Goal: Task Accomplishment & Management: Use online tool/utility

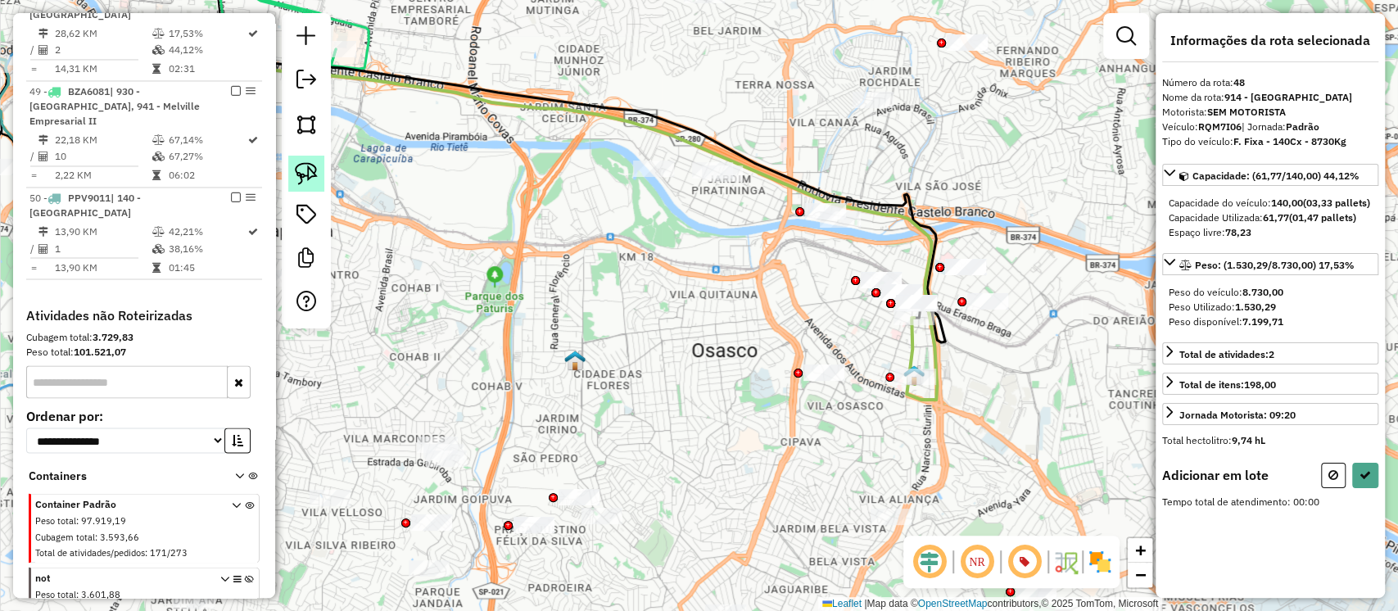
click at [308, 172] on img at bounding box center [306, 173] width 23 height 23
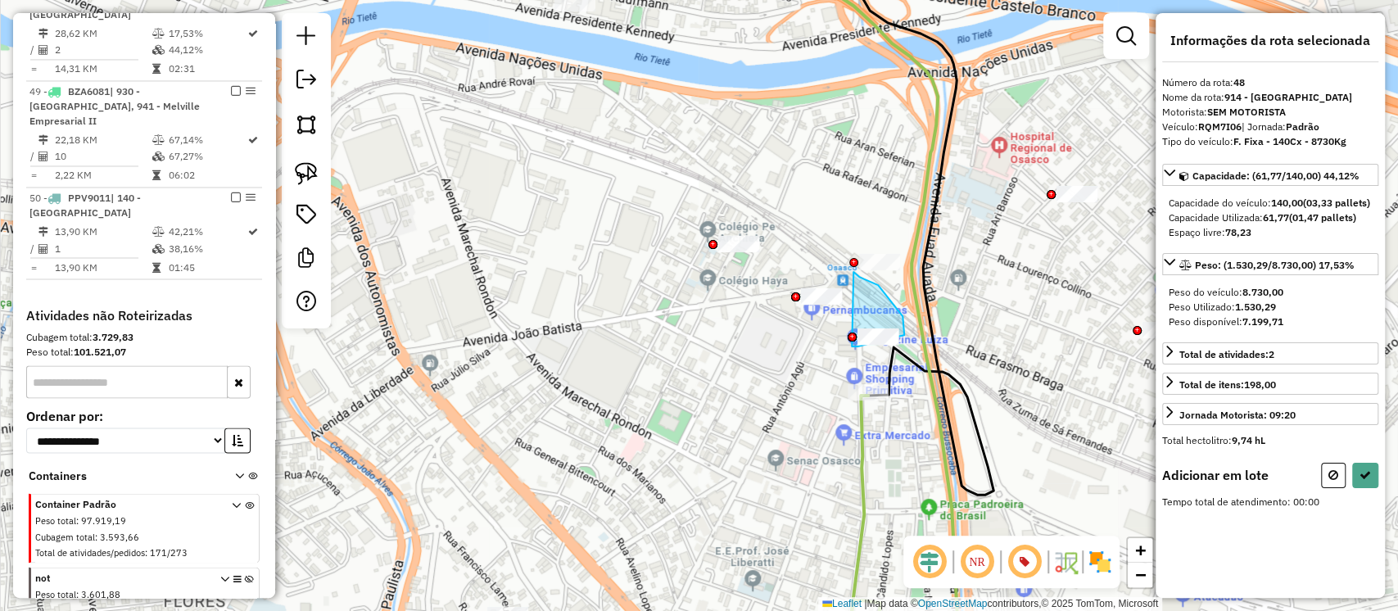
drag, startPoint x: 852, startPoint y: 346, endPoint x: 854, endPoint y: 272, distance: 74.6
click at [854, 267] on div at bounding box center [853, 262] width 9 height 9
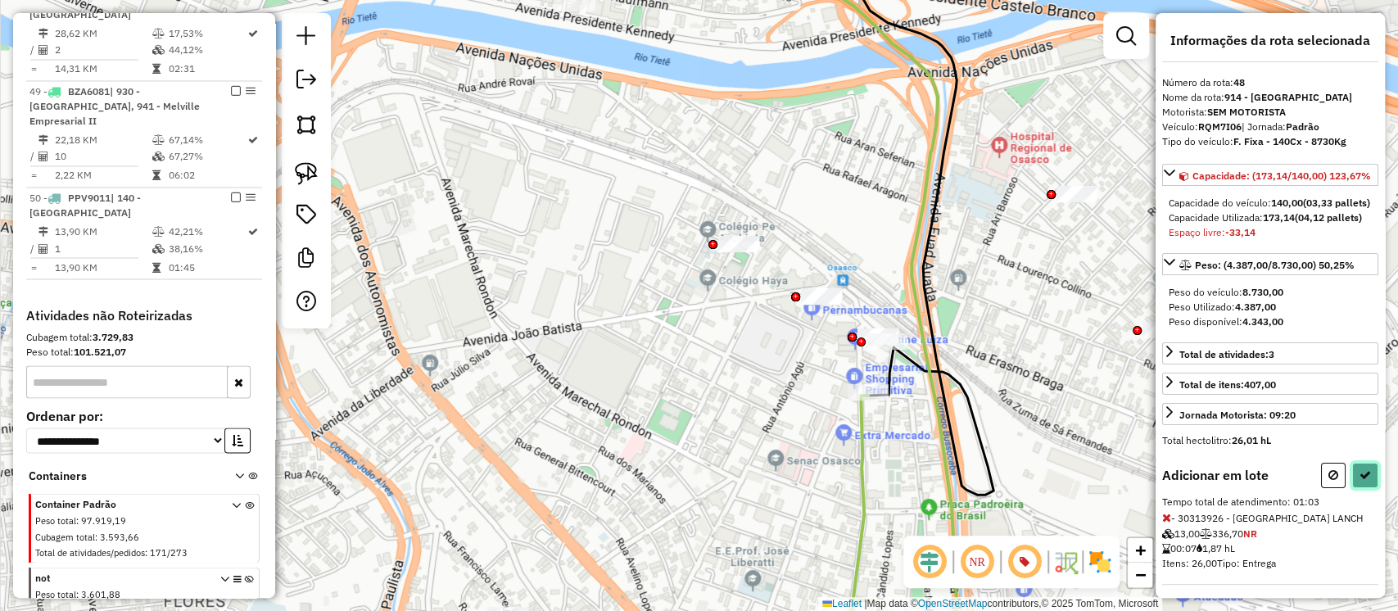
click at [1361, 481] on icon at bounding box center [1365, 474] width 11 height 11
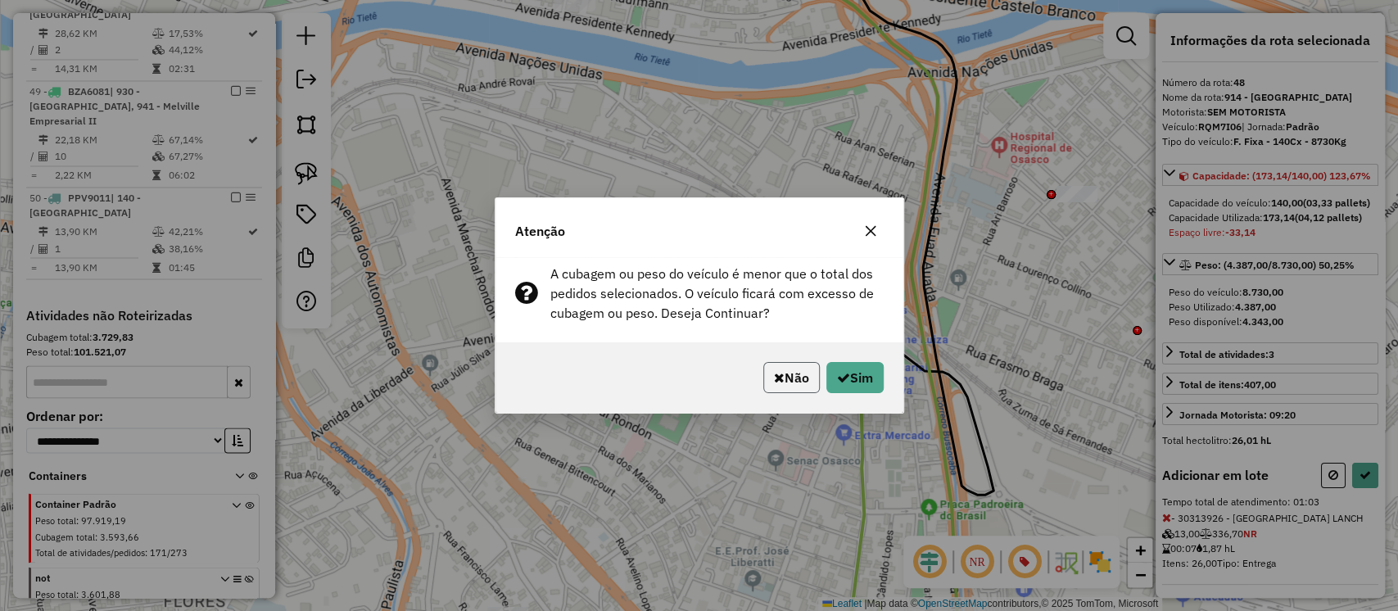
click at [791, 383] on button "Não" at bounding box center [791, 377] width 57 height 31
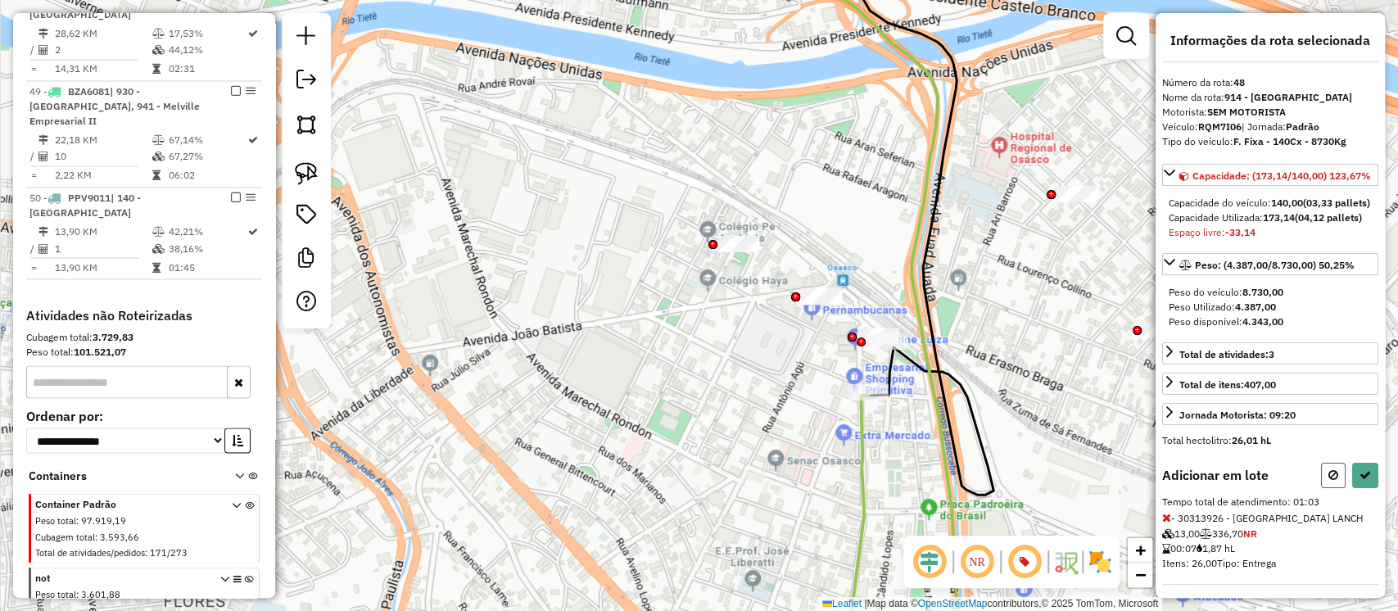
click at [1331, 481] on icon at bounding box center [1334, 474] width 10 height 11
select select "**********"
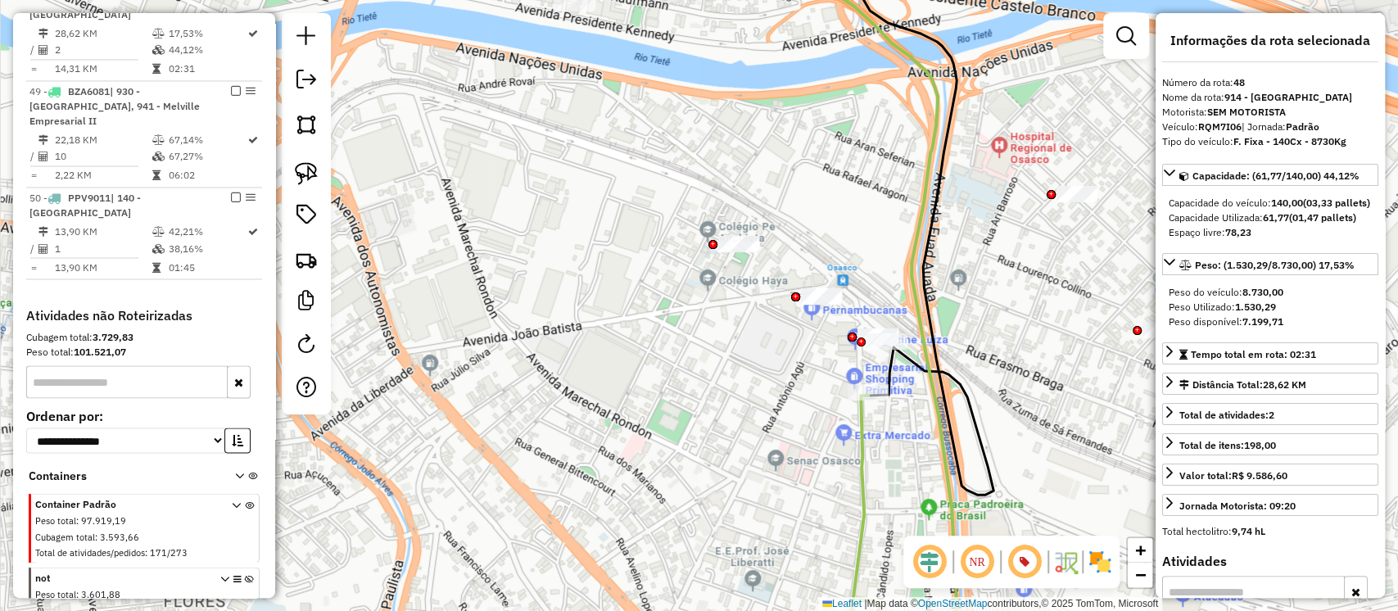
click at [860, 469] on icon at bounding box center [861, 528] width 30 height 265
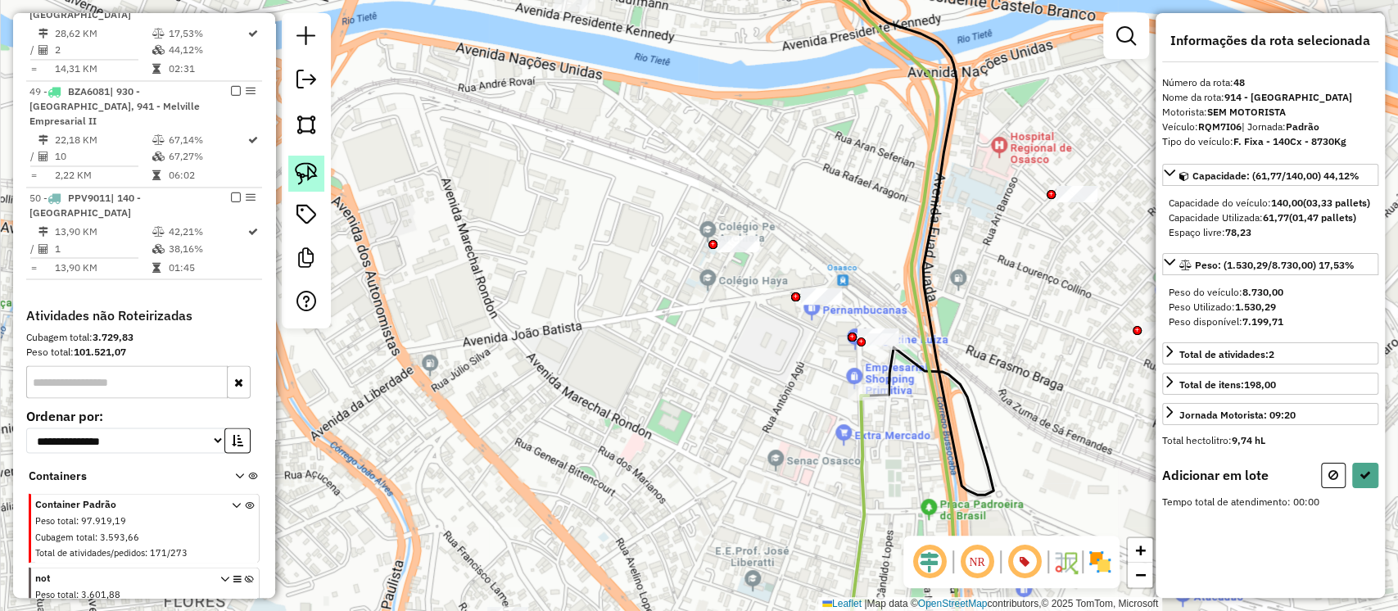
click at [301, 172] on img at bounding box center [306, 173] width 23 height 23
drag, startPoint x: 772, startPoint y: 246, endPoint x: 702, endPoint y: 275, distance: 76.4
click at [1361, 481] on icon at bounding box center [1365, 474] width 11 height 11
select select "**********"
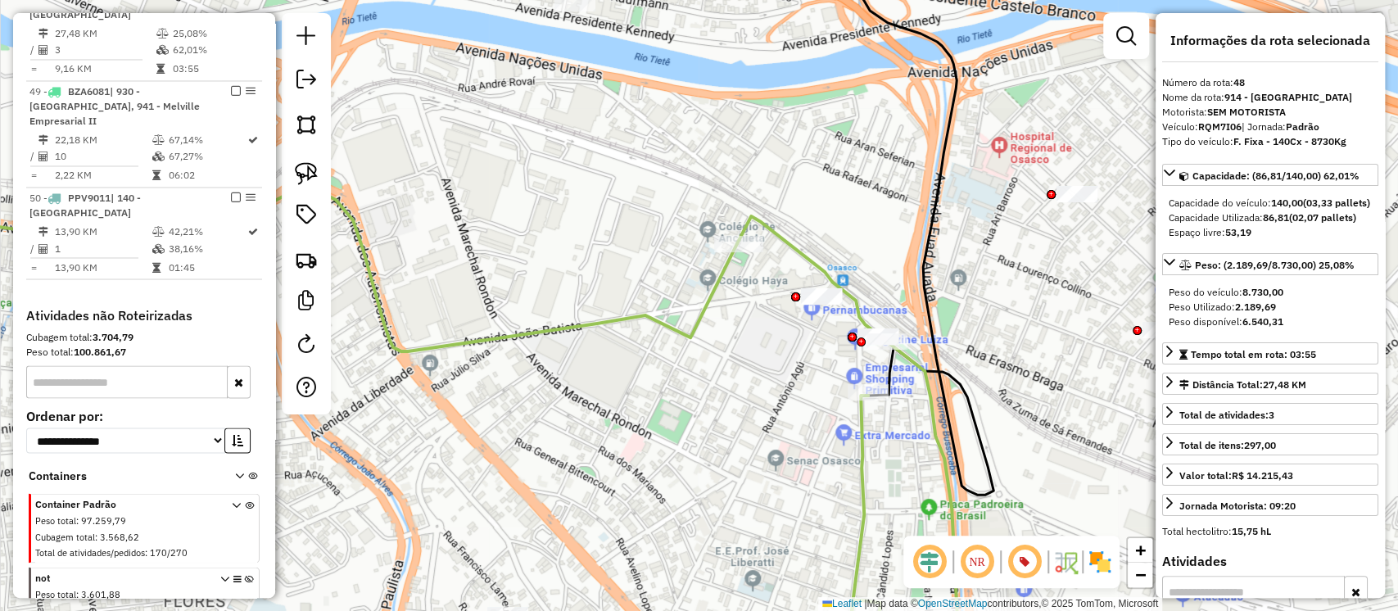
click at [849, 300] on icon at bounding box center [848, 443] width 223 height 455
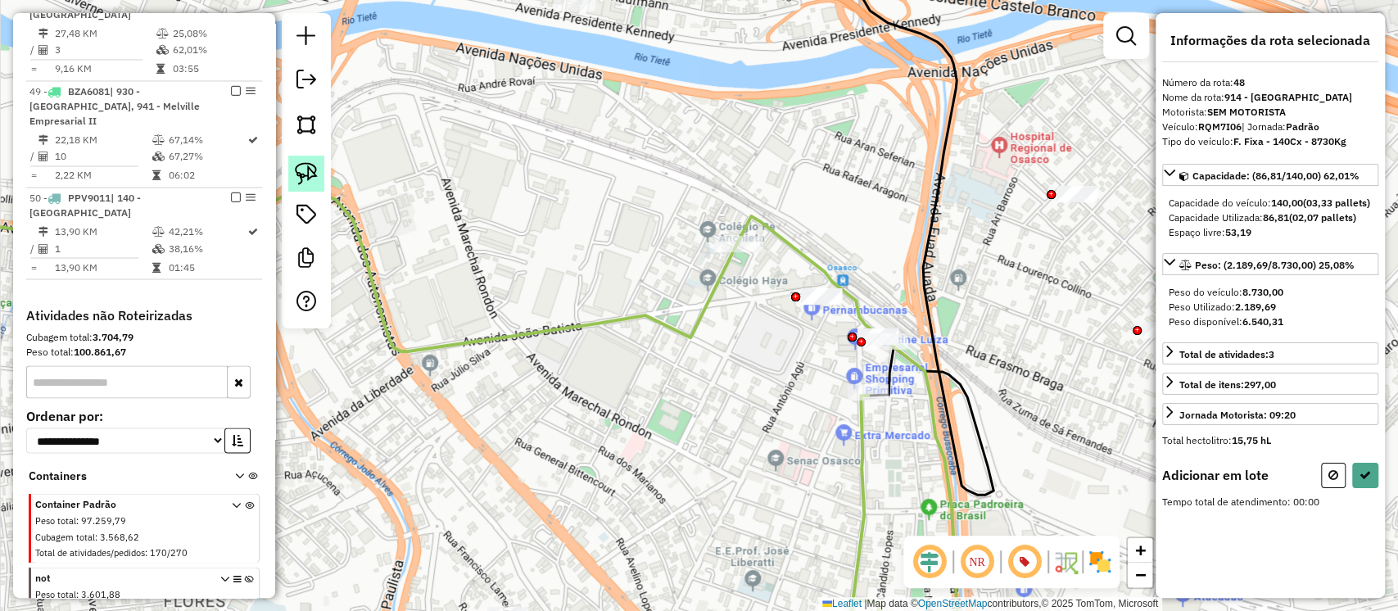
click at [304, 174] on img at bounding box center [306, 173] width 23 height 23
drag, startPoint x: 750, startPoint y: 310, endPoint x: 870, endPoint y: 259, distance: 129.9
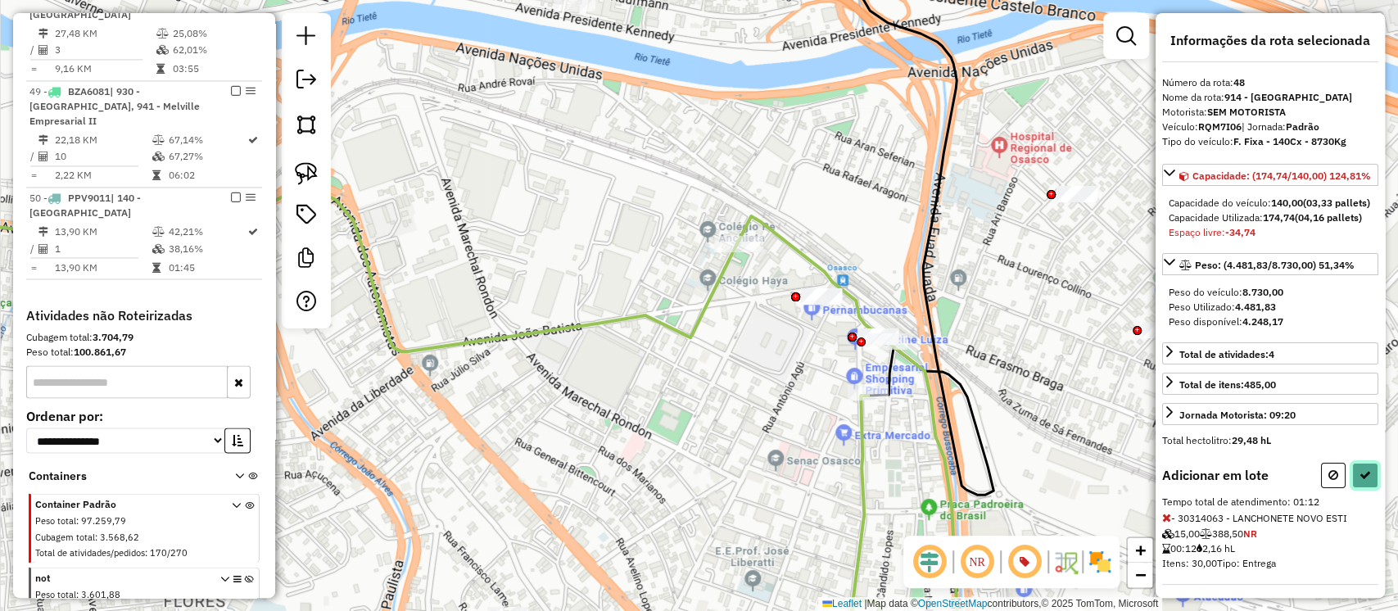
click at [1361, 481] on icon at bounding box center [1365, 474] width 11 height 11
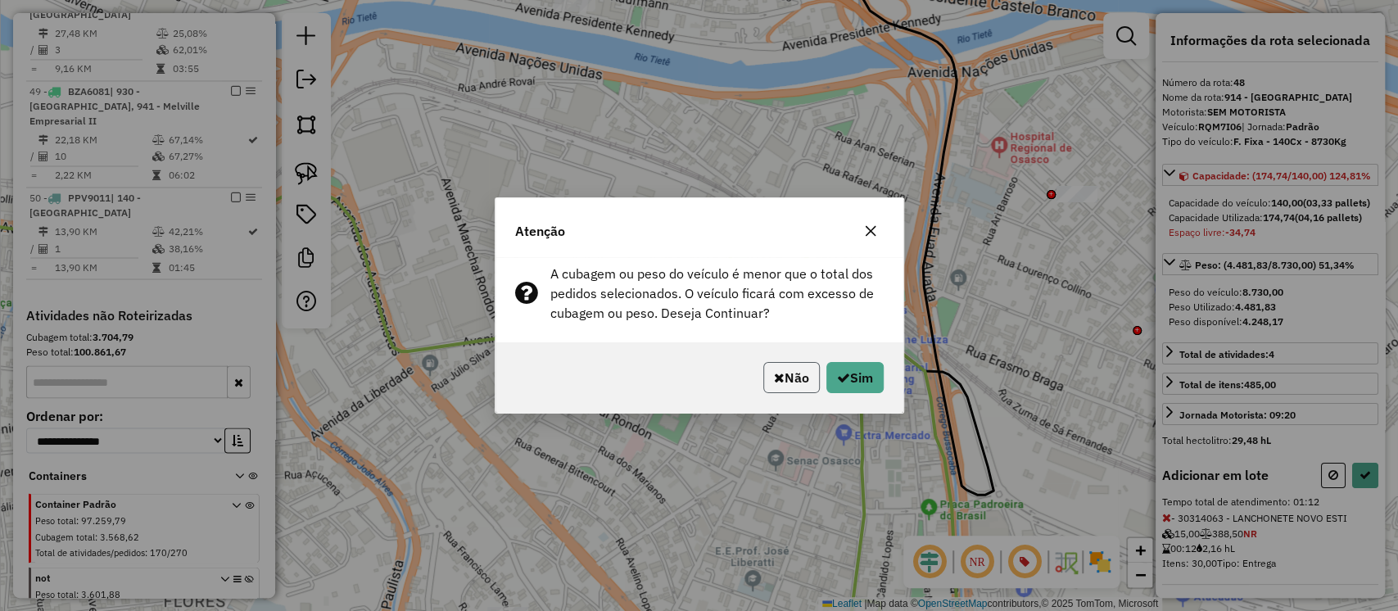
click at [804, 386] on button "Não" at bounding box center [791, 377] width 57 height 31
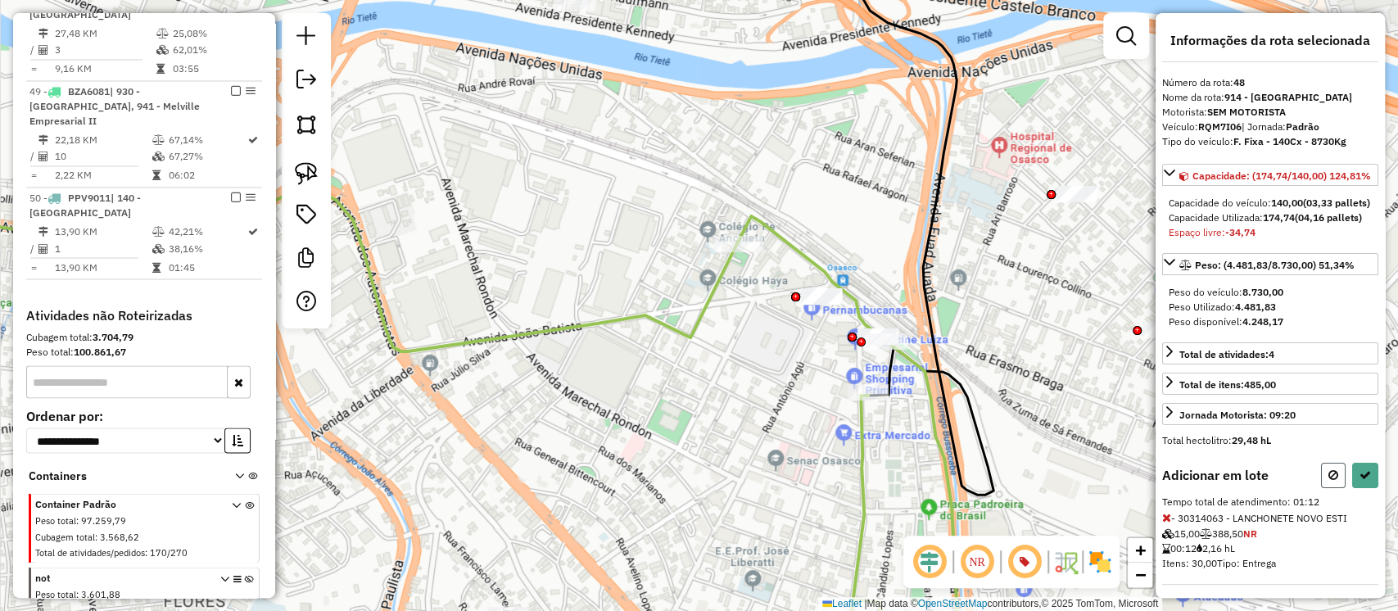
click at [1328, 488] on button at bounding box center [1333, 475] width 25 height 25
select select "**********"
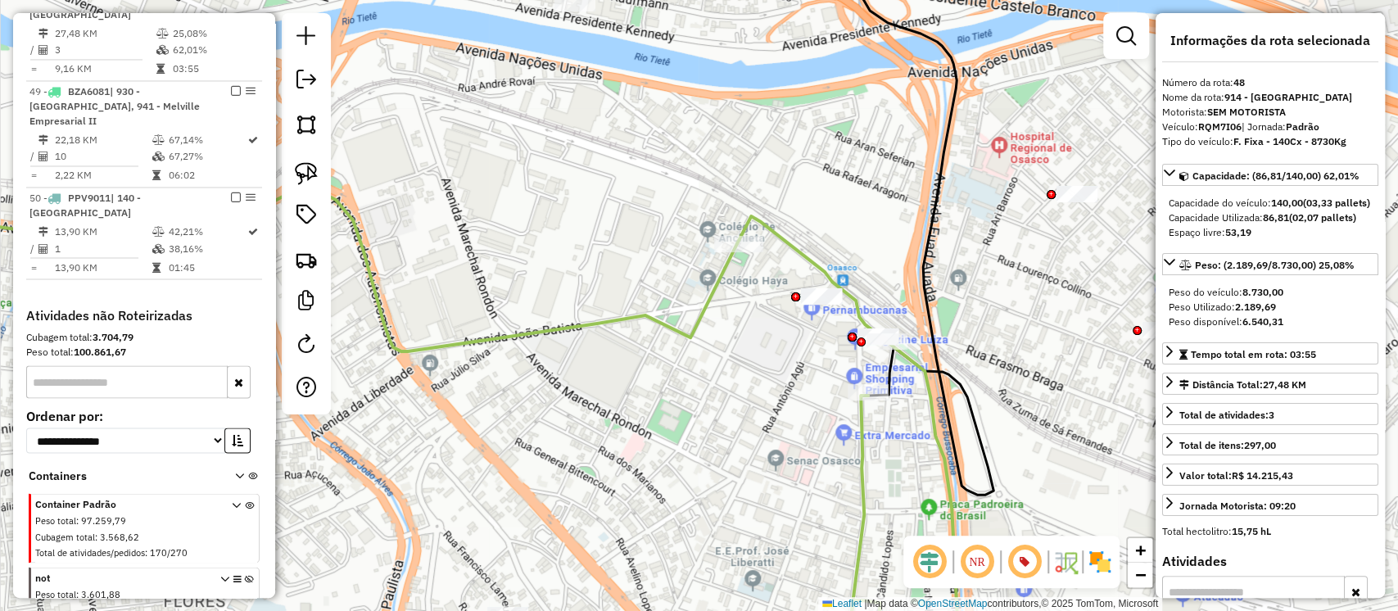
click at [860, 437] on icon at bounding box center [848, 443] width 223 height 455
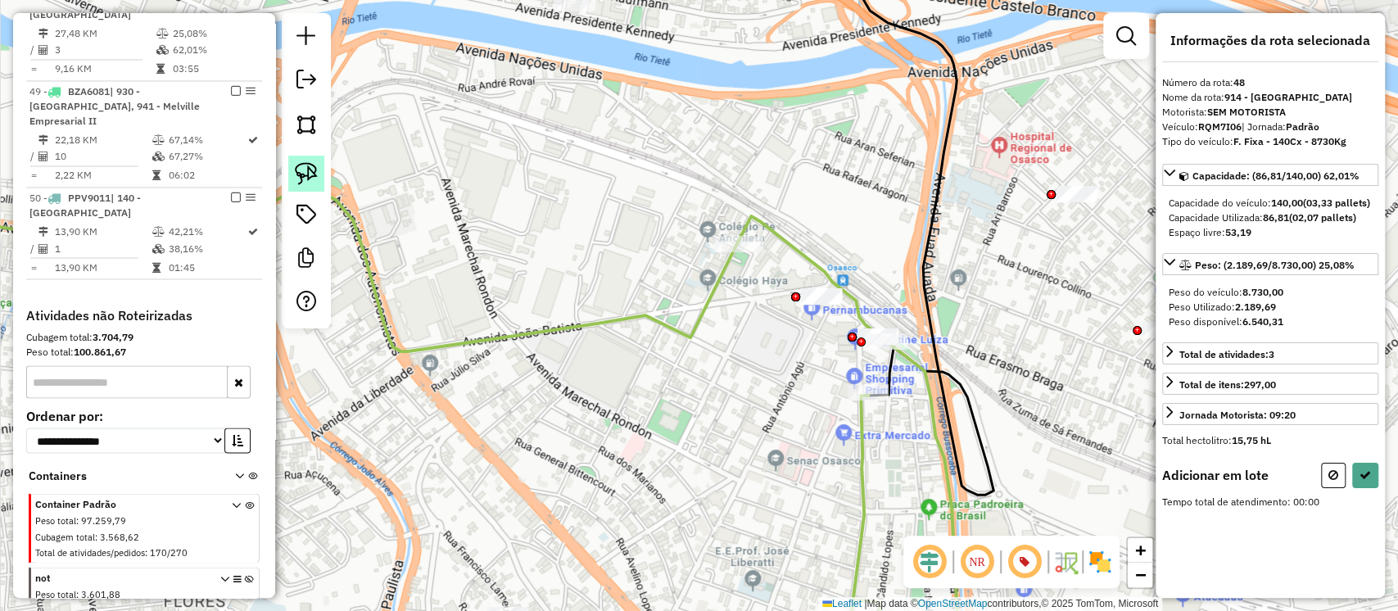
click at [301, 177] on img at bounding box center [306, 173] width 23 height 23
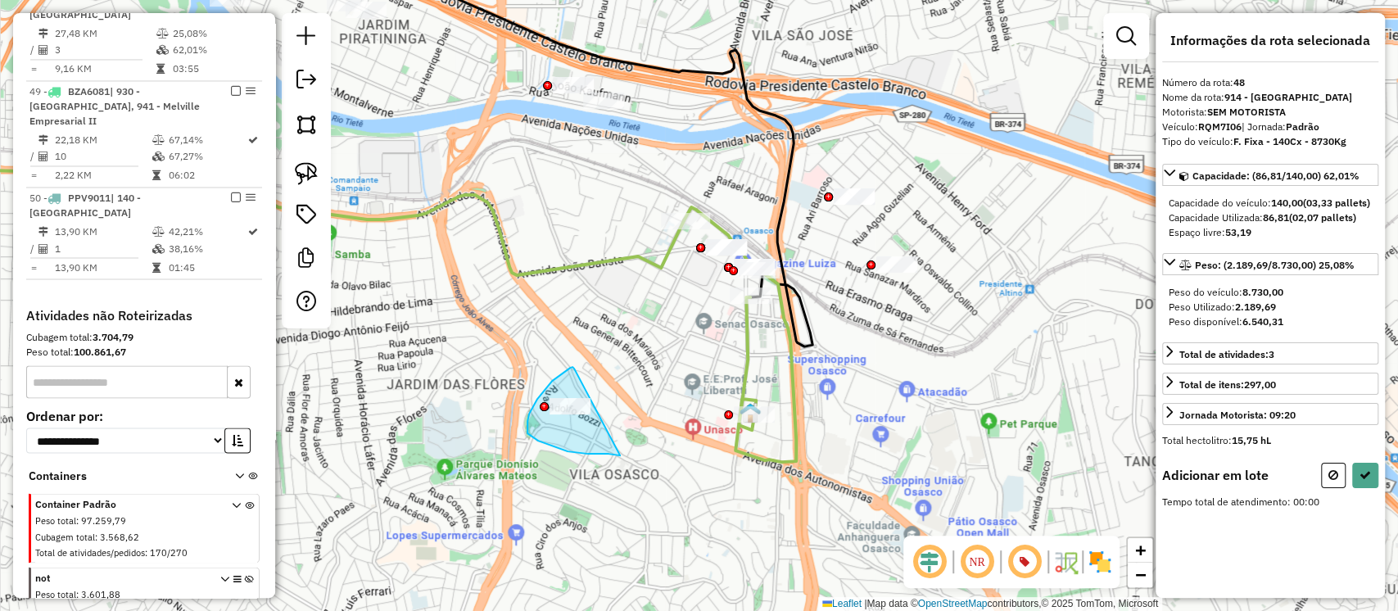
drag, startPoint x: 574, startPoint y: 369, endPoint x: 637, endPoint y: 460, distance: 111.3
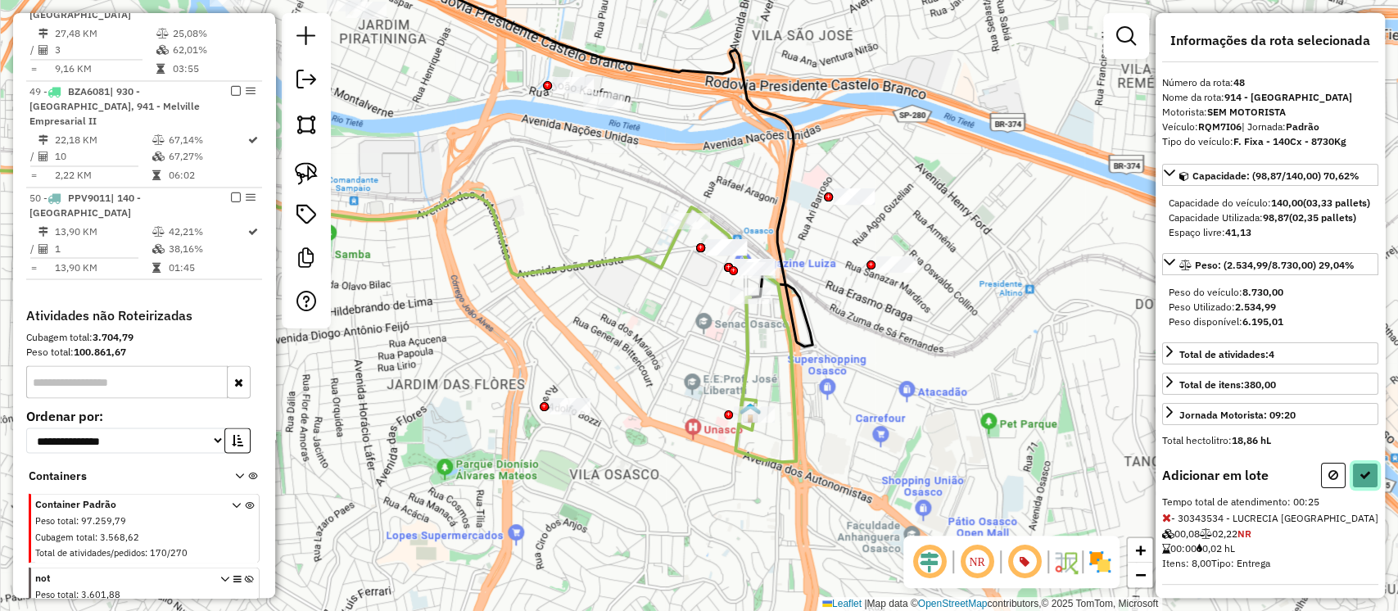
click at [1360, 481] on icon at bounding box center [1365, 474] width 11 height 11
select select "**********"
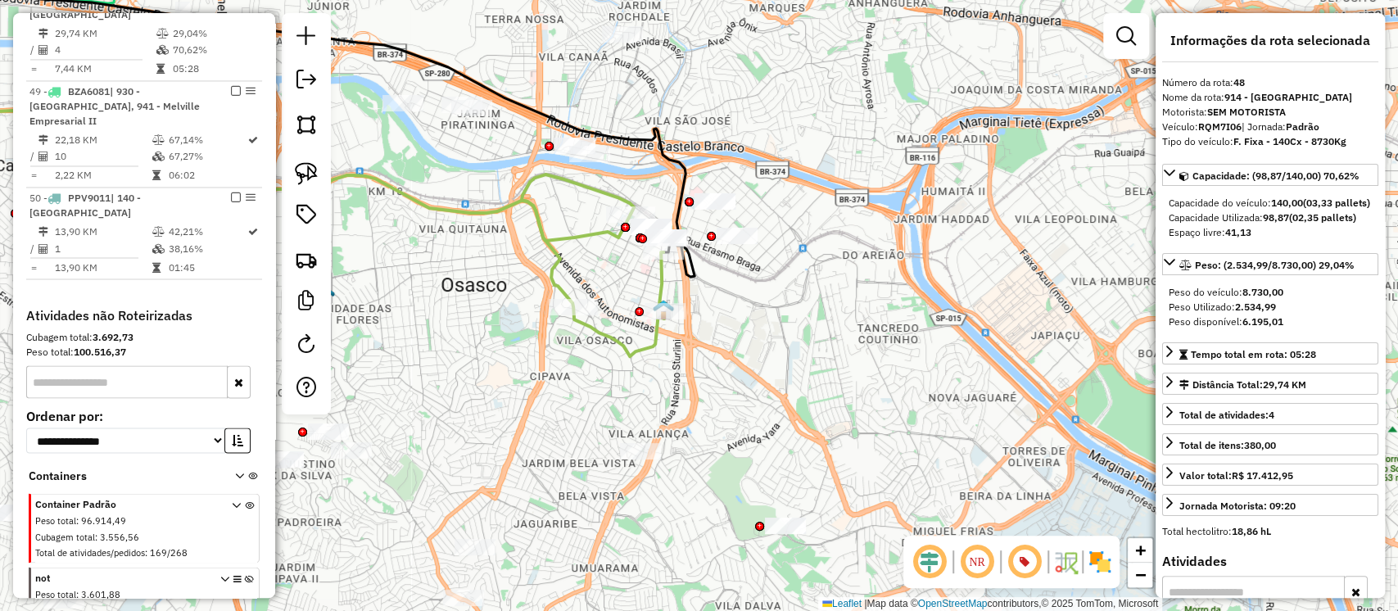
click at [602, 335] on icon at bounding box center [594, 265] width 144 height 182
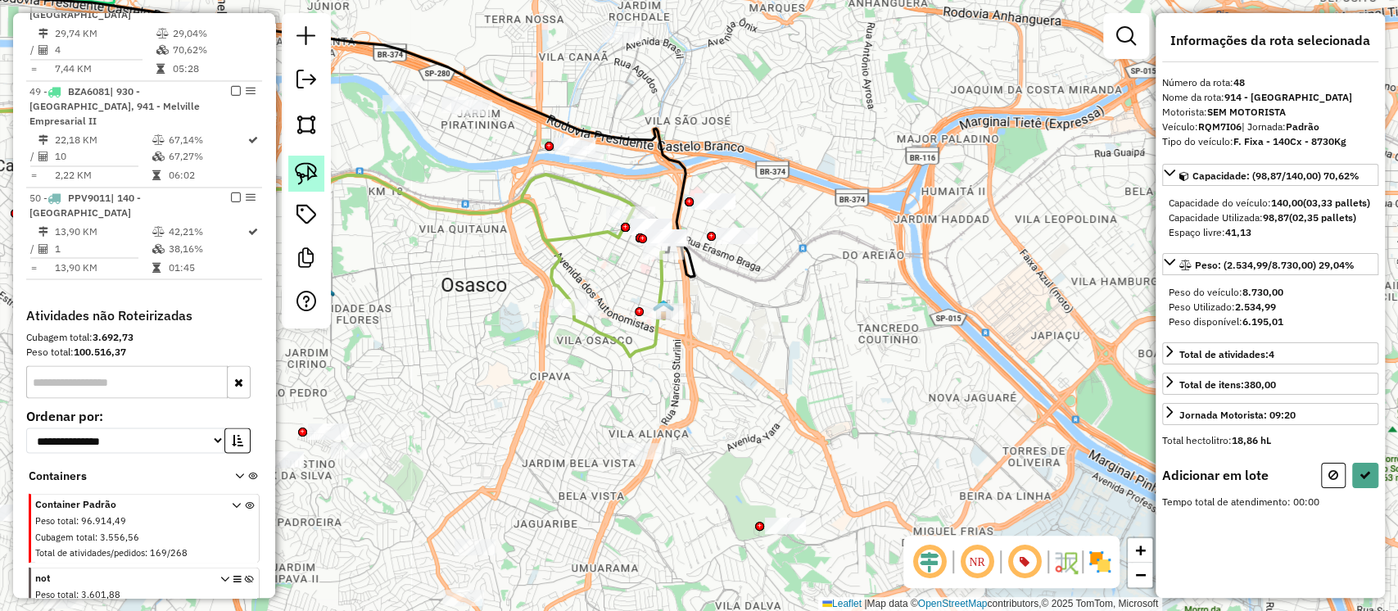
click at [308, 174] on img at bounding box center [306, 173] width 23 height 23
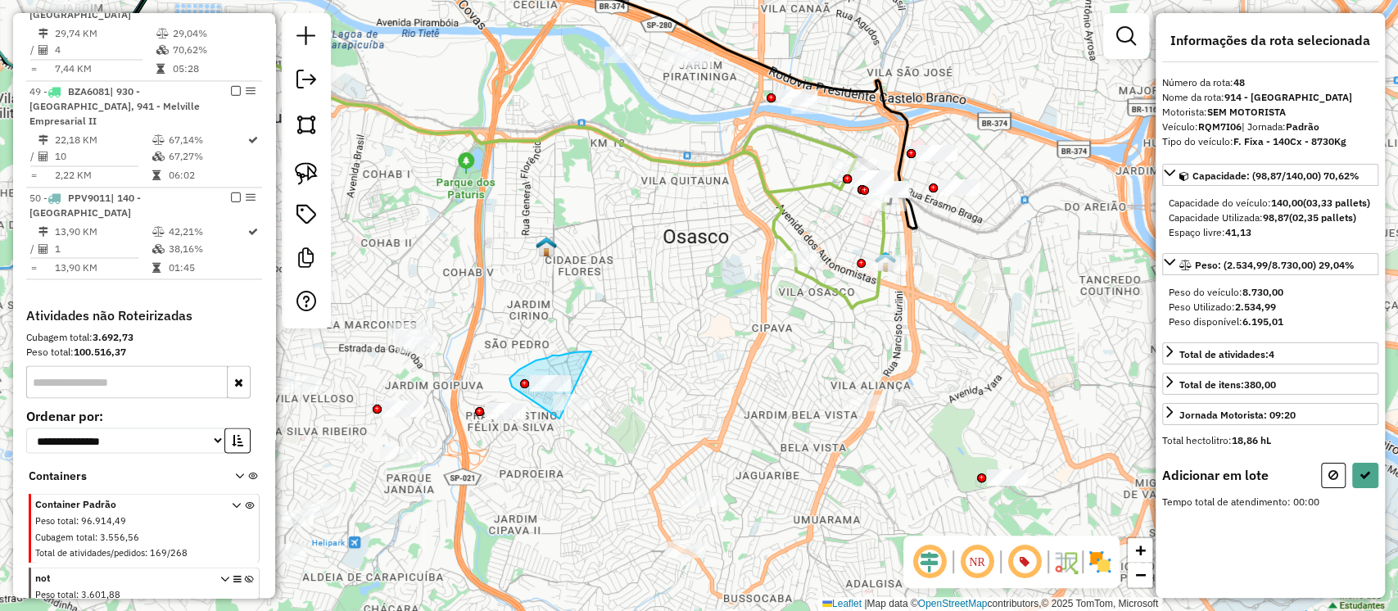
drag, startPoint x: 591, startPoint y: 351, endPoint x: 599, endPoint y: 448, distance: 96.9
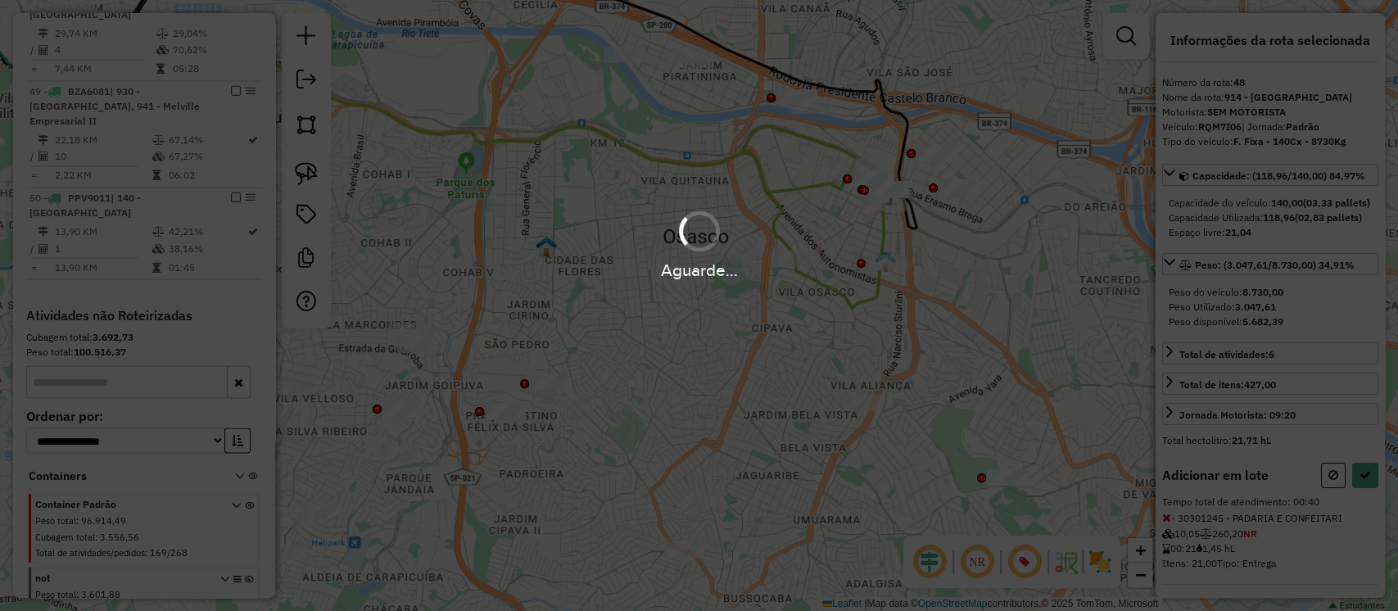
click at [1361, 505] on div "Aguarde..." at bounding box center [699, 305] width 1398 height 611
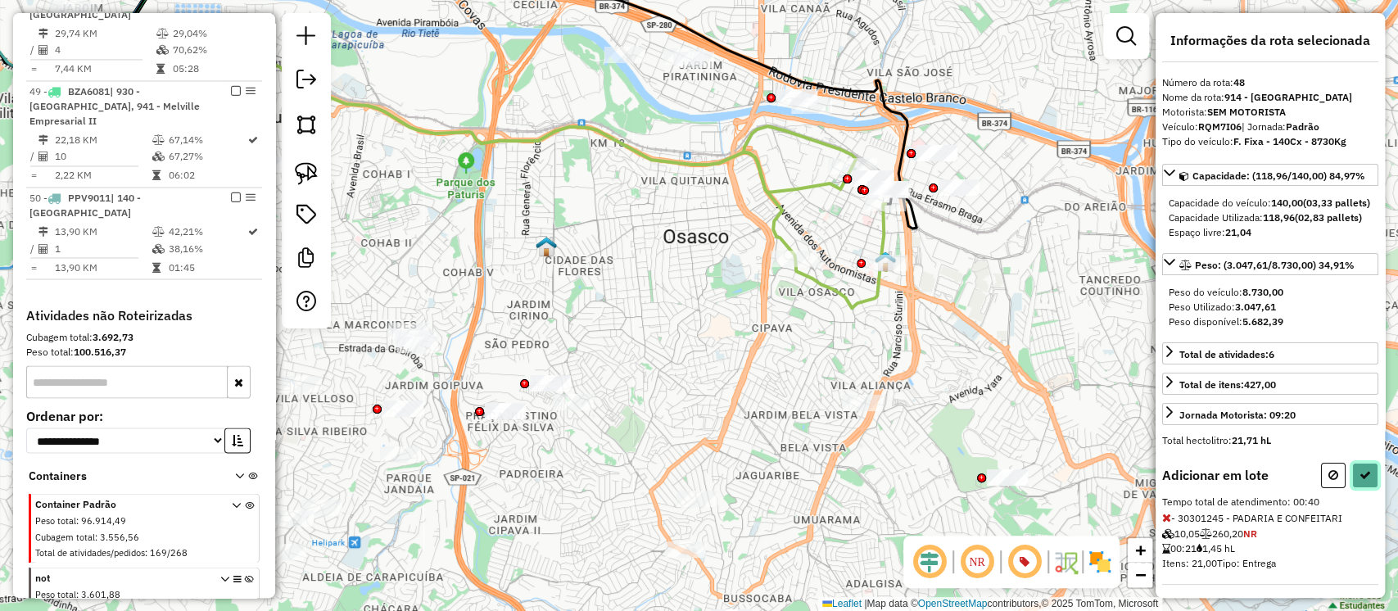
click at [1361, 481] on icon at bounding box center [1365, 474] width 11 height 11
select select "**********"
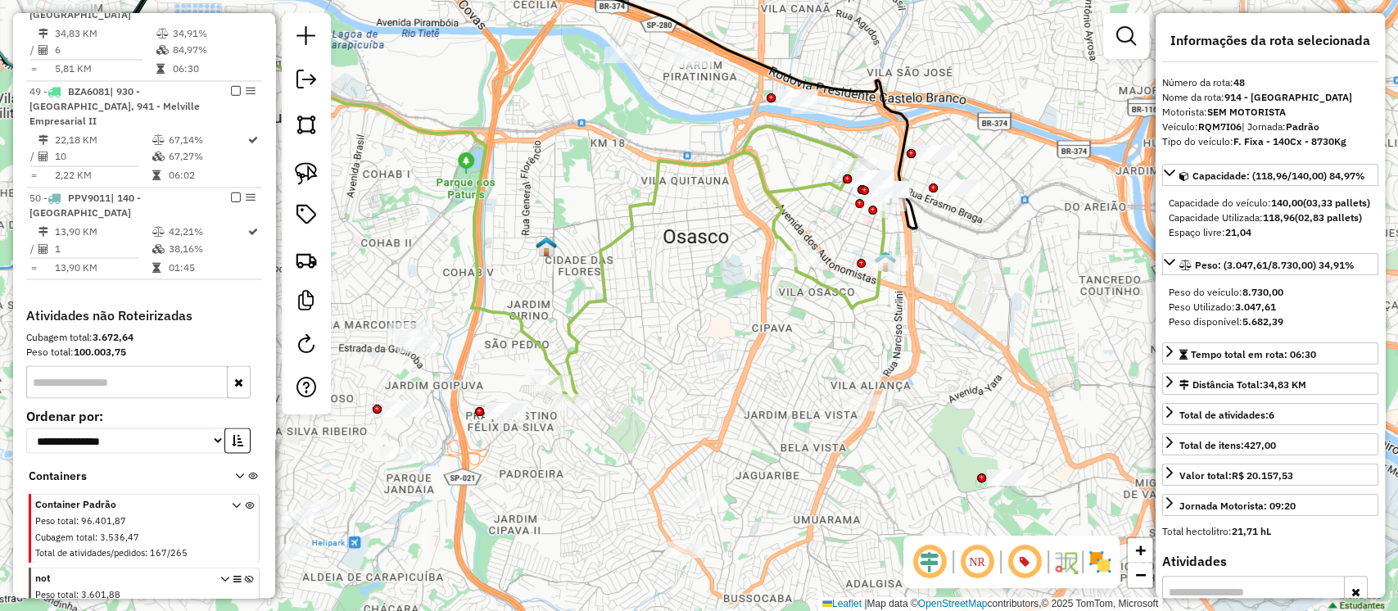
click at [574, 342] on icon at bounding box center [718, 264] width 337 height 276
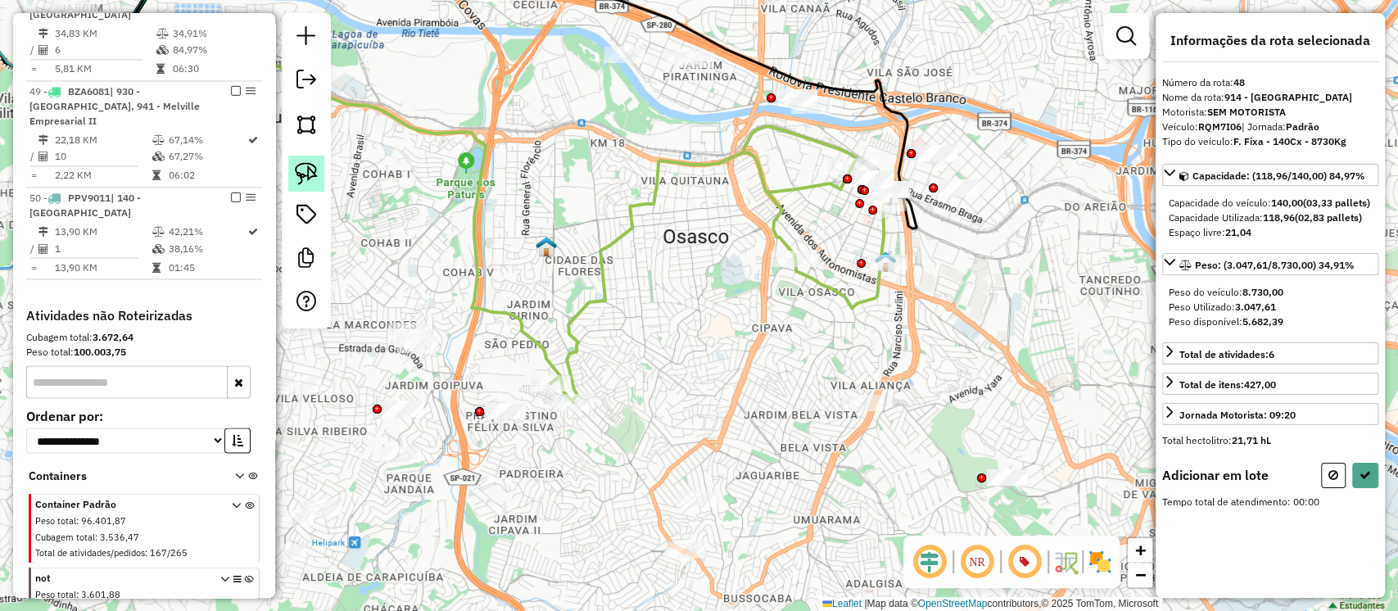
click at [298, 167] on img at bounding box center [306, 173] width 23 height 23
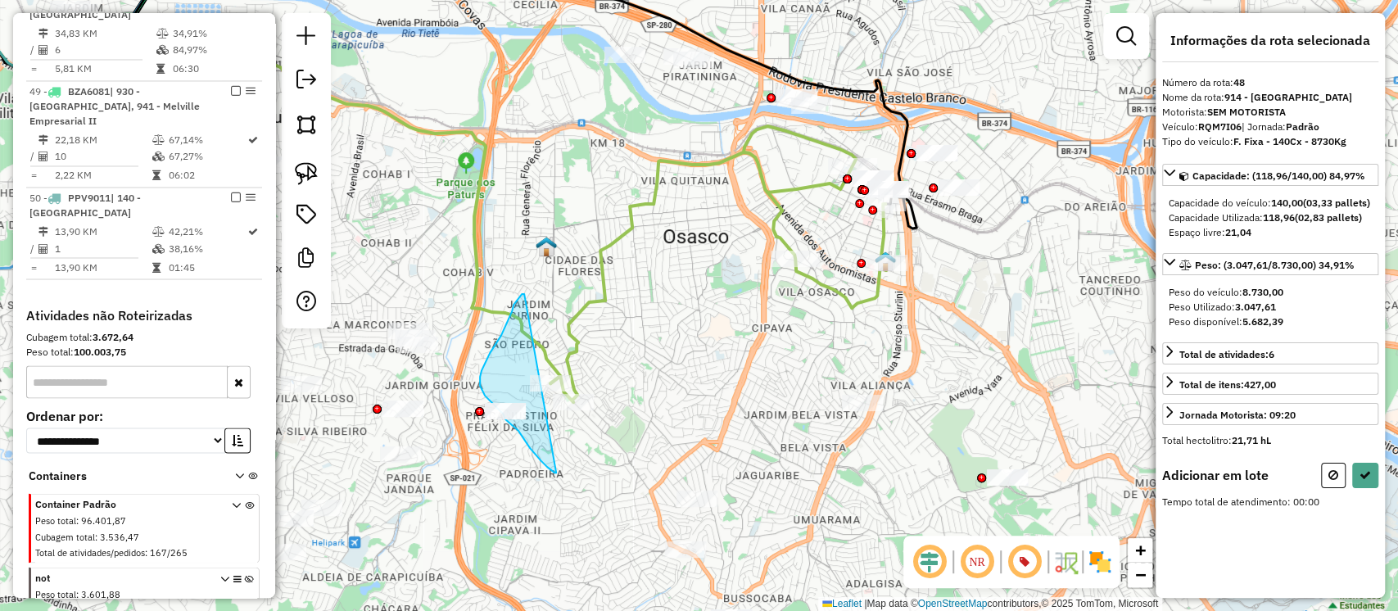
drag, startPoint x: 523, startPoint y: 294, endPoint x: 556, endPoint y: 473, distance: 181.6
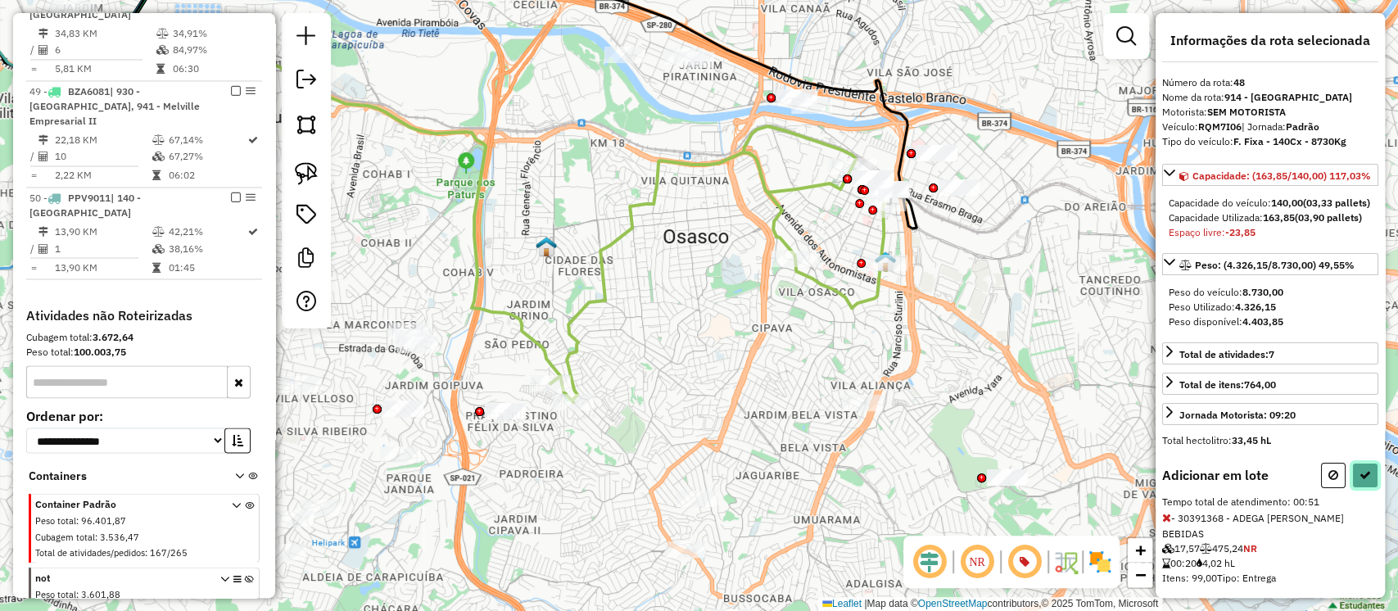
click at [1363, 481] on icon at bounding box center [1365, 474] width 11 height 11
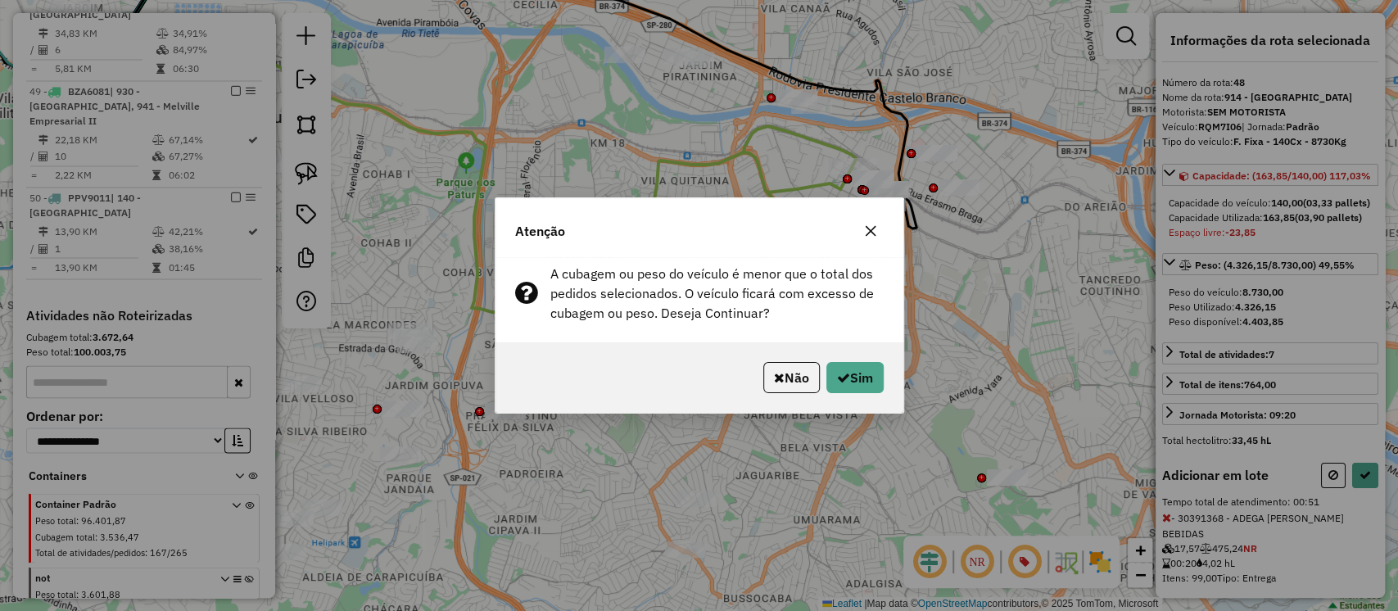
click at [882, 230] on button "button" at bounding box center [871, 231] width 26 height 26
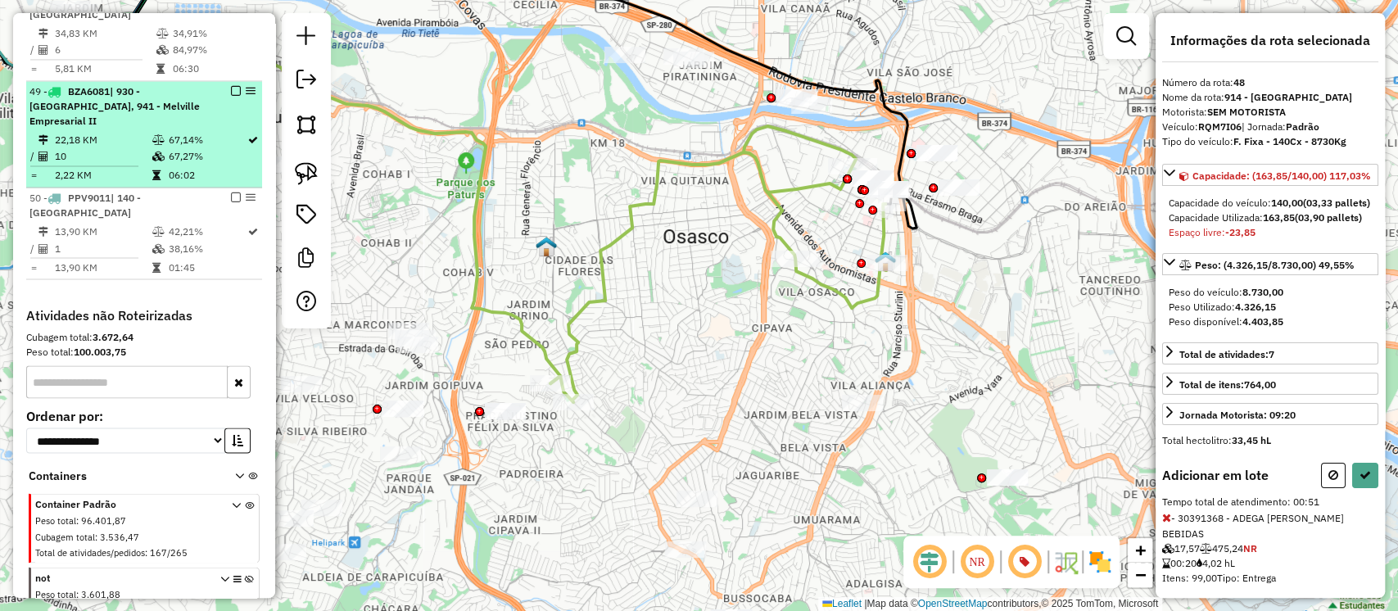
select select "**********"
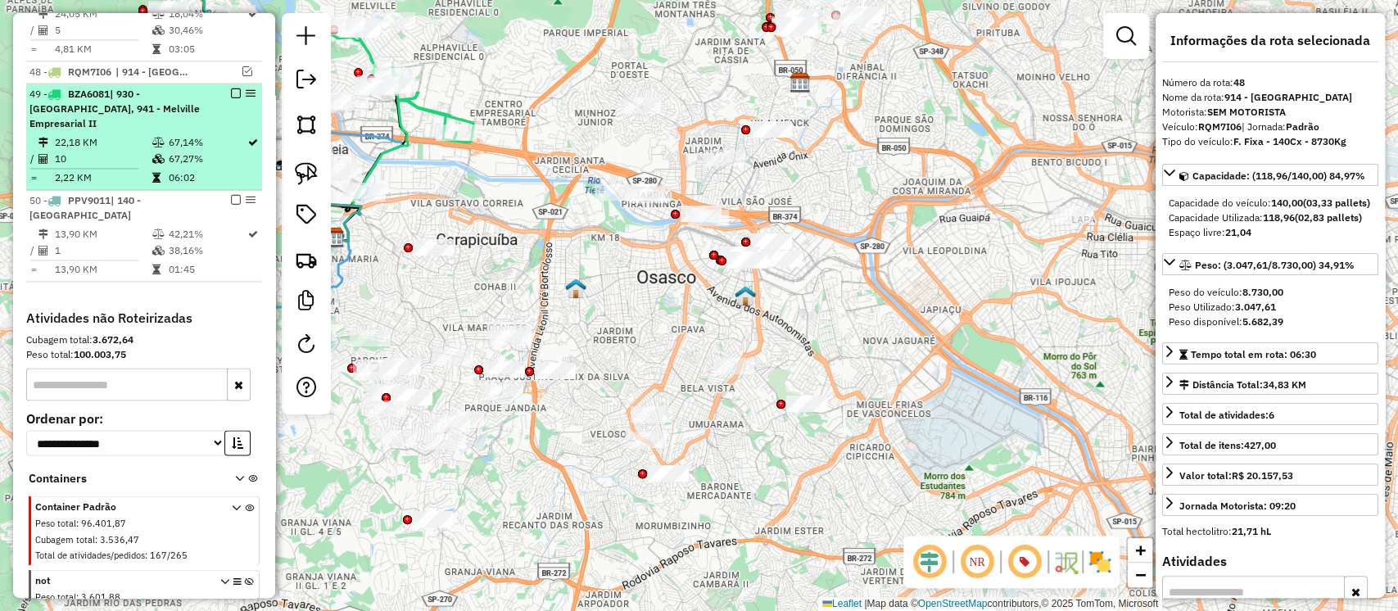
scroll to position [1790, 0]
click at [142, 168] on td "10" at bounding box center [102, 160] width 97 height 16
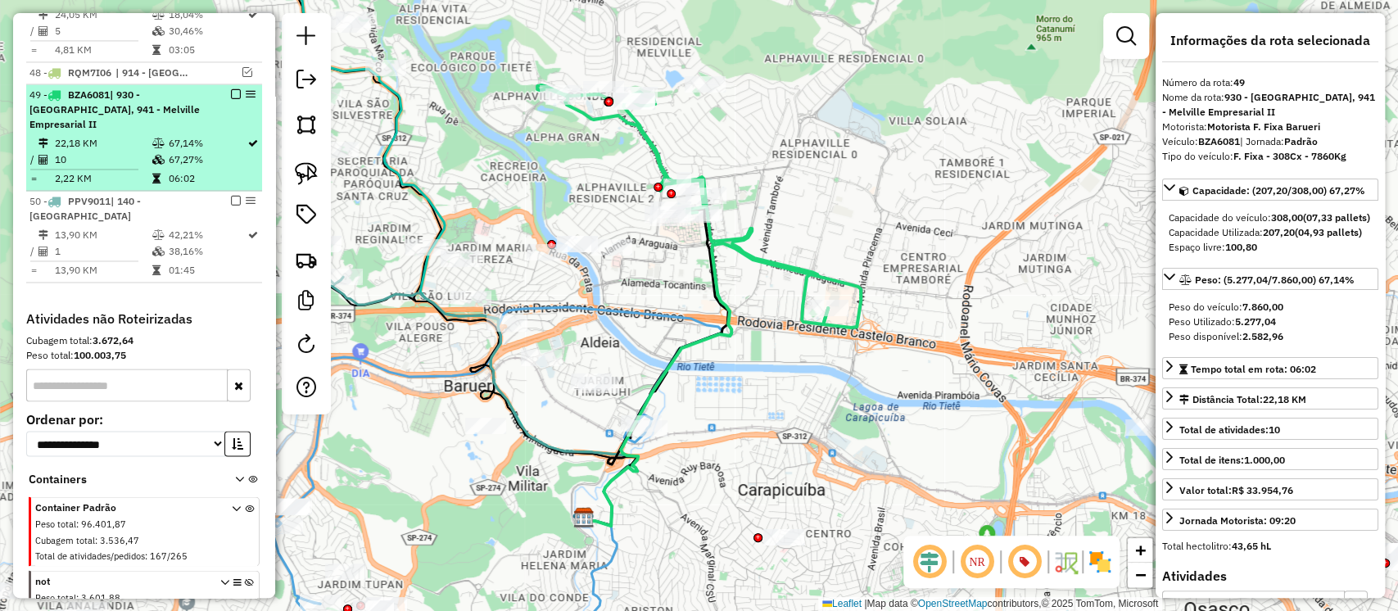
click at [144, 168] on td "10" at bounding box center [102, 160] width 97 height 16
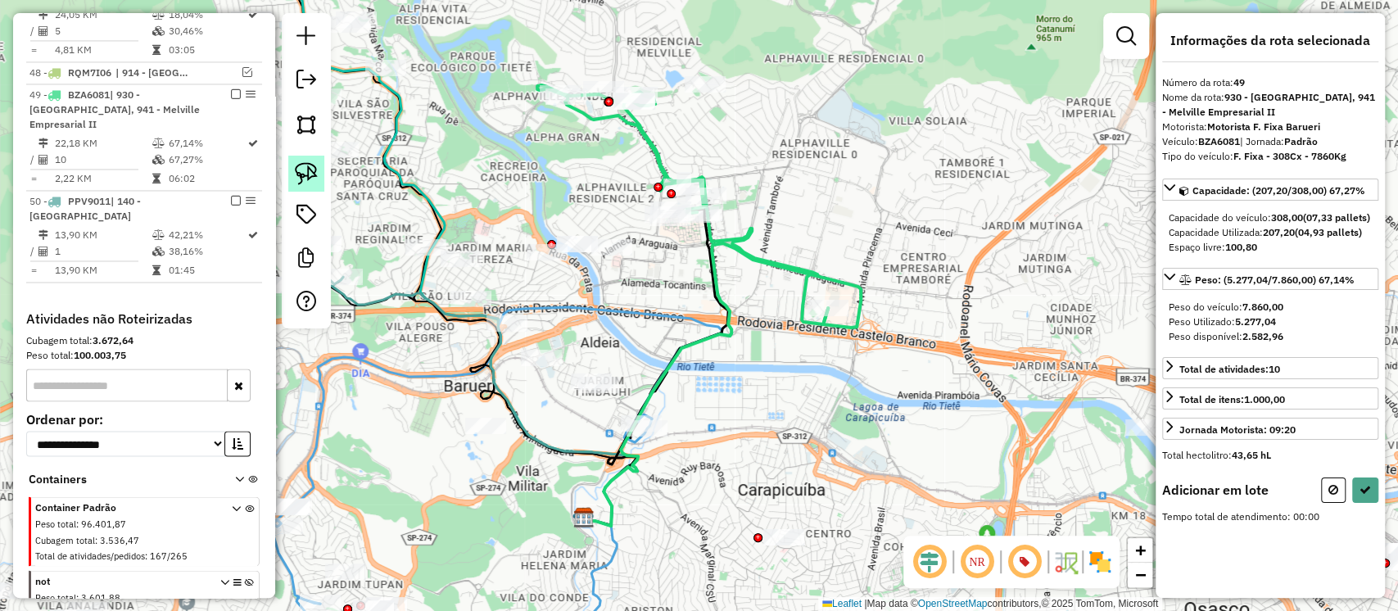
click at [313, 176] on img at bounding box center [306, 173] width 23 height 23
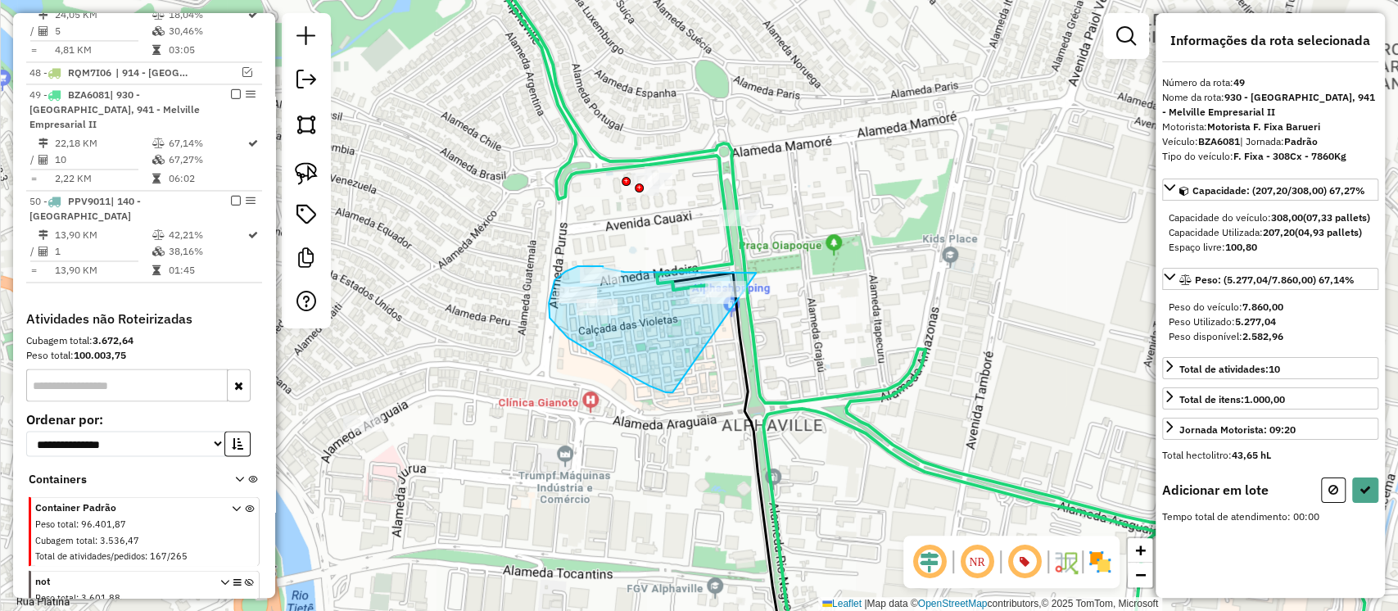
drag, startPoint x: 756, startPoint y: 273, endPoint x: 673, endPoint y: 392, distance: 145.9
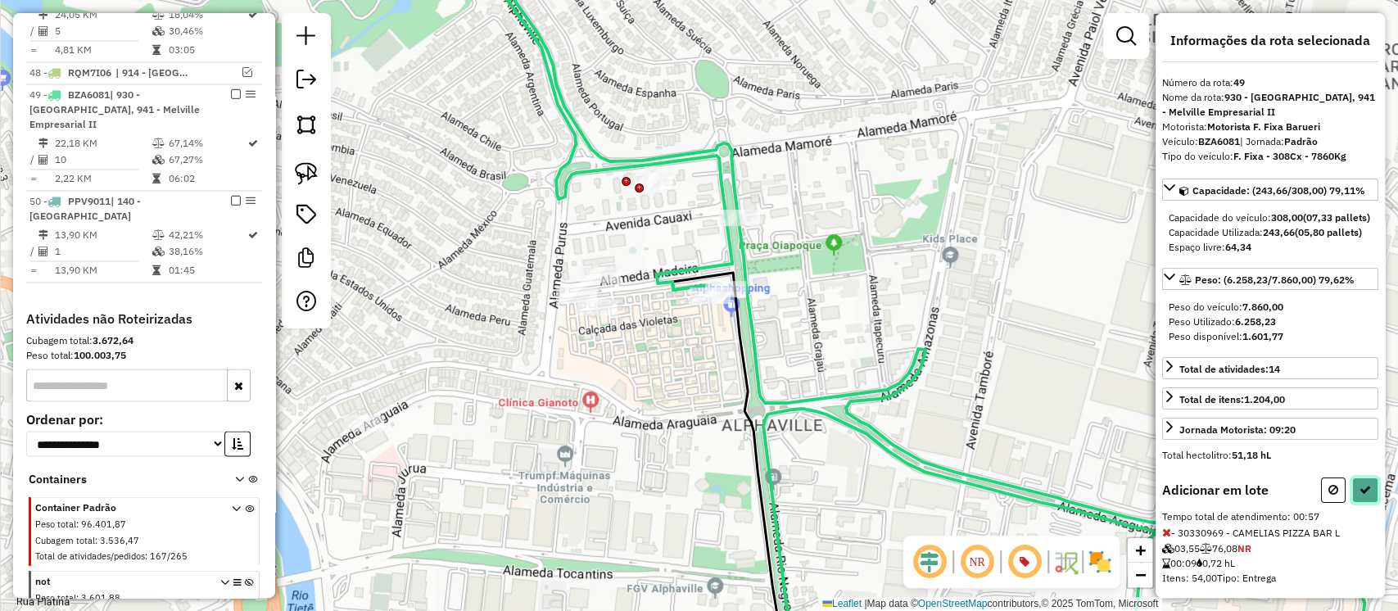
click at [1360, 496] on icon at bounding box center [1365, 489] width 11 height 11
select select "**********"
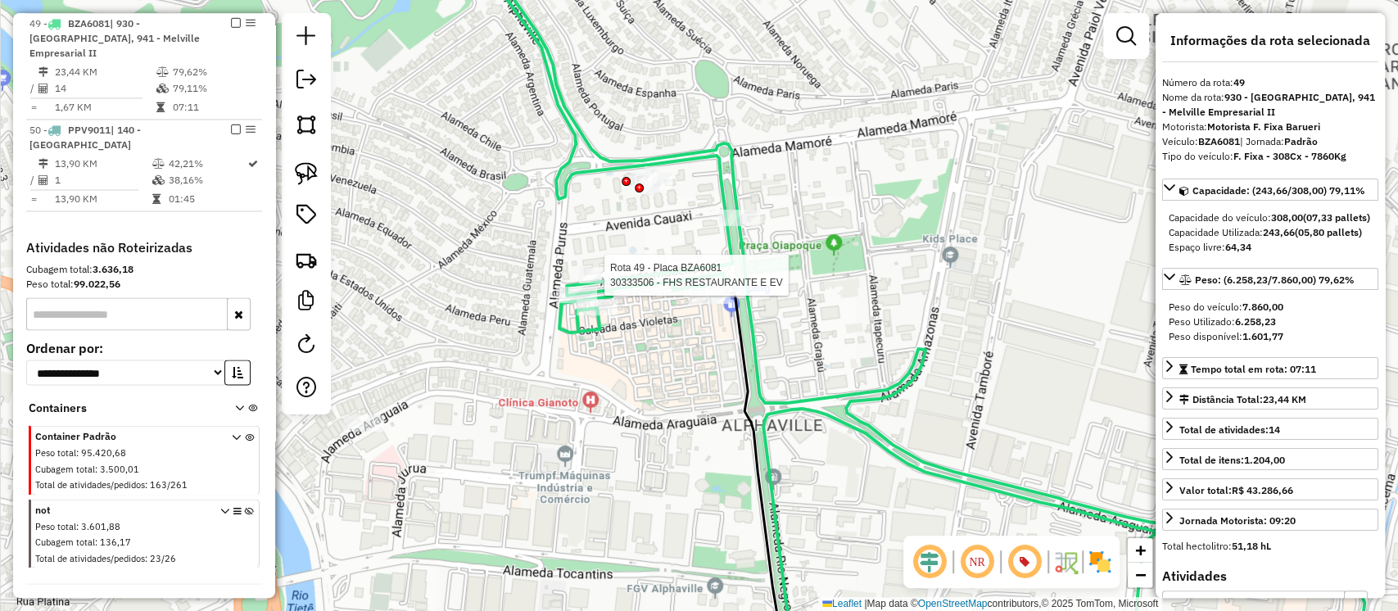
scroll to position [1886, 0]
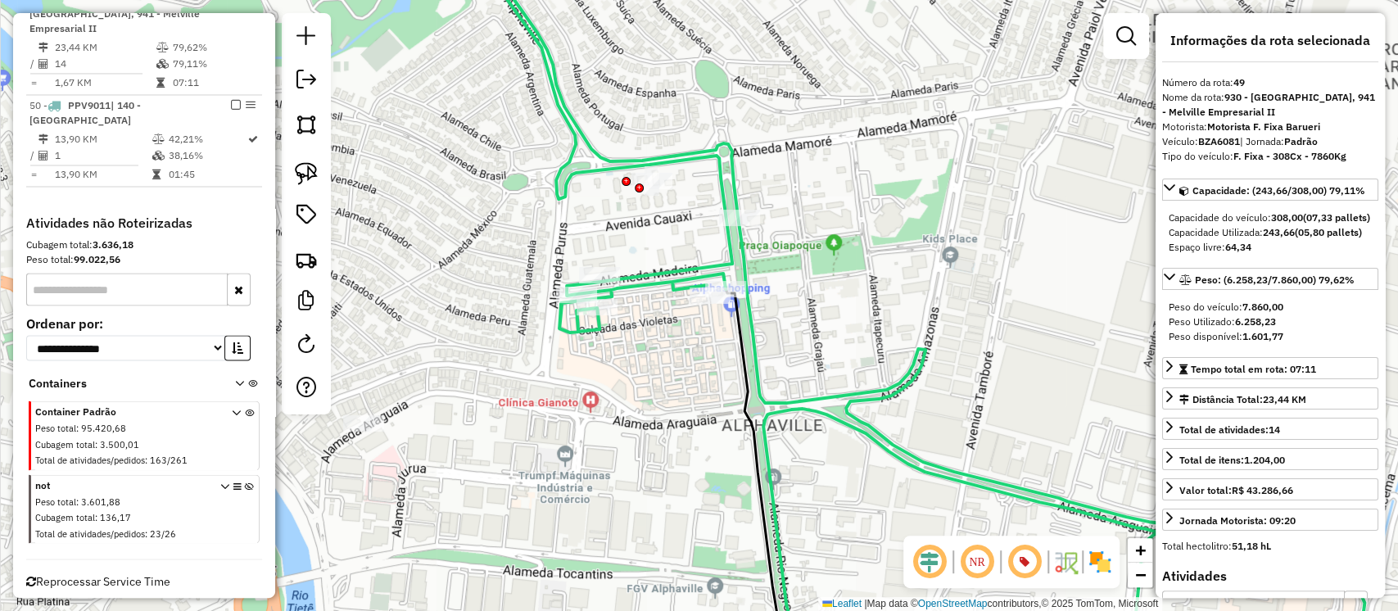
click at [642, 279] on icon at bounding box center [848, 305] width 761 height 733
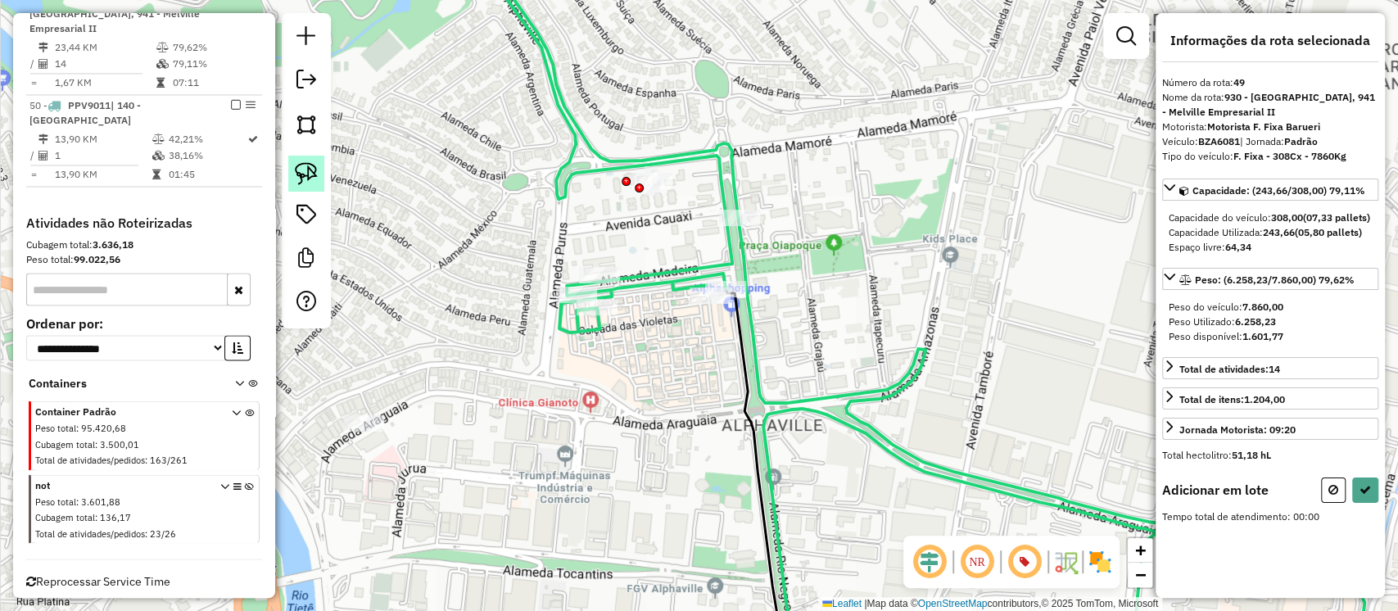
click at [315, 172] on img at bounding box center [306, 173] width 23 height 23
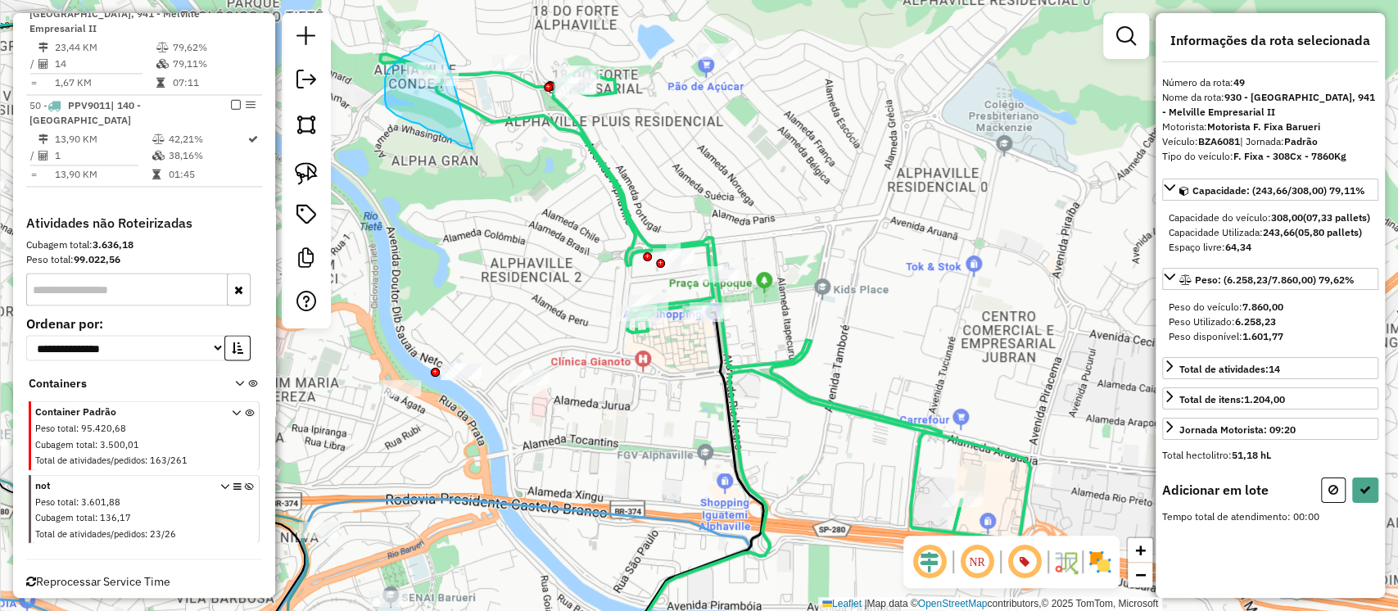
drag, startPoint x: 439, startPoint y: 34, endPoint x: 473, endPoint y: 149, distance: 119.5
click at [473, 149] on div "Janela de atendimento Grade de atendimento Capacidade Transportadoras Veículos …" at bounding box center [699, 305] width 1398 height 611
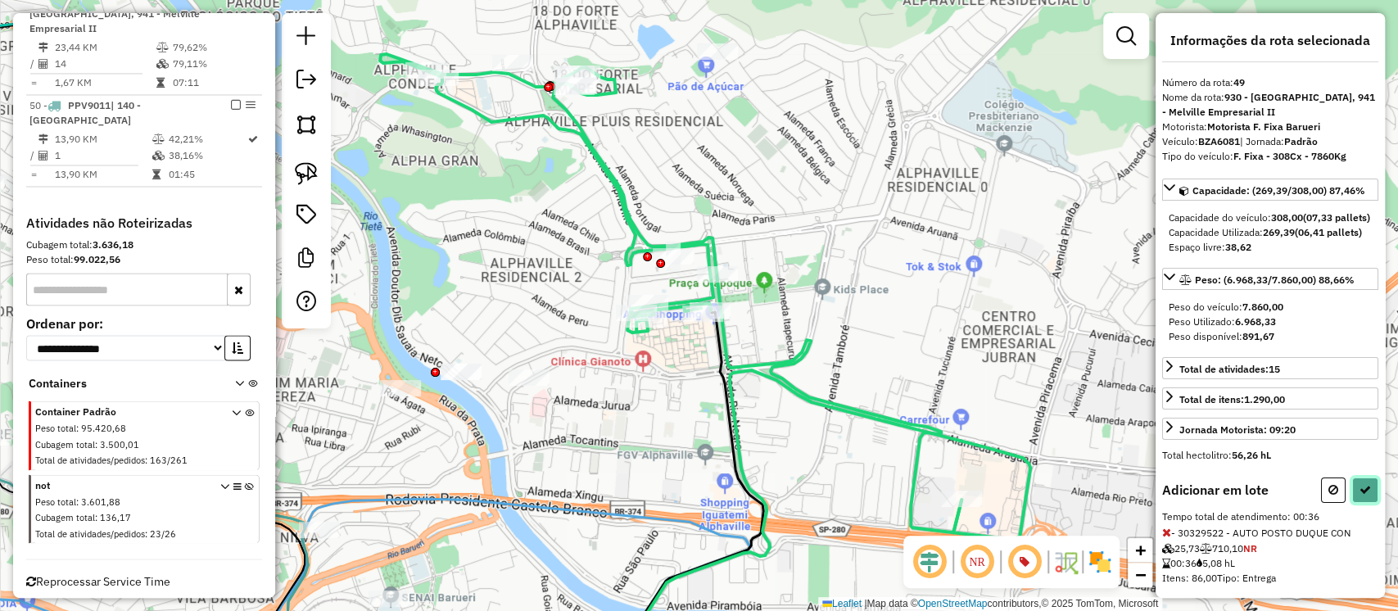
click at [1369, 503] on button at bounding box center [1365, 490] width 26 height 25
select select "**********"
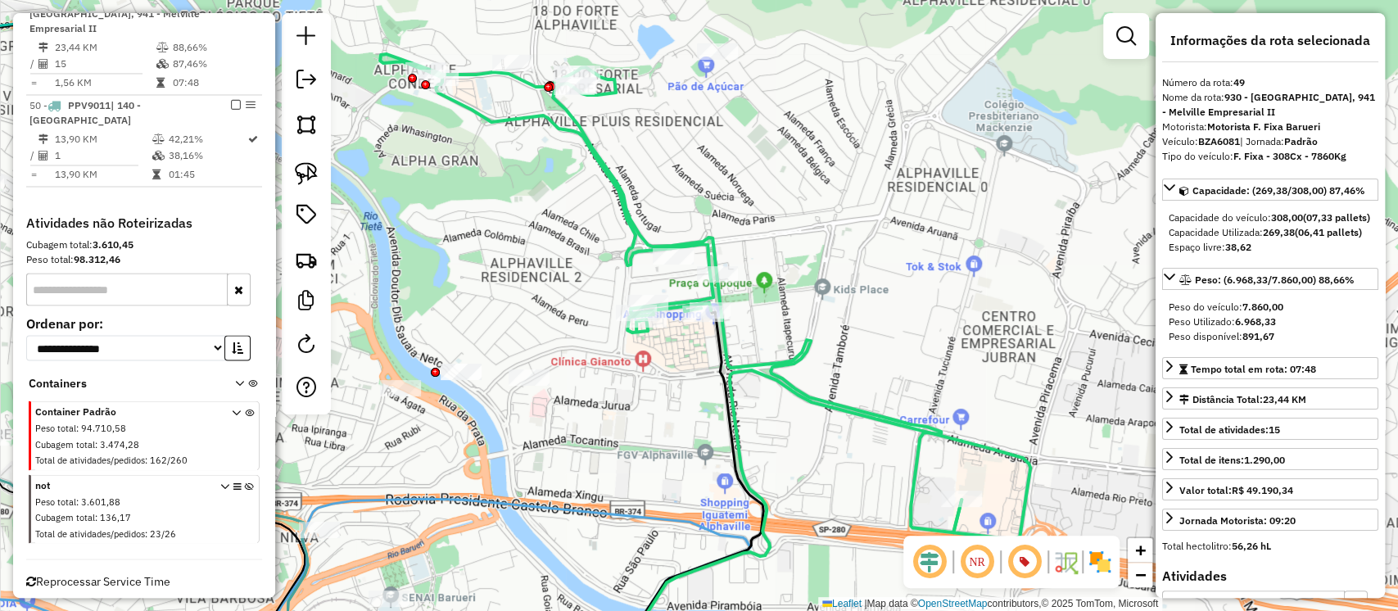
click at [603, 165] on icon at bounding box center [671, 293] width 582 height 478
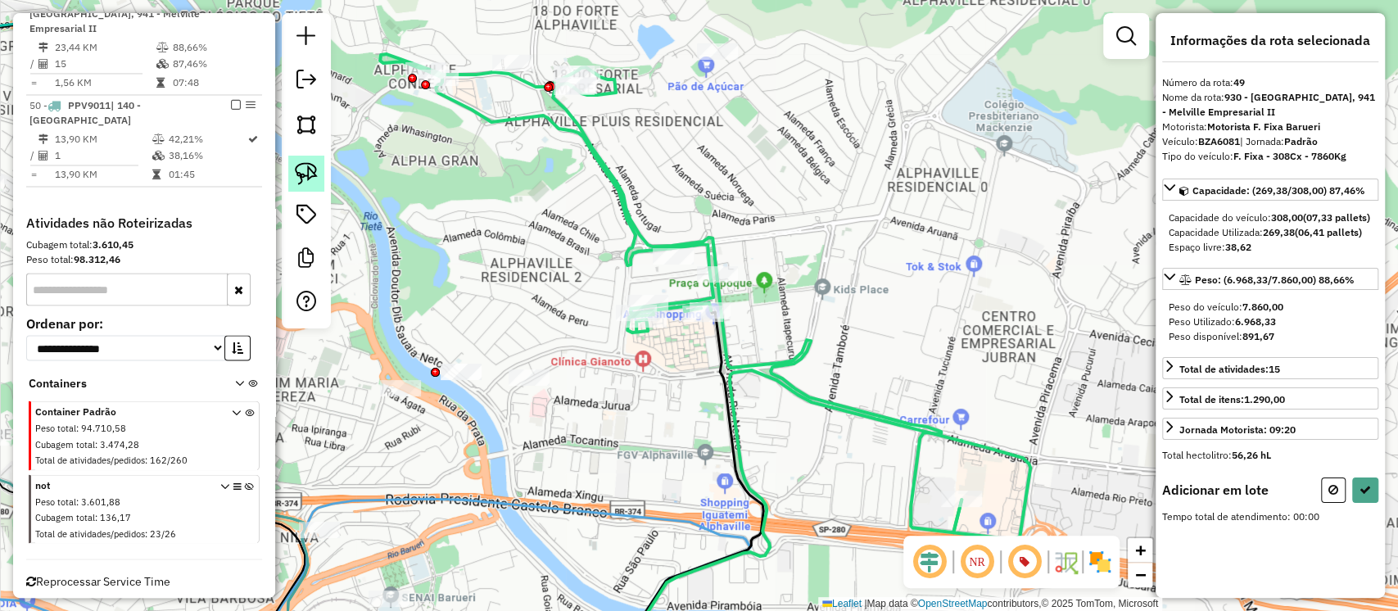
click at [319, 178] on link at bounding box center [306, 174] width 36 height 36
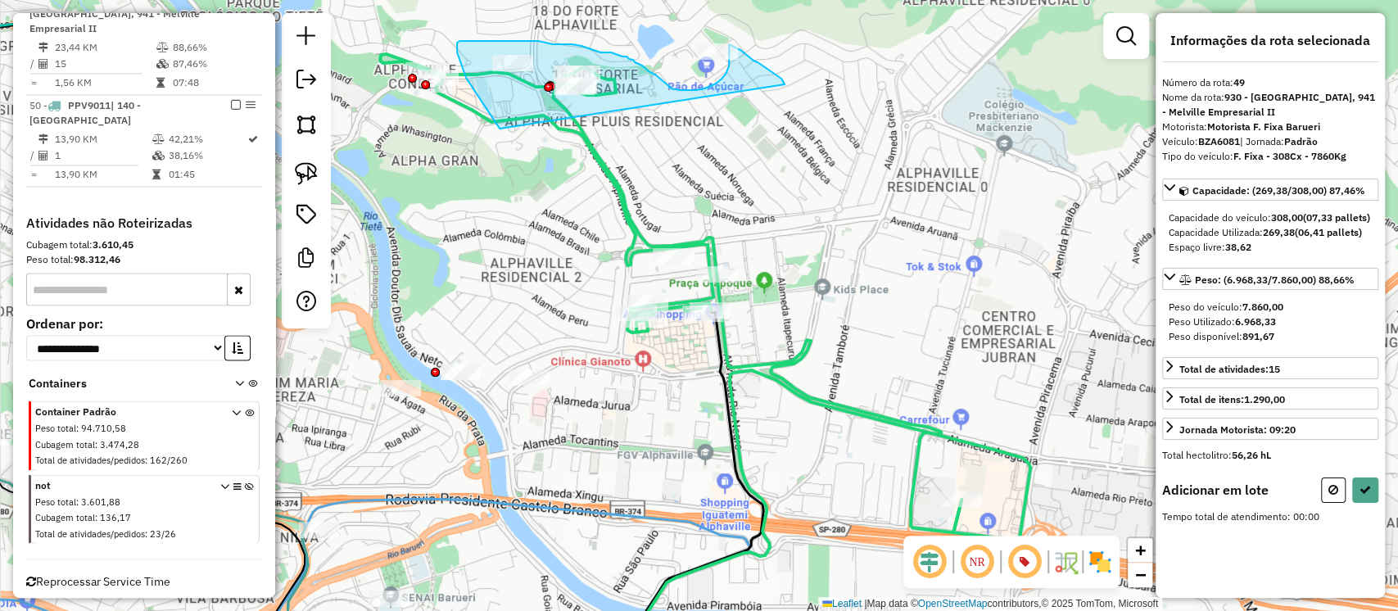
drag, startPoint x: 785, startPoint y: 84, endPoint x: 510, endPoint y: 139, distance: 279.8
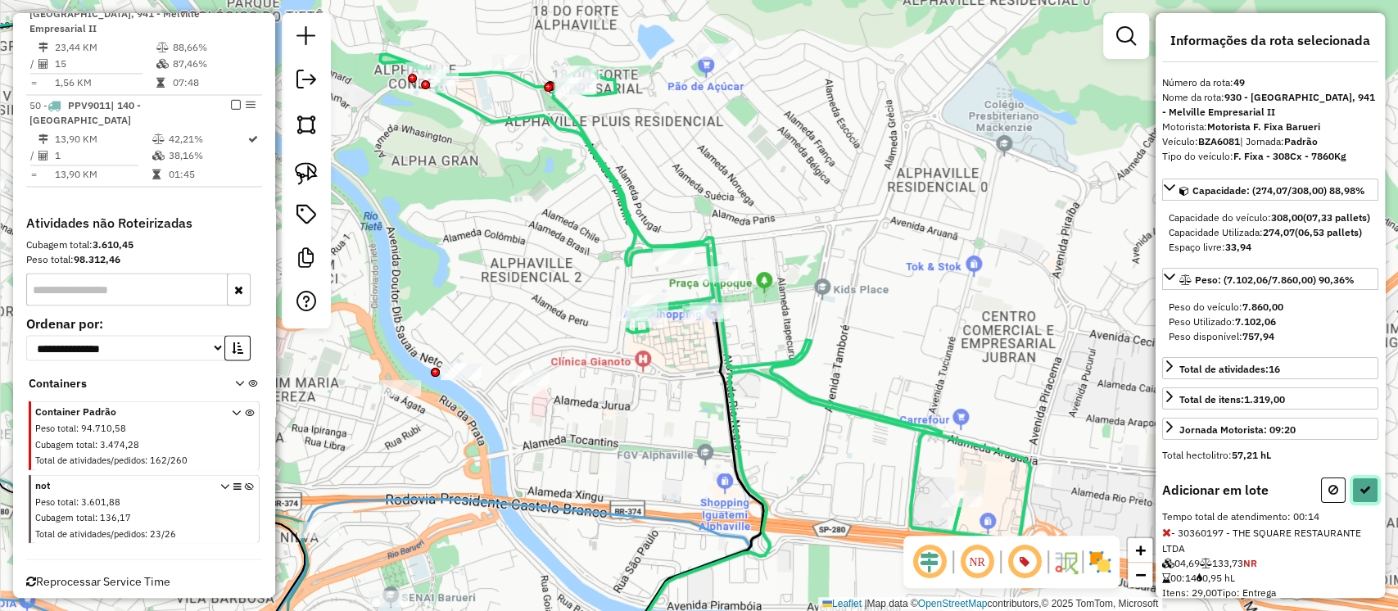
click at [1370, 503] on button at bounding box center [1365, 490] width 26 height 25
select select "**********"
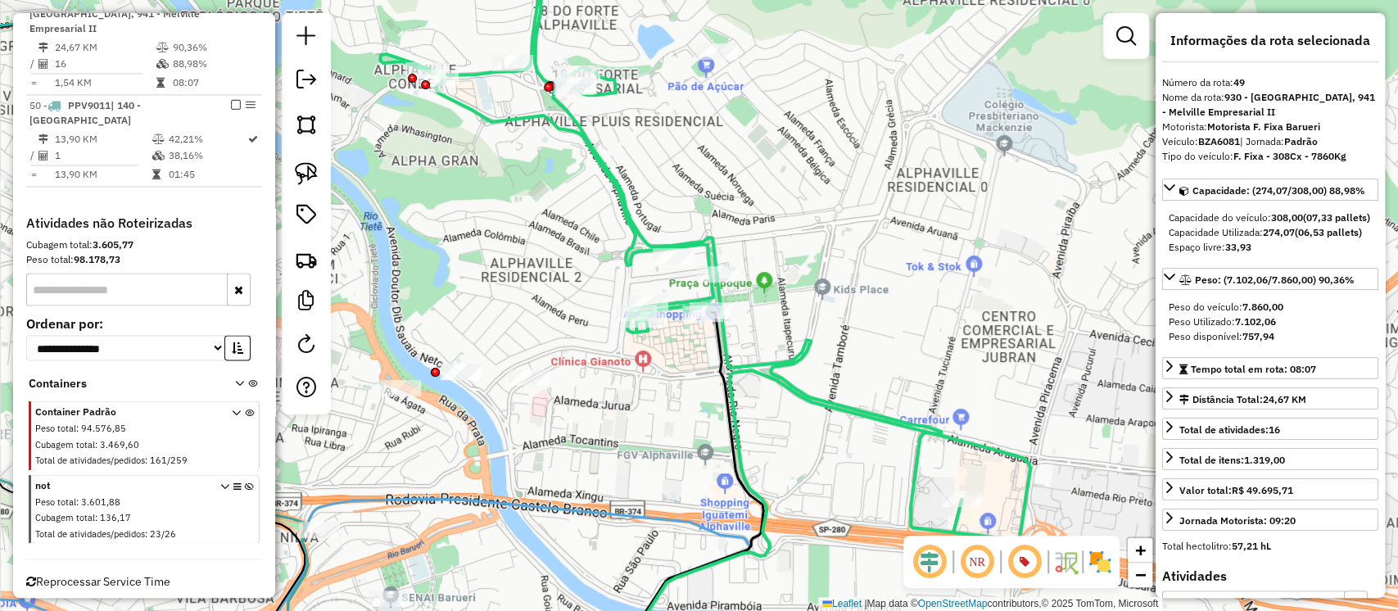
scroll to position [1801, 0]
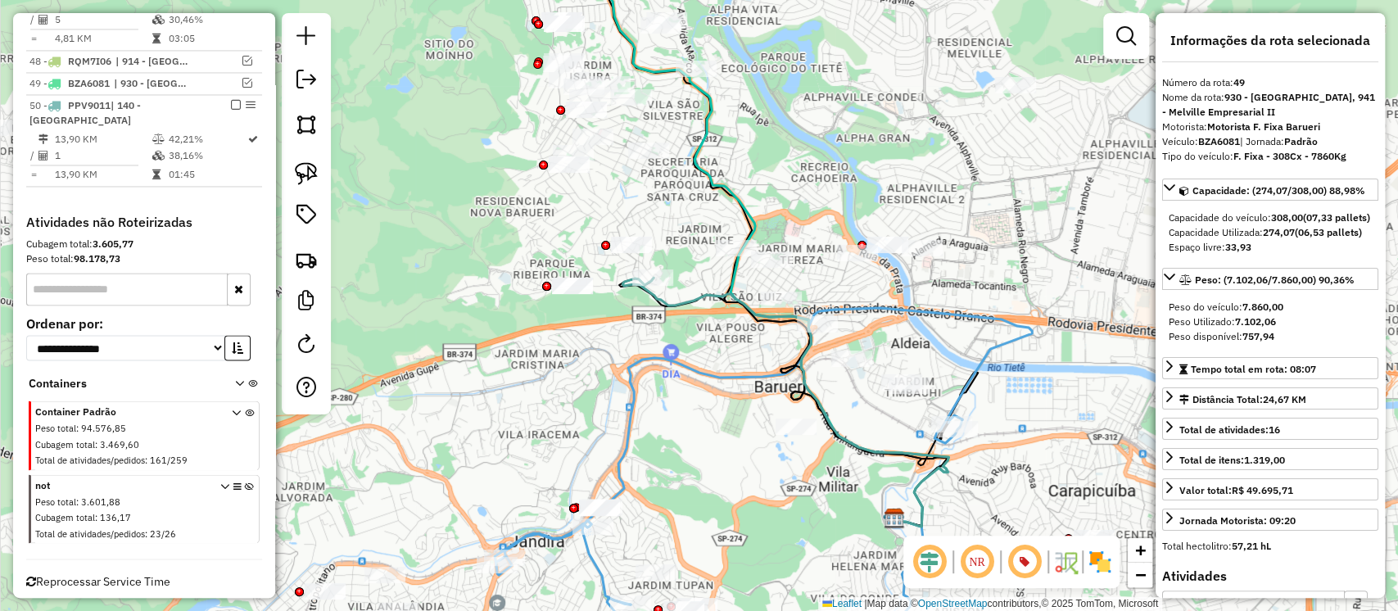
click at [686, 300] on icon at bounding box center [786, 402] width 326 height 249
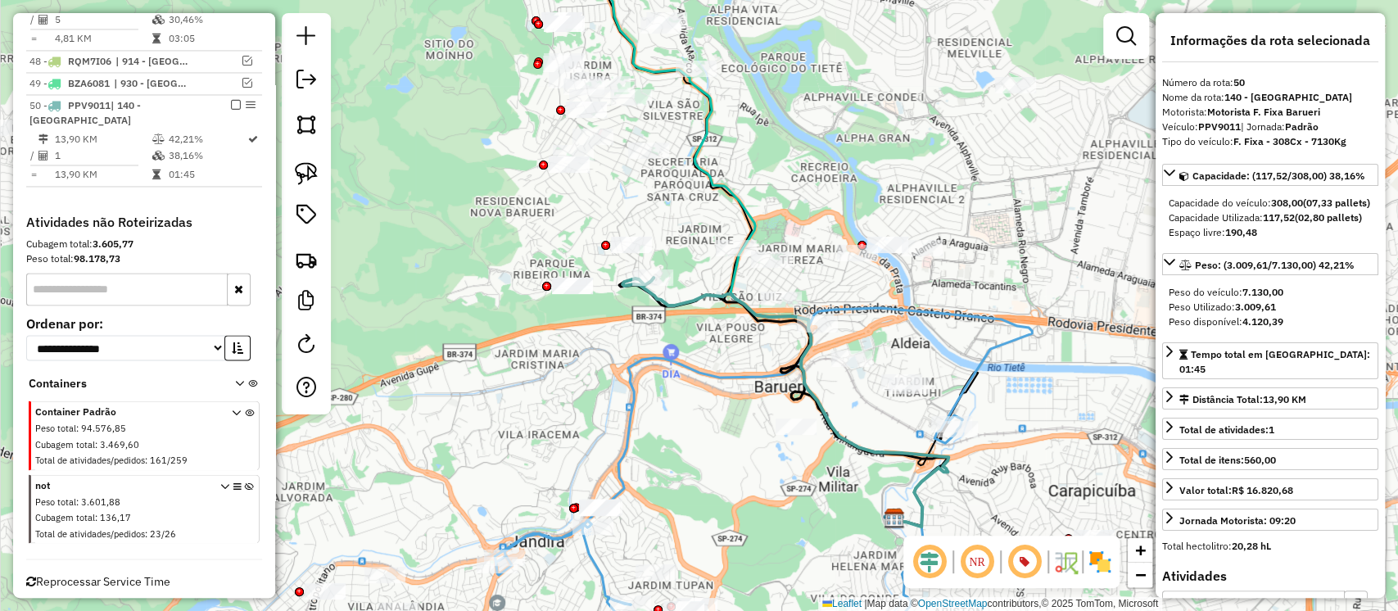
scroll to position [1854, 0]
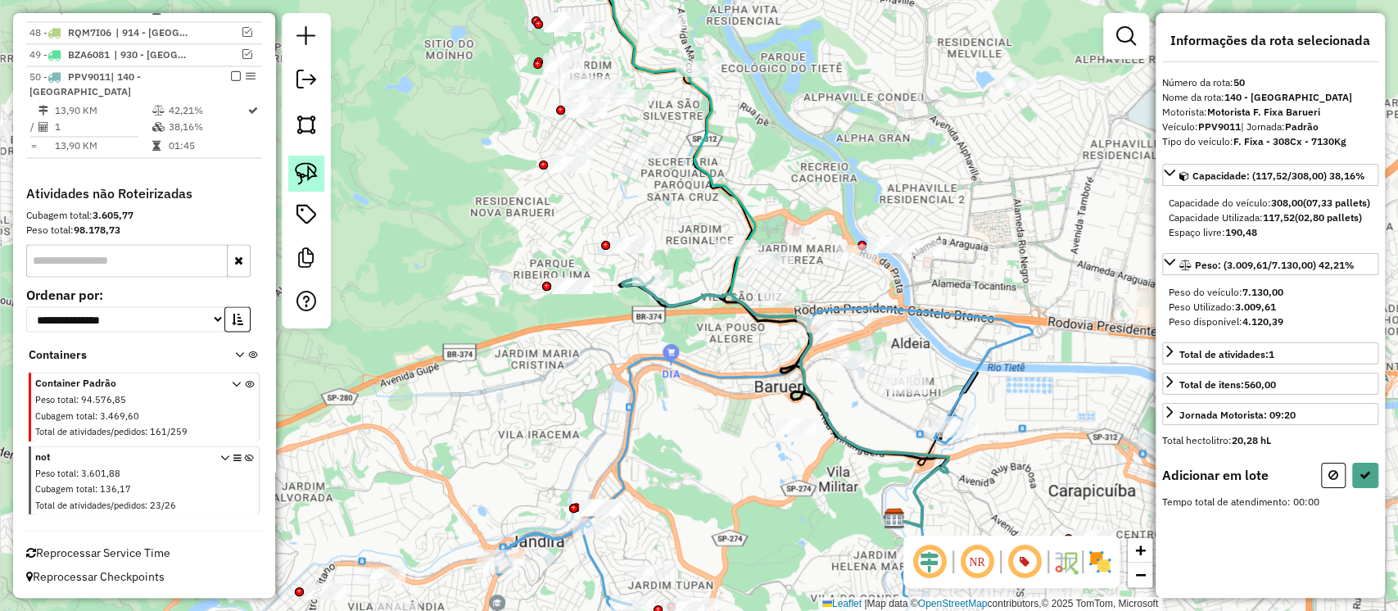
drag, startPoint x: 297, startPoint y: 174, endPoint x: 439, endPoint y: 213, distance: 147.6
click at [298, 174] on img at bounding box center [306, 173] width 23 height 23
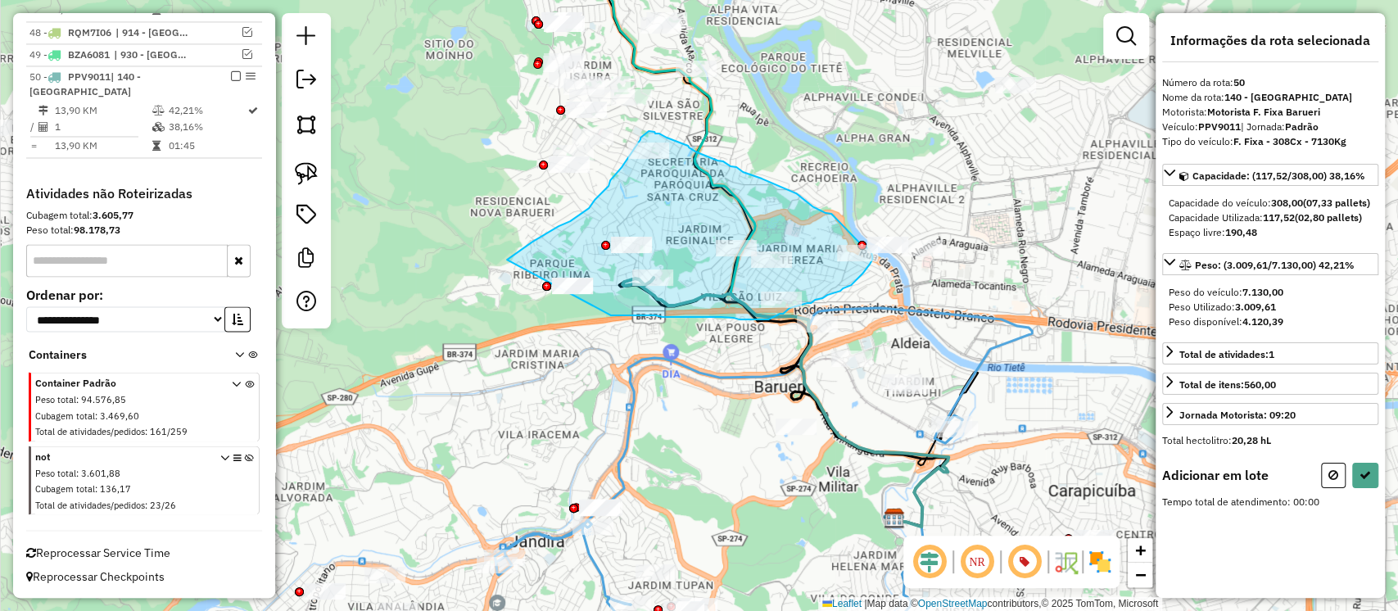
drag, startPoint x: 611, startPoint y: 315, endPoint x: 507, endPoint y: 260, distance: 118.0
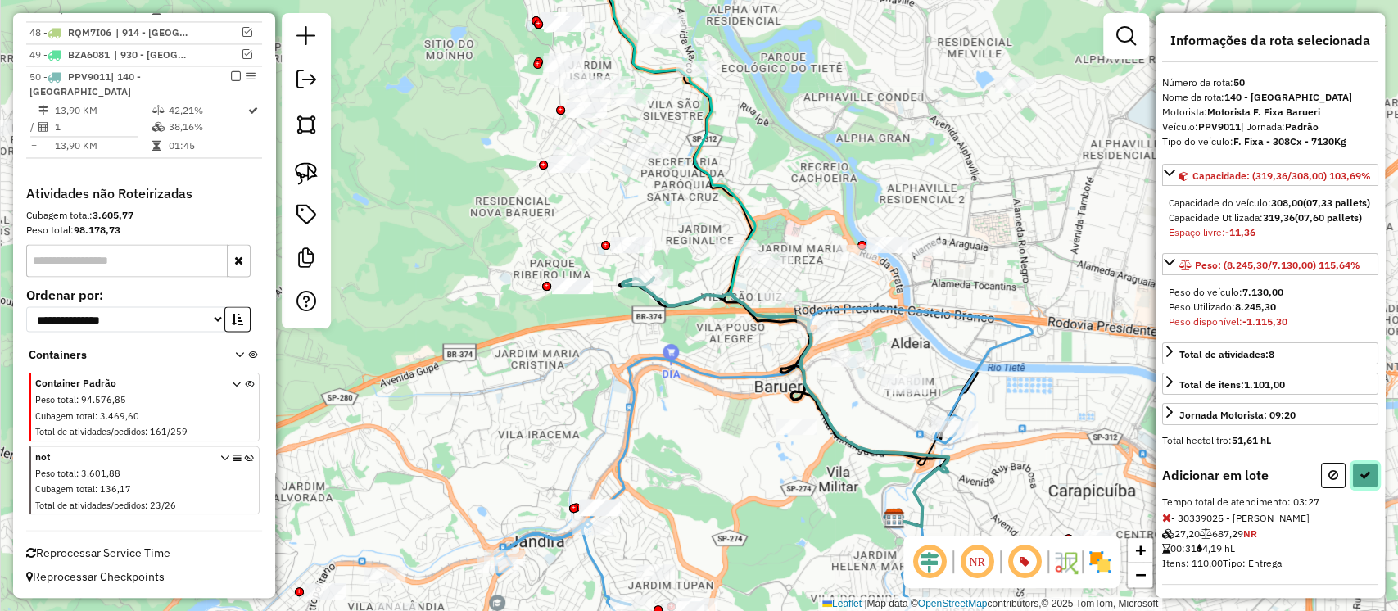
click at [1361, 481] on icon at bounding box center [1365, 474] width 11 height 11
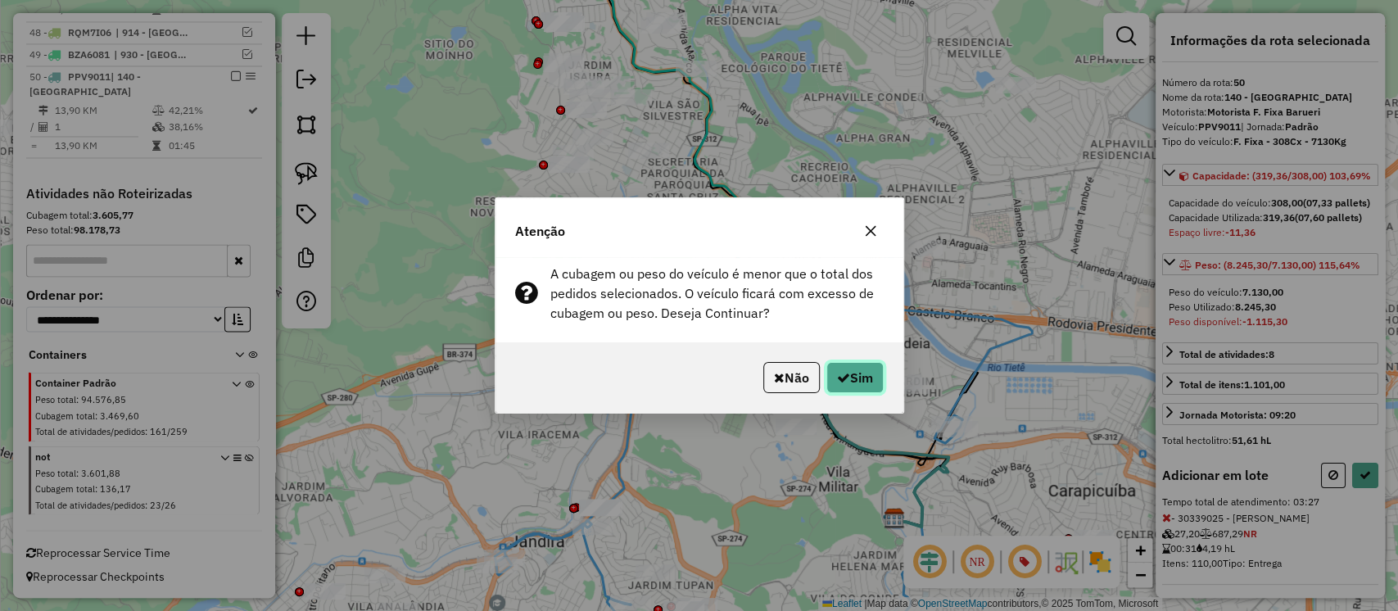
click at [877, 382] on button "Sim" at bounding box center [855, 377] width 57 height 31
select select "**********"
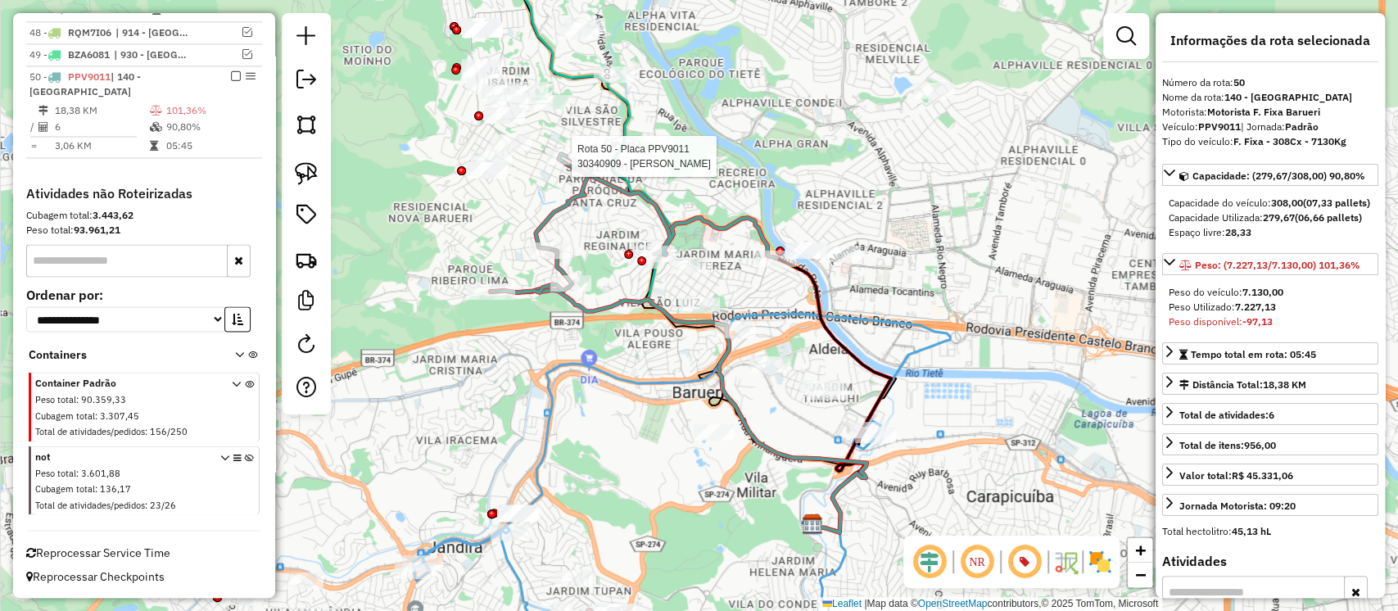
click at [565, 165] on div at bounding box center [566, 156] width 41 height 16
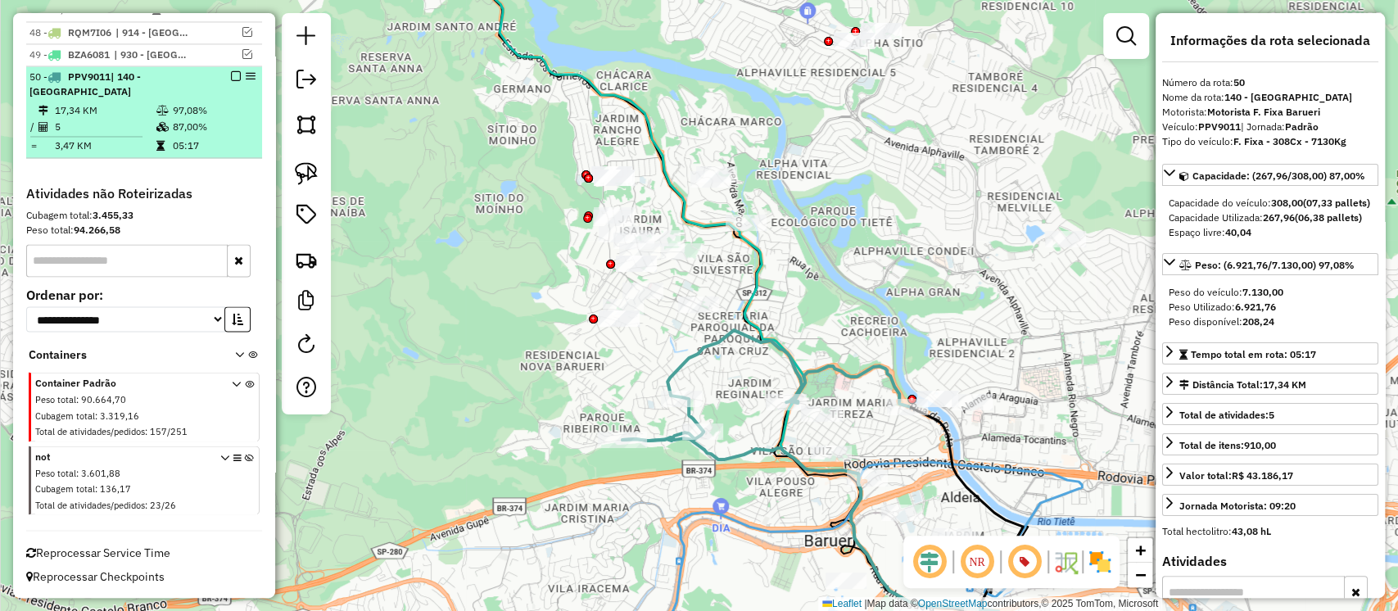
click at [231, 77] on em at bounding box center [236, 76] width 10 height 10
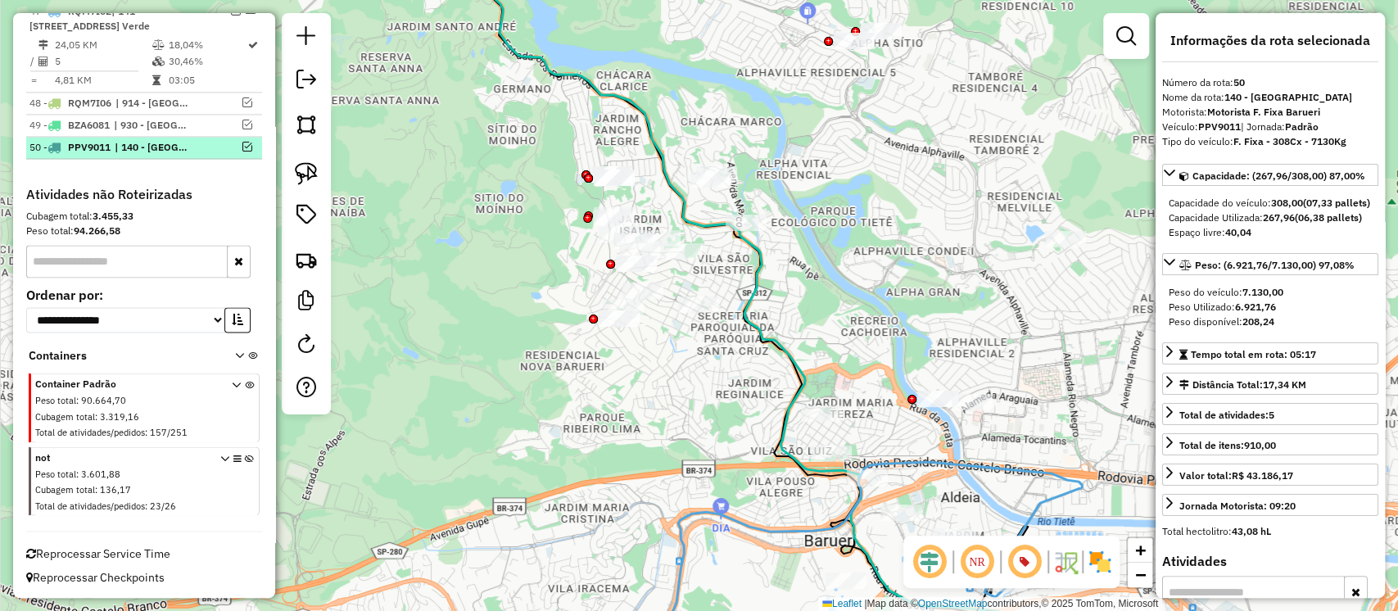
scroll to position [1748, 0]
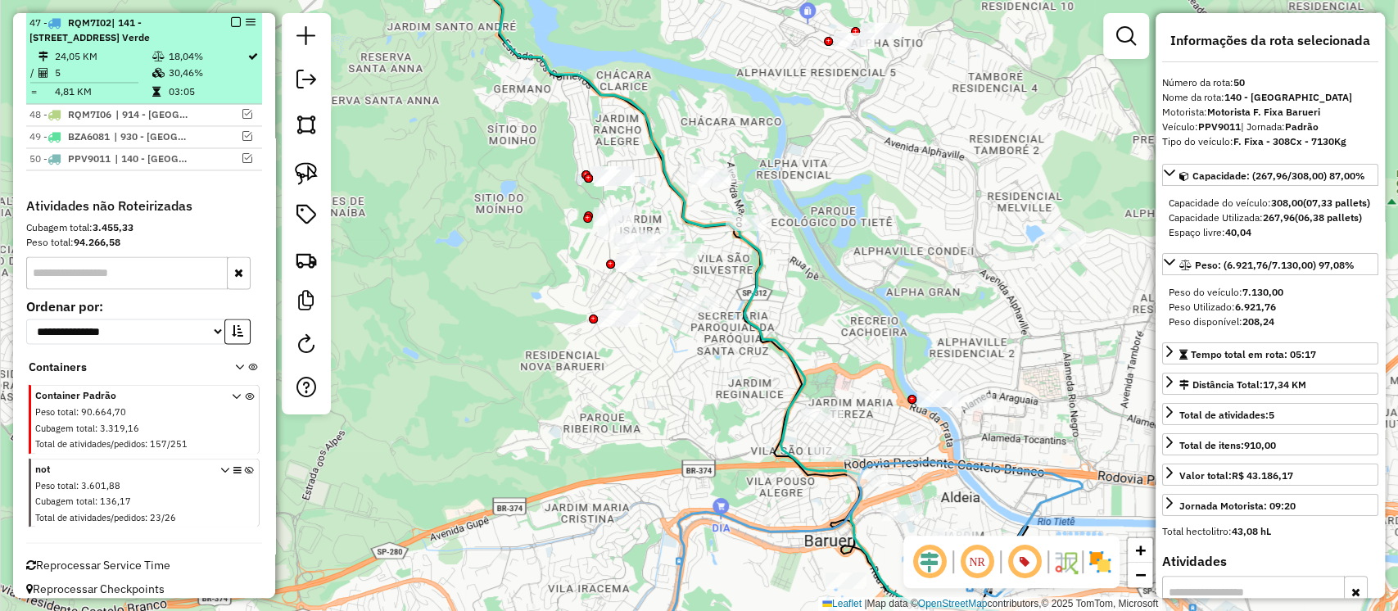
click at [106, 100] on td "4,81 KM" at bounding box center [102, 92] width 97 height 16
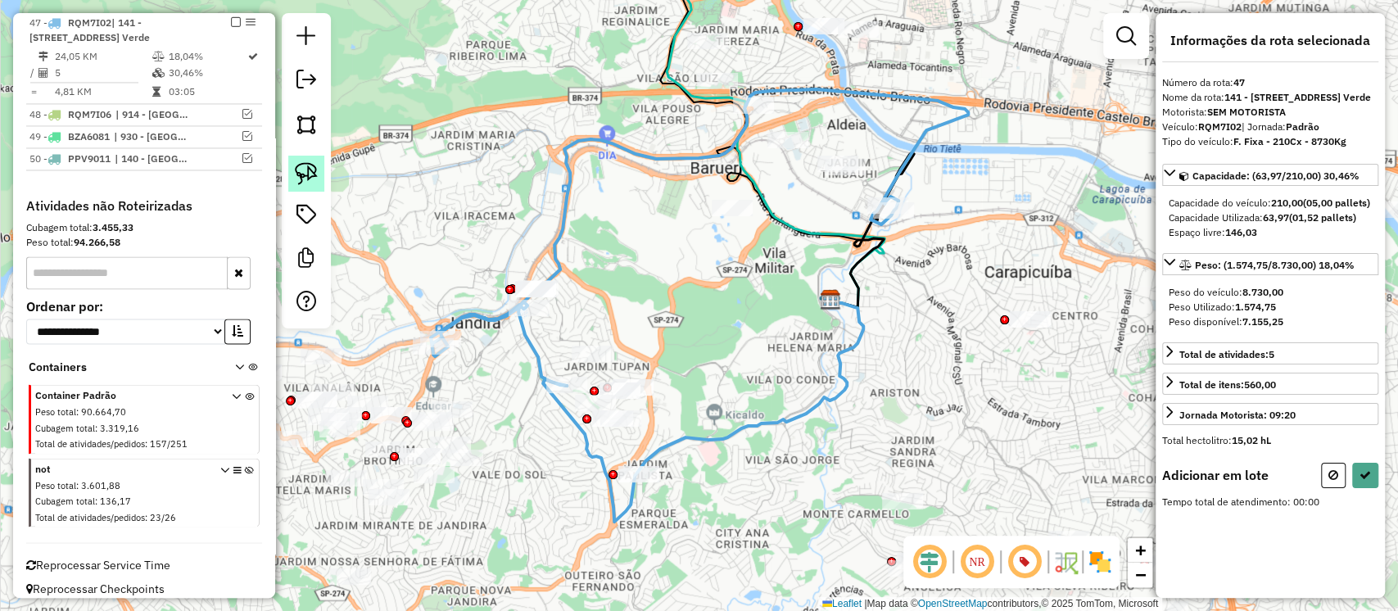
click at [309, 171] on img at bounding box center [306, 173] width 23 height 23
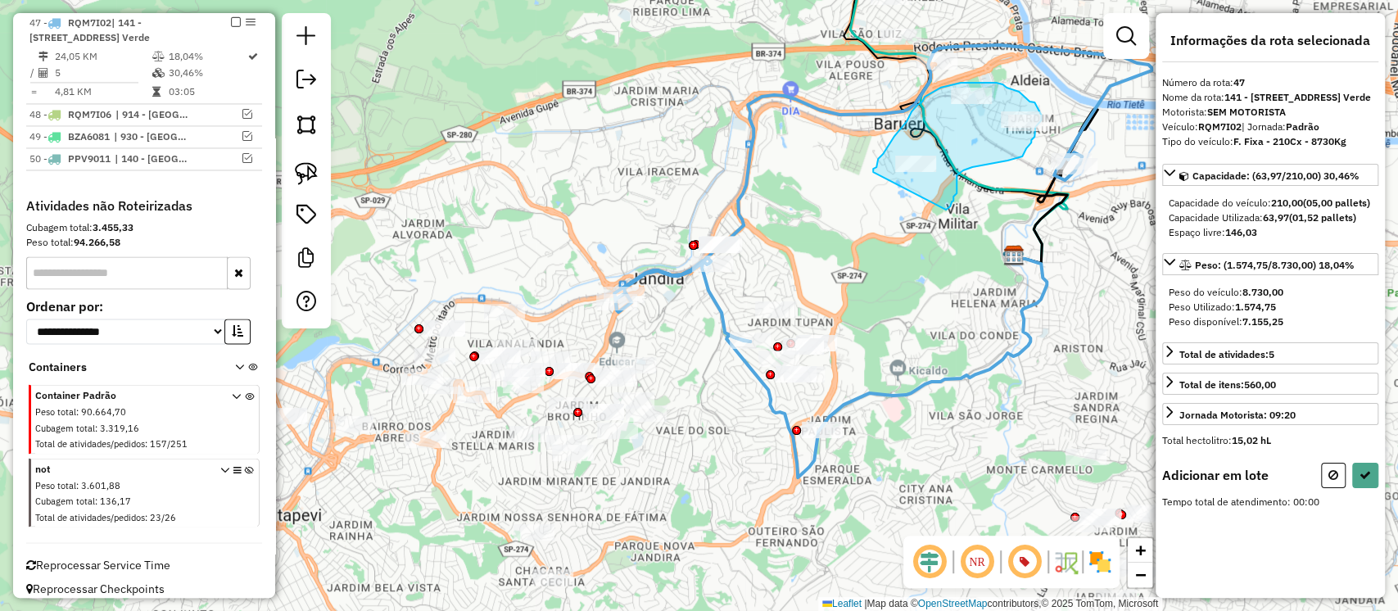
drag, startPoint x: 949, startPoint y: 208, endPoint x: 873, endPoint y: 172, distance: 83.5
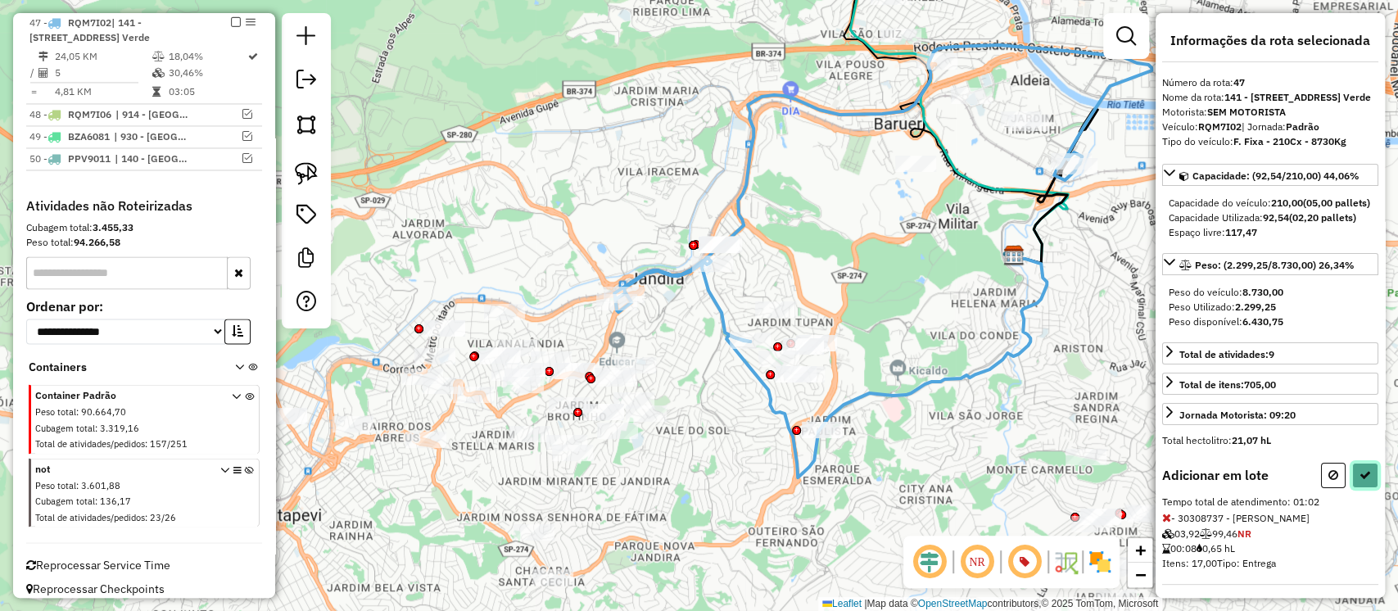
click at [1367, 488] on button at bounding box center [1365, 475] width 26 height 25
select select "**********"
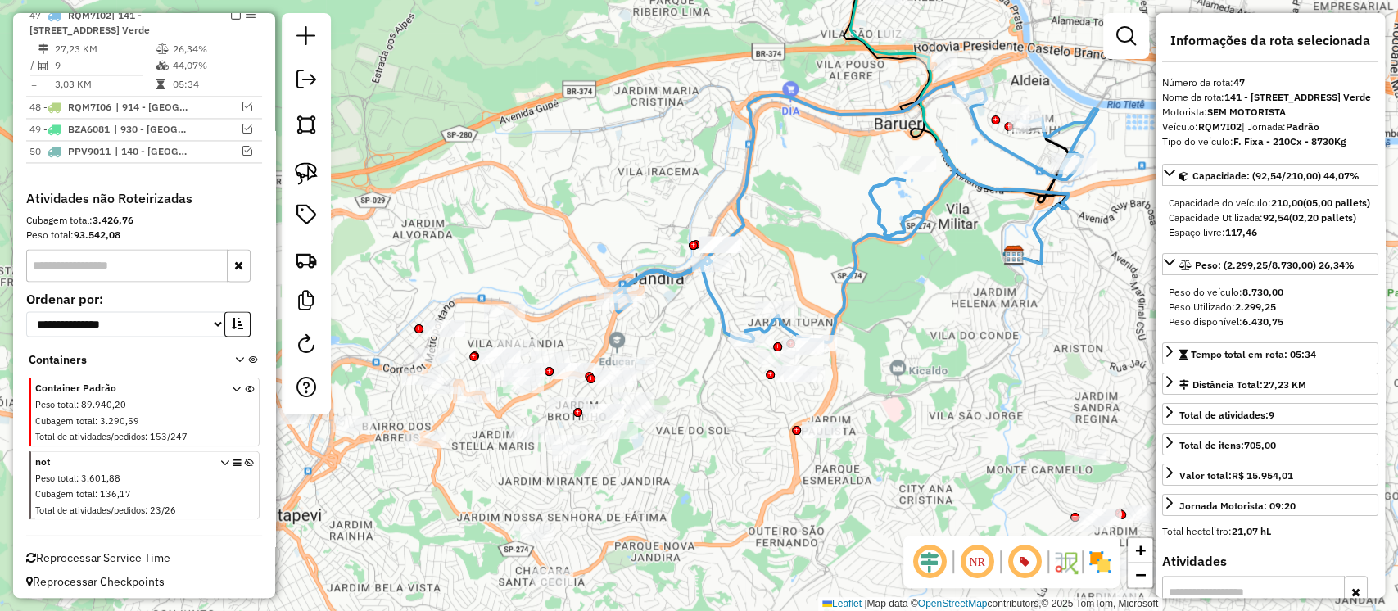
scroll to position [1756, 0]
click at [938, 188] on icon at bounding box center [969, 203] width 198 height 122
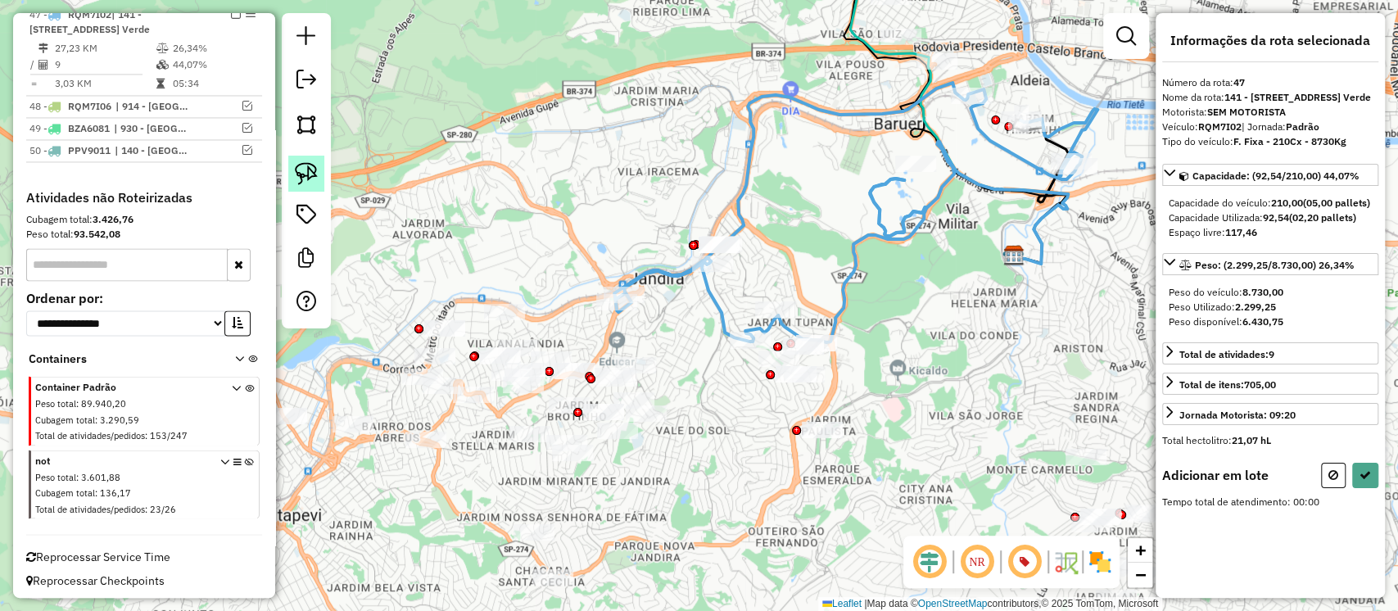
click at [301, 179] on img at bounding box center [306, 173] width 23 height 23
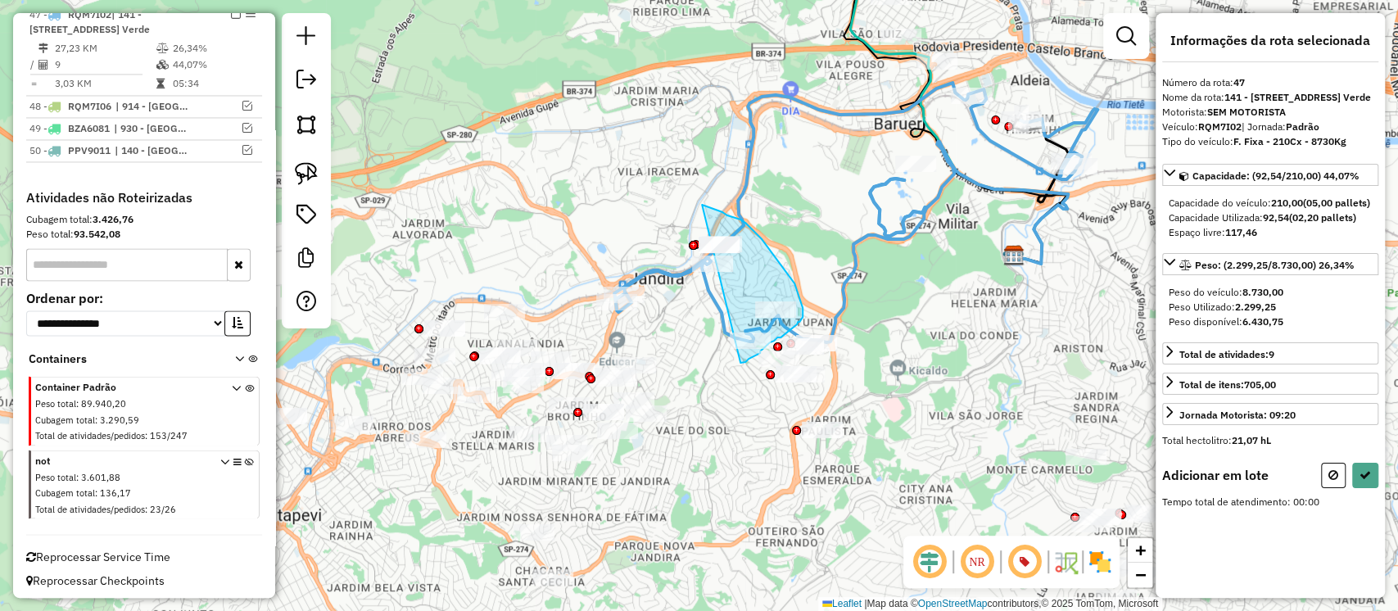
drag, startPoint x: 741, startPoint y: 363, endPoint x: 654, endPoint y: 191, distance: 192.7
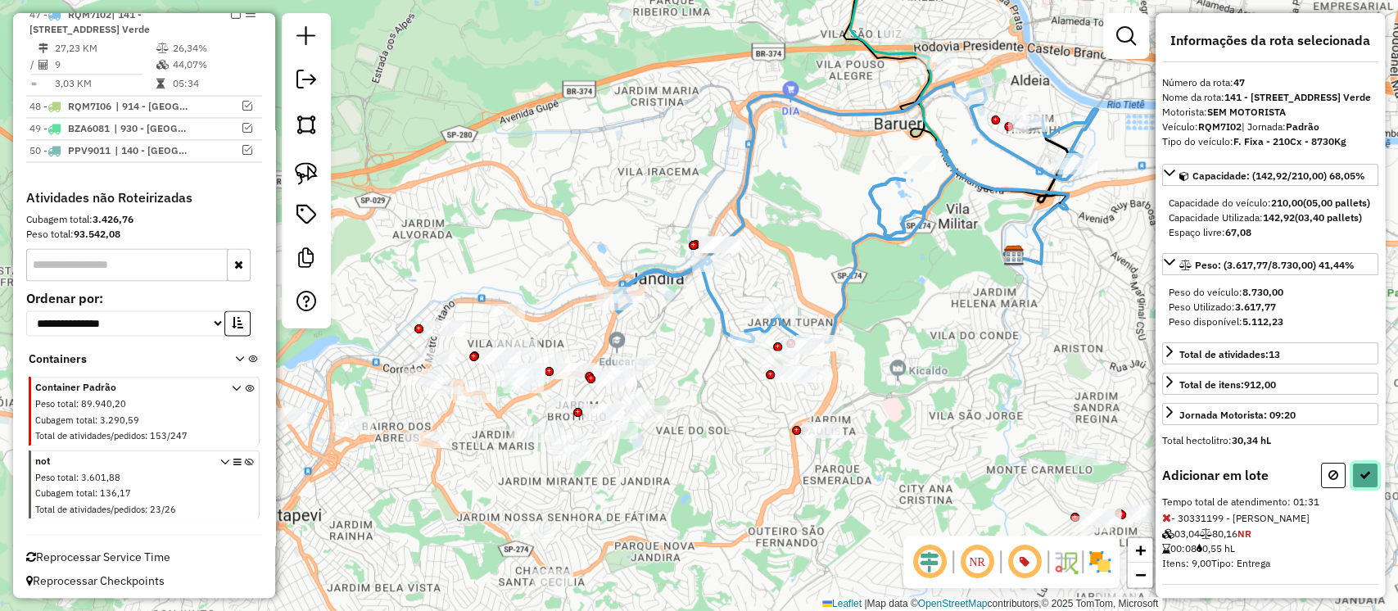
click at [1360, 481] on icon at bounding box center [1365, 474] width 11 height 11
select select "**********"
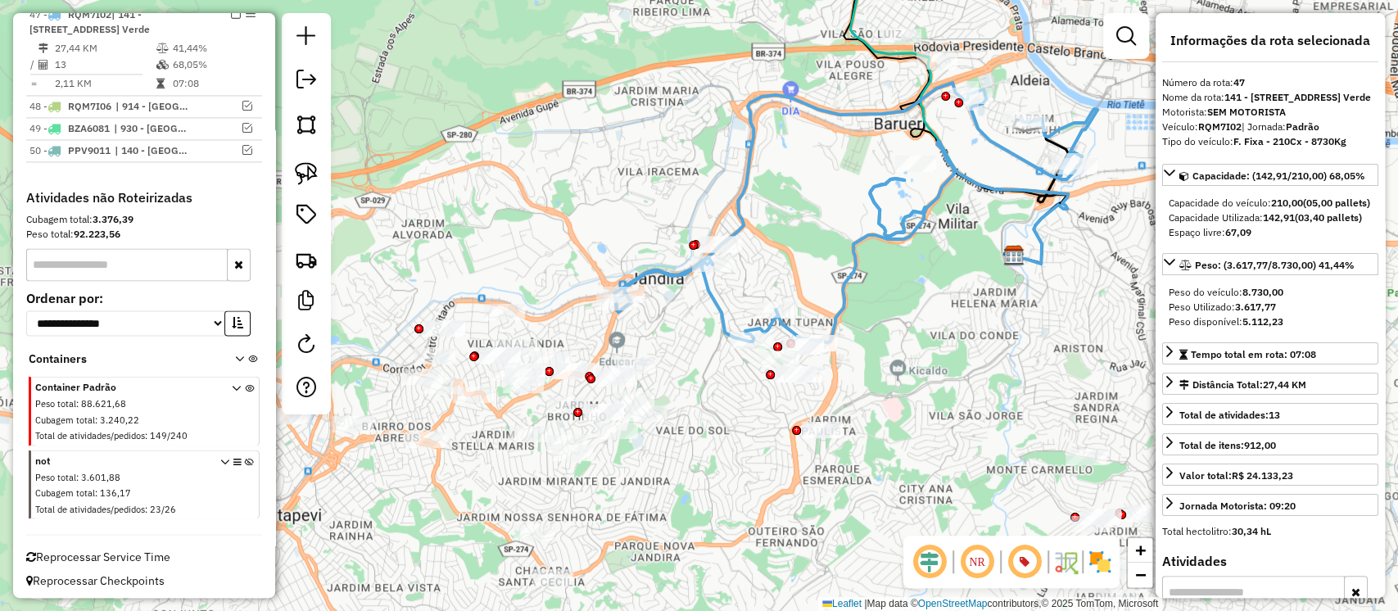
click at [875, 193] on icon at bounding box center [855, 213] width 483 height 260
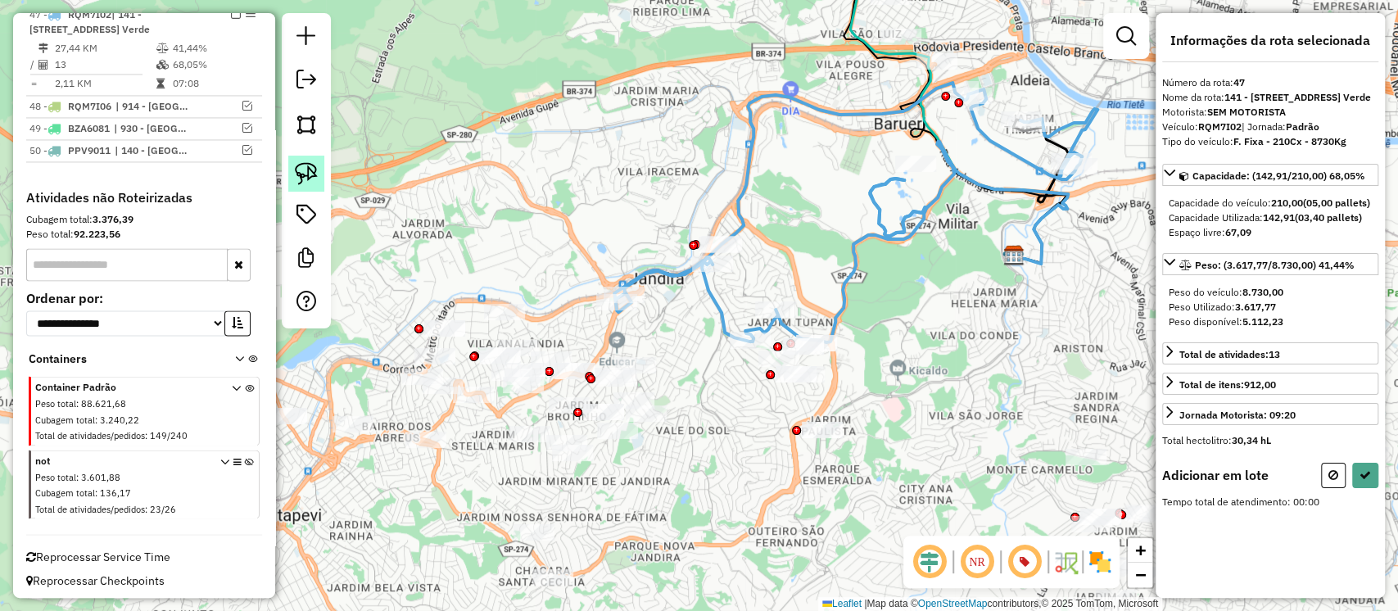
click at [317, 179] on img at bounding box center [306, 173] width 23 height 23
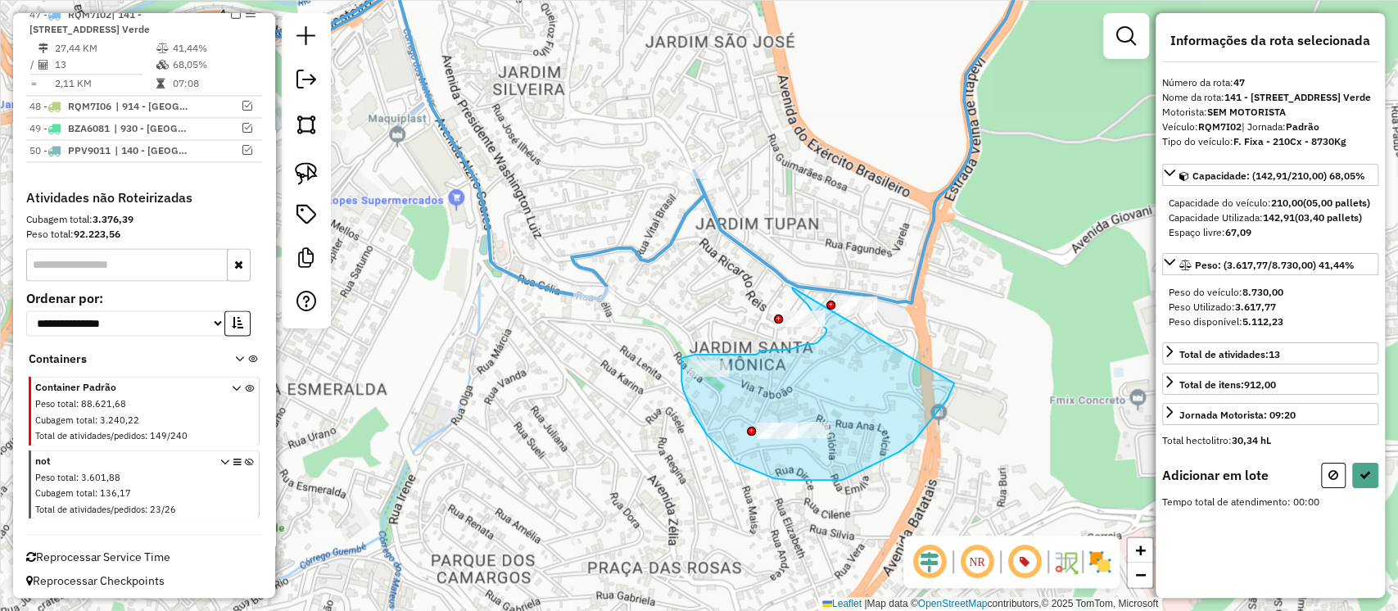
drag, startPoint x: 792, startPoint y: 288, endPoint x: 966, endPoint y: 282, distance: 173.8
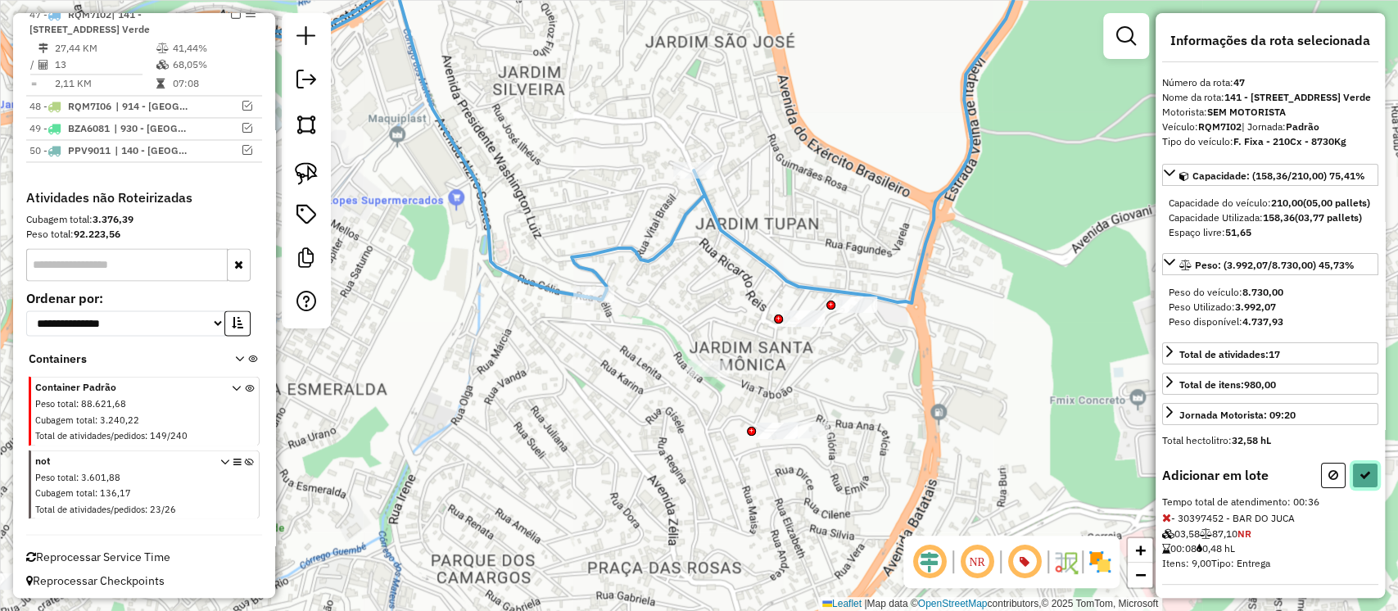
click at [1363, 481] on icon at bounding box center [1365, 474] width 11 height 11
select select "**********"
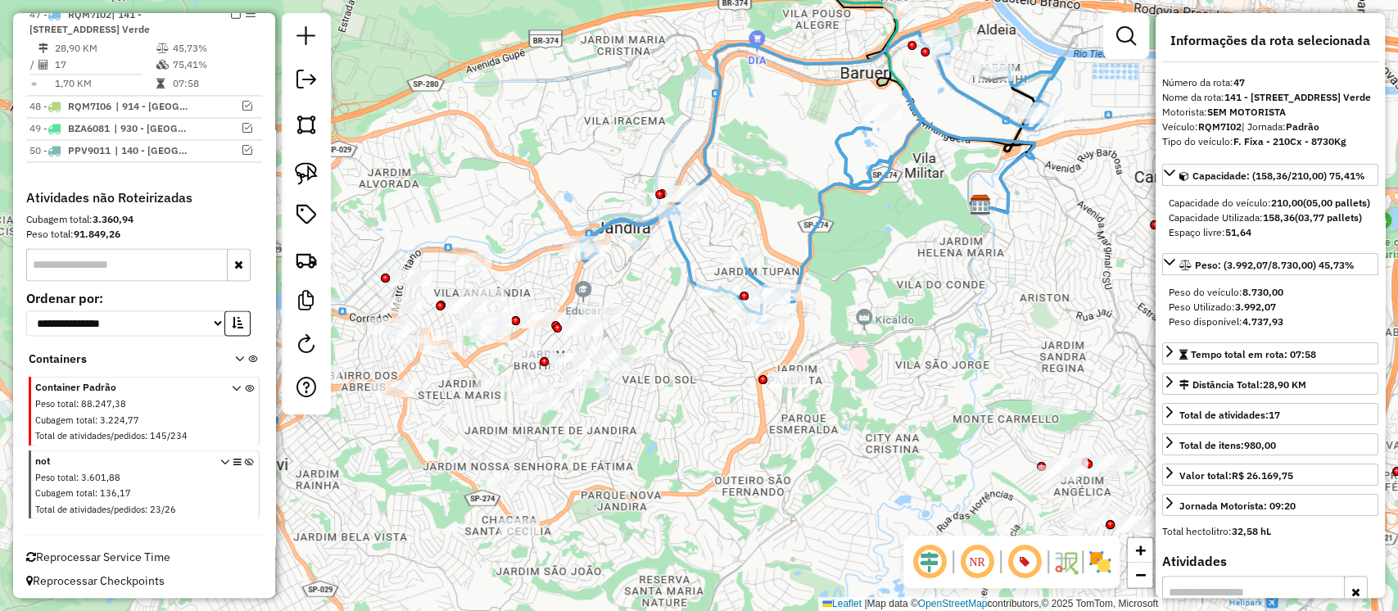
click at [678, 251] on icon at bounding box center [822, 178] width 483 height 292
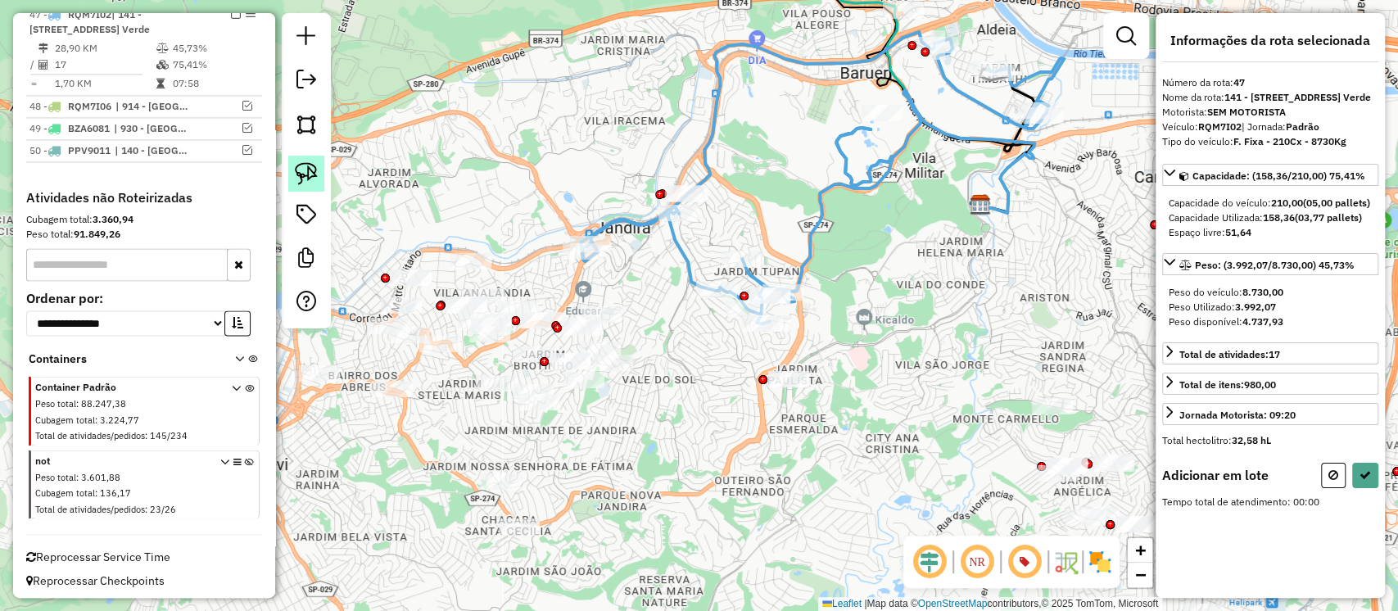
click at [316, 170] on img at bounding box center [306, 173] width 23 height 23
drag, startPoint x: 831, startPoint y: 353, endPoint x: 815, endPoint y: 460, distance: 107.7
click at [1369, 488] on button at bounding box center [1365, 475] width 26 height 25
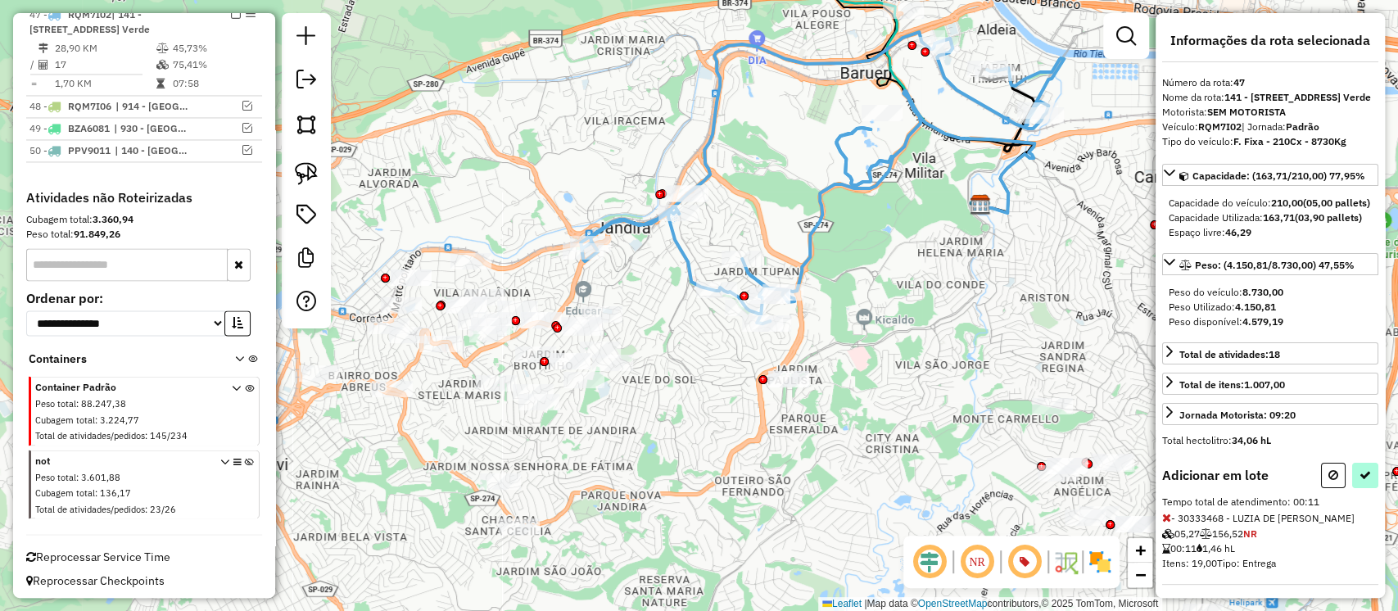
select select "**********"
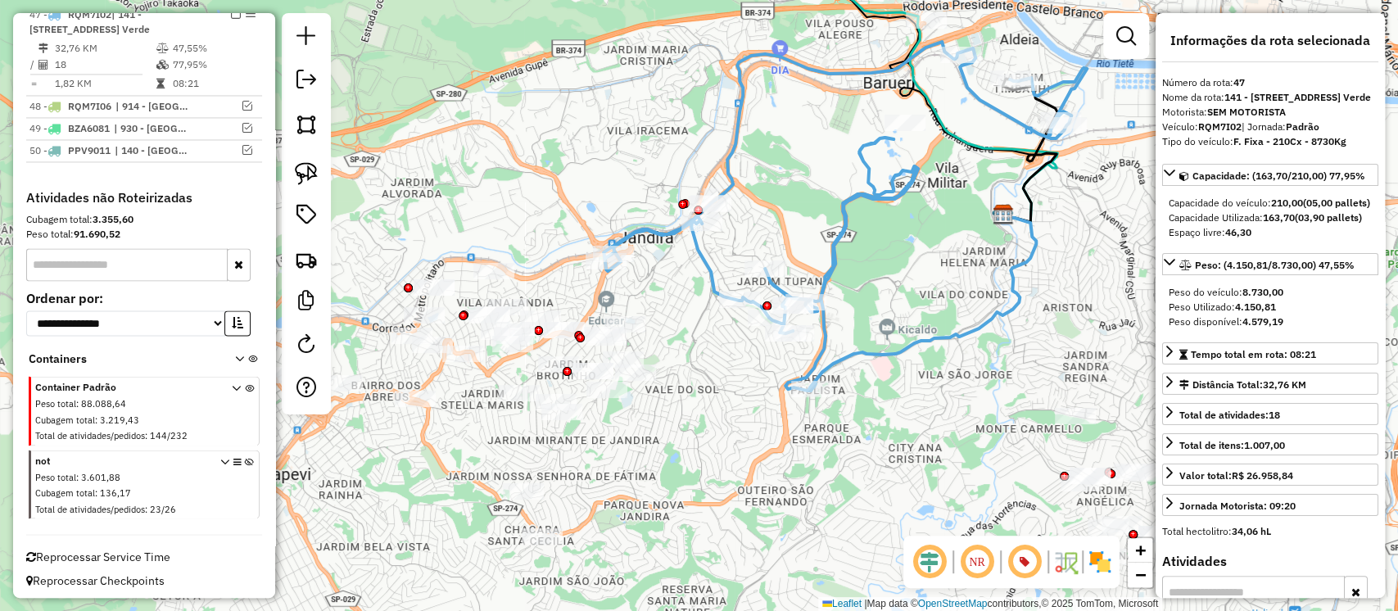
click at [695, 252] on icon at bounding box center [845, 216] width 483 height 349
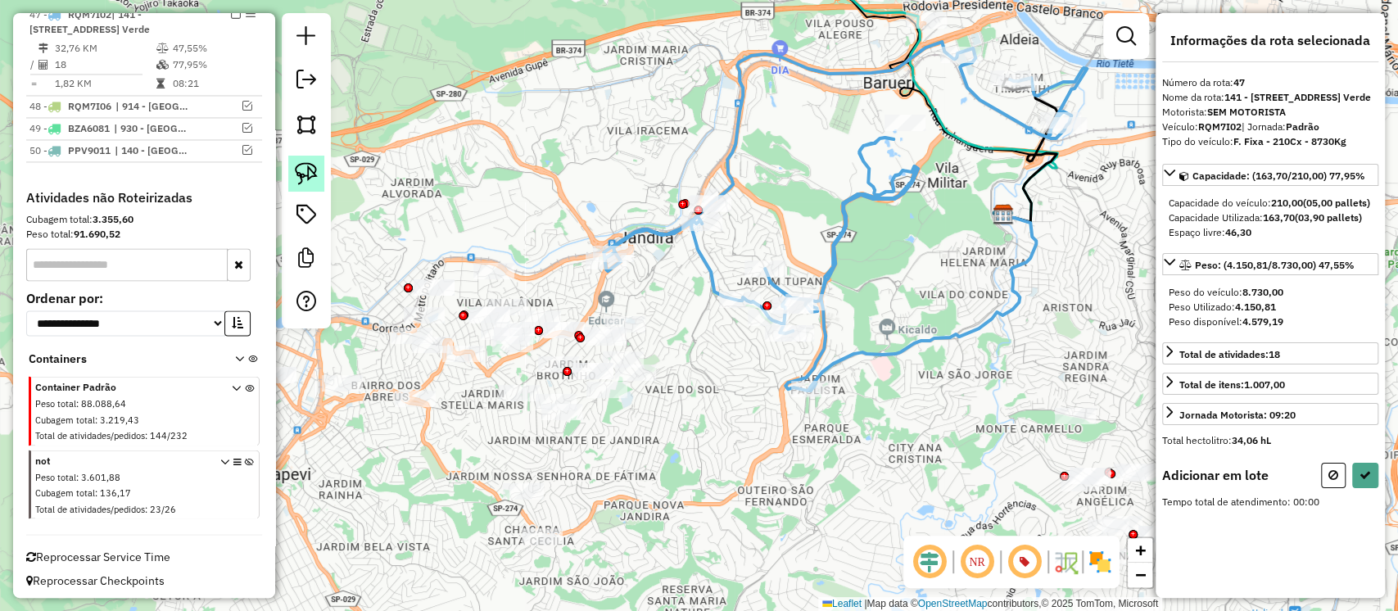
click at [319, 176] on link at bounding box center [306, 174] width 36 height 36
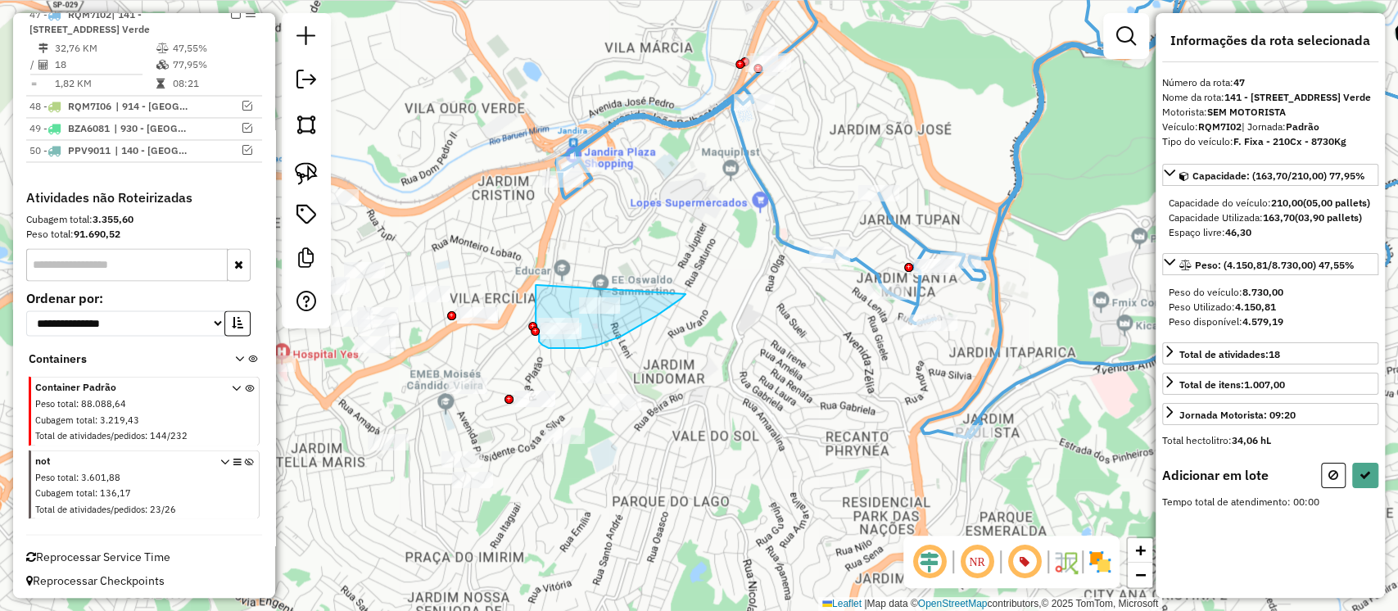
drag, startPoint x: 537, startPoint y: 285, endPoint x: 686, endPoint y: 294, distance: 148.5
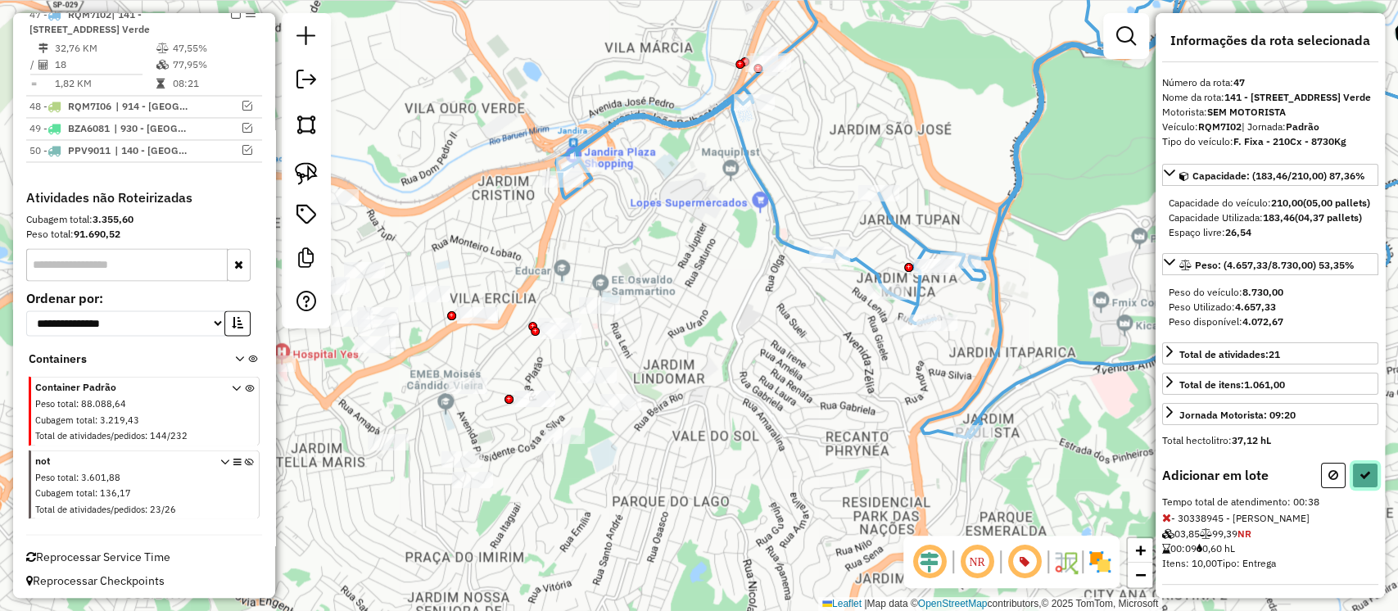
click at [1360, 481] on icon at bounding box center [1365, 474] width 11 height 11
select select "**********"
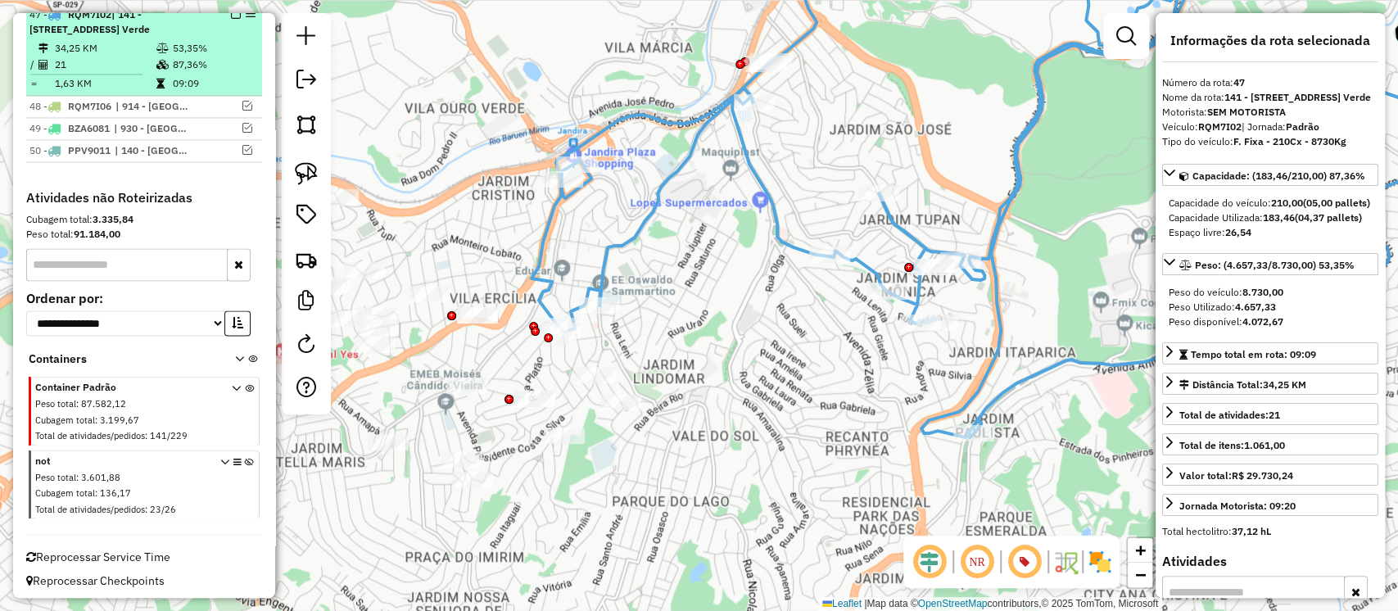
click at [233, 19] on em at bounding box center [236, 14] width 10 height 10
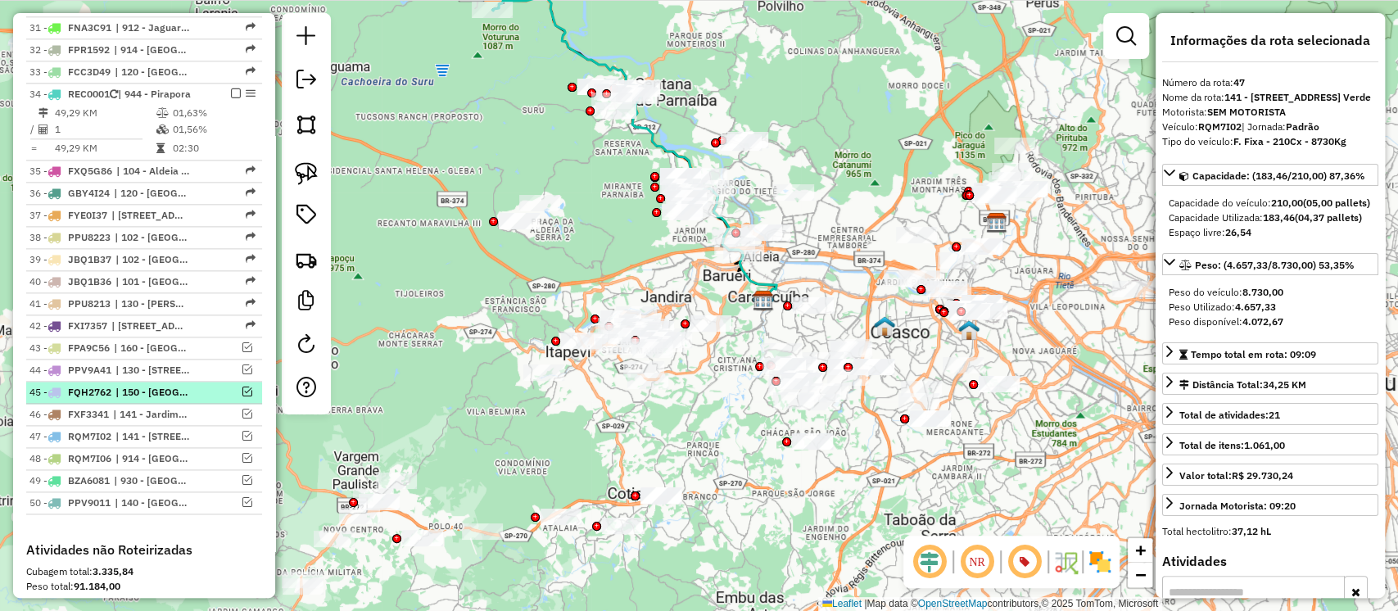
scroll to position [1226, 0]
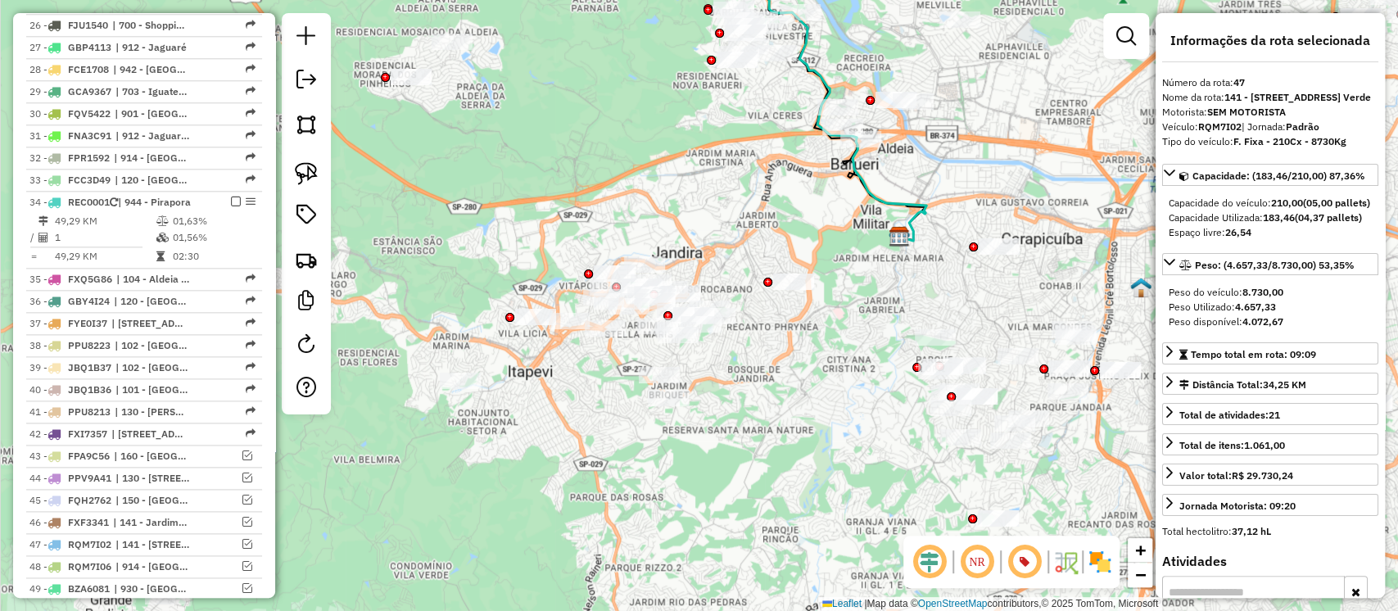
drag, startPoint x: 308, startPoint y: 170, endPoint x: 577, endPoint y: 285, distance: 292.5
click at [310, 170] on img at bounding box center [306, 173] width 23 height 23
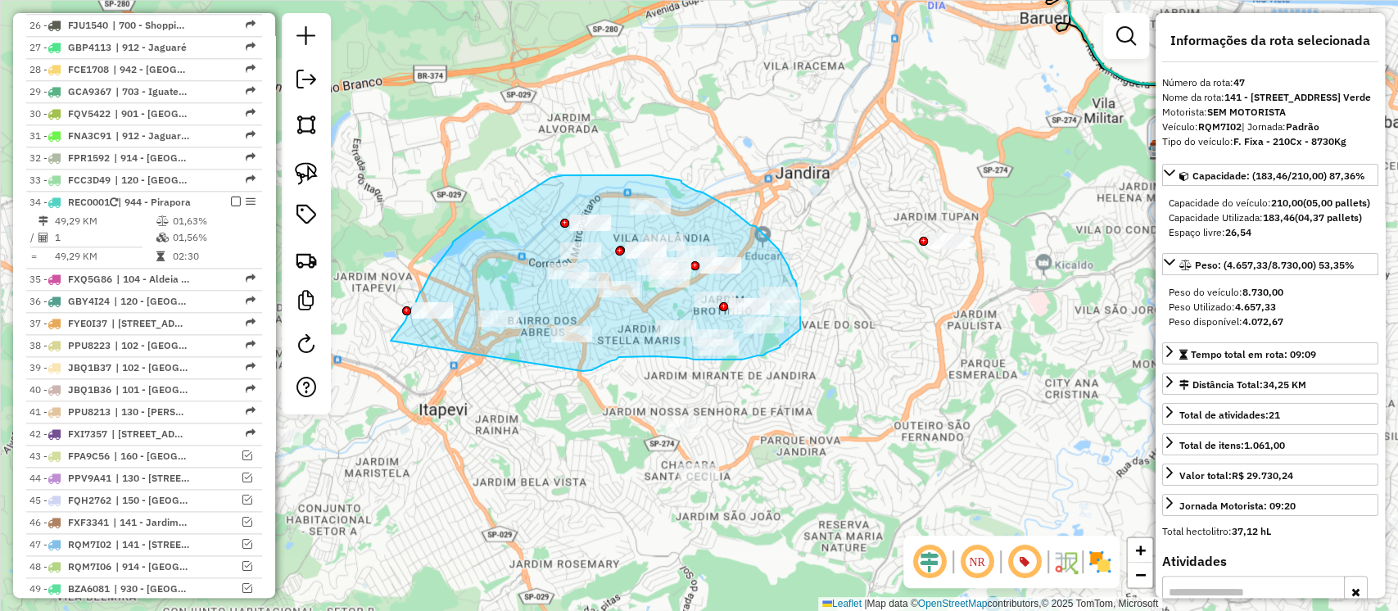
drag, startPoint x: 582, startPoint y: 371, endPoint x: 391, endPoint y: 341, distance: 194.1
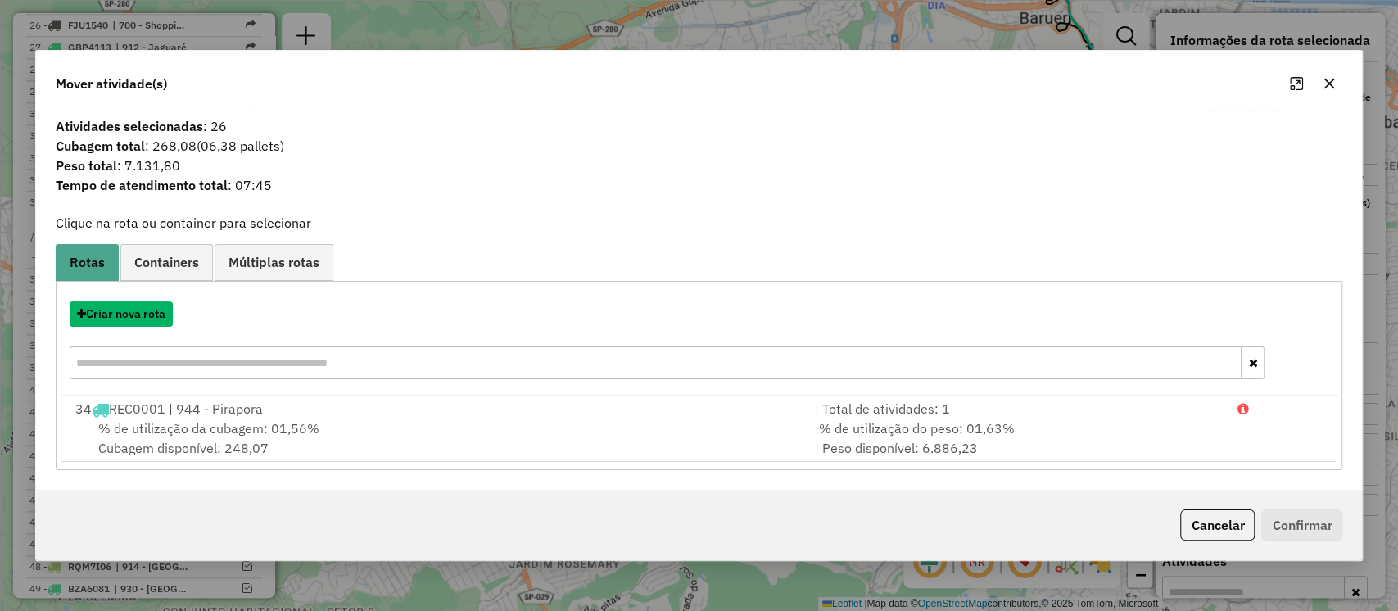
click at [134, 310] on button "Criar nova rota" at bounding box center [121, 313] width 103 height 25
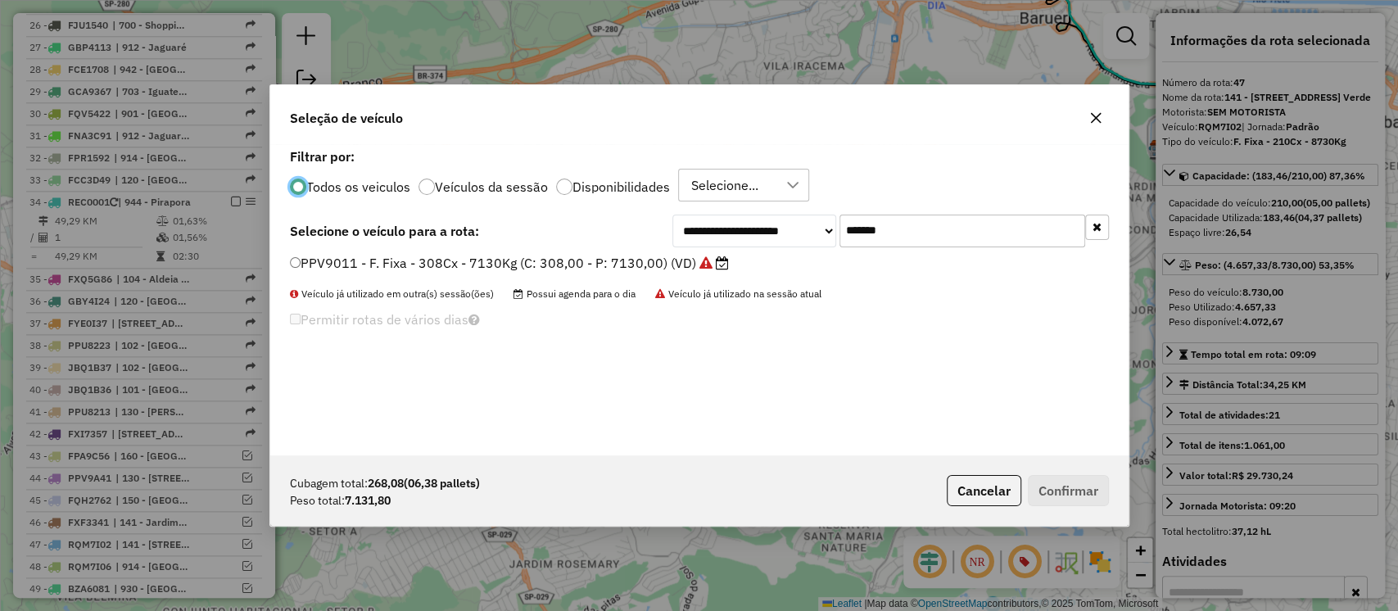
scroll to position [8, 5]
drag, startPoint x: 916, startPoint y: 238, endPoint x: 342, endPoint y: 211, distance: 574.9
click at [342, 208] on div "**********" at bounding box center [699, 299] width 858 height 311
paste input "text"
type input "*******"
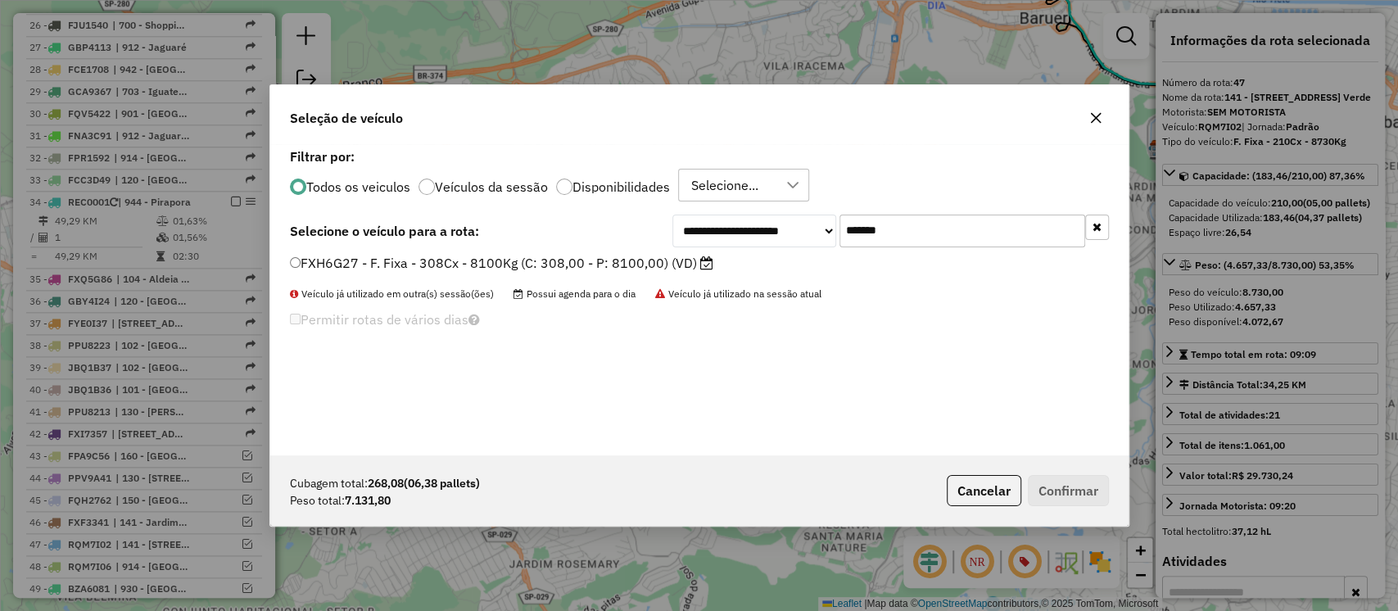
click at [573, 268] on label "FXH6G27 - F. Fixa - 308Cx - 8100Kg (C: 308,00 - P: 8100,00) (VD)" at bounding box center [501, 263] width 423 height 20
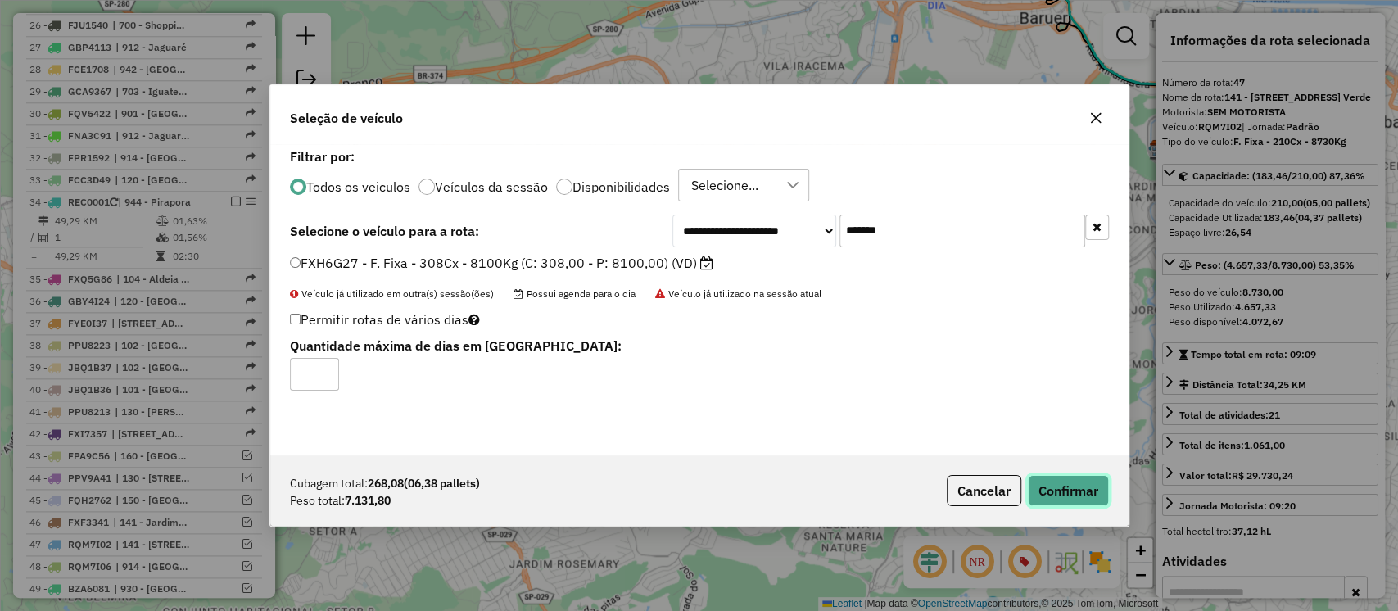
click at [1063, 488] on button "Confirmar" at bounding box center [1068, 490] width 81 height 31
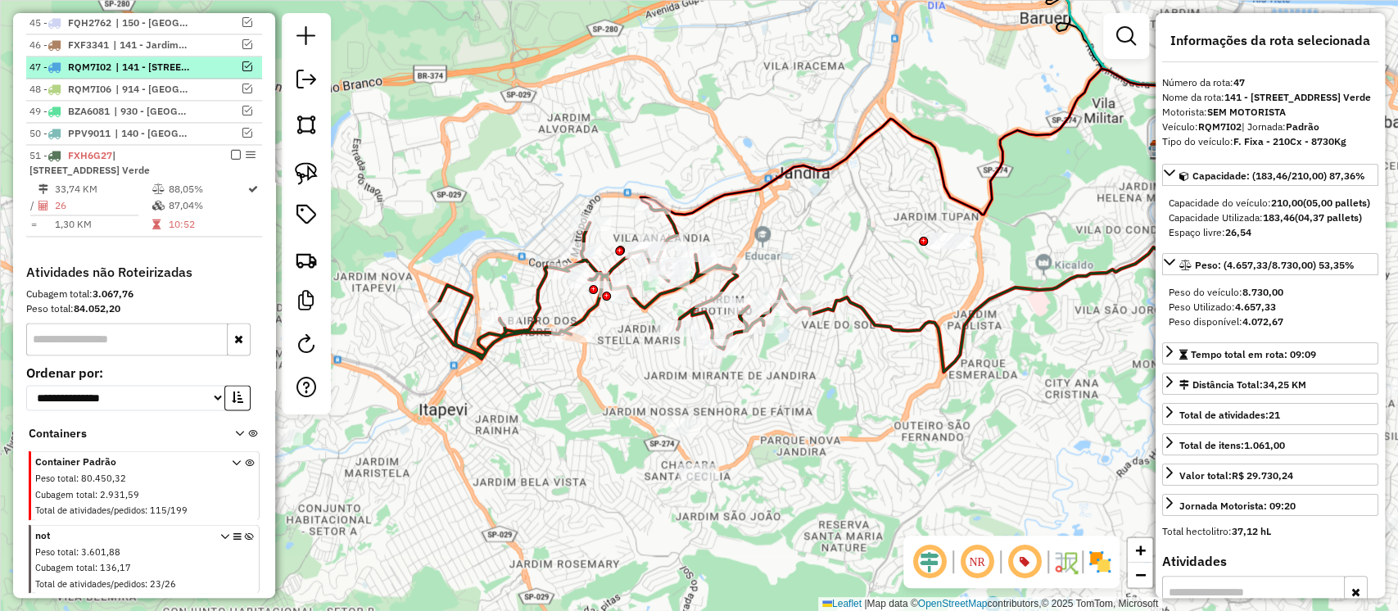
scroll to position [1756, 0]
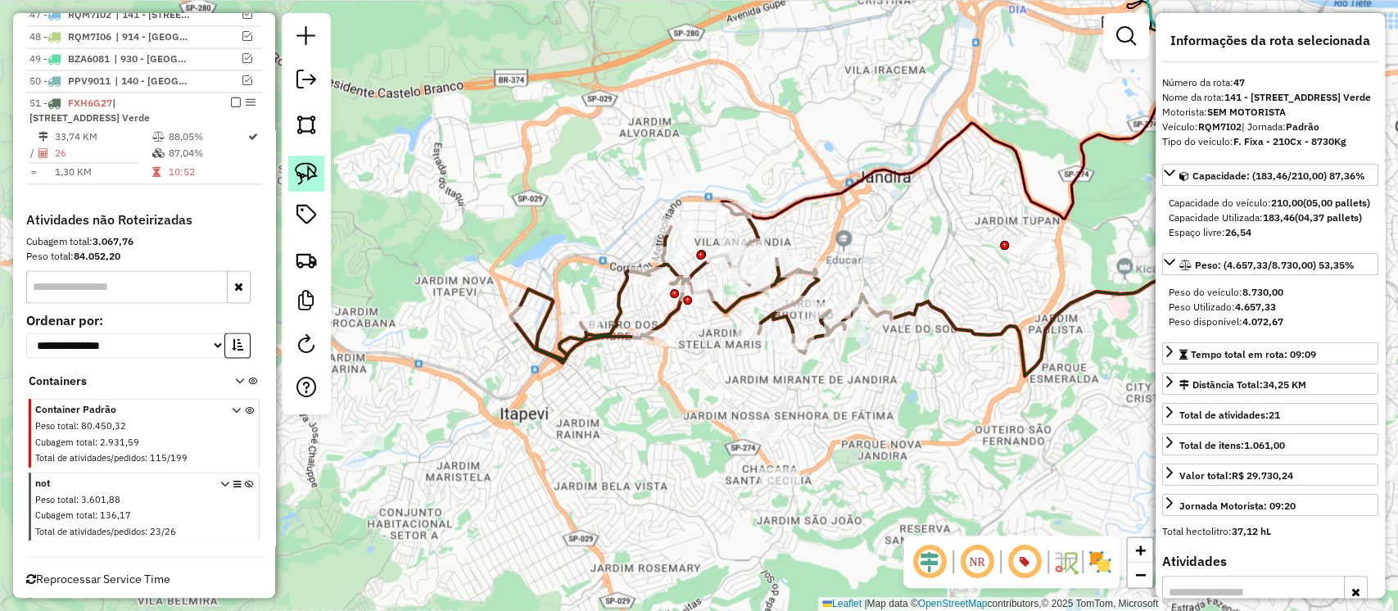
click at [305, 174] on img at bounding box center [306, 173] width 23 height 23
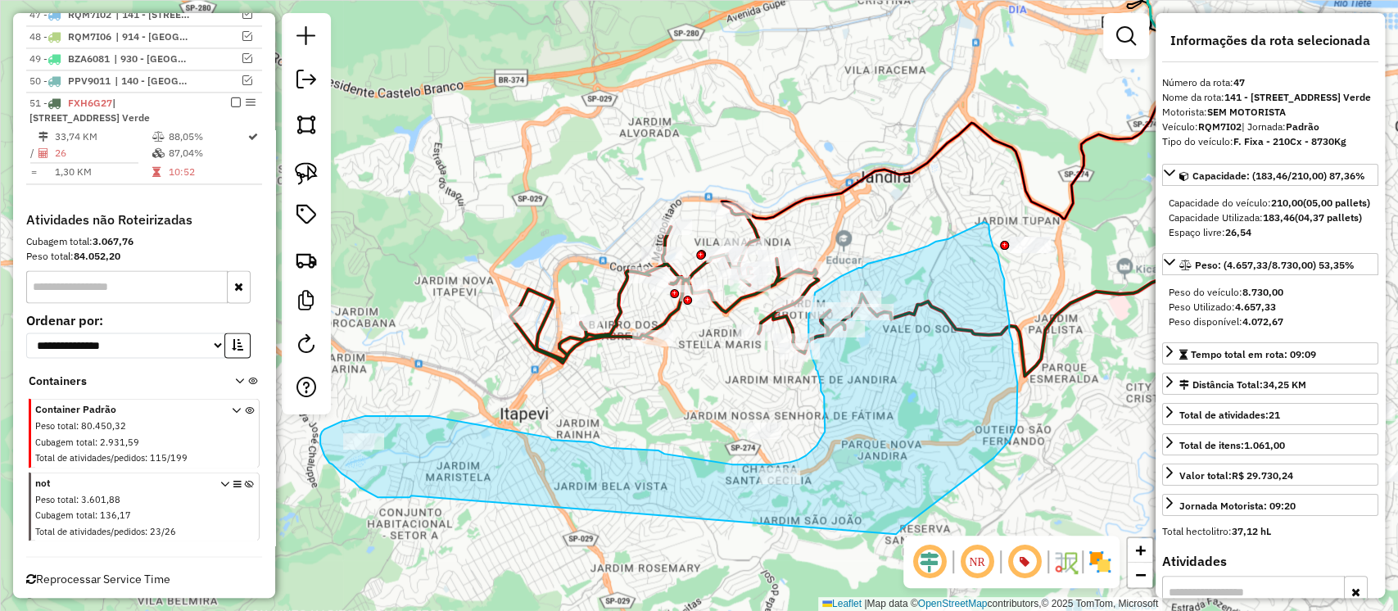
drag, startPoint x: 406, startPoint y: 497, endPoint x: 896, endPoint y: 534, distance: 491.2
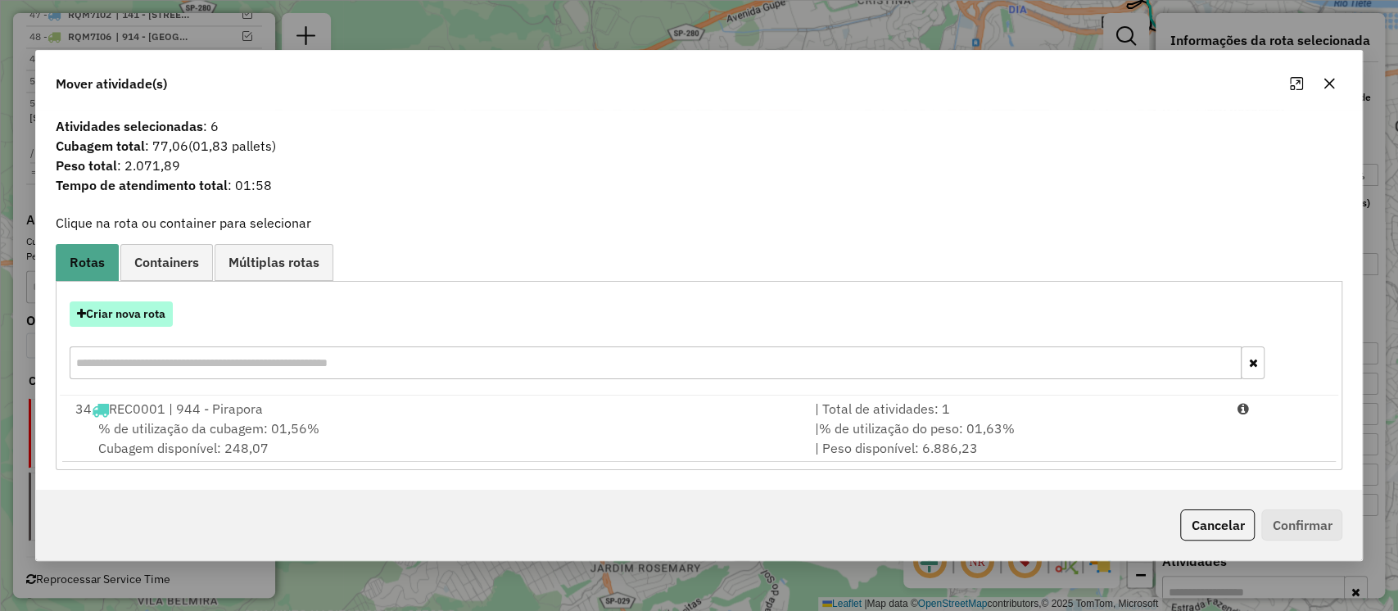
click at [144, 311] on button "Criar nova rota" at bounding box center [121, 313] width 103 height 25
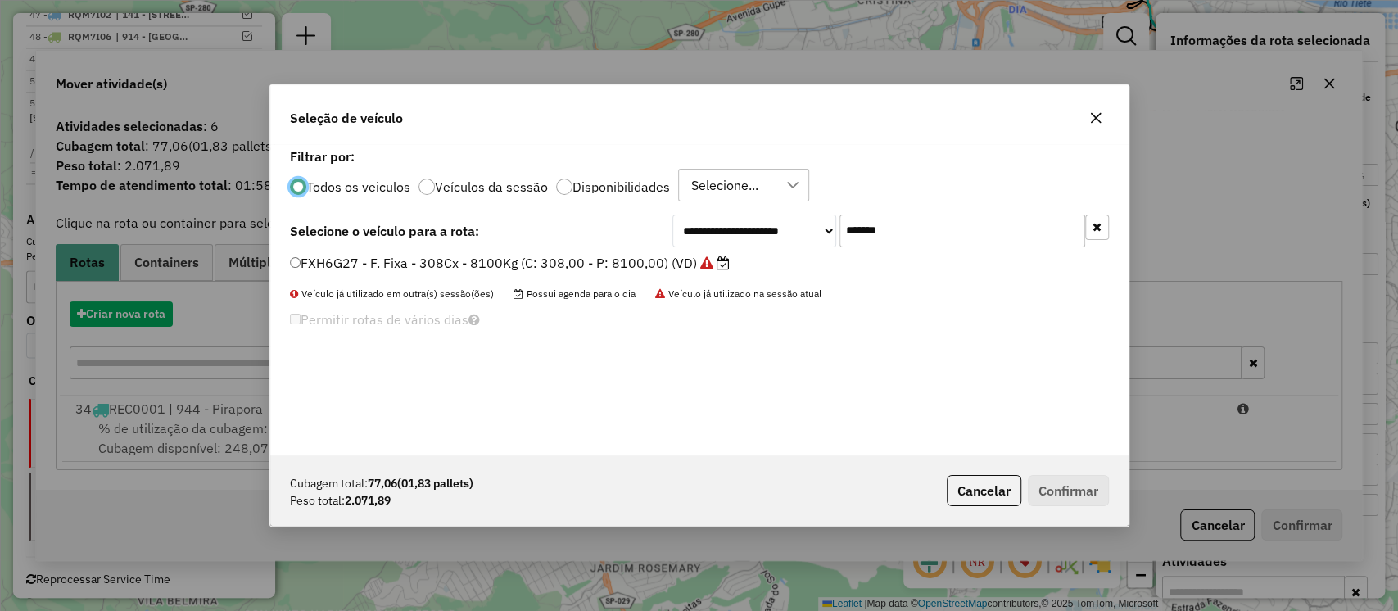
scroll to position [8, 5]
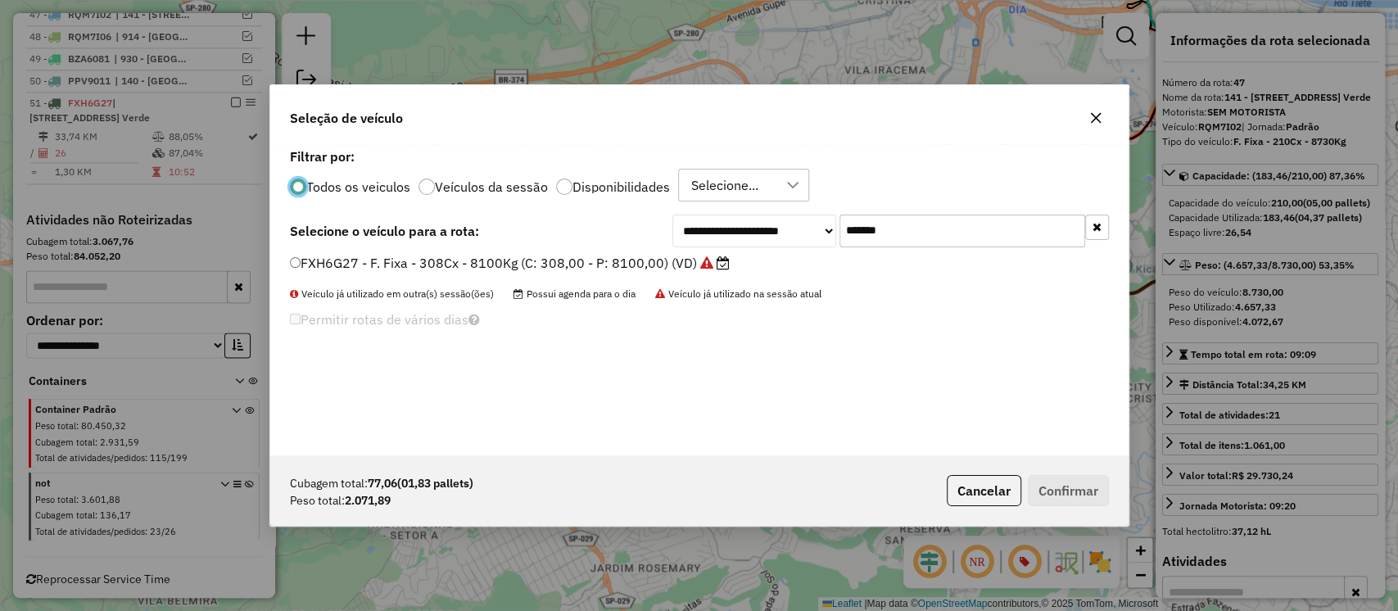
drag, startPoint x: 926, startPoint y: 238, endPoint x: 227, endPoint y: 226, distance: 698.8
click at [250, 226] on div "**********" at bounding box center [699, 305] width 1398 height 611
paste input "text"
type input "*******"
click at [609, 259] on label "GBQ3F10 - F. Fixa - 392Cx - 10000Kg (C: 392,00 - P: 10000,00) (VD)" at bounding box center [510, 263] width 440 height 20
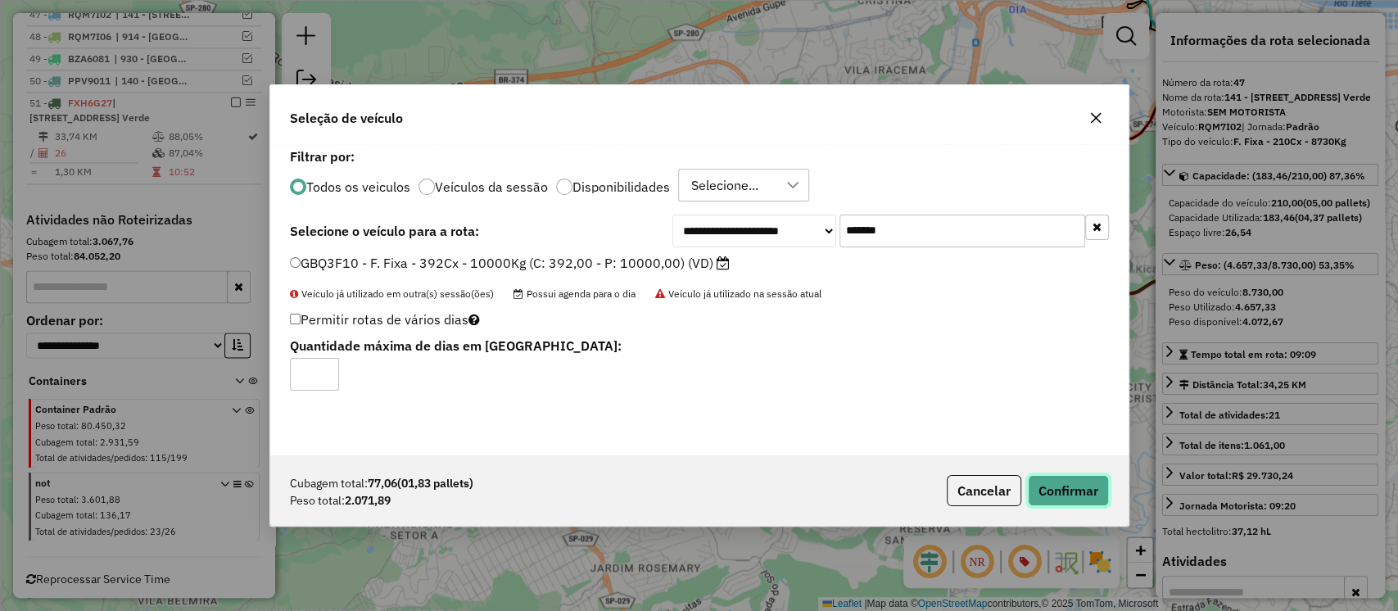
click at [1051, 484] on button "Confirmar" at bounding box center [1068, 490] width 81 height 31
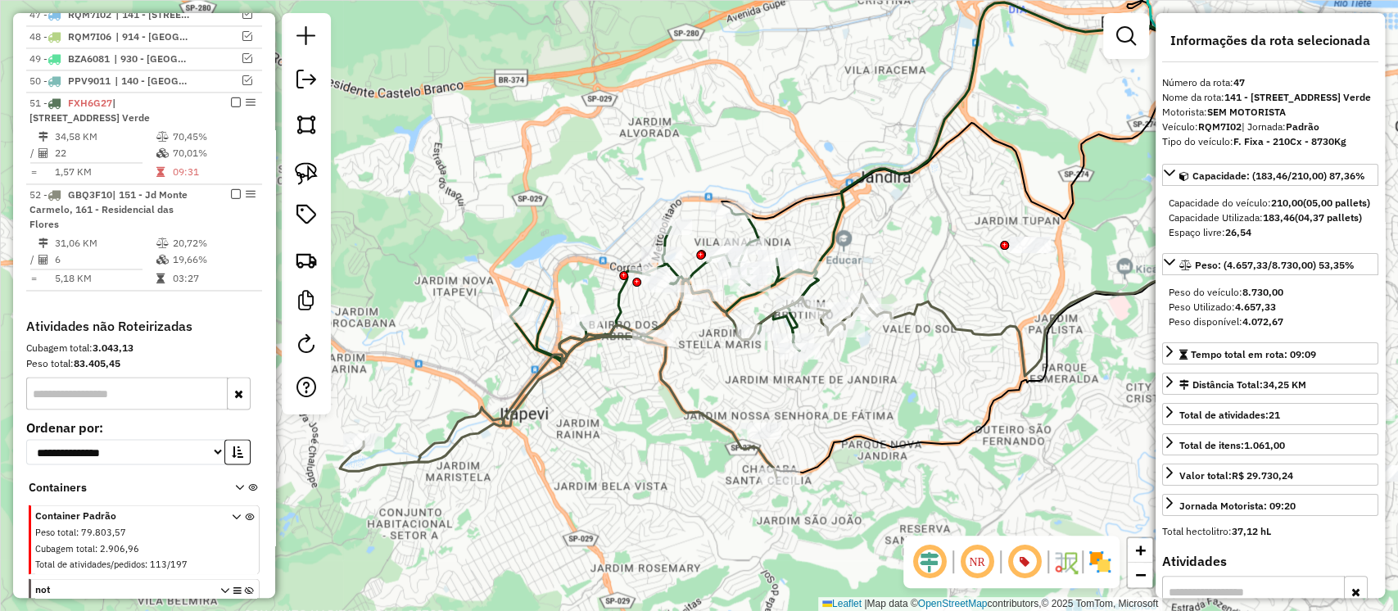
click at [691, 412] on icon at bounding box center [606, 378] width 533 height 198
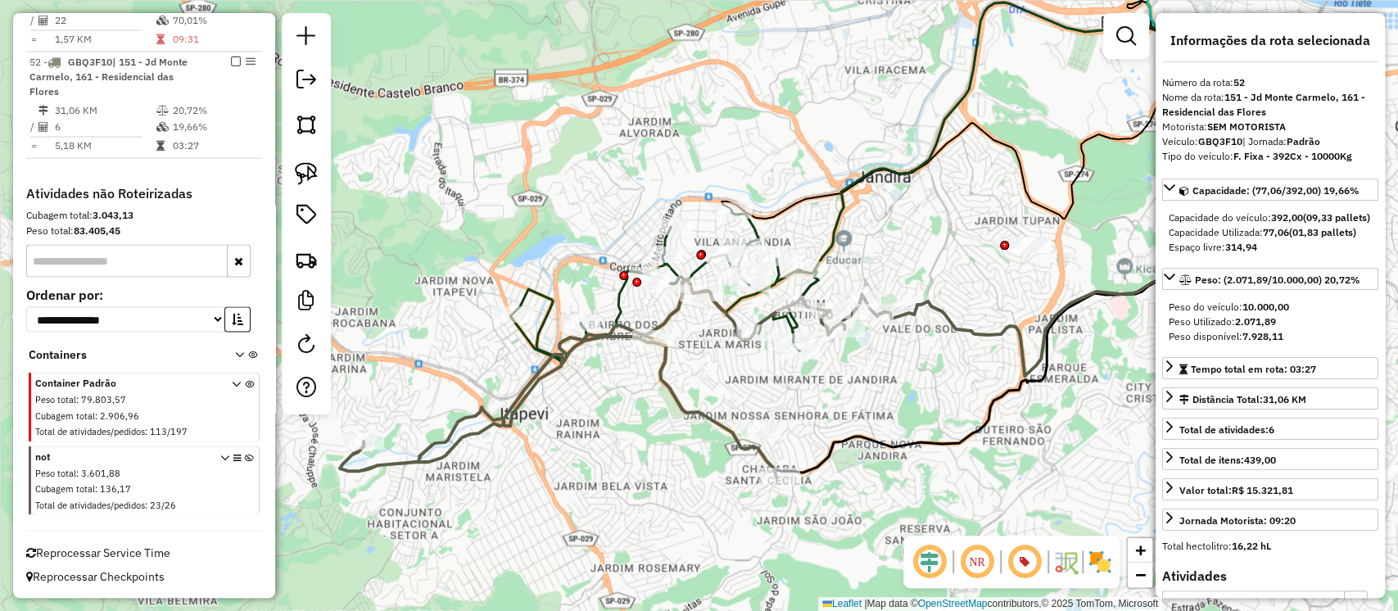
scroll to position [1898, 0]
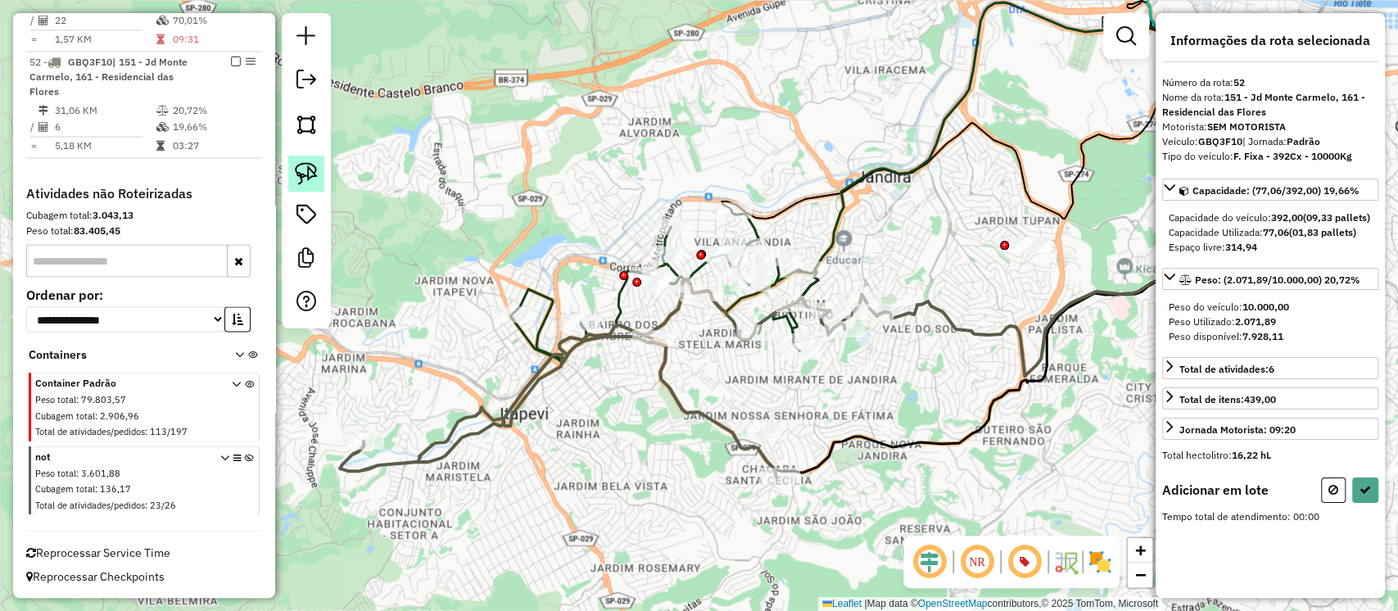
click at [297, 167] on img at bounding box center [306, 173] width 23 height 23
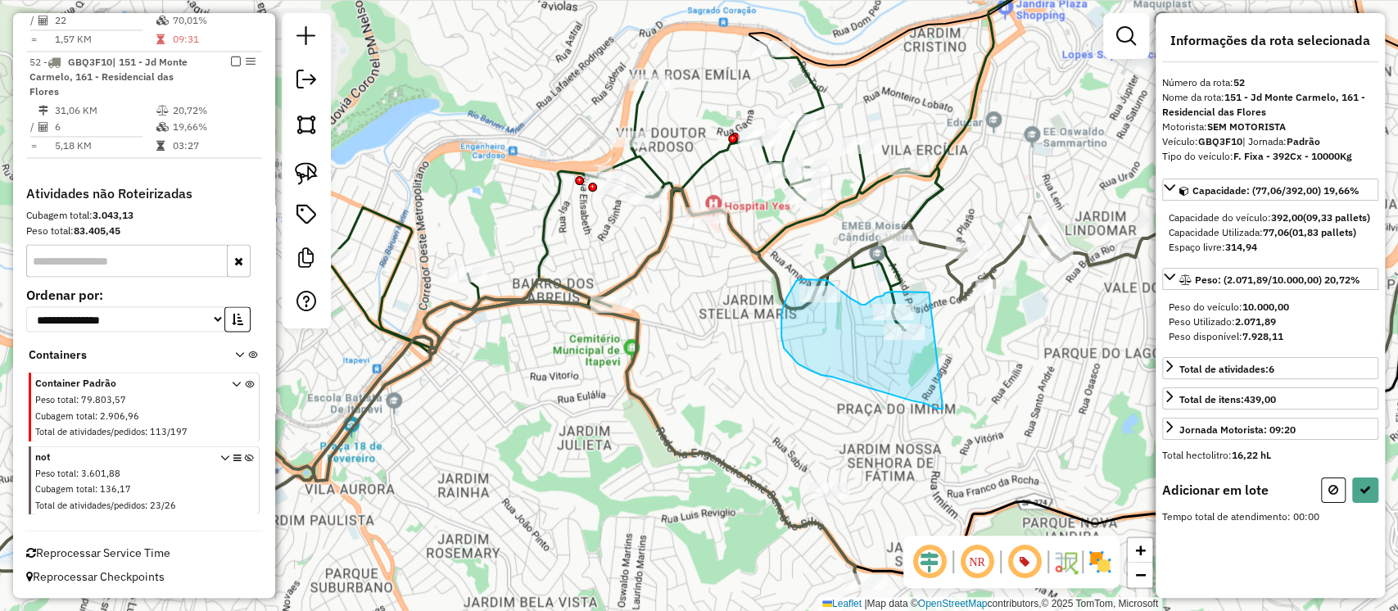
drag, startPoint x: 929, startPoint y: 292, endPoint x: 943, endPoint y: 409, distance: 117.1
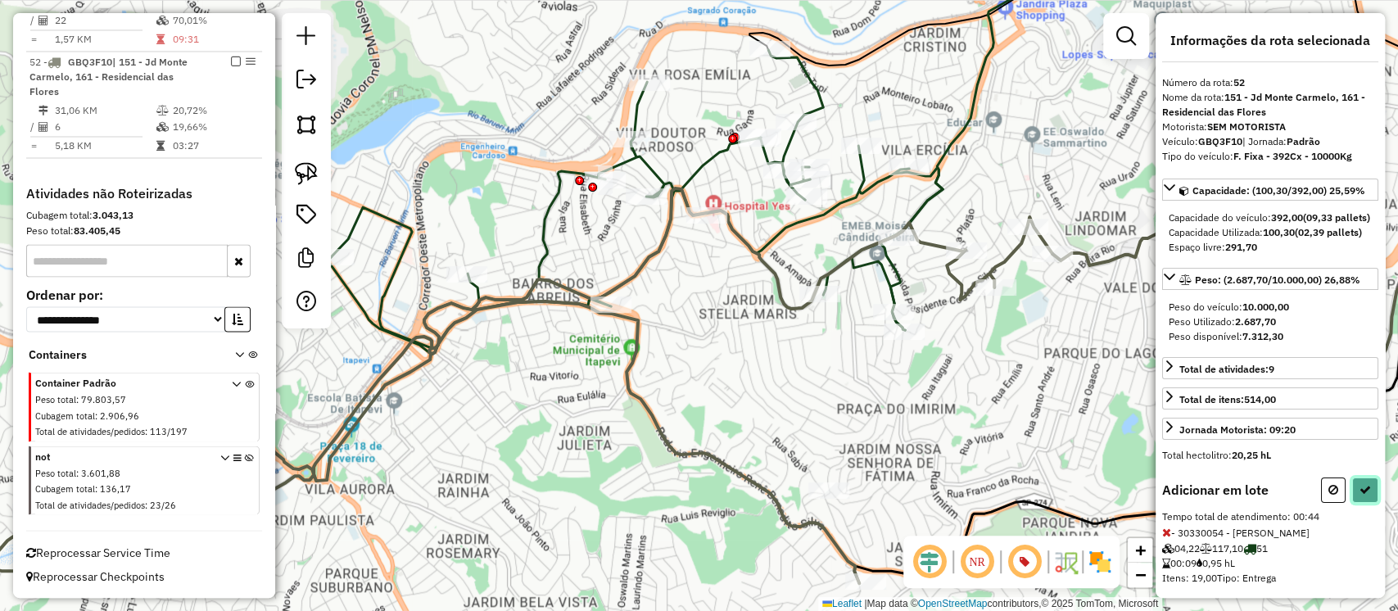
click at [1366, 503] on button at bounding box center [1365, 490] width 26 height 25
select select "**********"
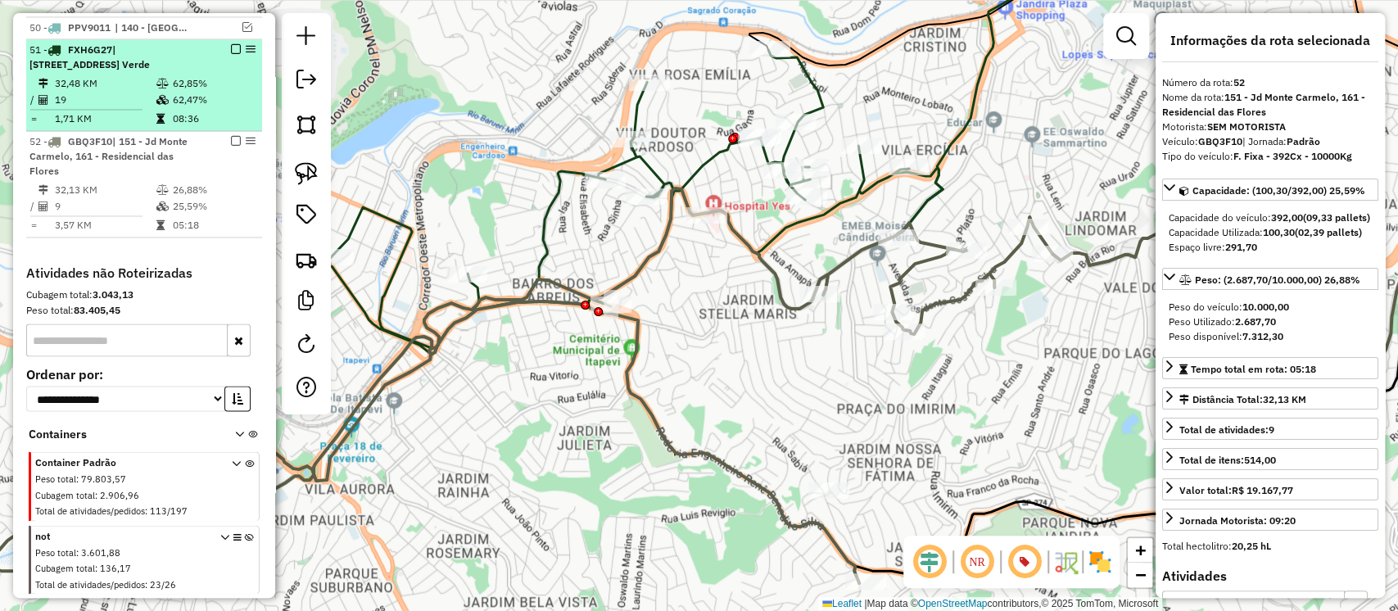
scroll to position [1789, 0]
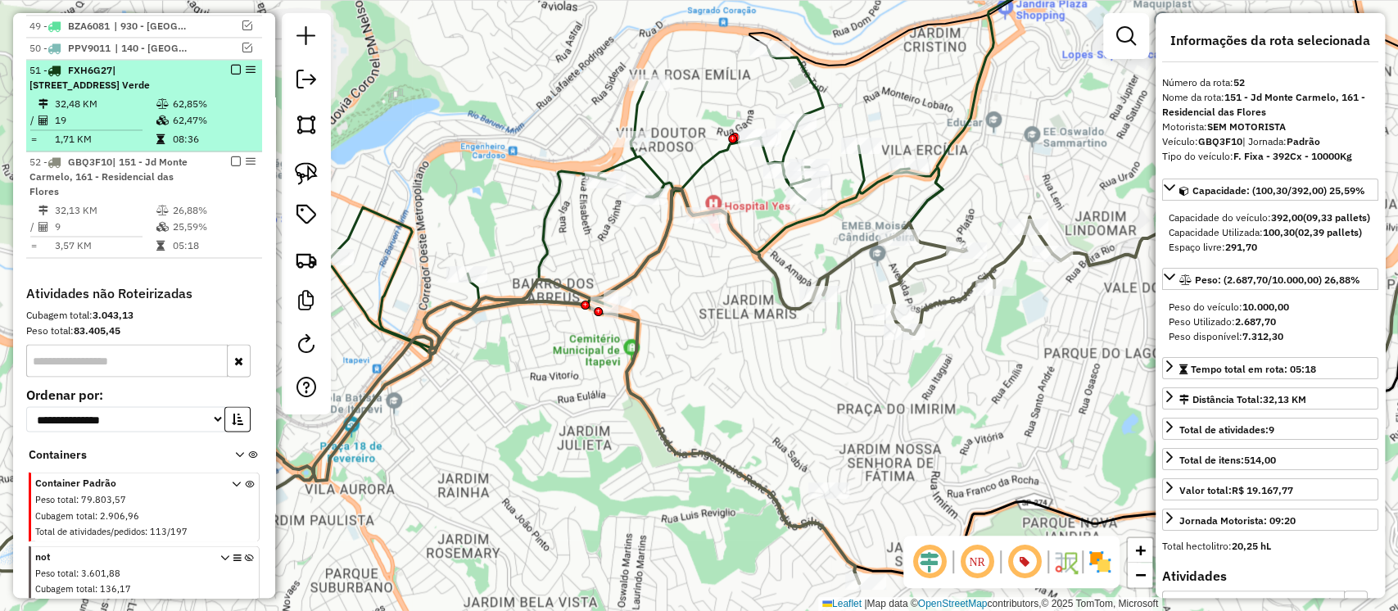
click at [232, 75] on em at bounding box center [236, 70] width 10 height 10
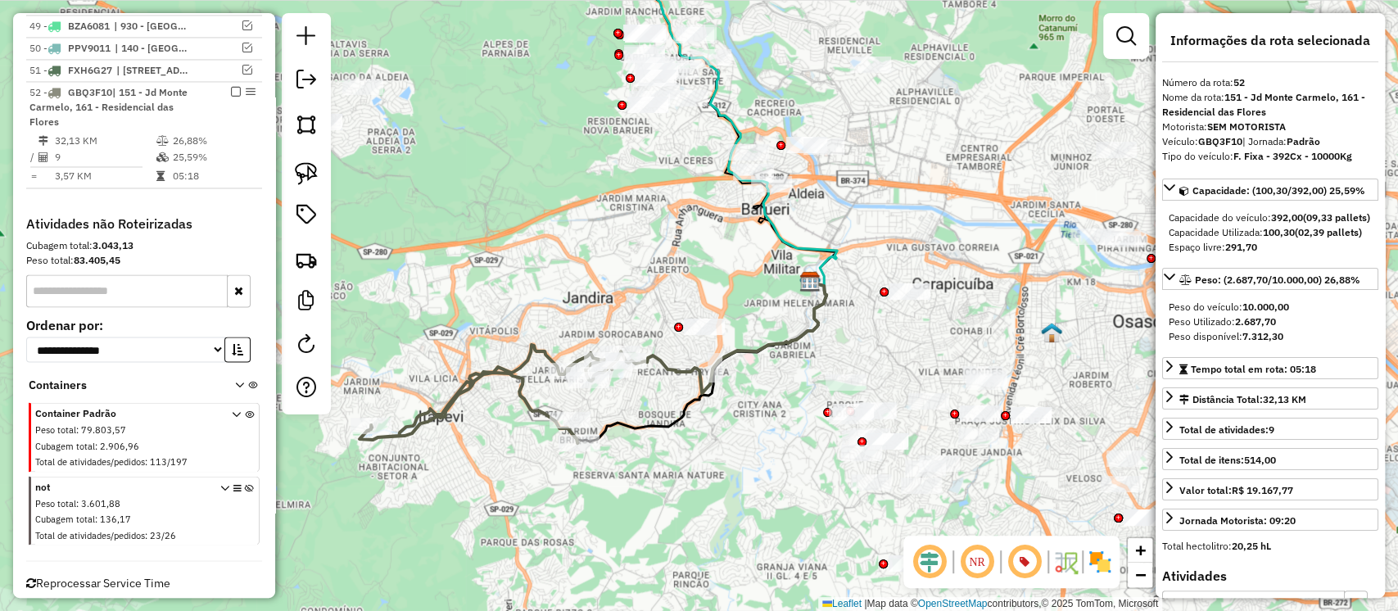
click at [780, 339] on icon at bounding box center [726, 337] width 201 height 111
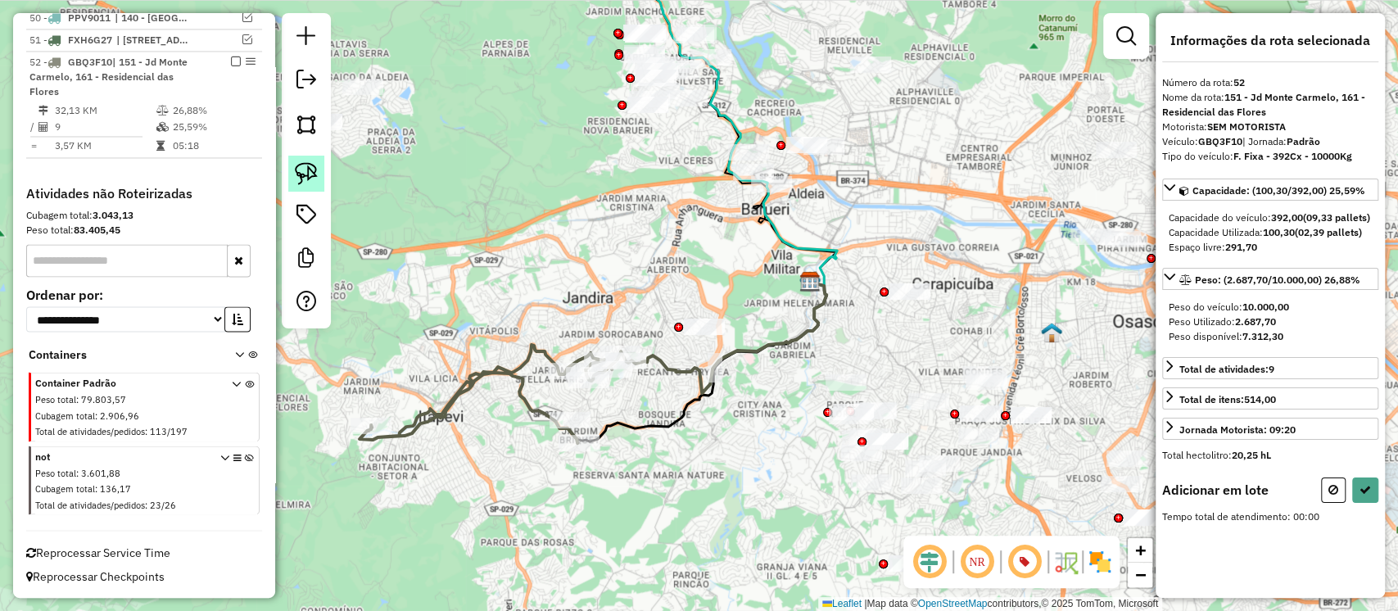
click at [321, 183] on link at bounding box center [306, 174] width 36 height 36
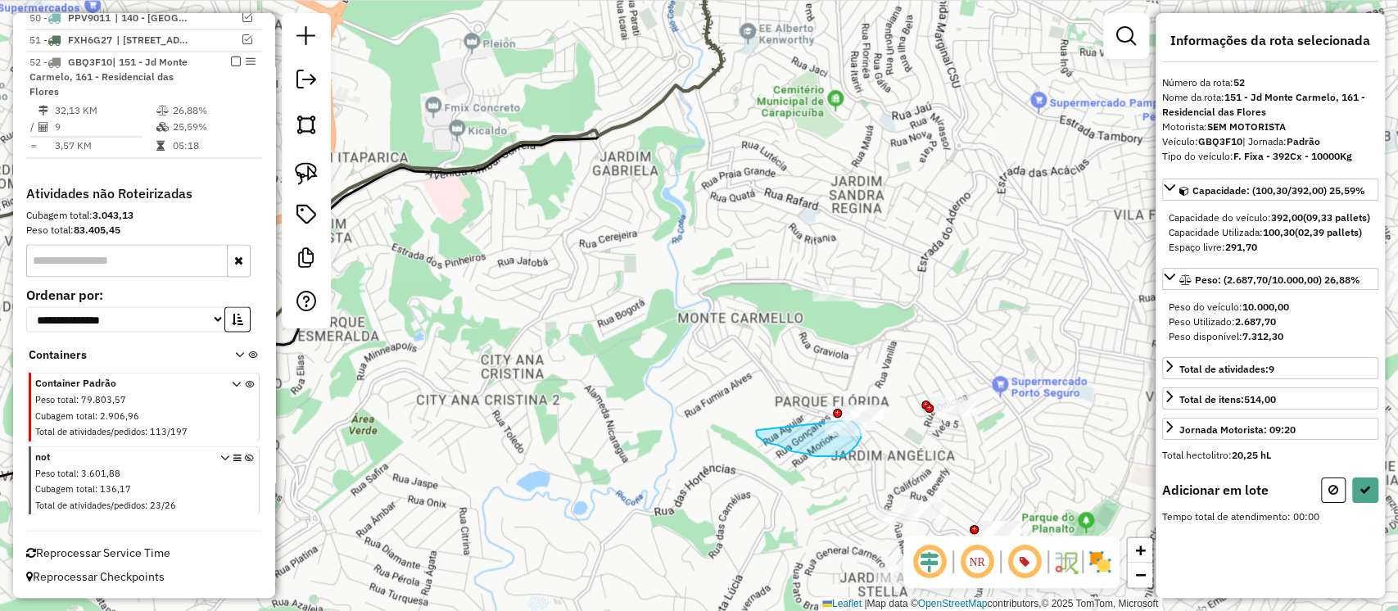
click at [849, 420] on div "Janela de atendimento Grade de atendimento Capacidade Transportadoras Veículos …" at bounding box center [699, 305] width 1398 height 611
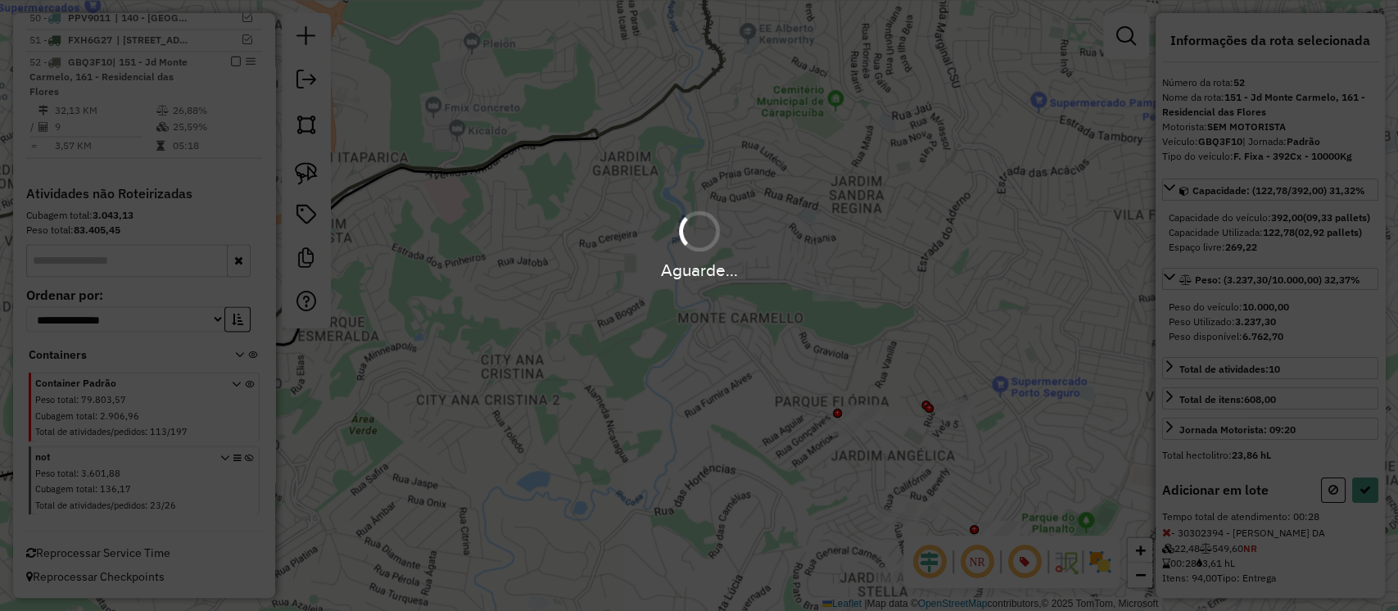
click at [1362, 519] on div "Aguarde..." at bounding box center [699, 305] width 1398 height 611
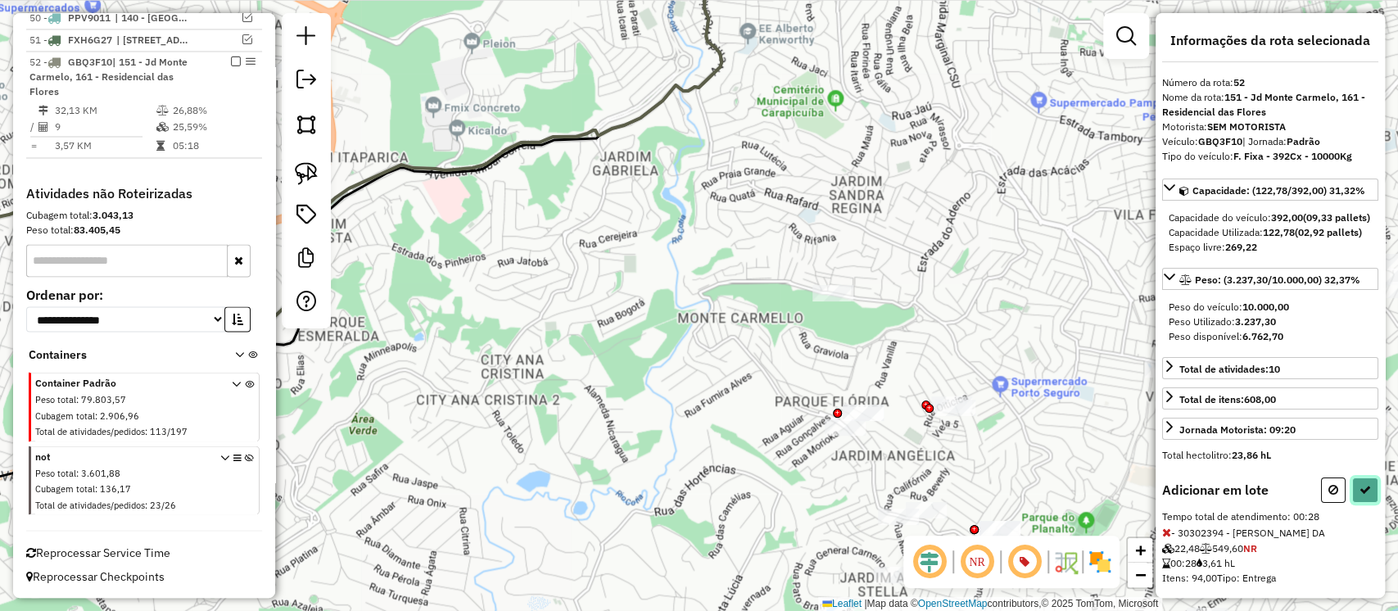
click at [1362, 496] on icon at bounding box center [1365, 489] width 11 height 11
select select "**********"
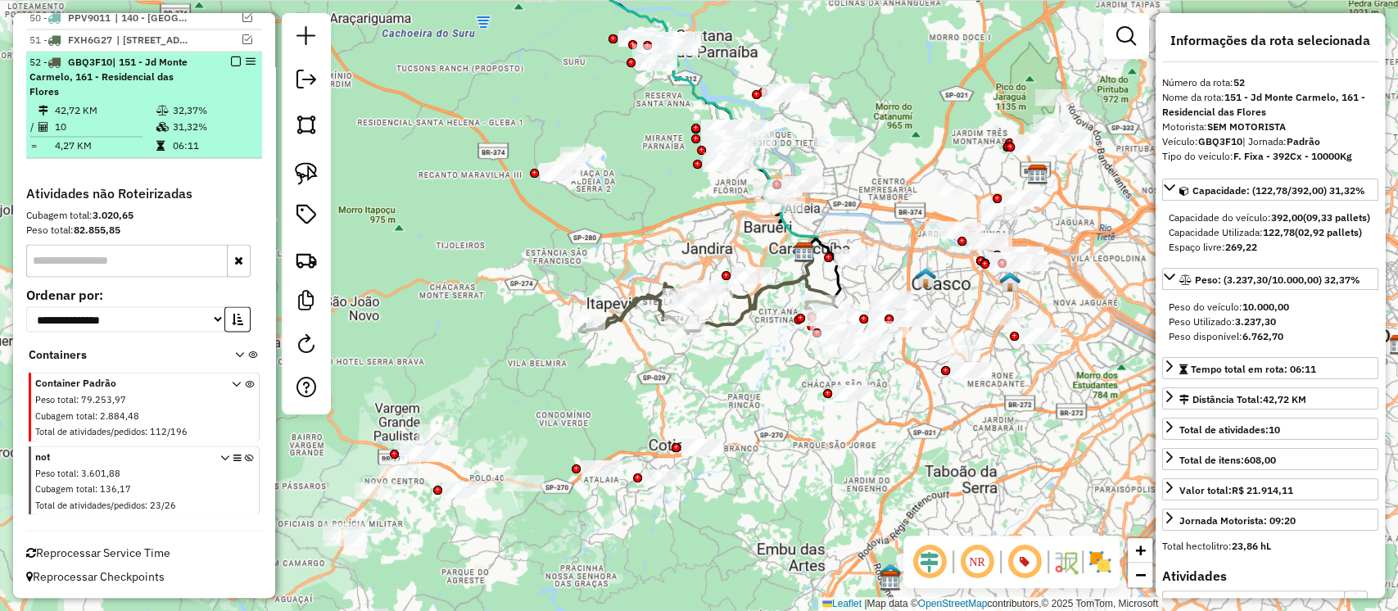
click at [232, 61] on em at bounding box center [236, 62] width 10 height 10
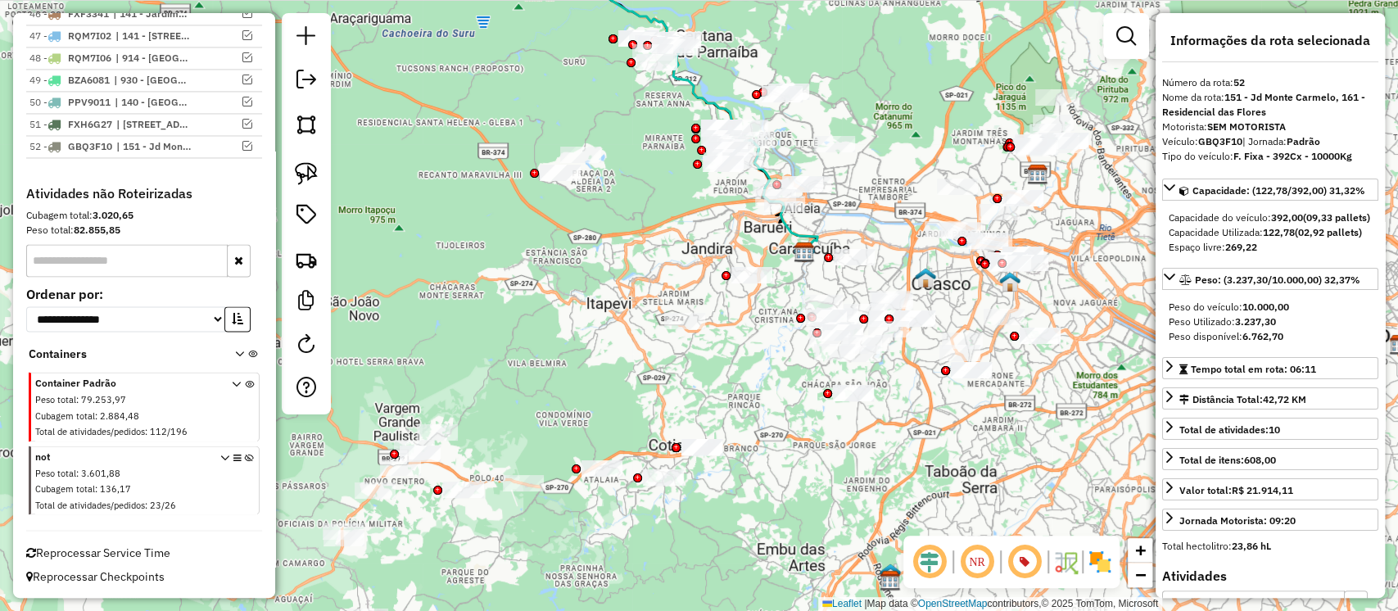
scroll to position [1743, 0]
click at [306, 165] on img at bounding box center [306, 173] width 23 height 23
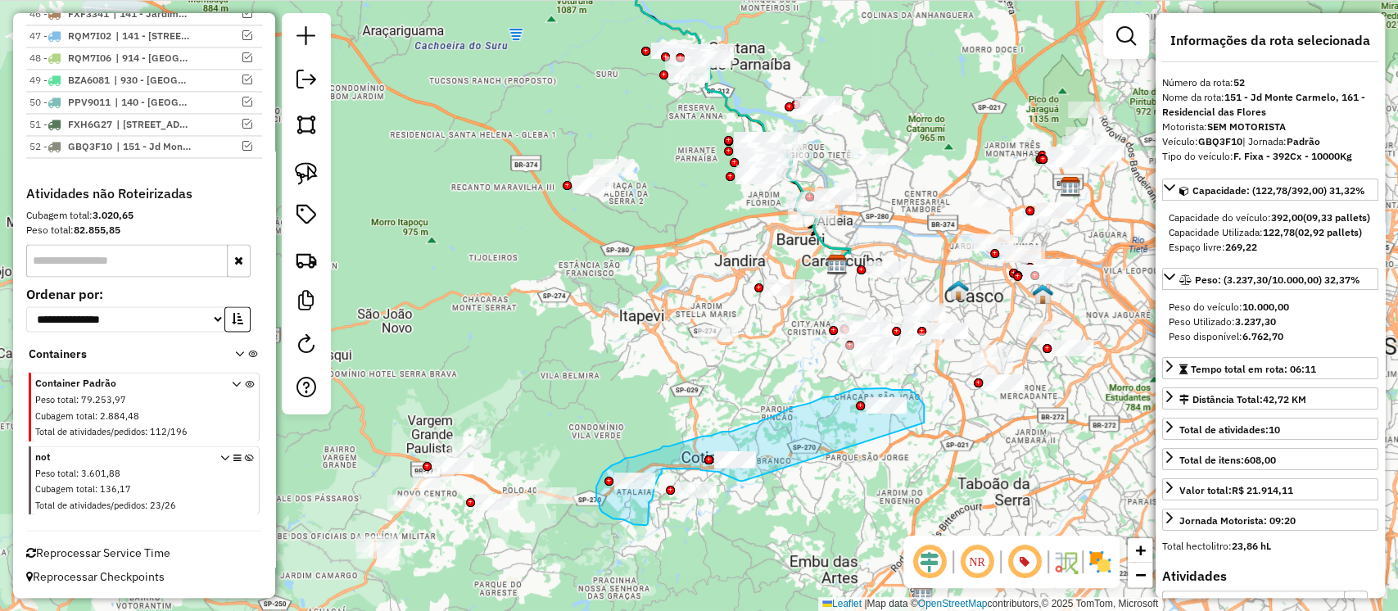
drag, startPoint x: 924, startPoint y: 405, endPoint x: 745, endPoint y: 481, distance: 194.9
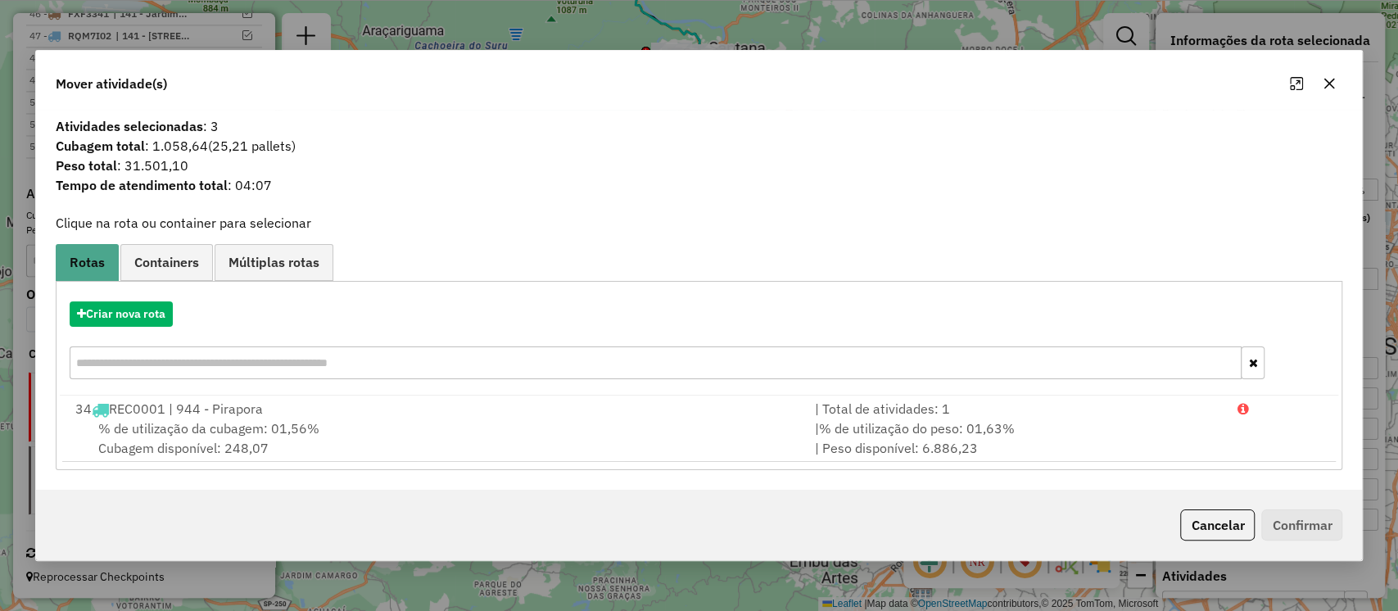
click at [1326, 88] on icon "button" at bounding box center [1329, 83] width 13 height 13
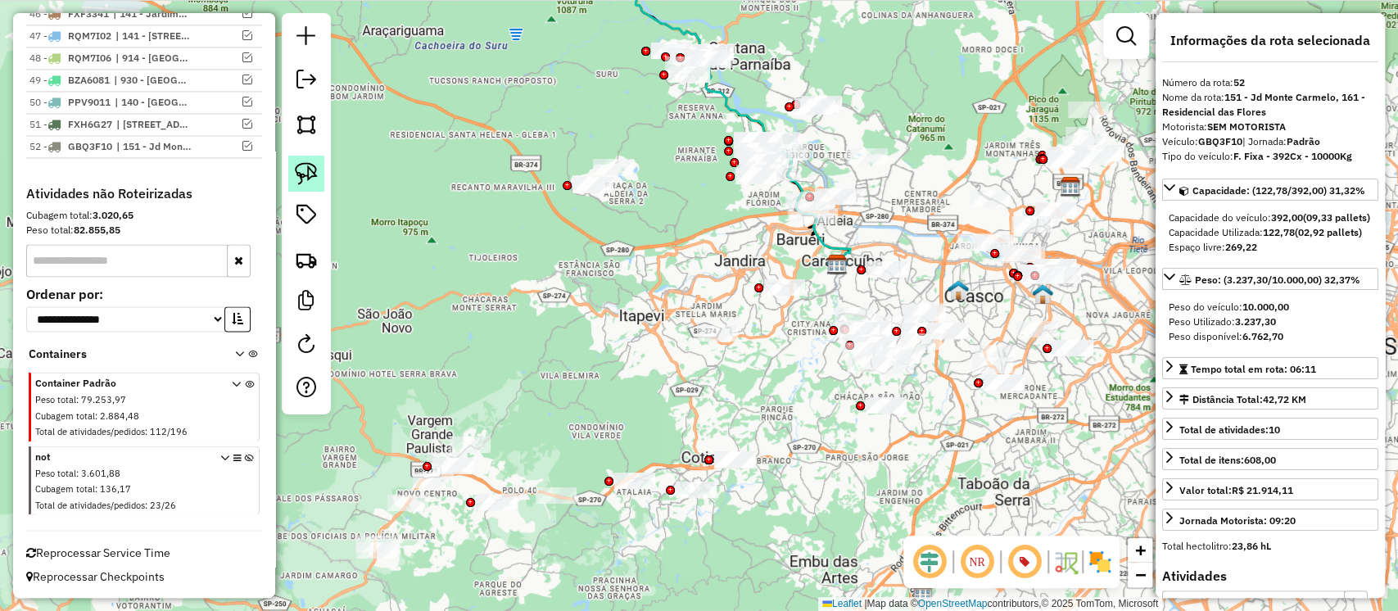
click at [297, 167] on img at bounding box center [306, 173] width 23 height 23
drag, startPoint x: 707, startPoint y: 417, endPoint x: 781, endPoint y: 475, distance: 93.9
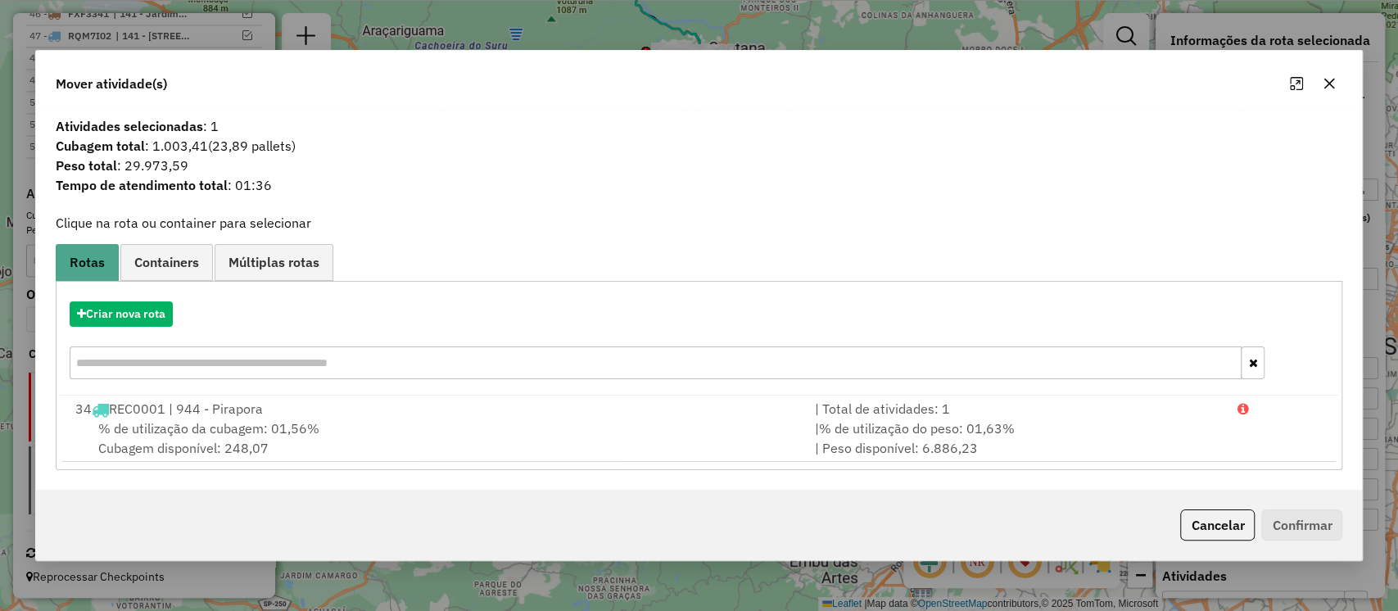
click at [1331, 80] on icon "button" at bounding box center [1330, 83] width 11 height 11
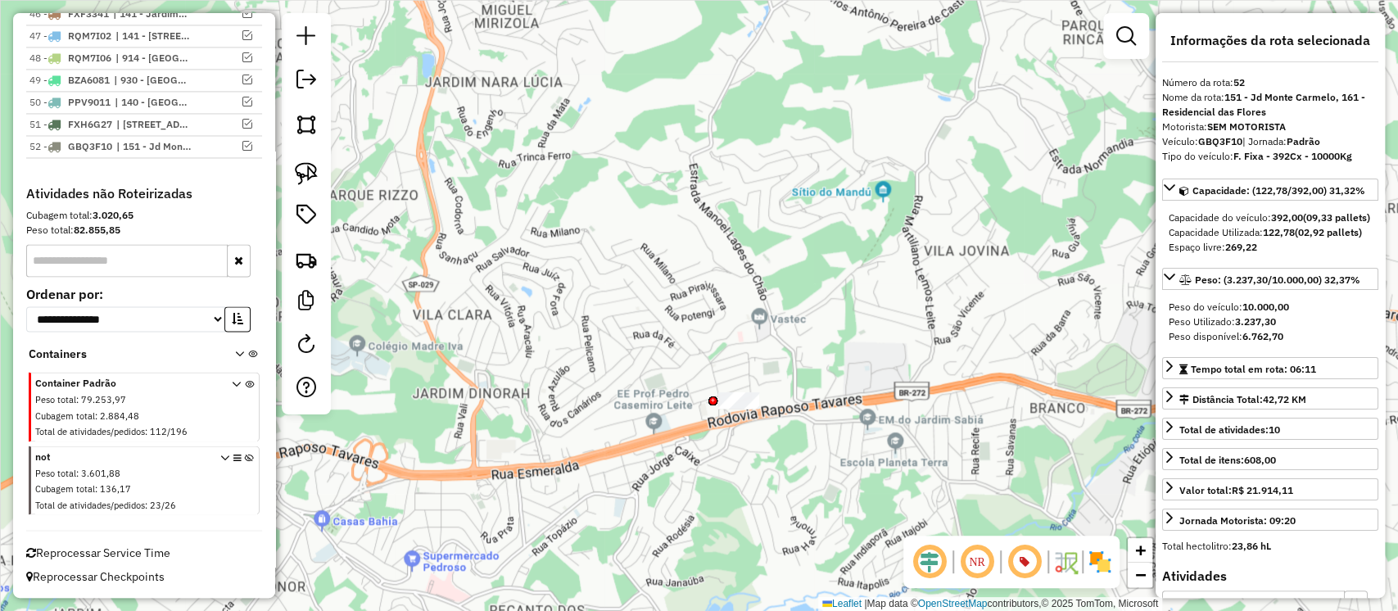
click at [712, 399] on div at bounding box center [713, 400] width 9 height 9
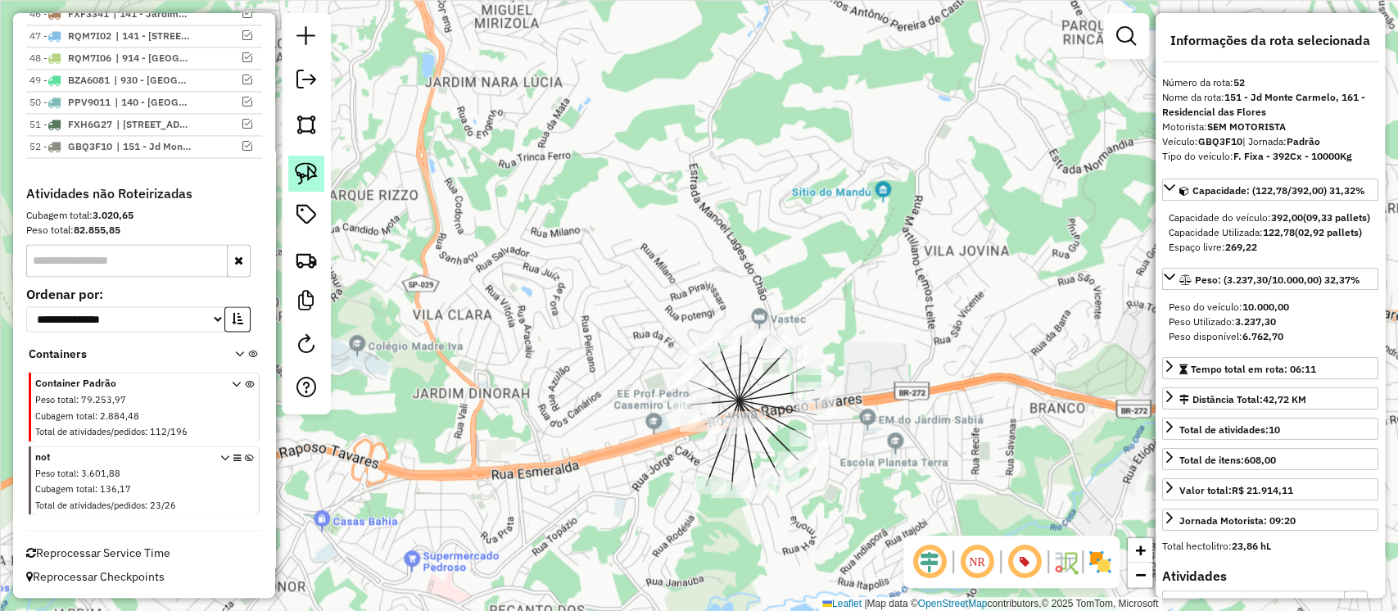
click at [301, 167] on img at bounding box center [306, 173] width 23 height 23
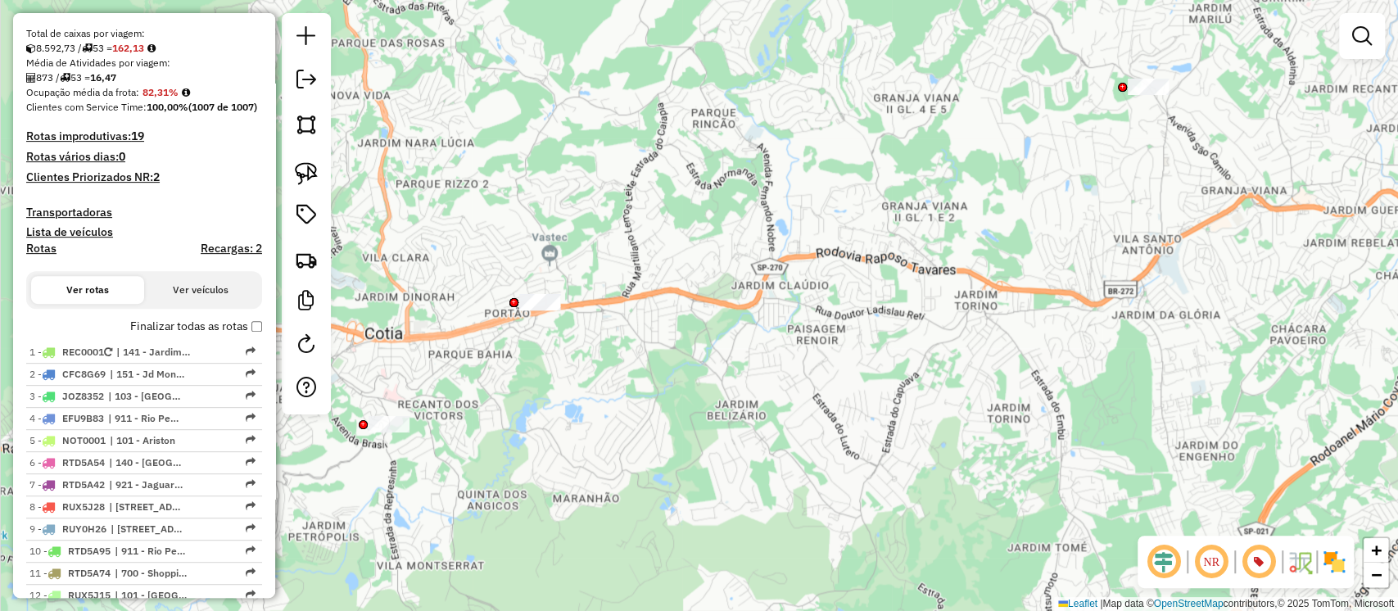
click at [516, 302] on div at bounding box center [514, 302] width 9 height 9
click at [308, 174] on img at bounding box center [306, 173] width 23 height 23
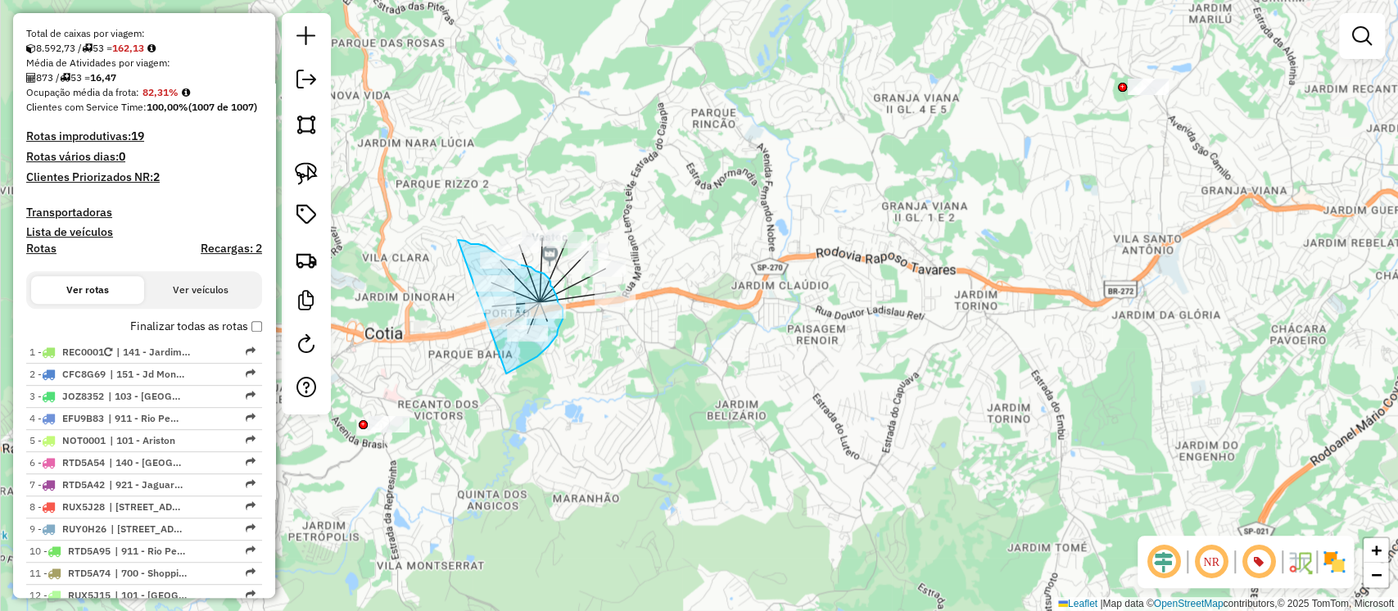
drag, startPoint x: 512, startPoint y: 369, endPoint x: 456, endPoint y: 239, distance: 141.7
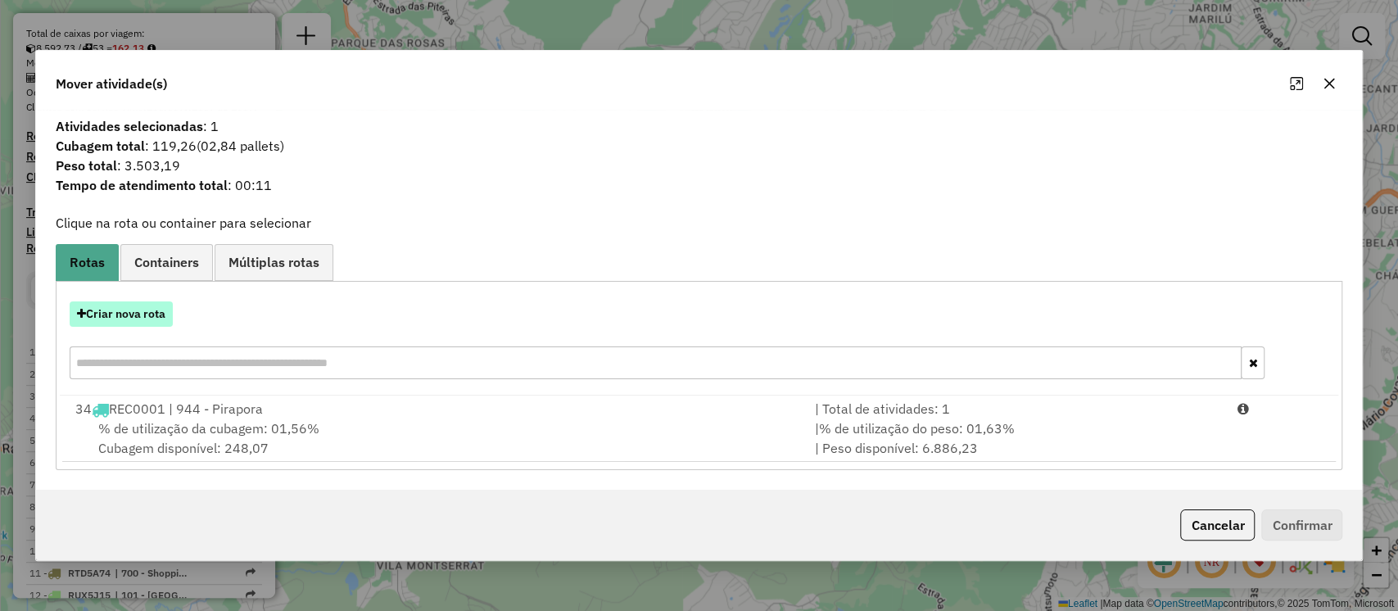
click at [151, 316] on button "Criar nova rota" at bounding box center [121, 313] width 103 height 25
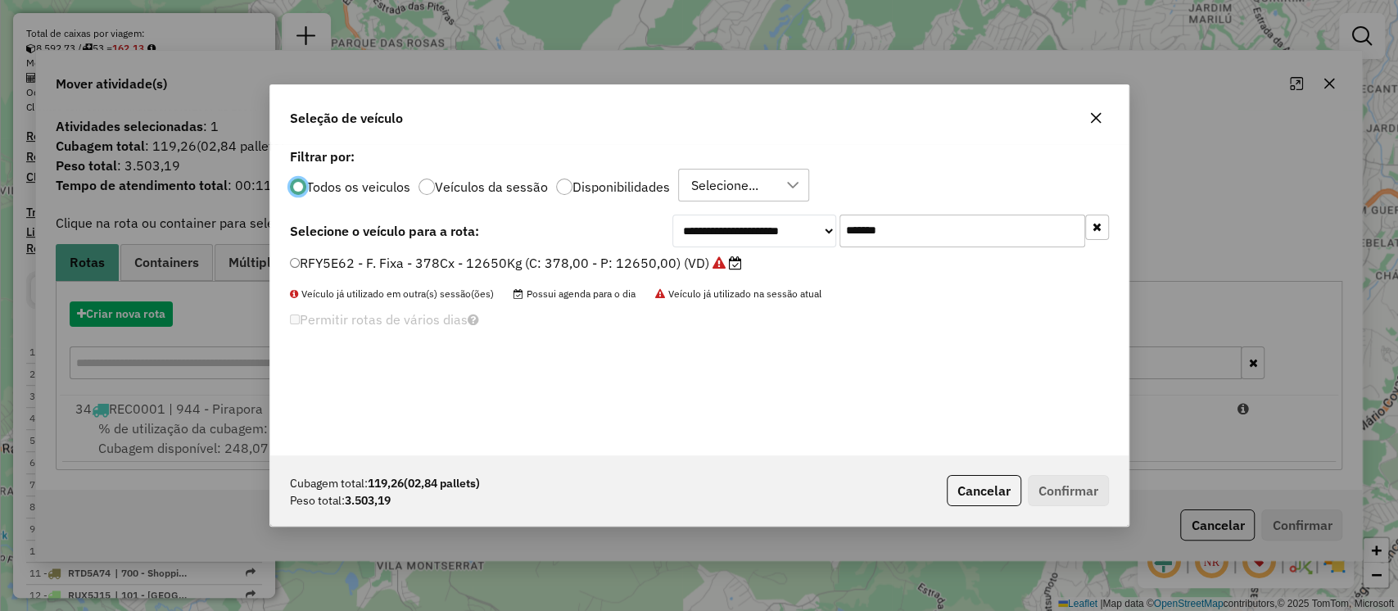
scroll to position [8, 5]
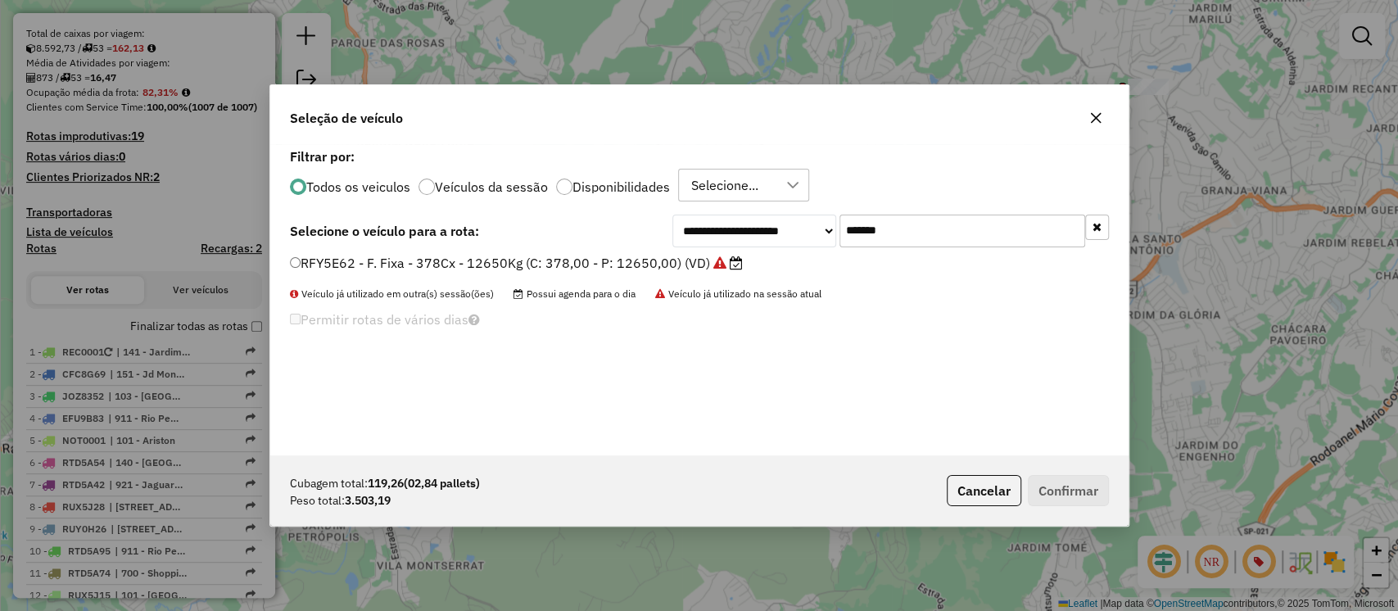
drag, startPoint x: 865, startPoint y: 229, endPoint x: 420, endPoint y: 227, distance: 444.8
click at [554, 227] on div "**********" at bounding box center [699, 231] width 819 height 33
paste input "text"
type input "*******"
click at [583, 265] on label "RGC5A74 - F. Fixa - 378Cx - 12650Kg (C: 378,00 - P: 12650,00) (VD)" at bounding box center [510, 263] width 440 height 20
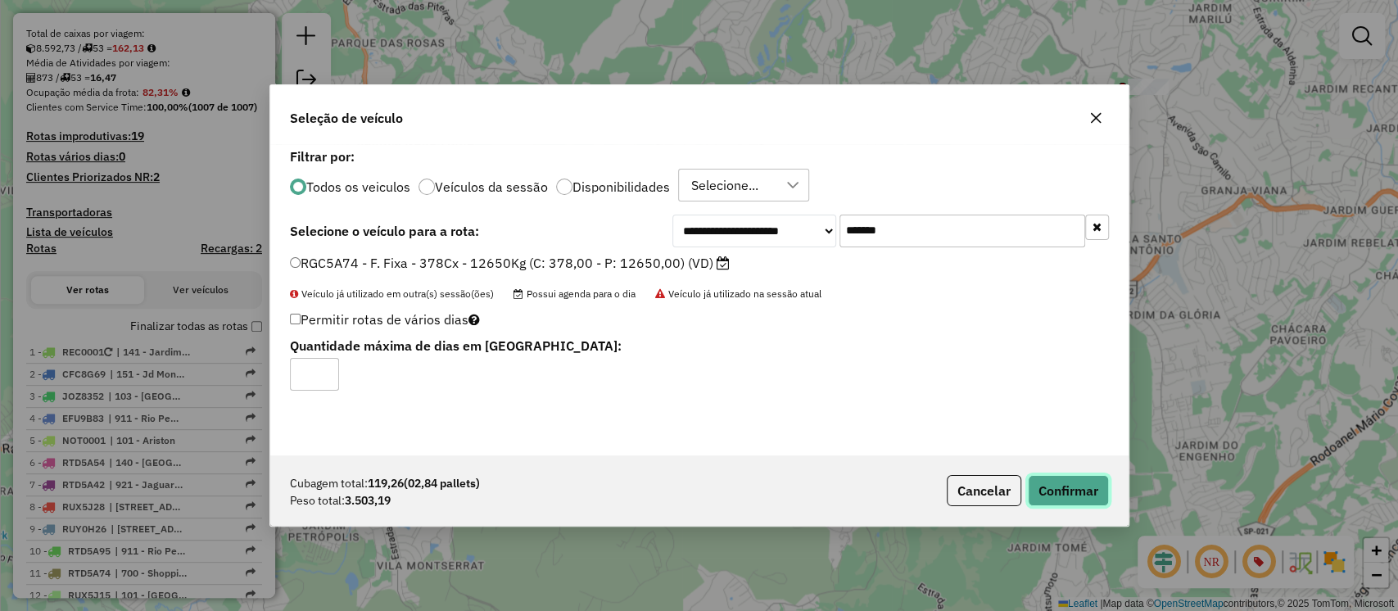
click at [1054, 491] on button "Confirmar" at bounding box center [1068, 490] width 81 height 31
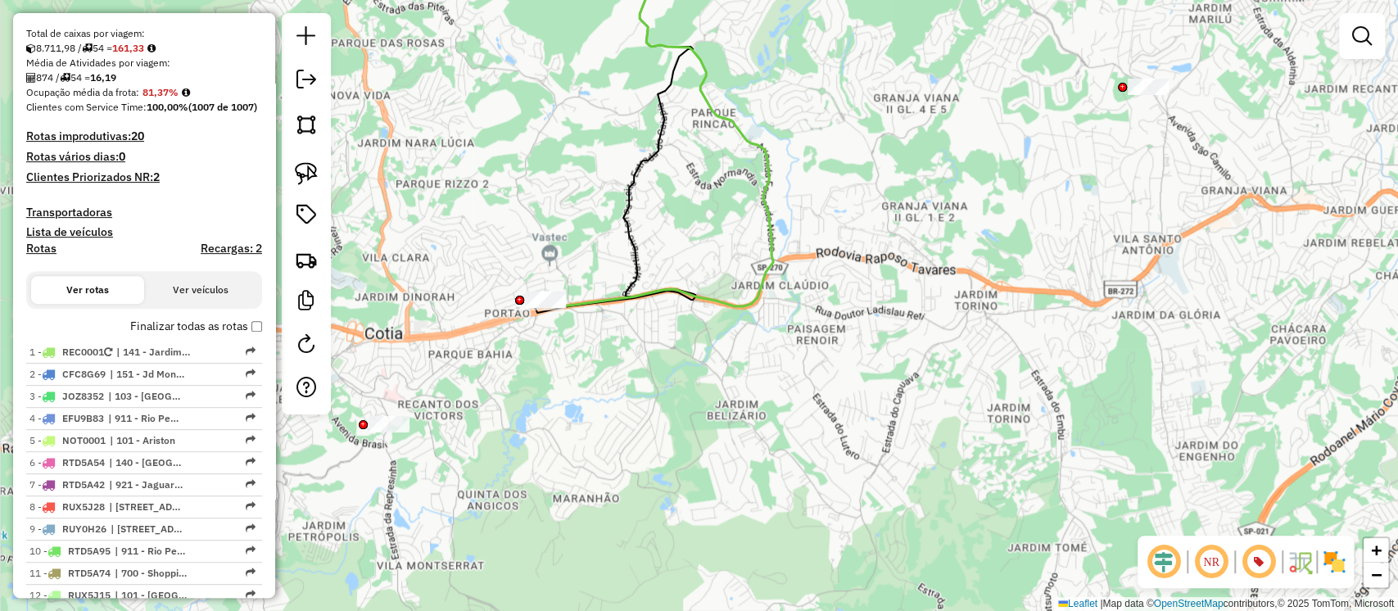
click at [521, 297] on div at bounding box center [519, 300] width 9 height 9
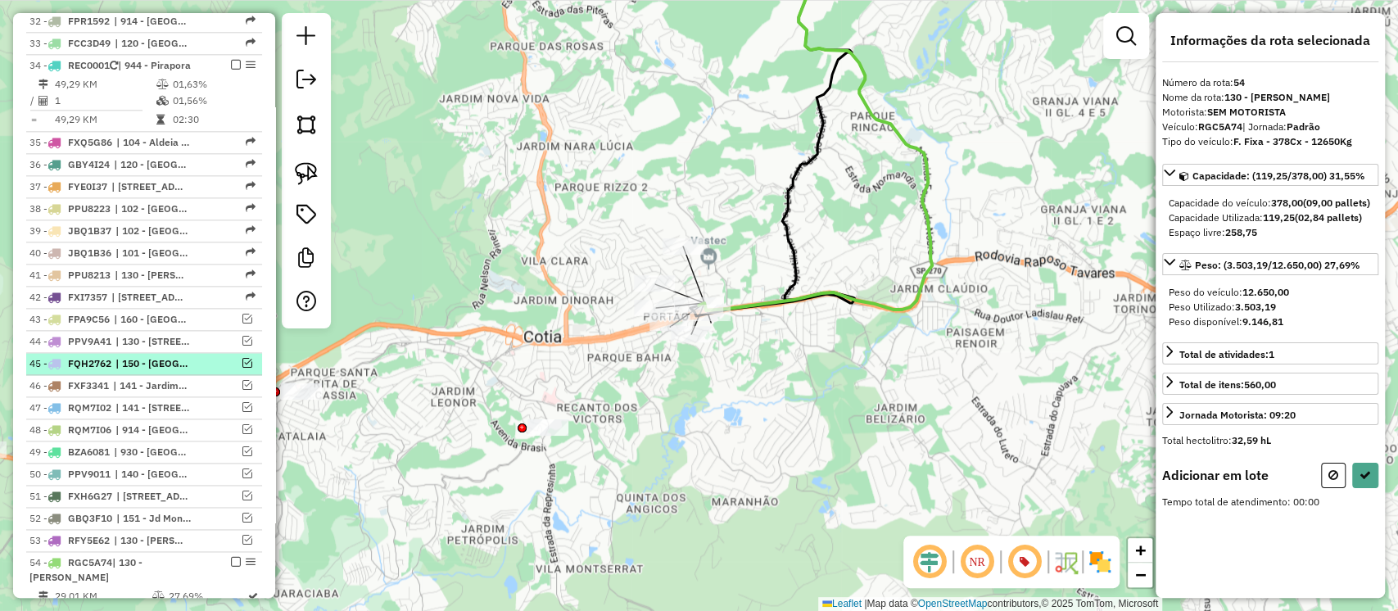
scroll to position [1858, 0]
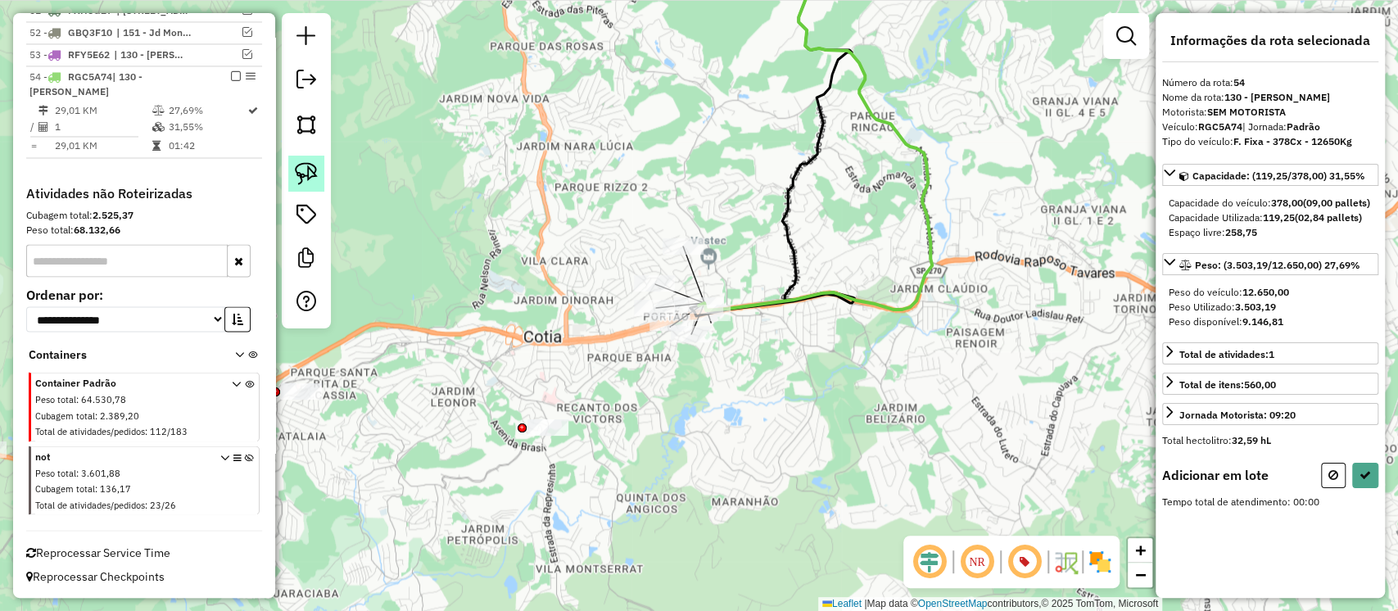
click at [304, 177] on img at bounding box center [306, 173] width 23 height 23
drag, startPoint x: 550, startPoint y: 305, endPoint x: 709, endPoint y: 163, distance: 212.3
click at [1354, 488] on button at bounding box center [1365, 475] width 26 height 25
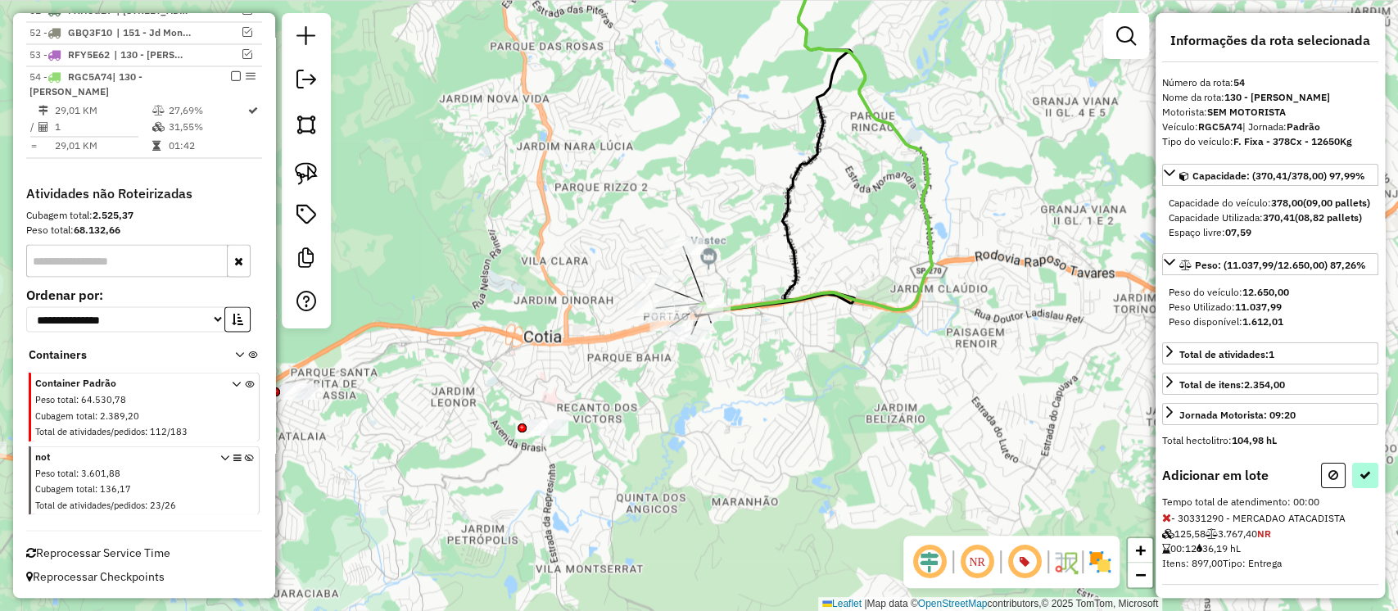
select select "**********"
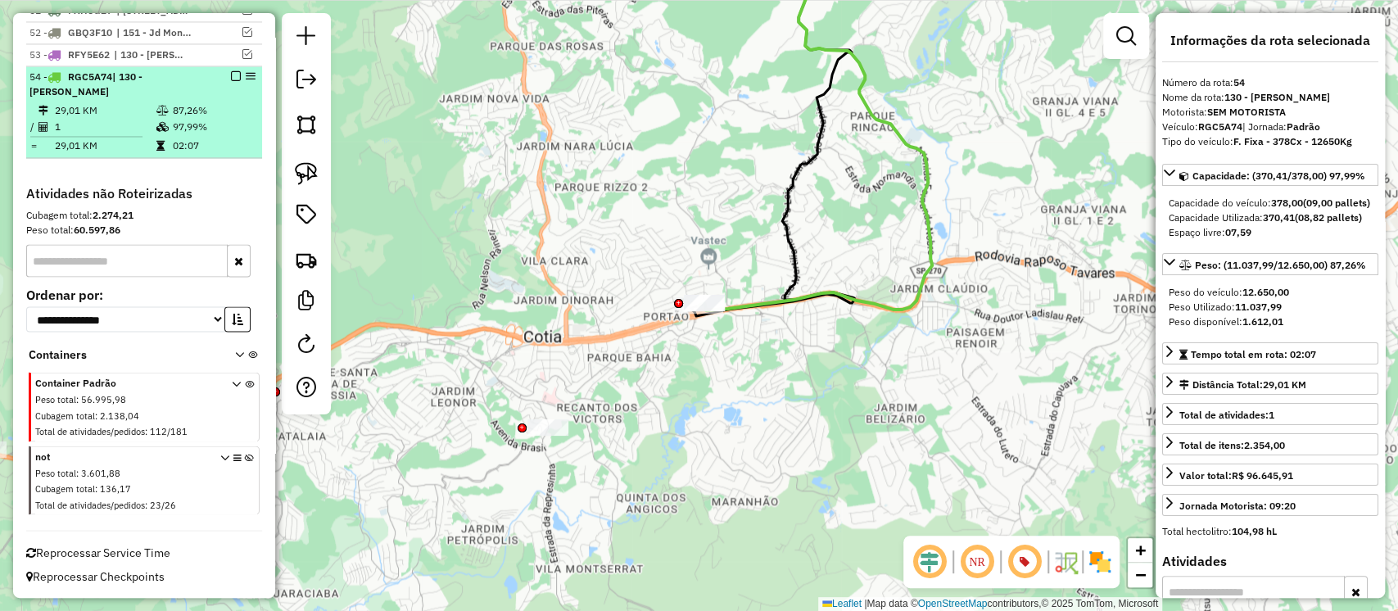
click at [231, 79] on em at bounding box center [236, 76] width 10 height 10
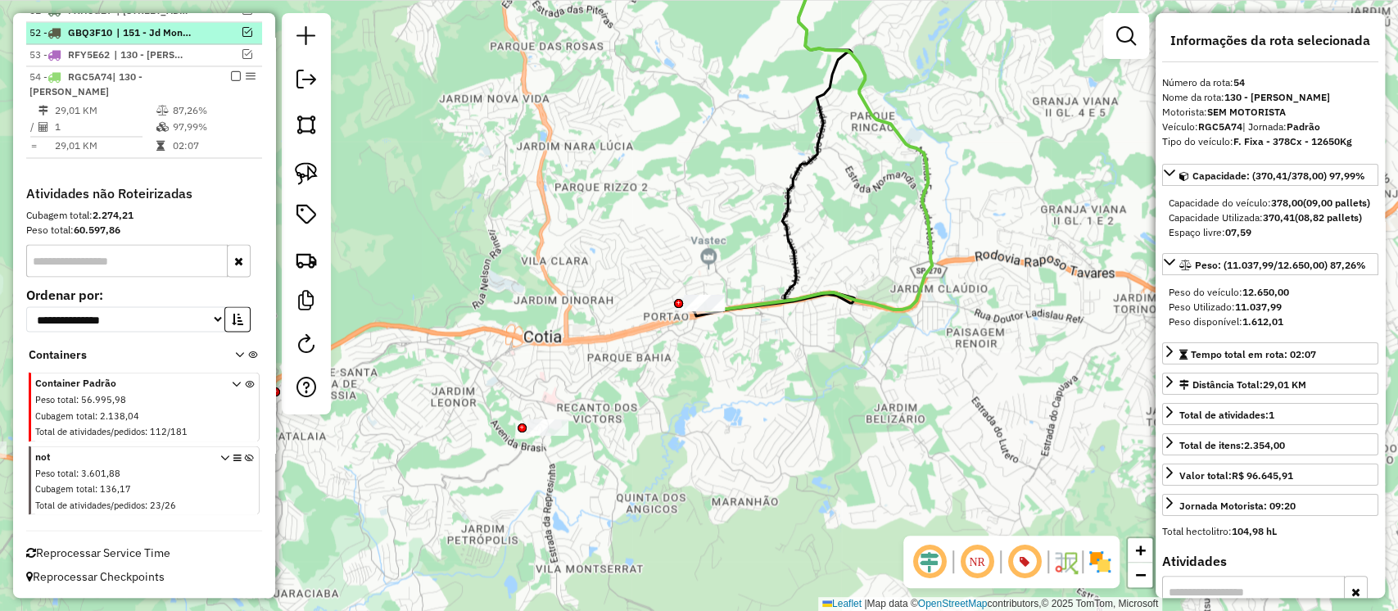
scroll to position [1788, 0]
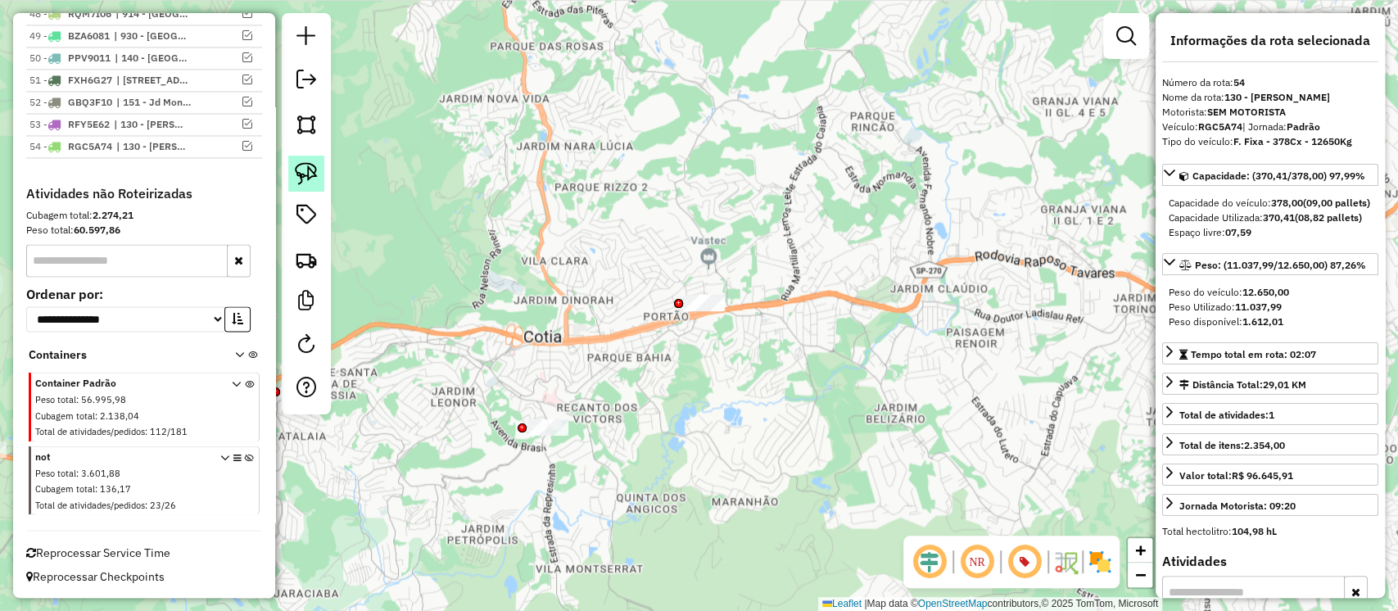
click at [315, 174] on img at bounding box center [306, 173] width 23 height 23
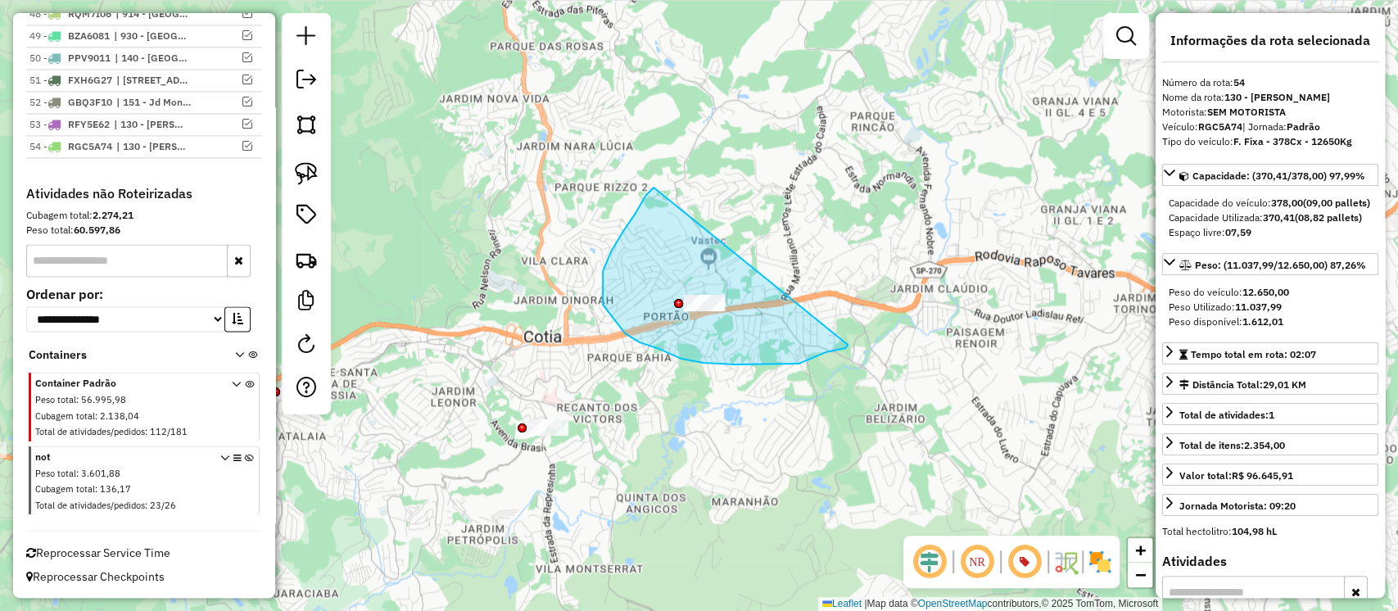
drag, startPoint x: 603, startPoint y: 271, endPoint x: 848, endPoint y: 345, distance: 255.8
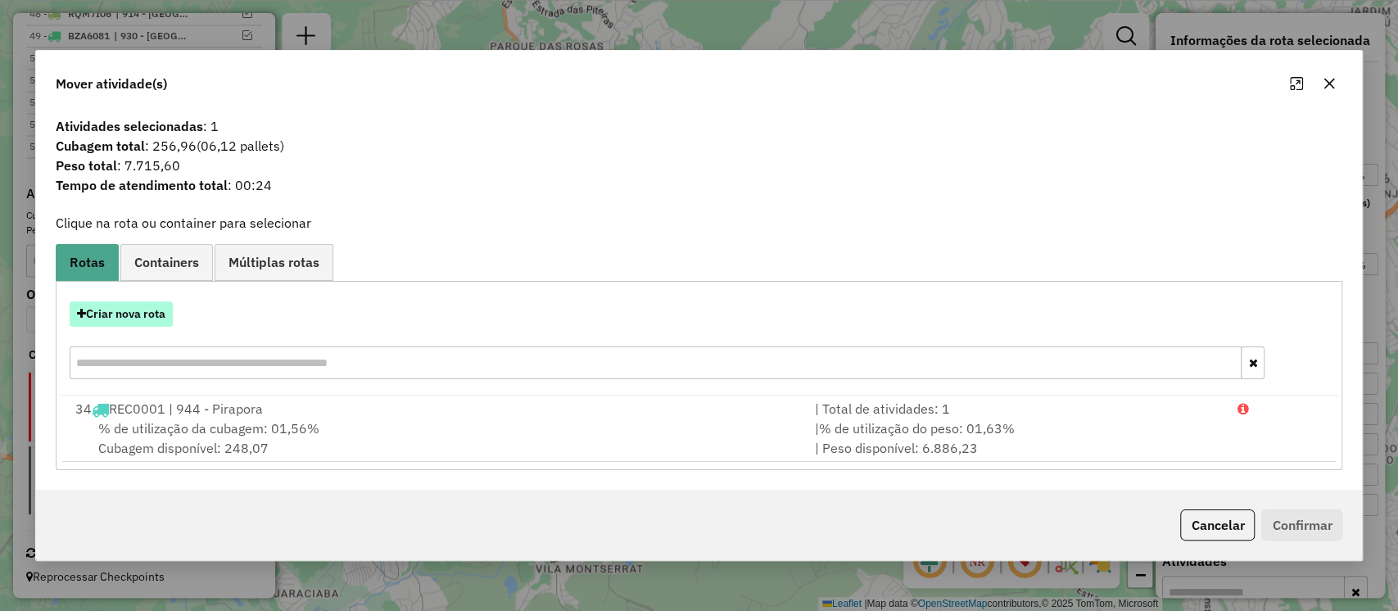
click at [153, 311] on button "Criar nova rota" at bounding box center [121, 313] width 103 height 25
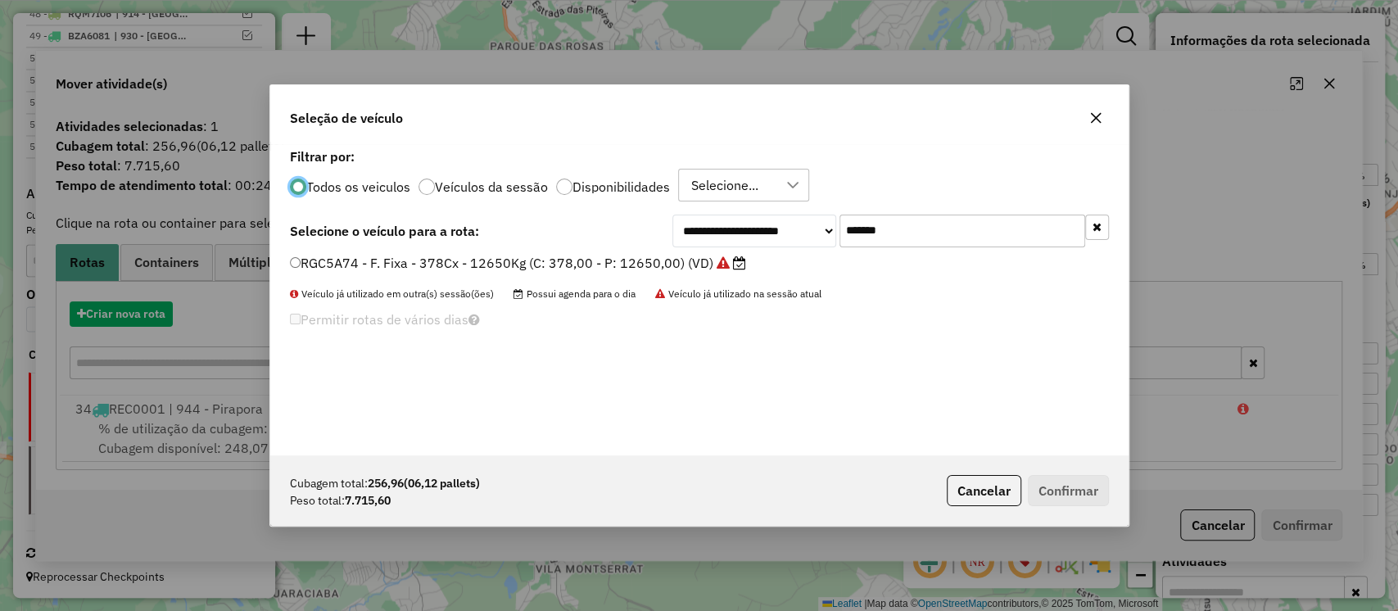
scroll to position [8, 5]
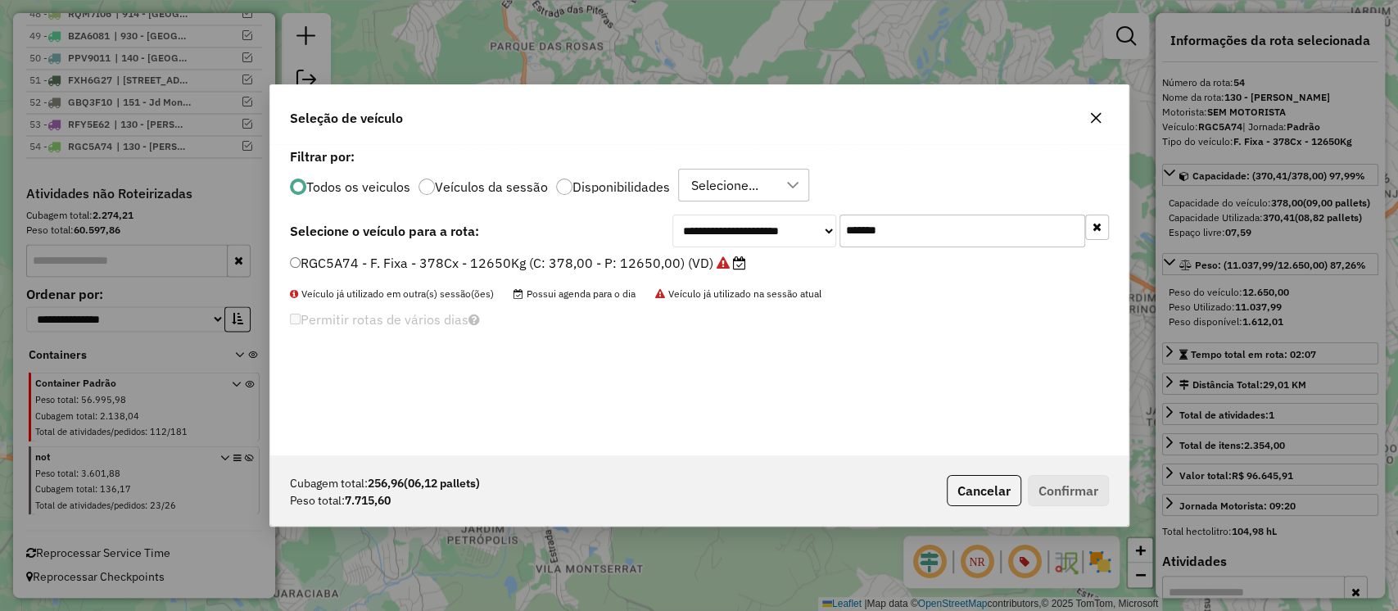
drag, startPoint x: 937, startPoint y: 226, endPoint x: 213, endPoint y: 228, distance: 724.1
click at [200, 224] on div "**********" at bounding box center [699, 305] width 1398 height 611
paste input "text"
type input "*******"
click at [621, 260] on label "PPV8041 - F. Fixa - 420Cx - 12650Kg (C: 420,00 - P: 12650,00) (VD)" at bounding box center [509, 263] width 439 height 20
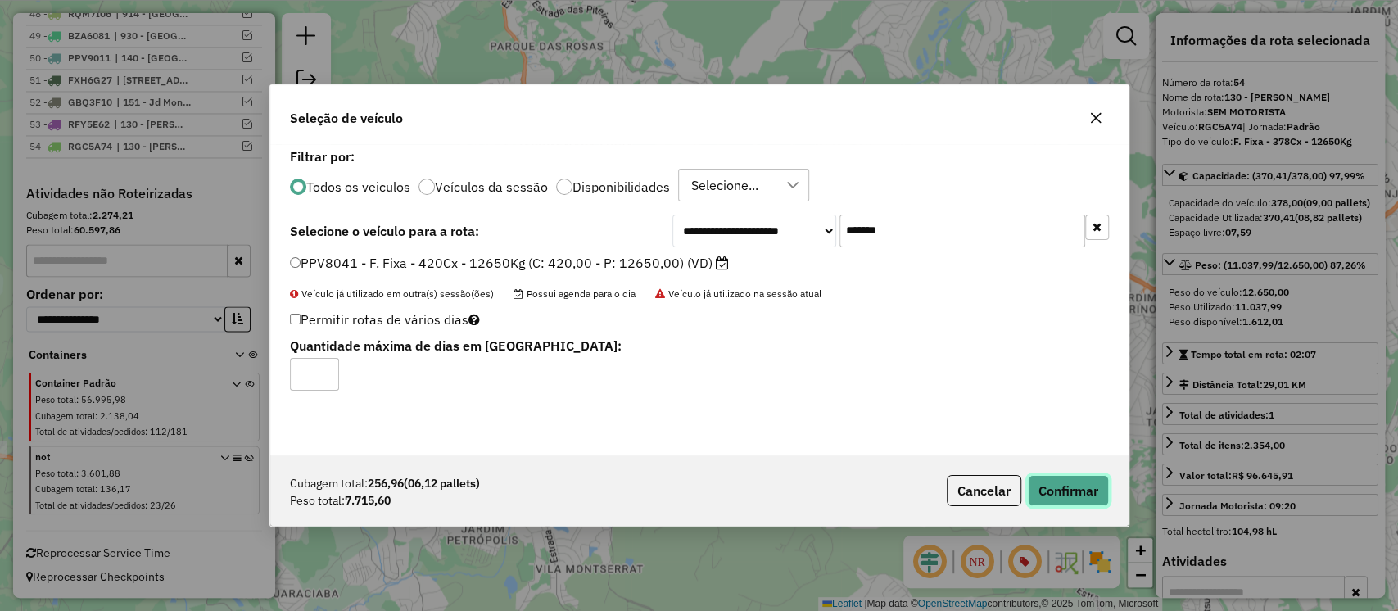
click at [1058, 480] on button "Confirmar" at bounding box center [1068, 490] width 81 height 31
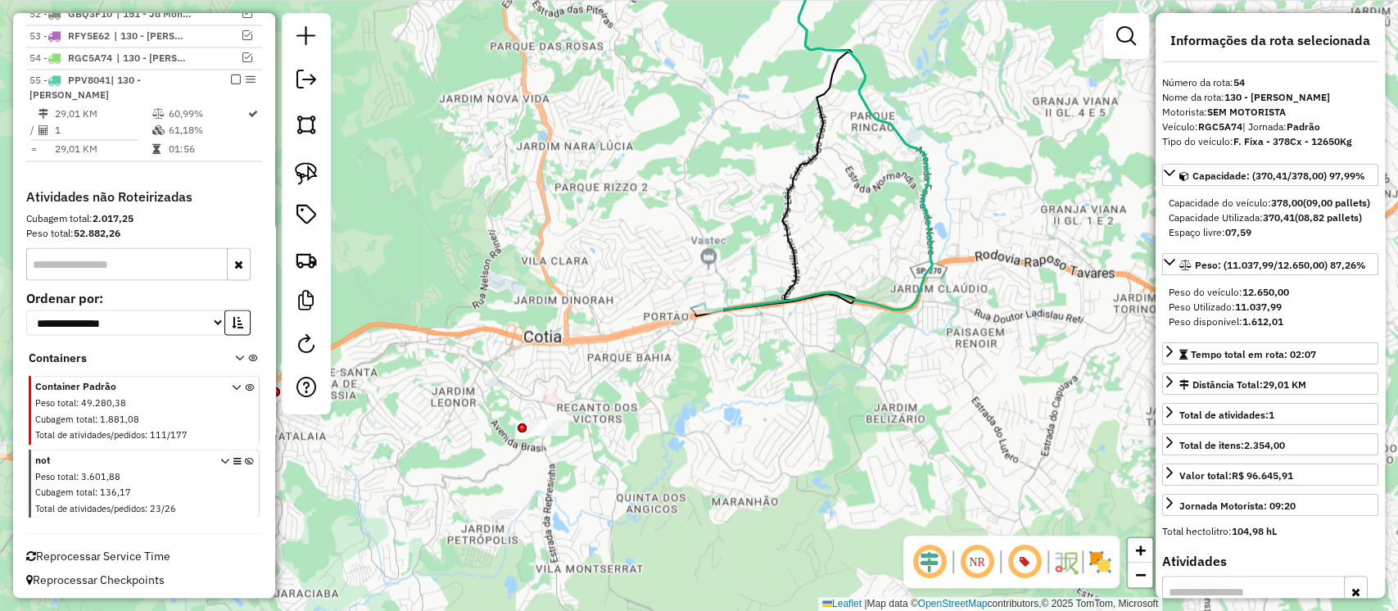
scroll to position [1880, 0]
click at [757, 306] on icon at bounding box center [815, 125] width 233 height 372
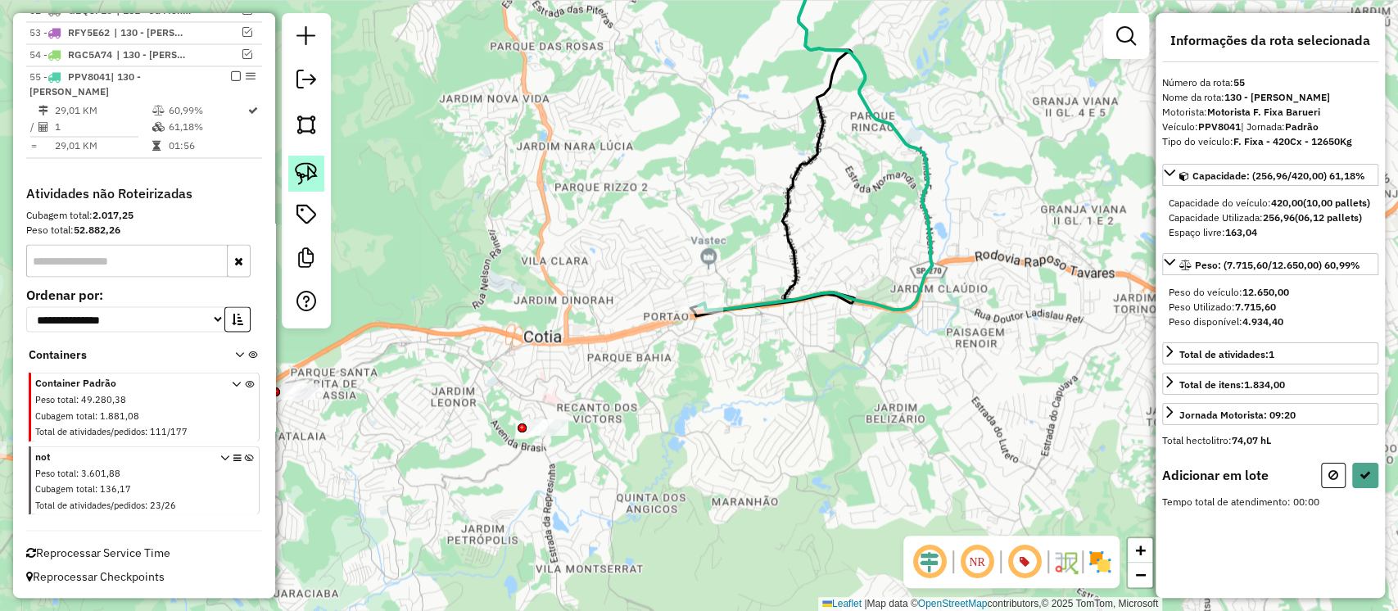
drag, startPoint x: 315, startPoint y: 176, endPoint x: 393, endPoint y: 202, distance: 82.1
click at [316, 176] on img at bounding box center [306, 173] width 23 height 23
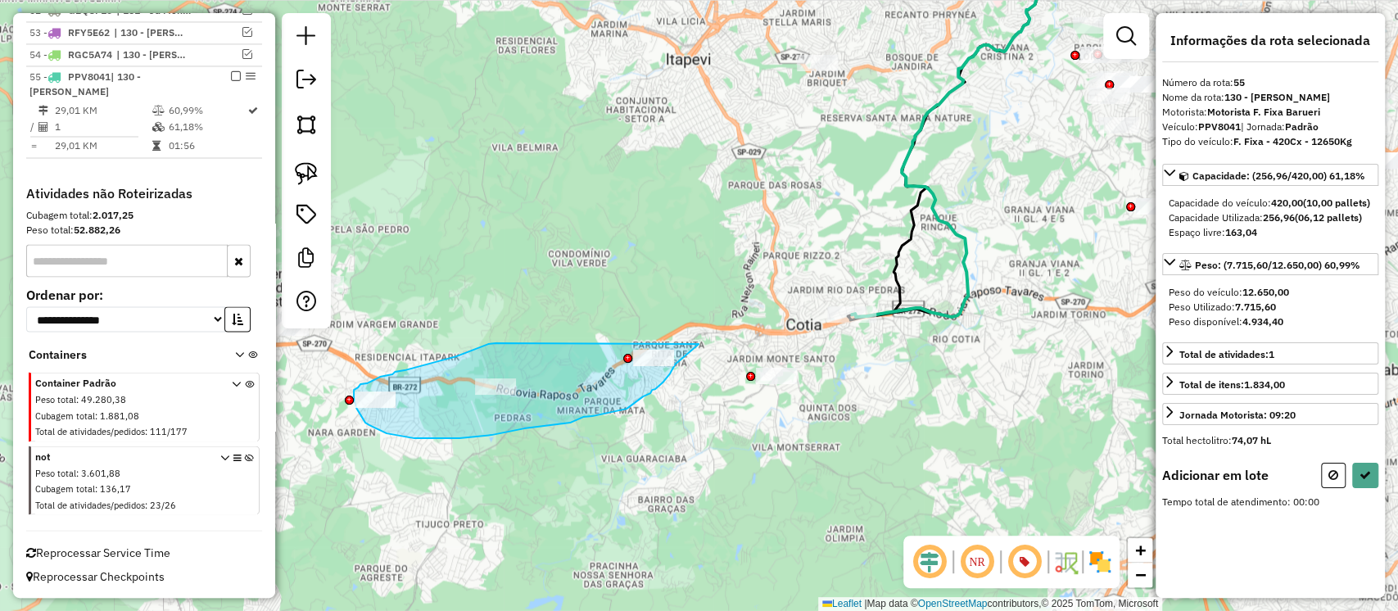
drag, startPoint x: 496, startPoint y: 343, endPoint x: 699, endPoint y: 344, distance: 203.1
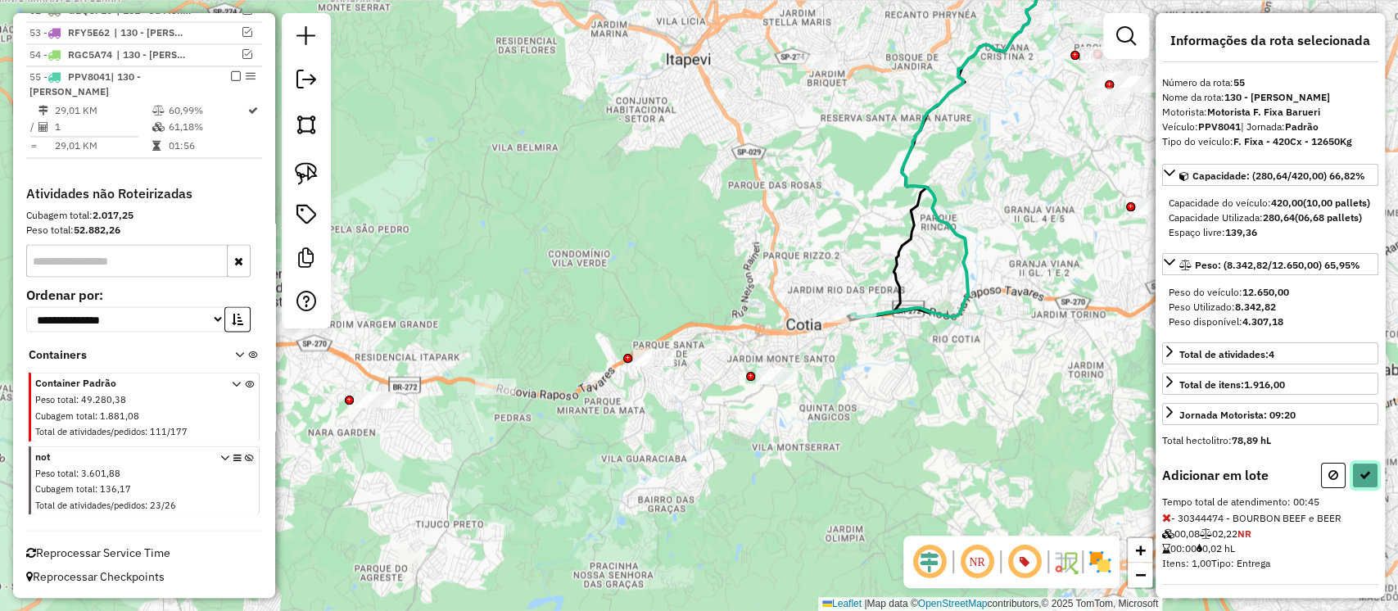
click at [1363, 481] on icon at bounding box center [1365, 474] width 11 height 11
select select "**********"
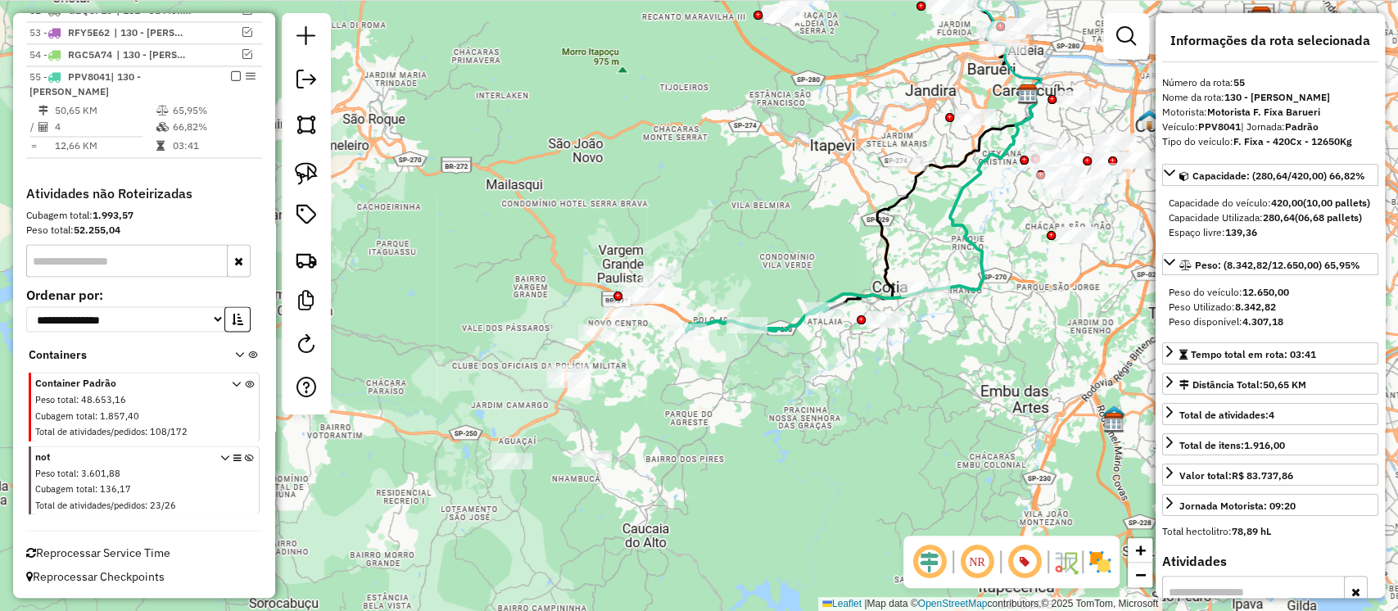
click at [794, 324] on icon at bounding box center [805, 310] width 239 height 43
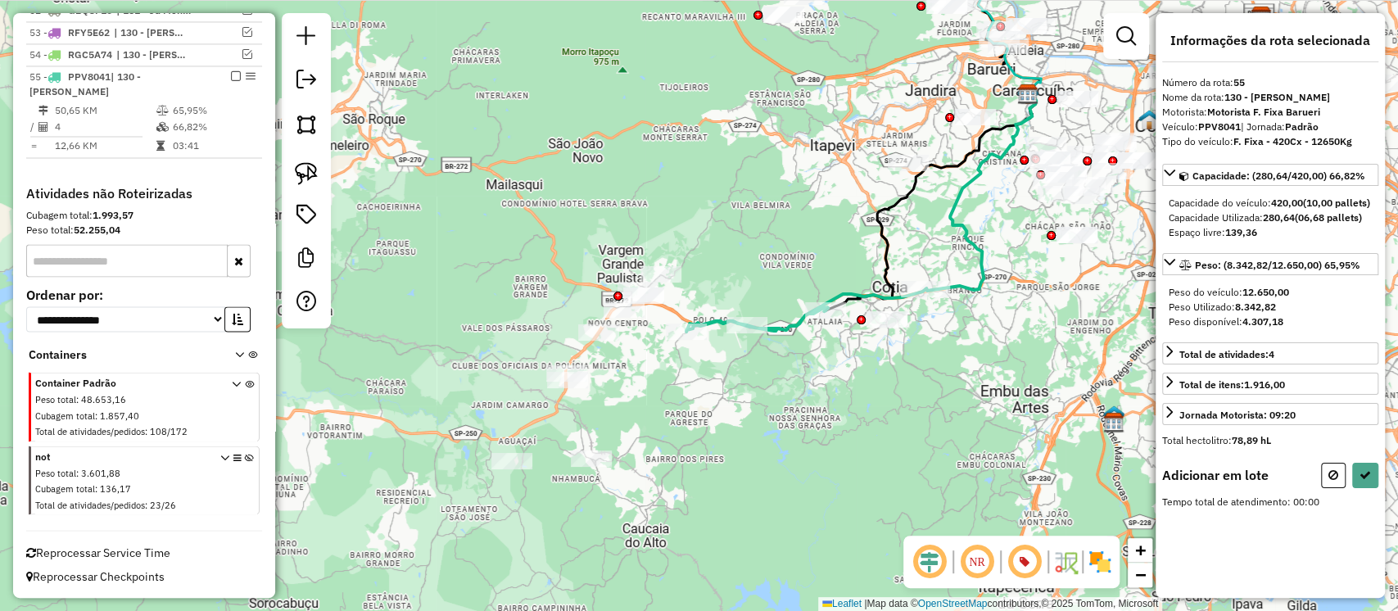
drag, startPoint x: 310, startPoint y: 167, endPoint x: 553, endPoint y: 285, distance: 270.4
click at [309, 169] on img at bounding box center [306, 173] width 23 height 23
drag, startPoint x: 587, startPoint y: 292, endPoint x: 768, endPoint y: 173, distance: 216.5
click at [1361, 481] on icon at bounding box center [1365, 474] width 11 height 11
select select "**********"
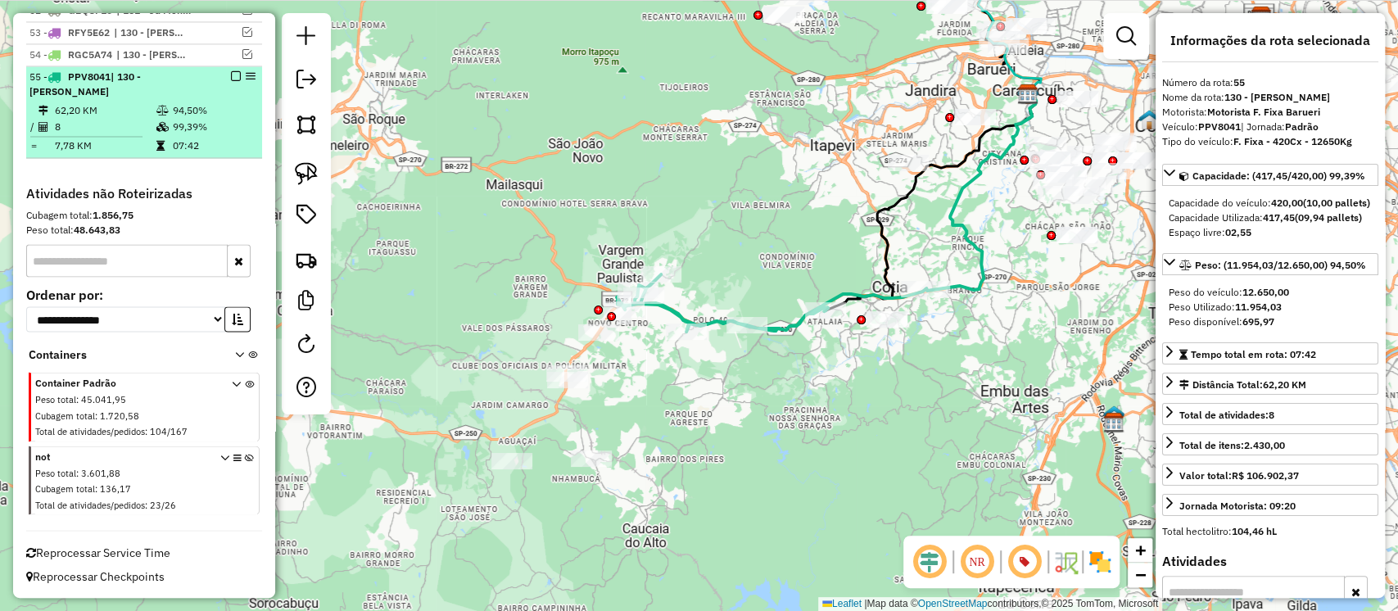
click at [232, 76] on em at bounding box center [236, 76] width 10 height 10
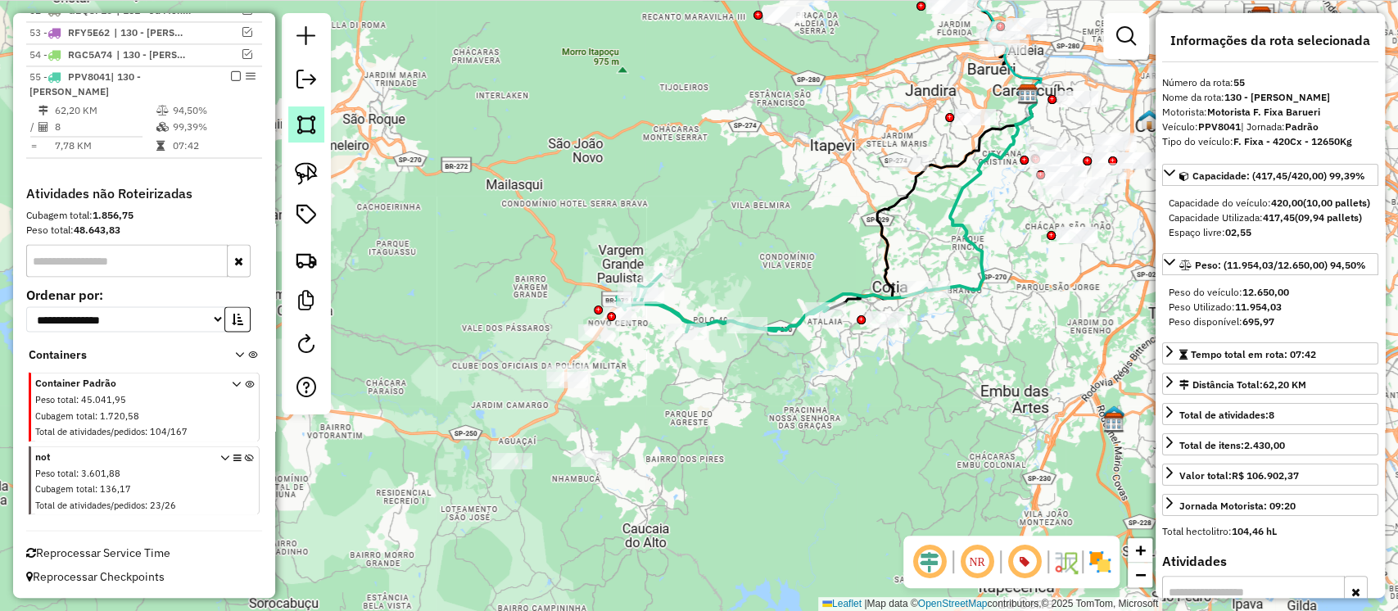
scroll to position [1809, 0]
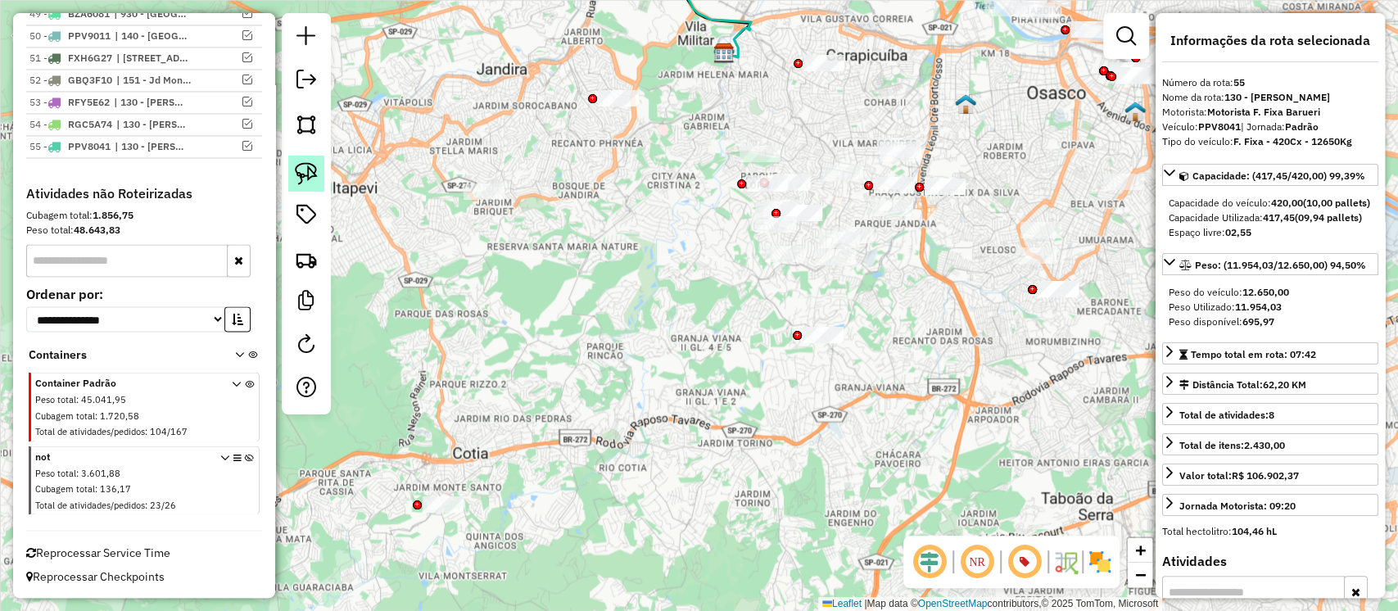
click at [310, 174] on img at bounding box center [306, 173] width 23 height 23
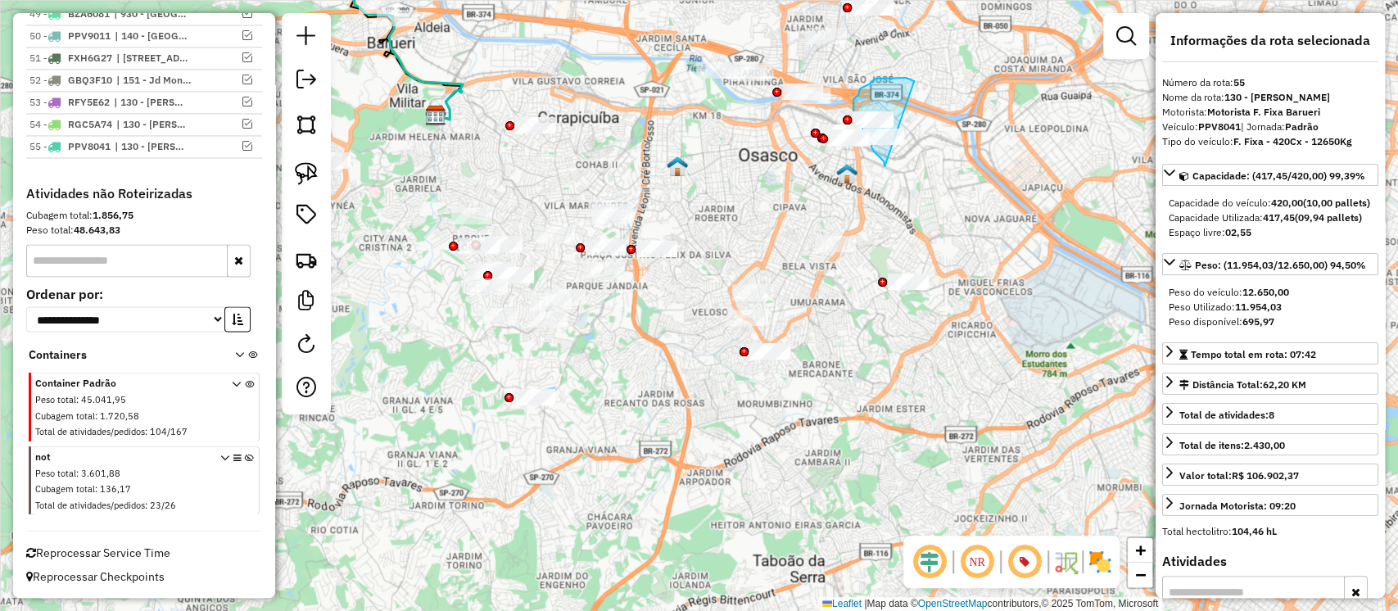
drag, startPoint x: 914, startPoint y: 81, endPoint x: 885, endPoint y: 166, distance: 90.2
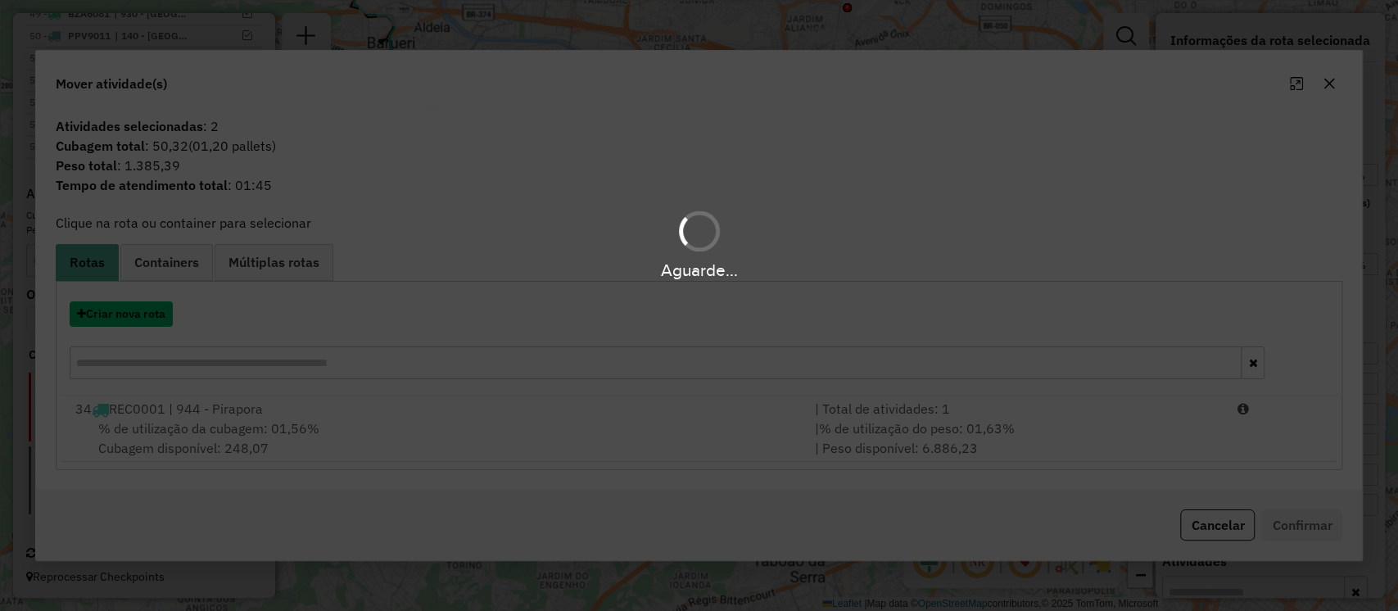
click at [146, 313] on button "Criar nova rota" at bounding box center [121, 313] width 103 height 25
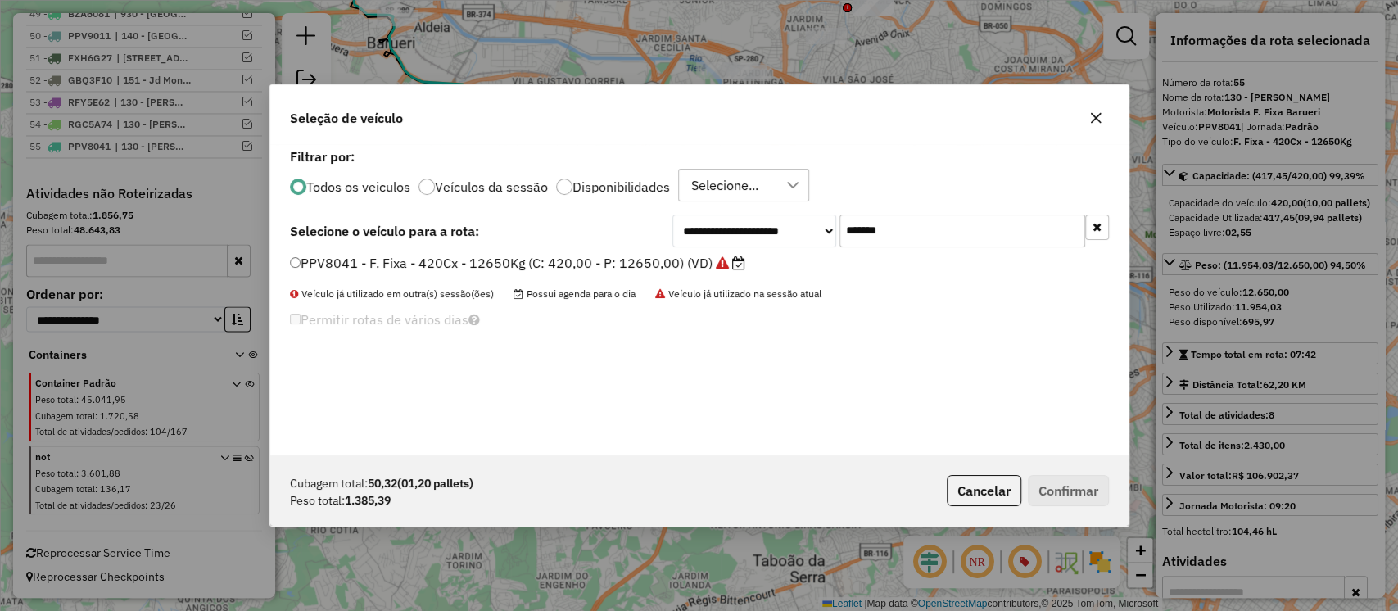
scroll to position [8, 5]
drag, startPoint x: 904, startPoint y: 232, endPoint x: 487, endPoint y: 233, distance: 417.8
click at [543, 236] on div "**********" at bounding box center [699, 231] width 819 height 33
paste input "text"
type input "*******"
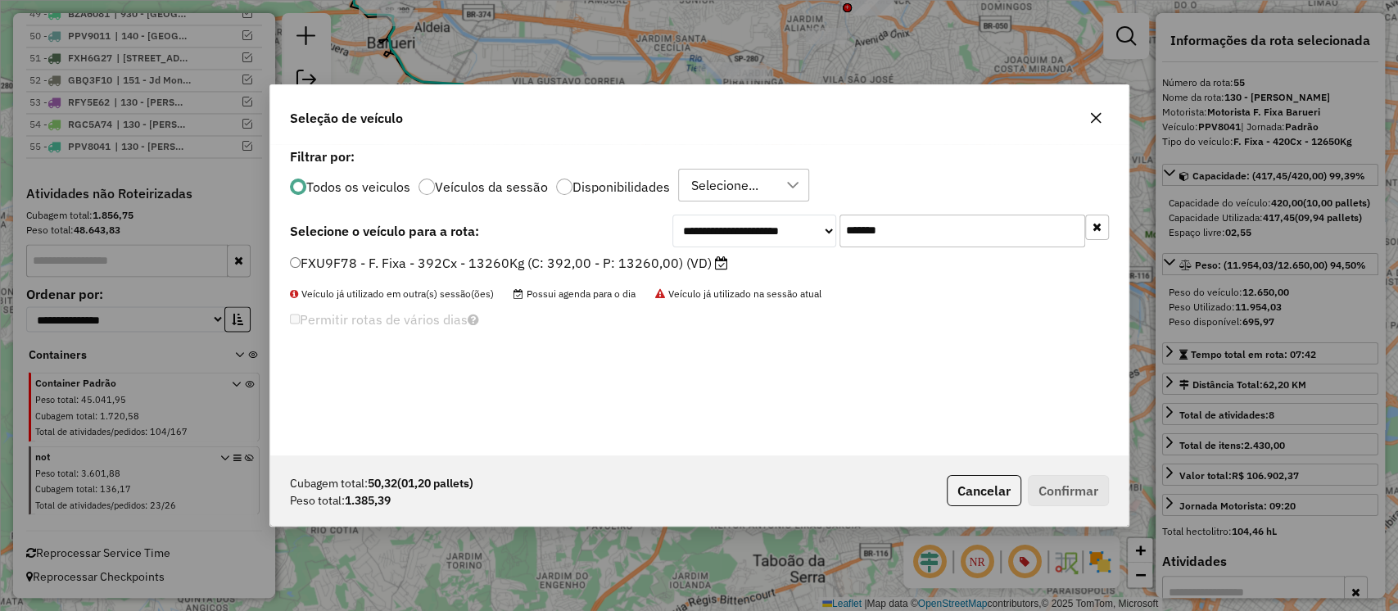
click at [687, 266] on label "FXU9F78 - F. Fixa - 392Cx - 13260Kg (C: 392,00 - P: 13260,00) (VD)" at bounding box center [509, 263] width 438 height 20
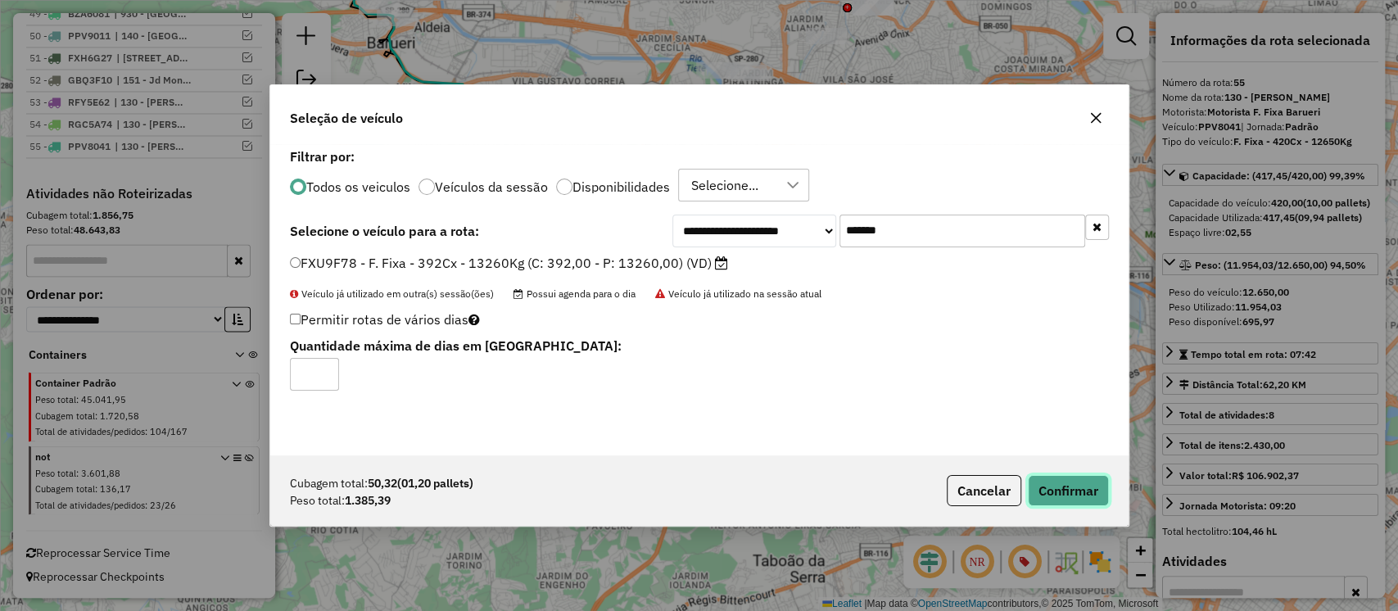
click at [1061, 480] on button "Confirmar" at bounding box center [1068, 490] width 81 height 31
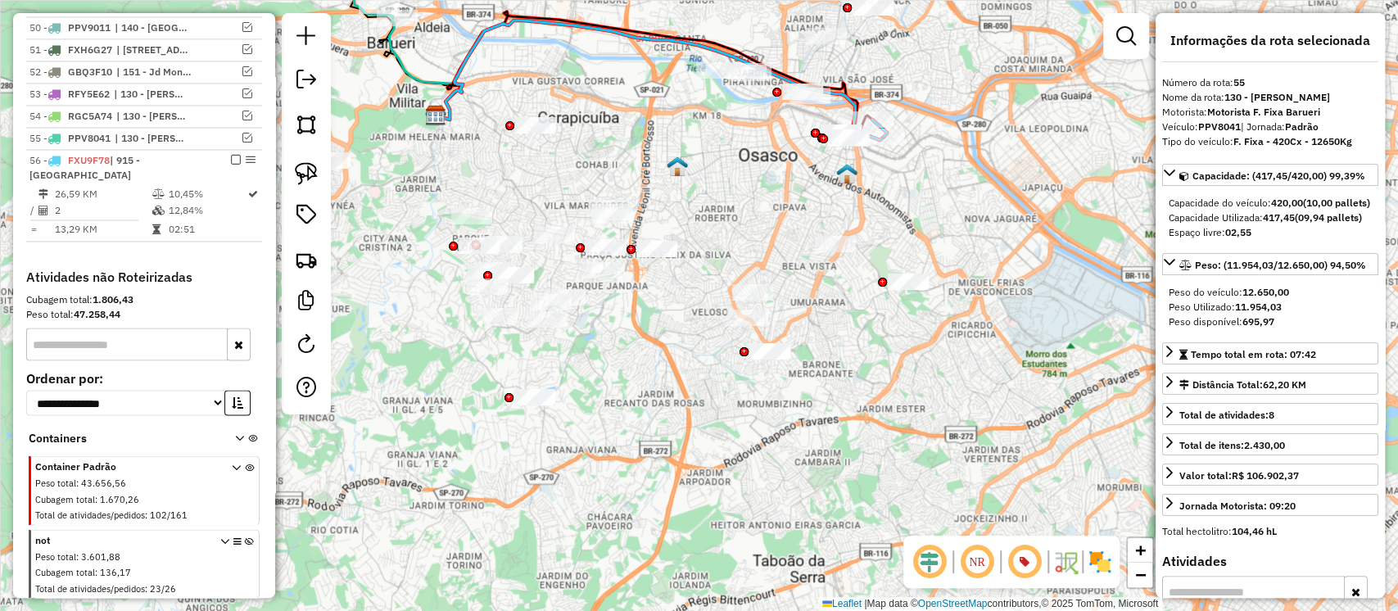
scroll to position [1901, 0]
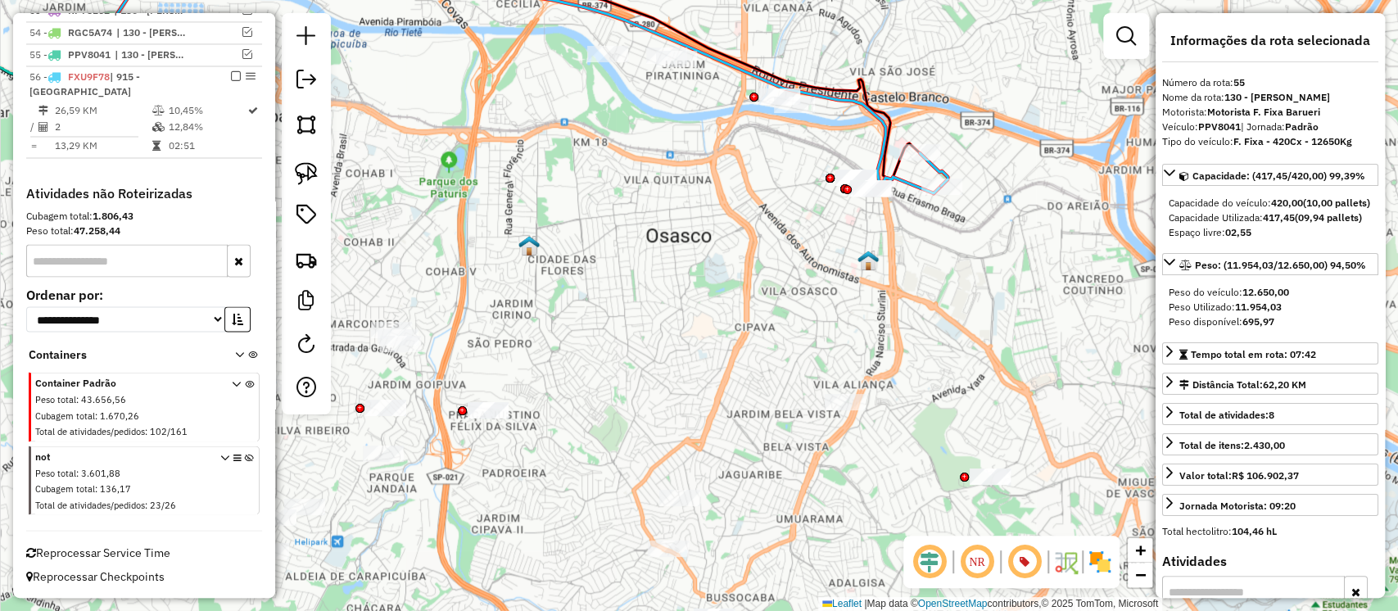
click at [860, 102] on icon at bounding box center [493, 73] width 896 height 240
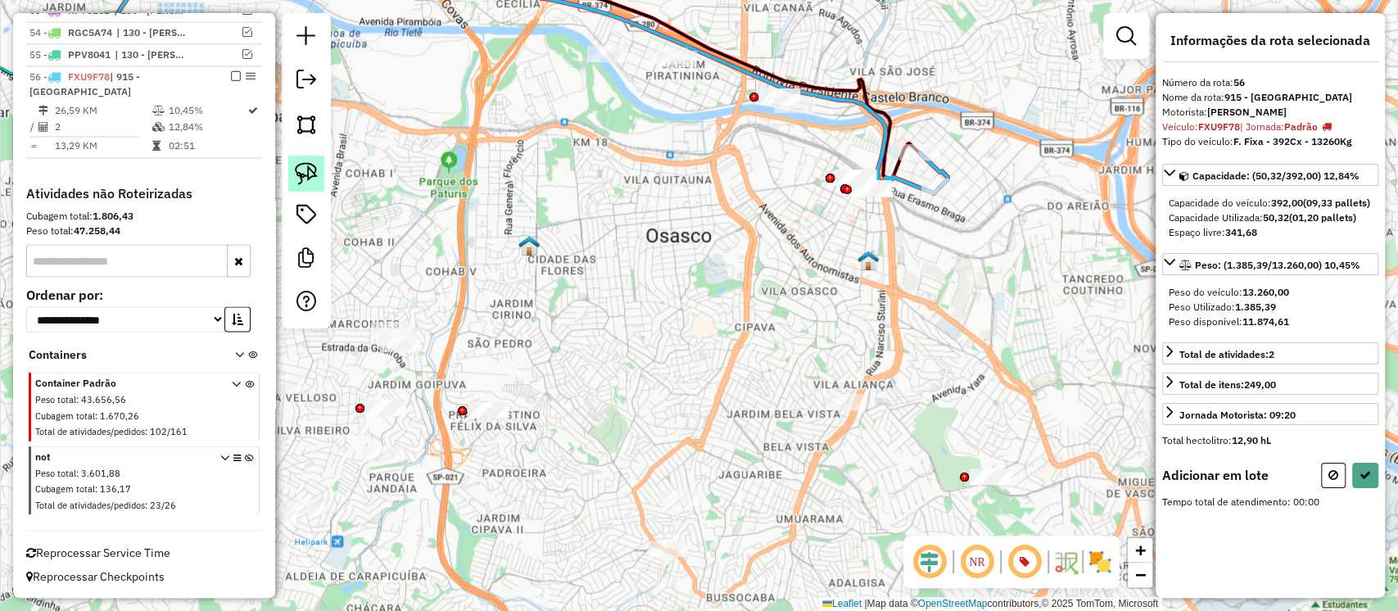
click at [308, 171] on img at bounding box center [306, 173] width 23 height 23
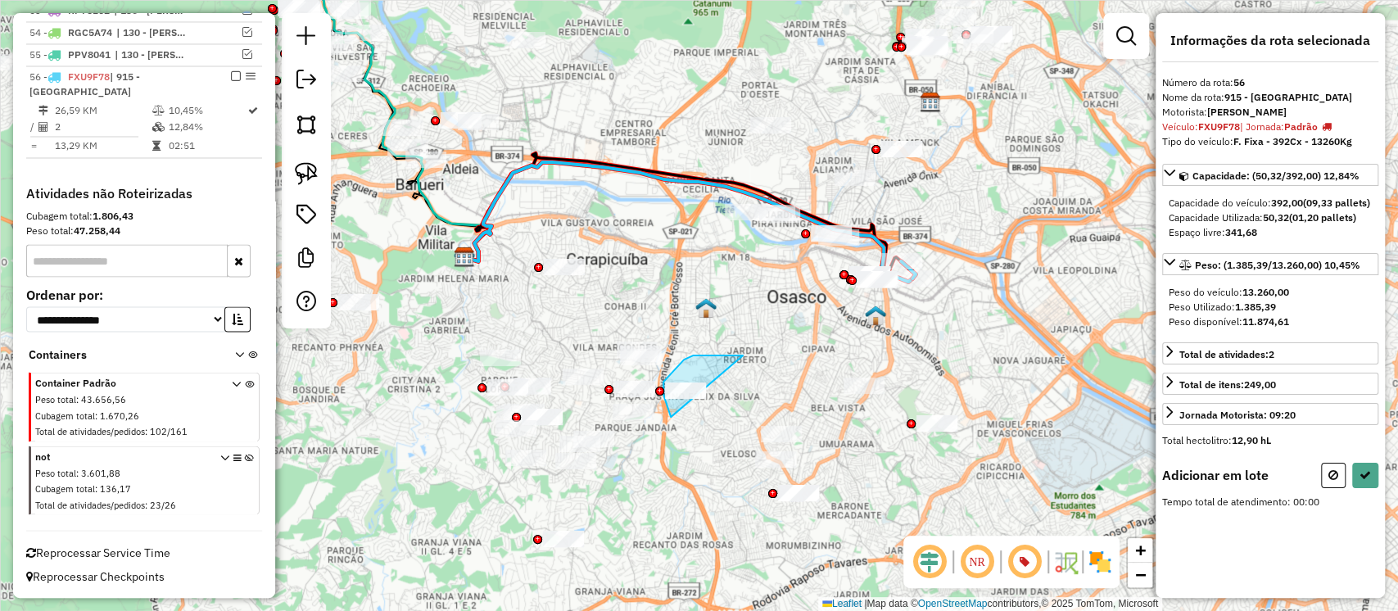
drag, startPoint x: 743, startPoint y: 356, endPoint x: 682, endPoint y: 418, distance: 87.5
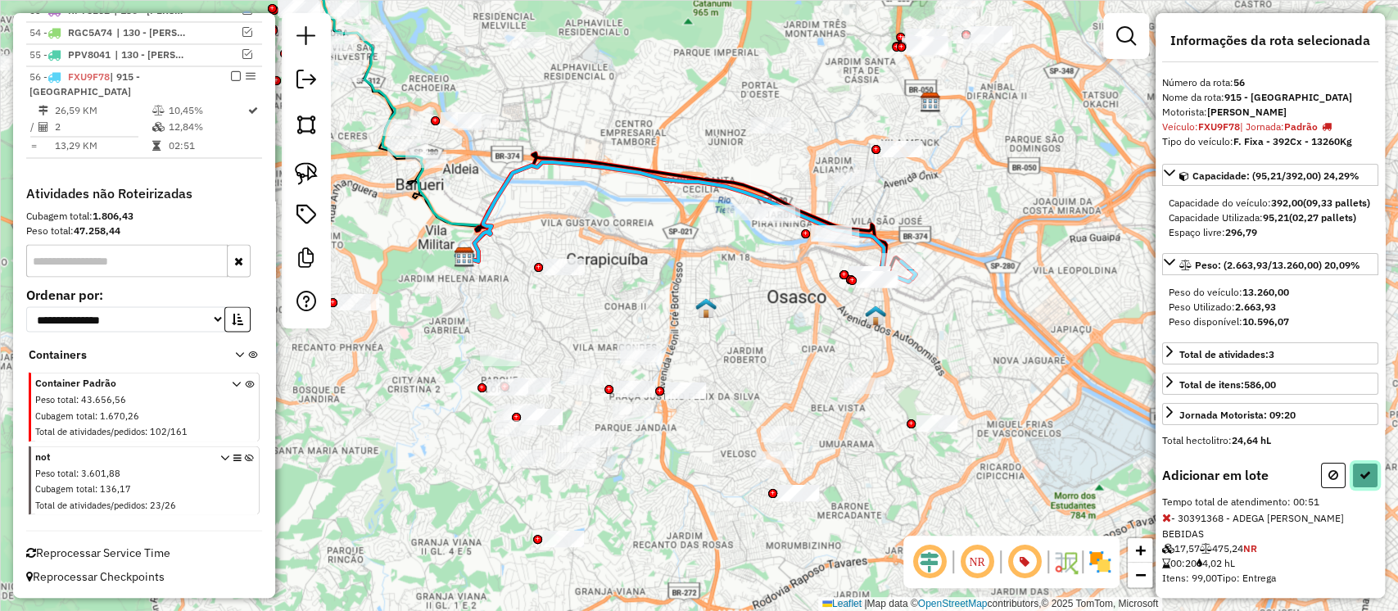
click at [1365, 481] on icon at bounding box center [1365, 474] width 11 height 11
select select "**********"
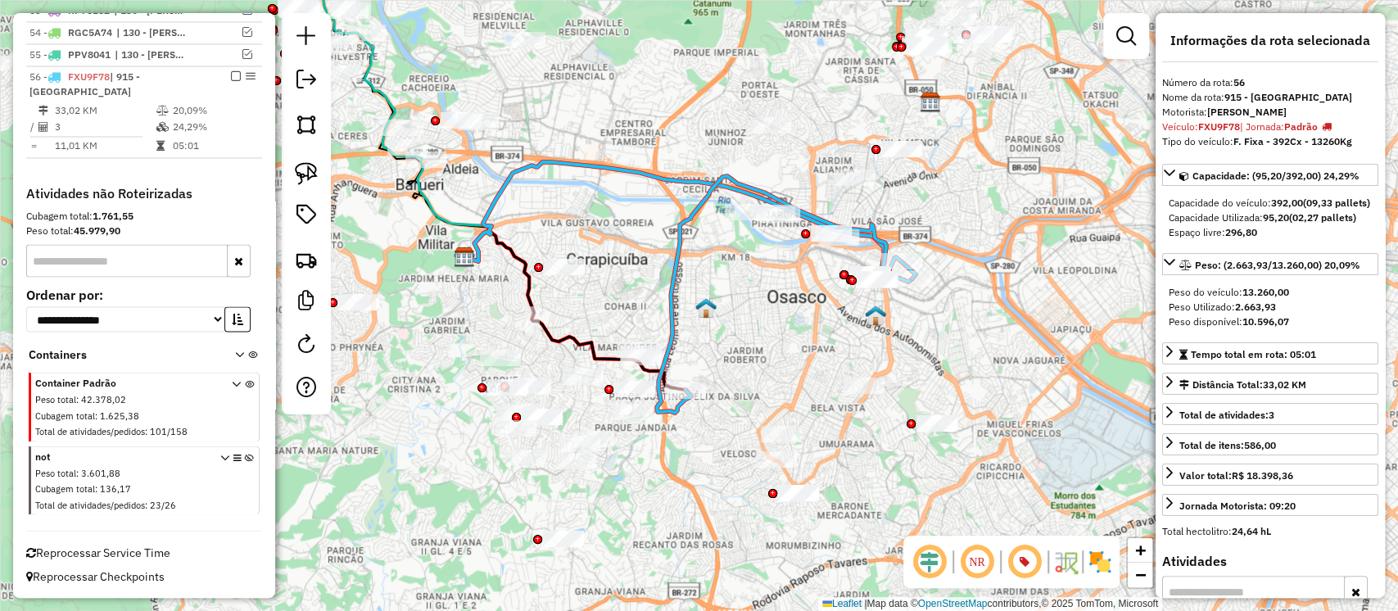
click at [698, 213] on icon at bounding box center [786, 294] width 259 height 237
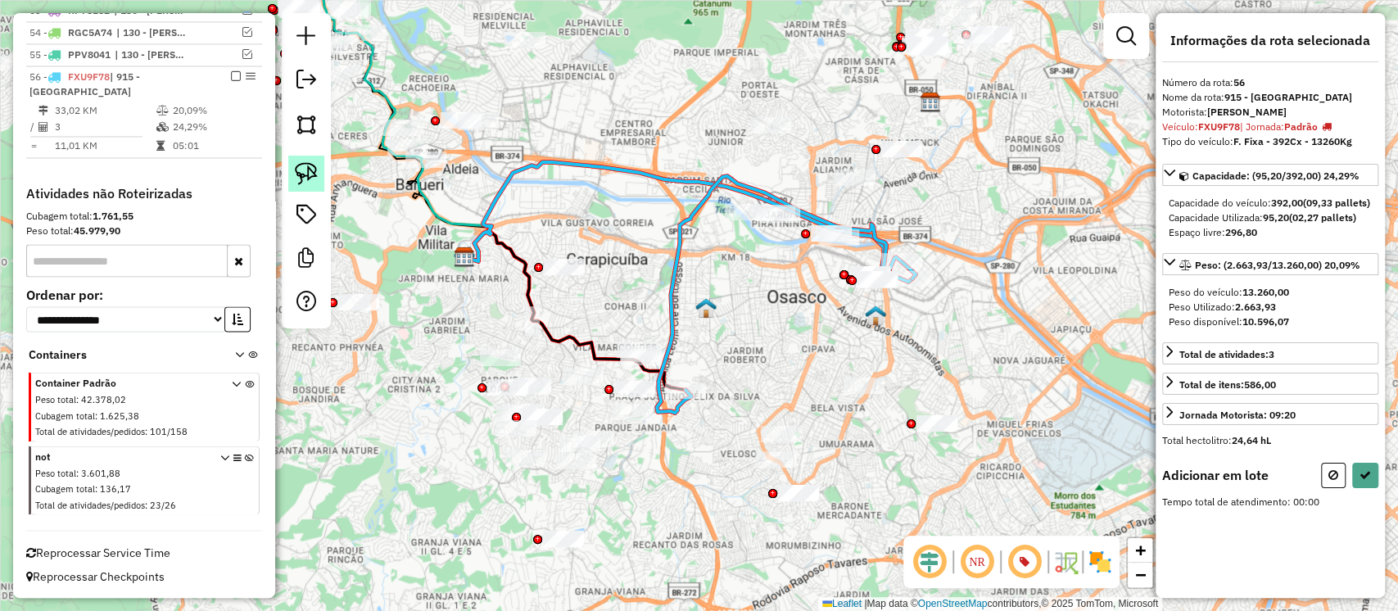
click at [297, 176] on img at bounding box center [306, 173] width 23 height 23
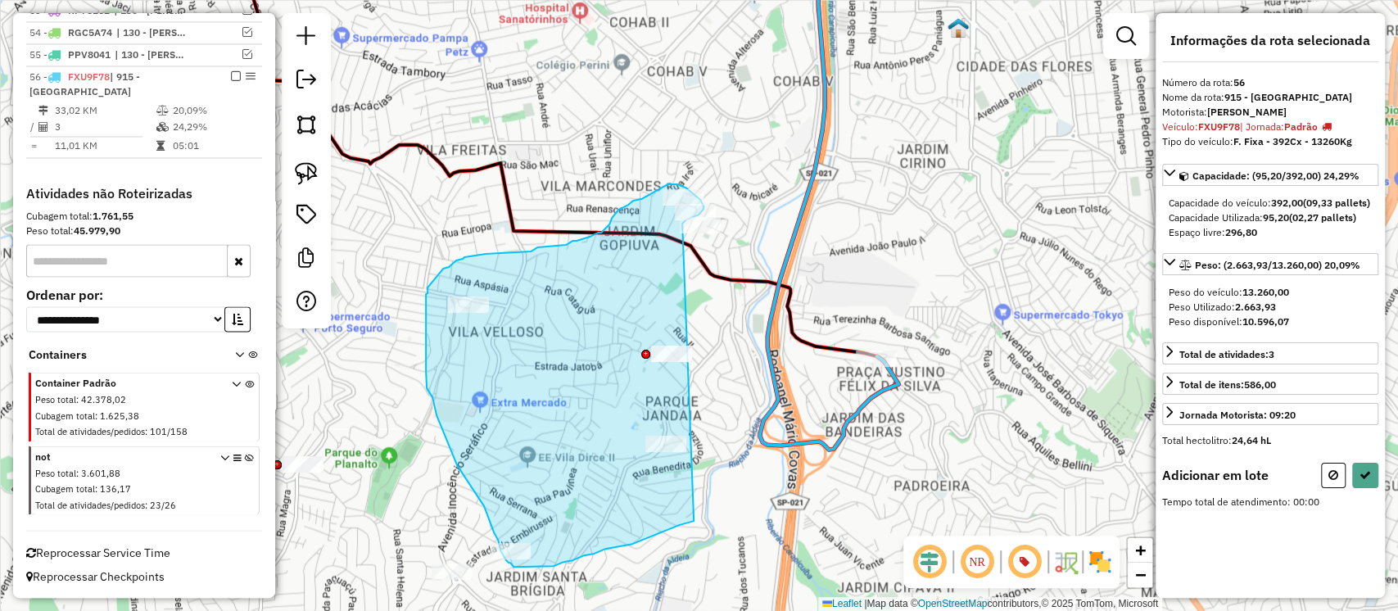
drag, startPoint x: 695, startPoint y: 265, endPoint x: 694, endPoint y: 520, distance: 255.6
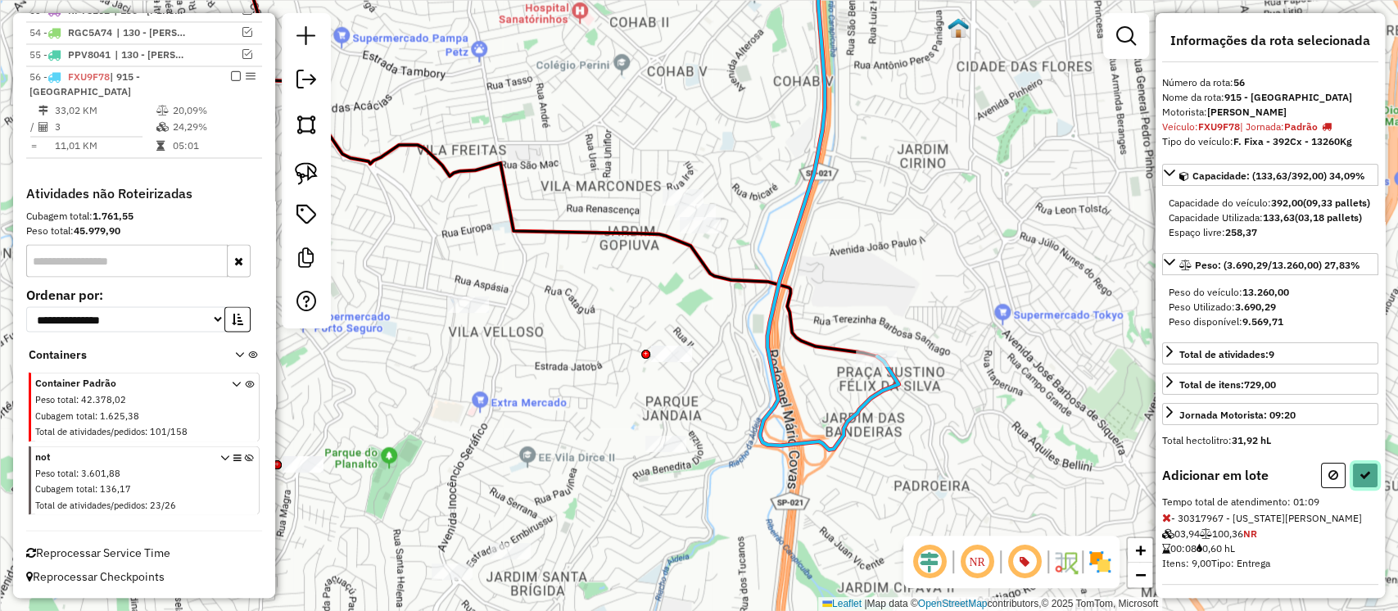
click at [1360, 481] on icon at bounding box center [1365, 474] width 11 height 11
select select "**********"
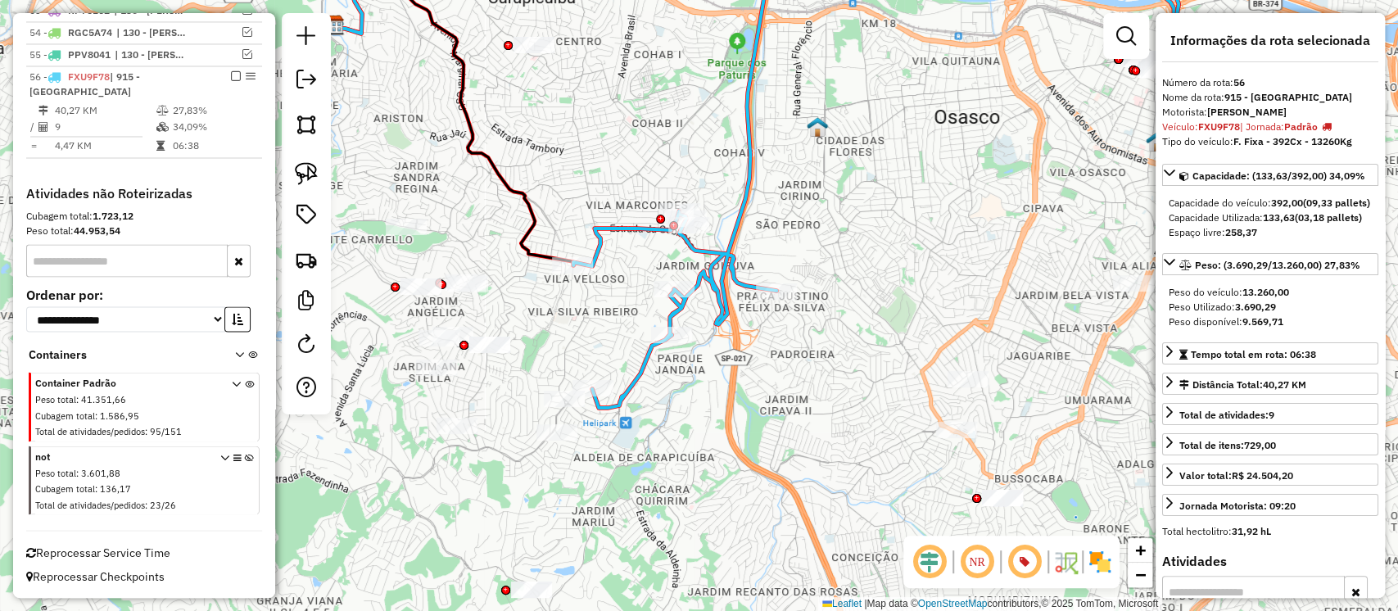
click at [703, 275] on icon at bounding box center [904, 173] width 663 height 469
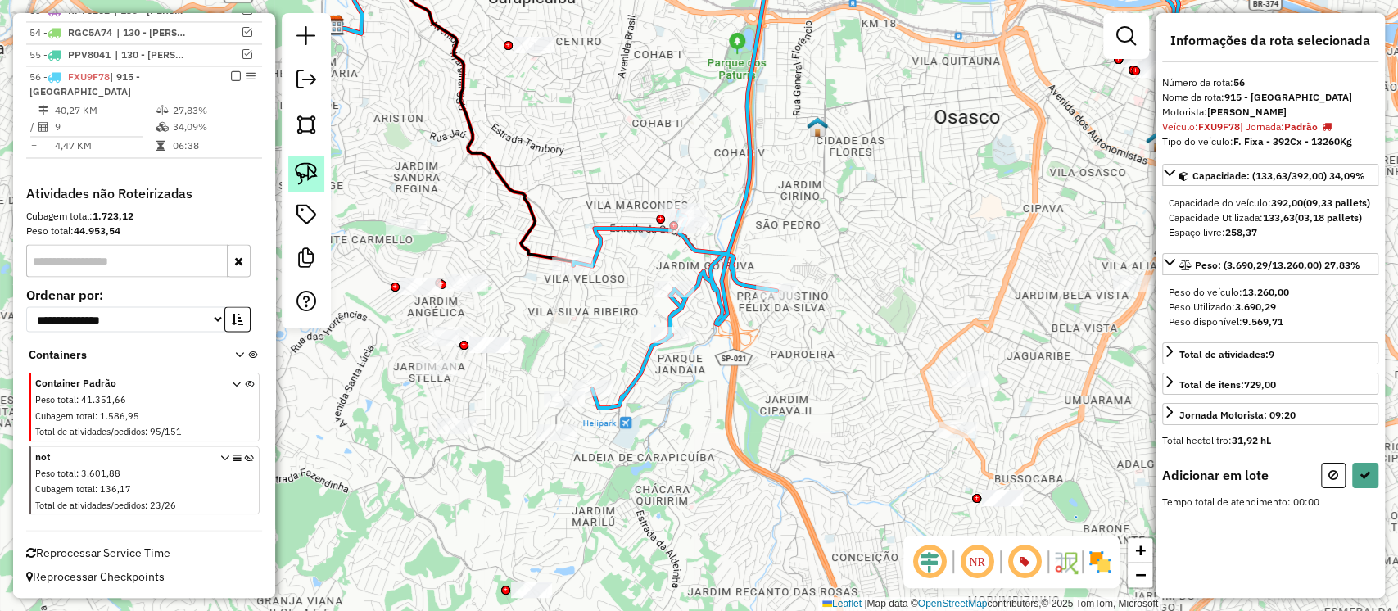
click at [304, 171] on img at bounding box center [306, 173] width 23 height 23
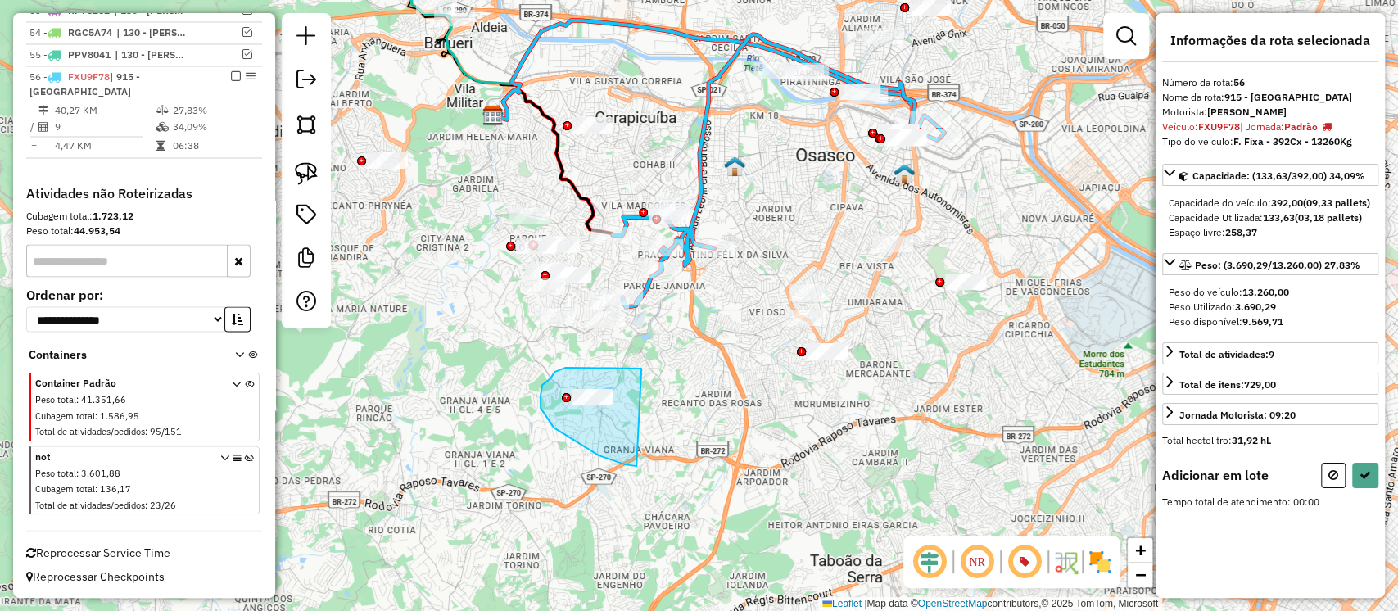
drag, startPoint x: 641, startPoint y: 369, endPoint x: 636, endPoint y: 466, distance: 97.6
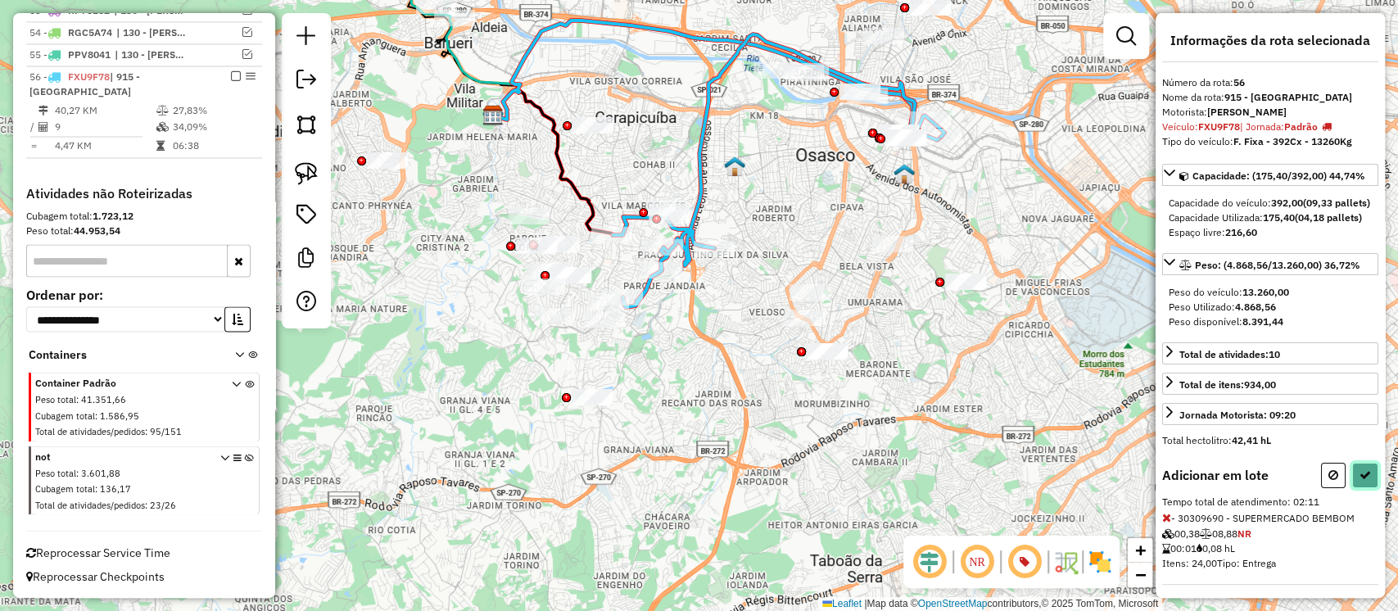
click at [1364, 481] on icon at bounding box center [1365, 474] width 11 height 11
select select "**********"
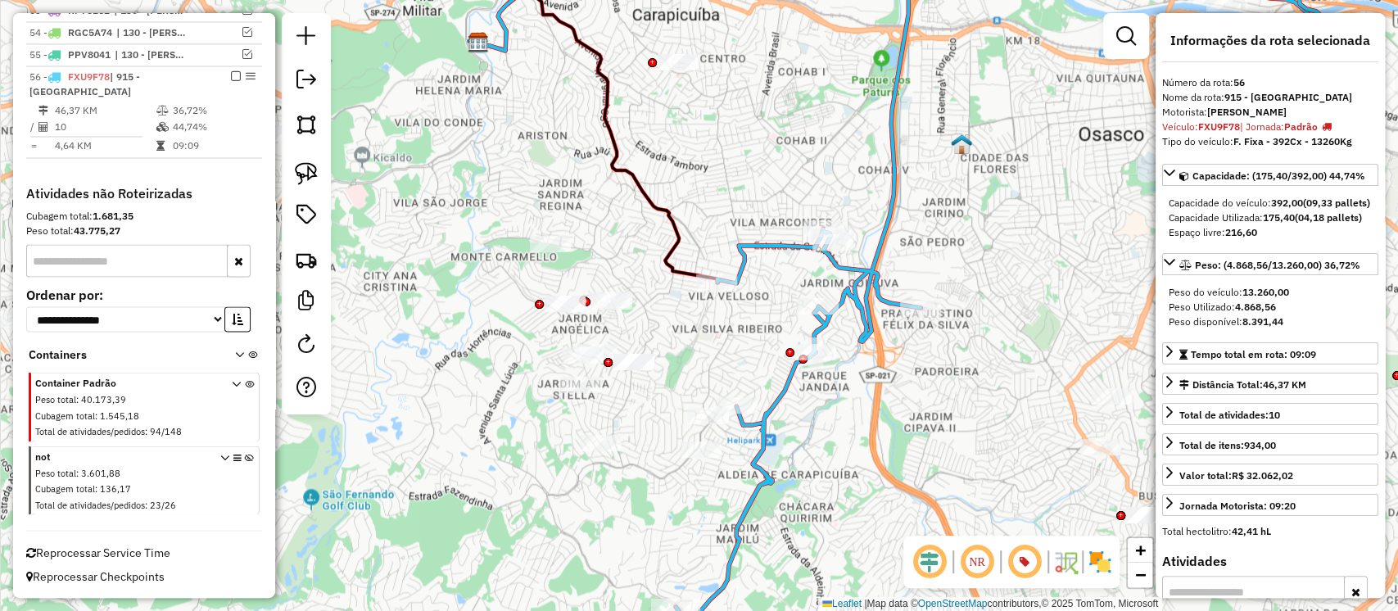
click at [760, 457] on icon at bounding box center [1028, 286] width 704 height 695
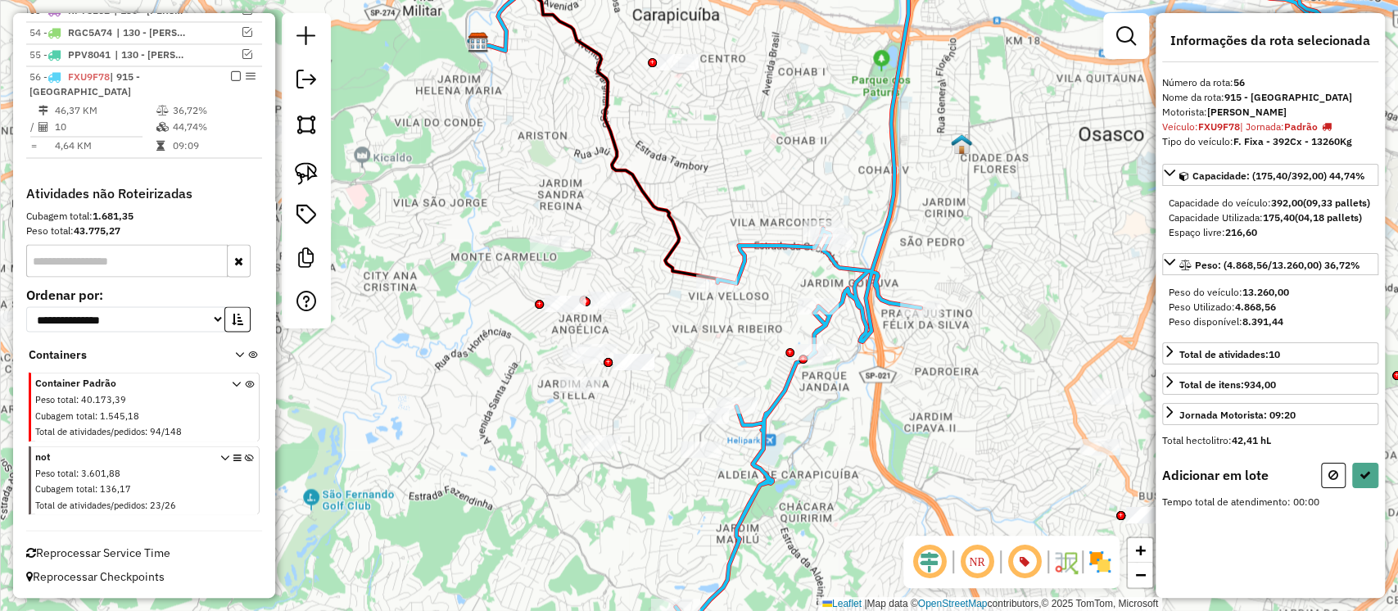
drag, startPoint x: 302, startPoint y: 168, endPoint x: 542, endPoint y: 386, distance: 324.2
click at [302, 168] on img at bounding box center [306, 173] width 23 height 23
drag, startPoint x: 693, startPoint y: 386, endPoint x: 749, endPoint y: 508, distance: 134.2
click at [749, 508] on div "Janela de atendimento Grade de atendimento Capacidade Transportadoras Veículos …" at bounding box center [699, 305] width 1398 height 611
click at [1370, 488] on button at bounding box center [1365, 475] width 26 height 25
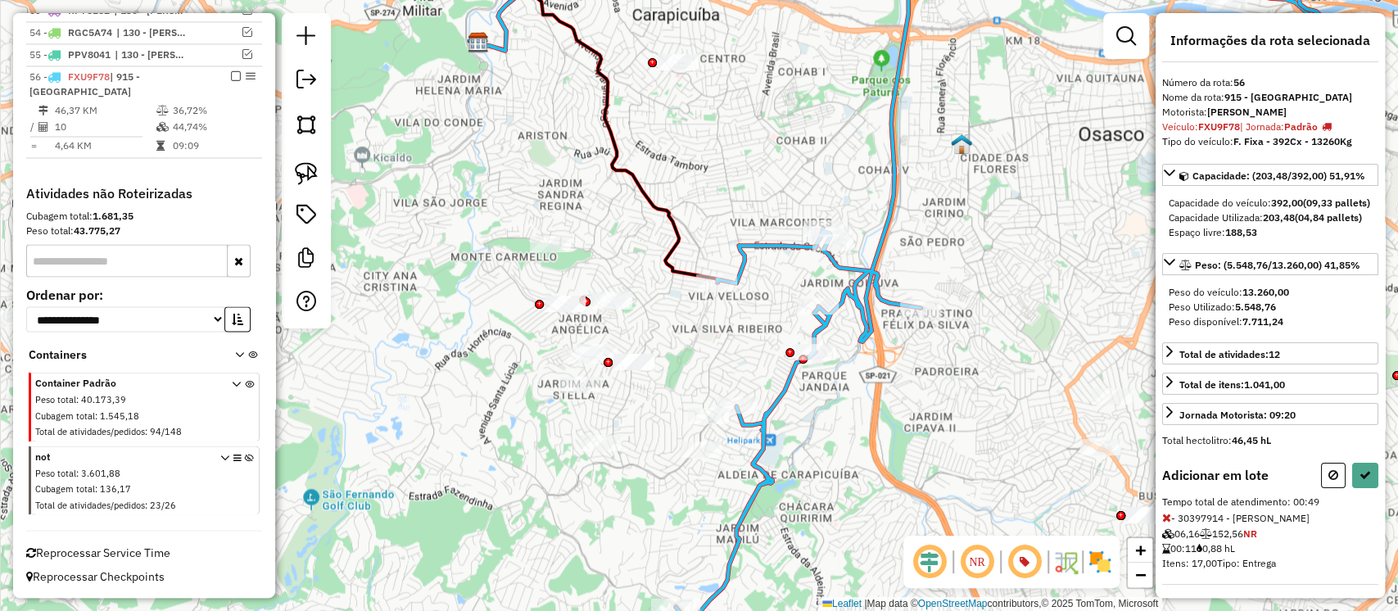
select select "**********"
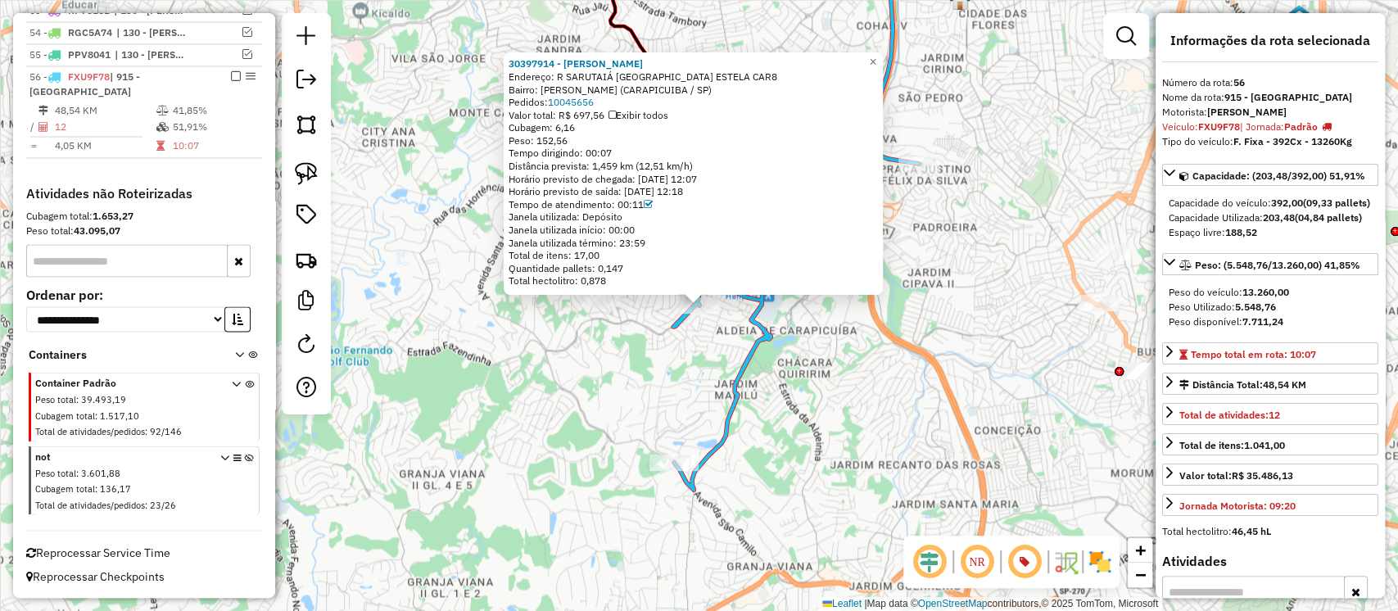
click at [596, 383] on div "30397914 - TATIANE SILVA Endereço: R SARUTAIÁ JARDIM ANA ESTELA CAR8 Bairro: AN…" at bounding box center [699, 305] width 1398 height 611
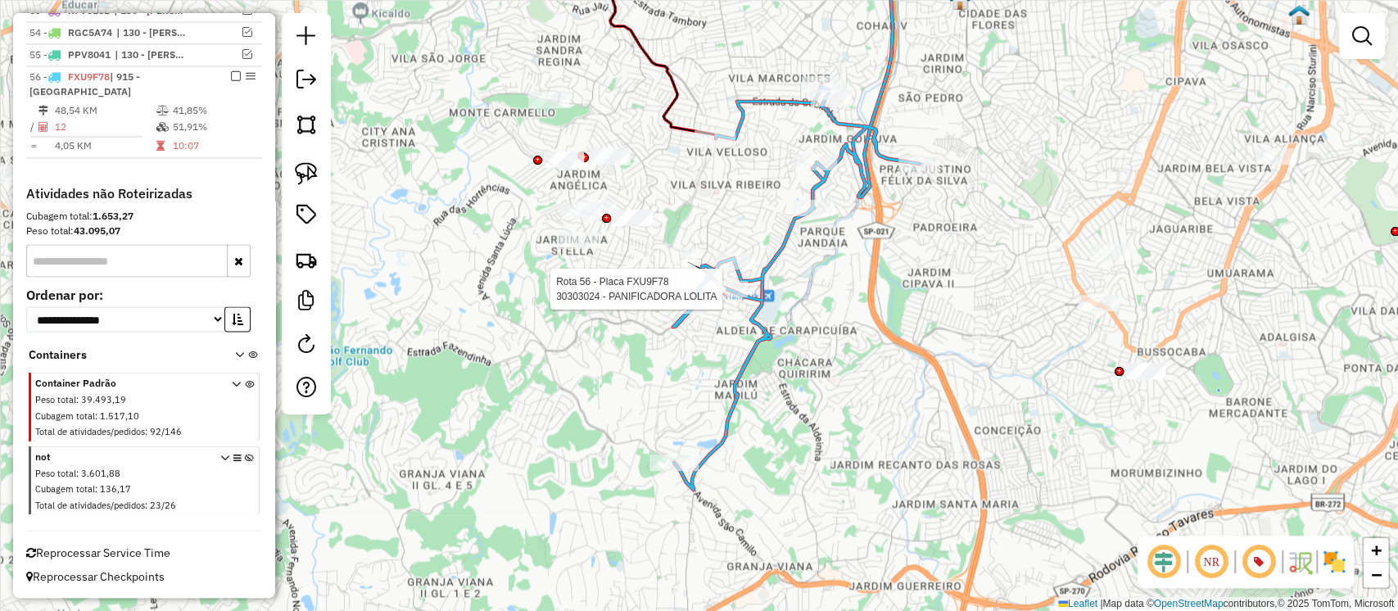
select select "**********"
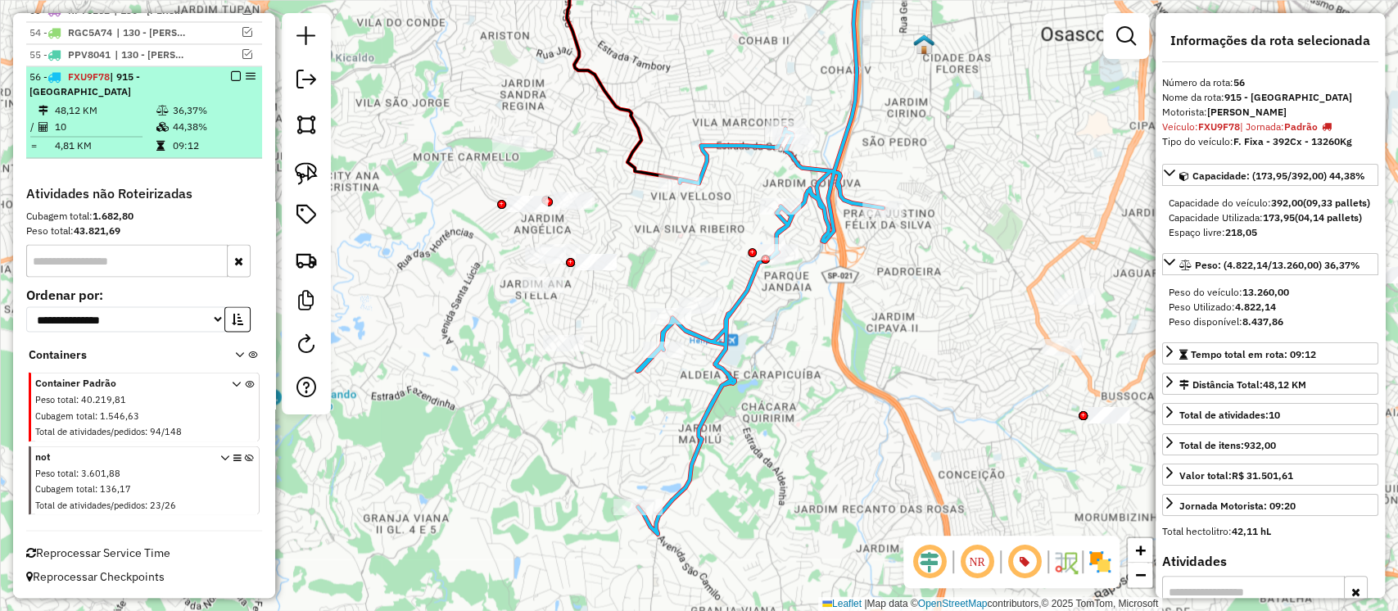
click at [231, 73] on em at bounding box center [236, 76] width 10 height 10
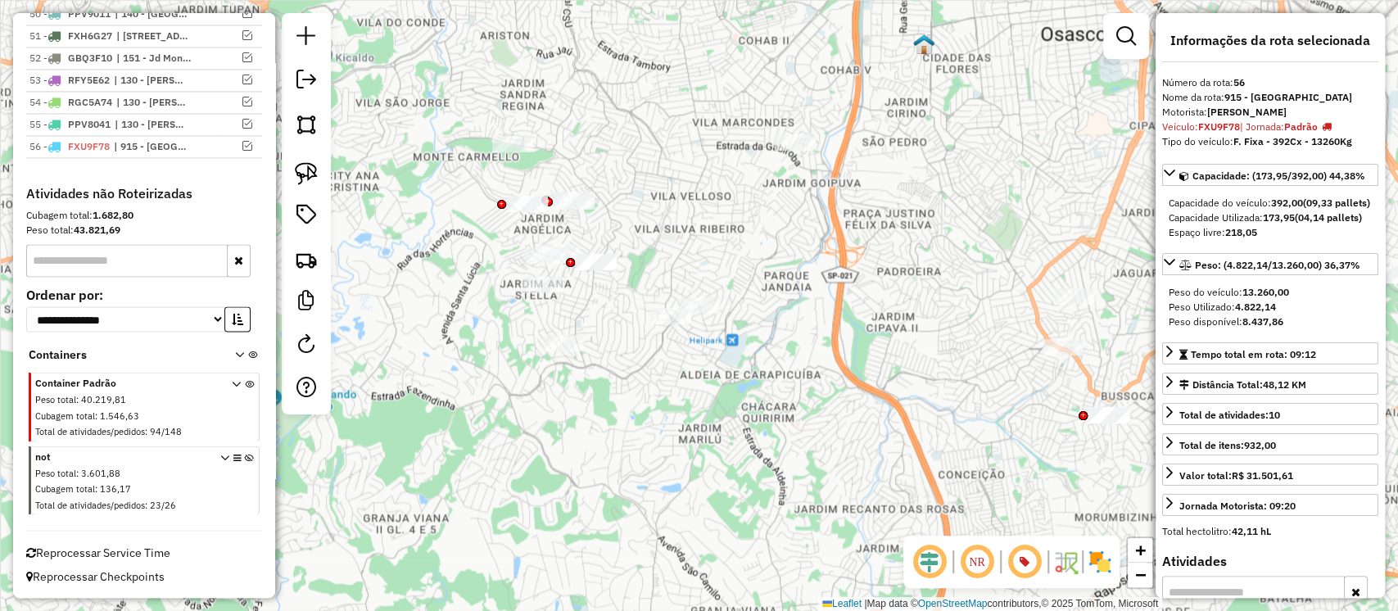
scroll to position [1832, 0]
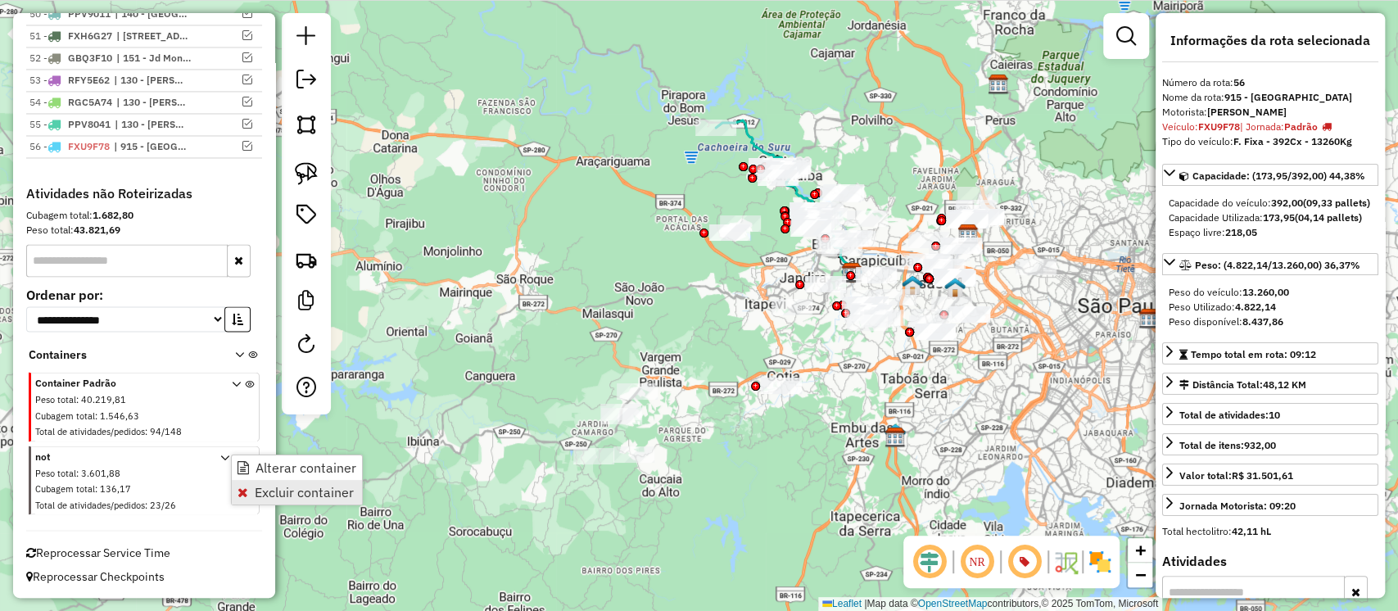
click at [261, 490] on span "Excluir container" at bounding box center [304, 492] width 99 height 13
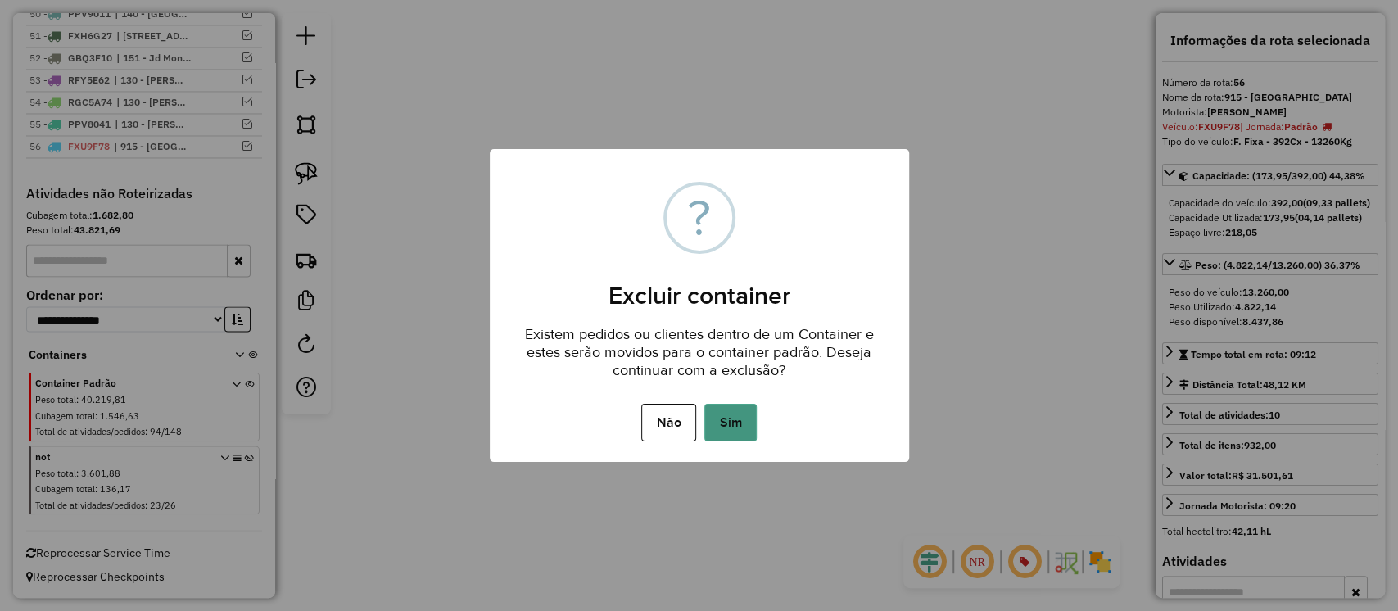
click at [754, 423] on button "Sim" at bounding box center [730, 423] width 52 height 38
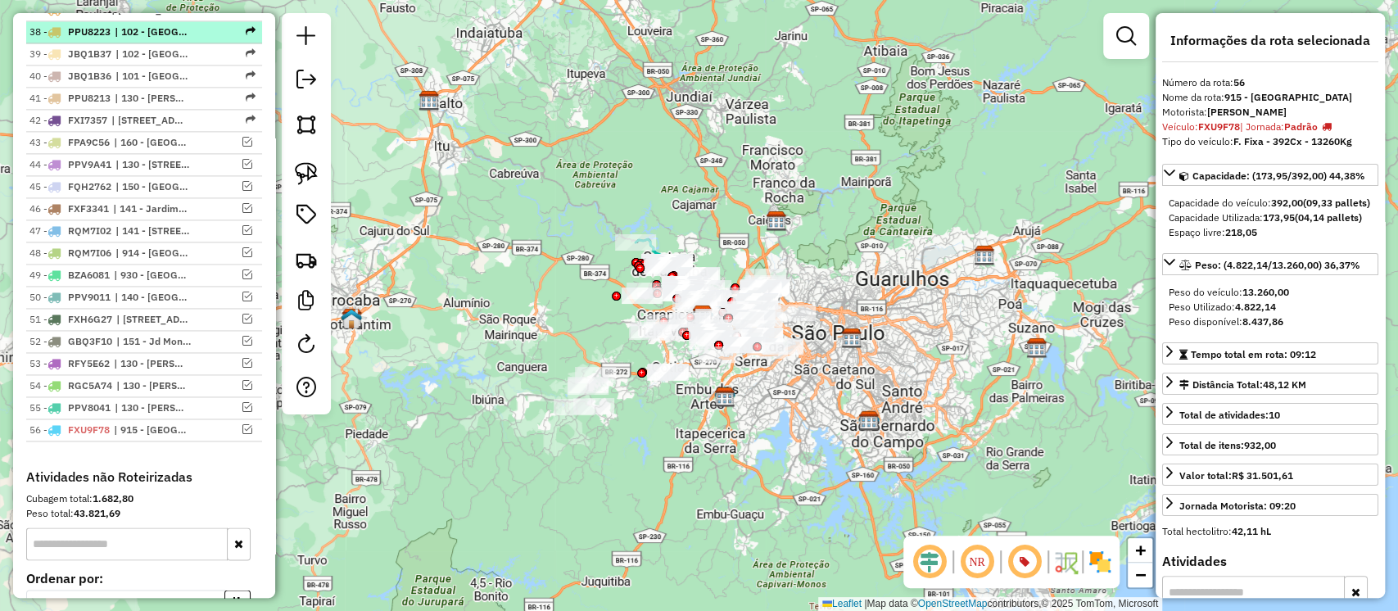
scroll to position [1395, 0]
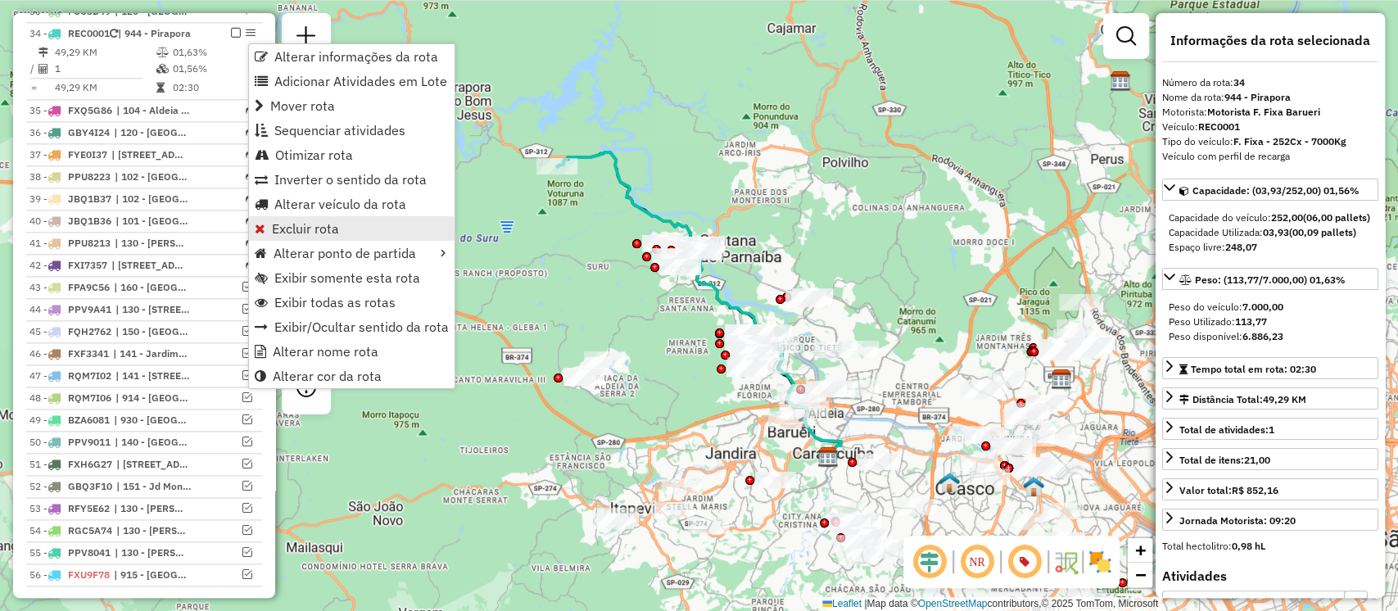
click at [303, 235] on span "Excluir rota" at bounding box center [305, 228] width 67 height 13
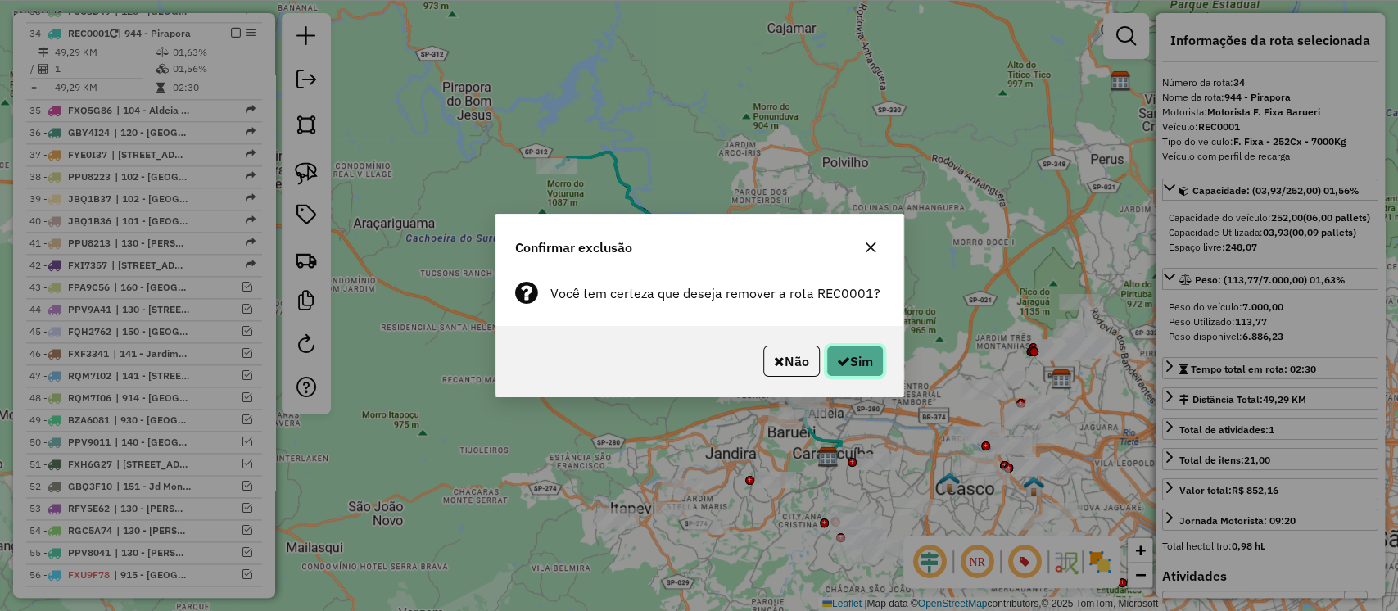
click at [854, 364] on button "Sim" at bounding box center [855, 361] width 57 height 31
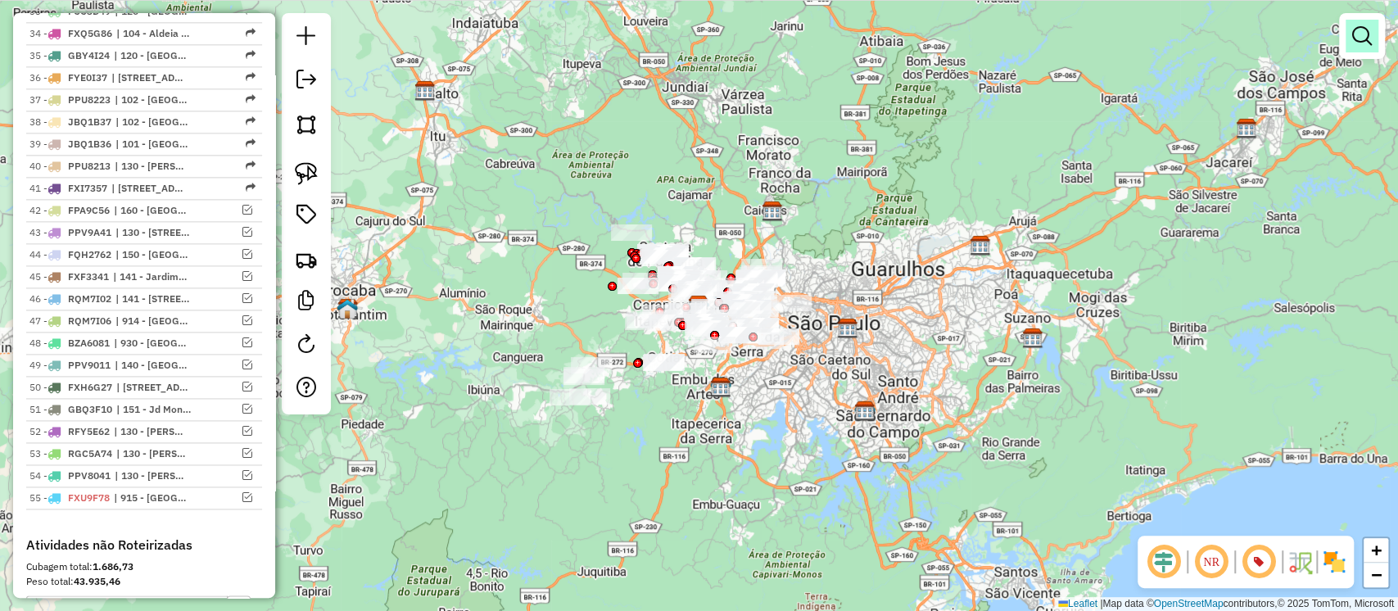
click at [1357, 37] on em at bounding box center [1362, 36] width 20 height 20
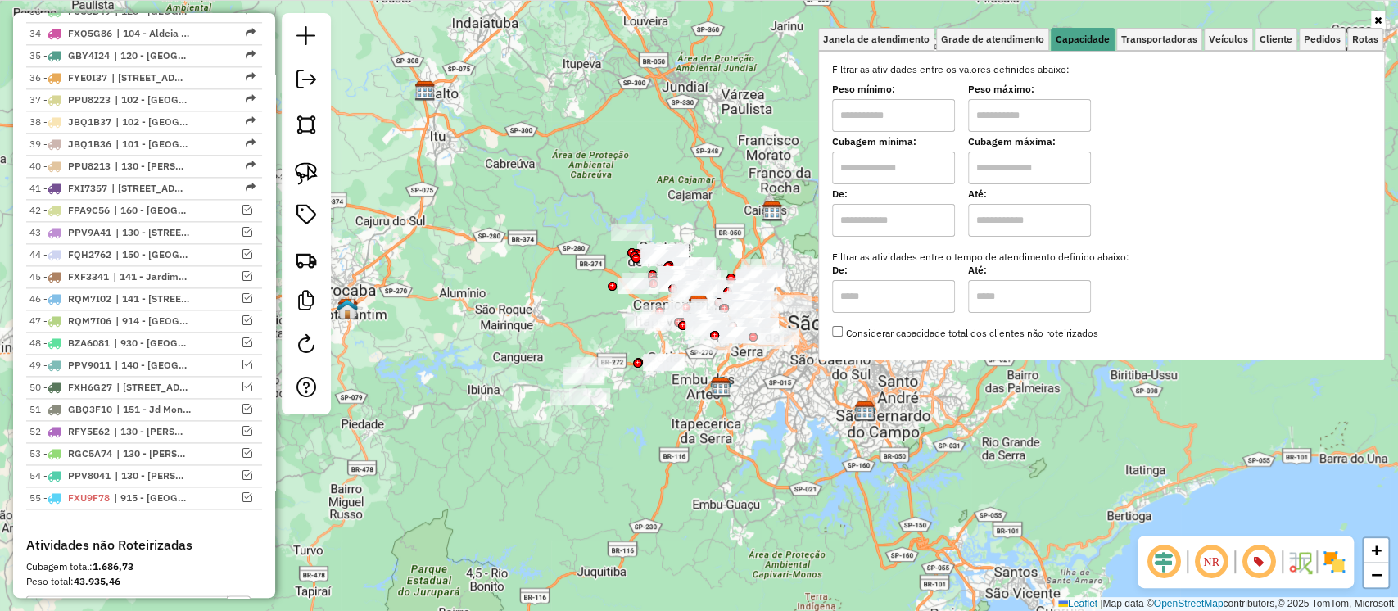
click at [1002, 177] on input "text" at bounding box center [1029, 168] width 123 height 33
type input "********"
click at [907, 170] on input "text" at bounding box center [893, 168] width 123 height 33
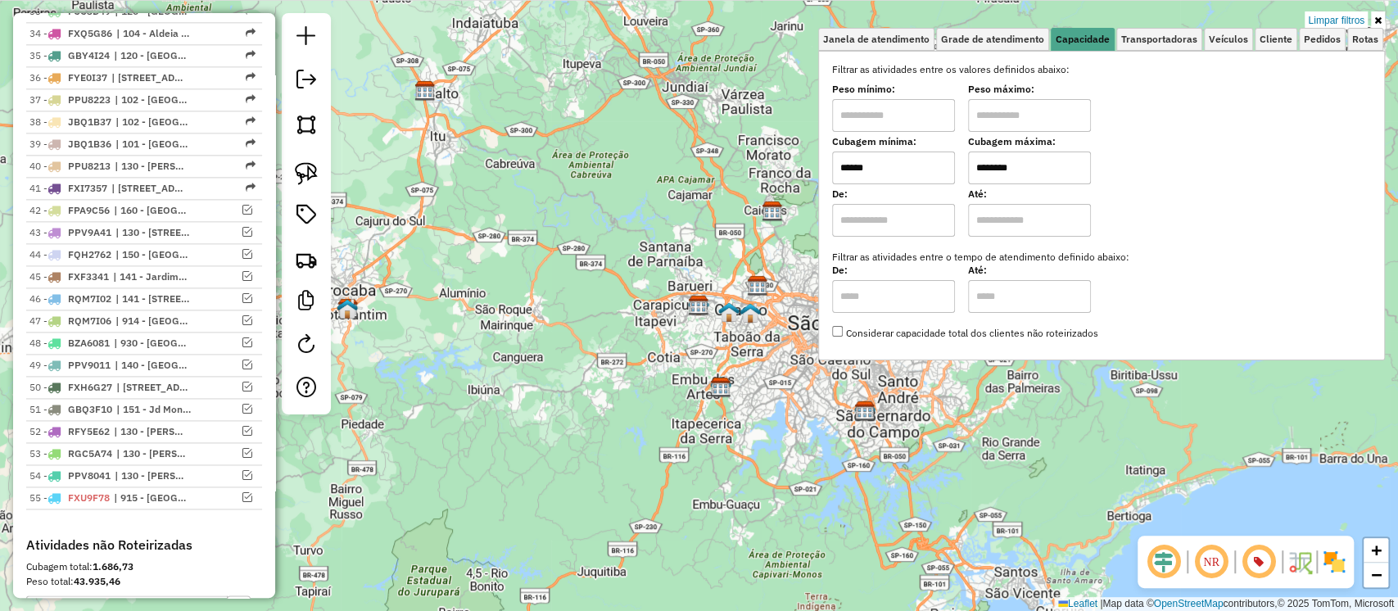
drag, startPoint x: 853, startPoint y: 165, endPoint x: 845, endPoint y: 165, distance: 8.2
click at [845, 165] on input "******" at bounding box center [893, 168] width 123 height 33
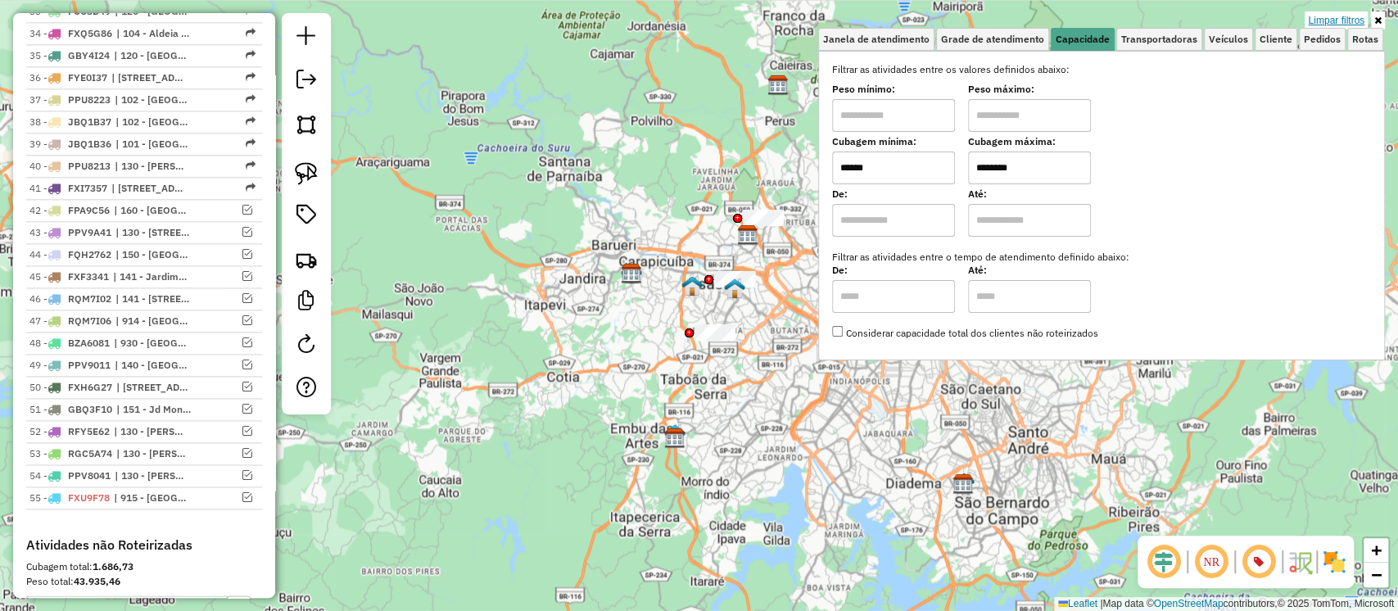
type input "******"
click at [1335, 19] on link "Limpar filtros" at bounding box center [1336, 20] width 63 height 18
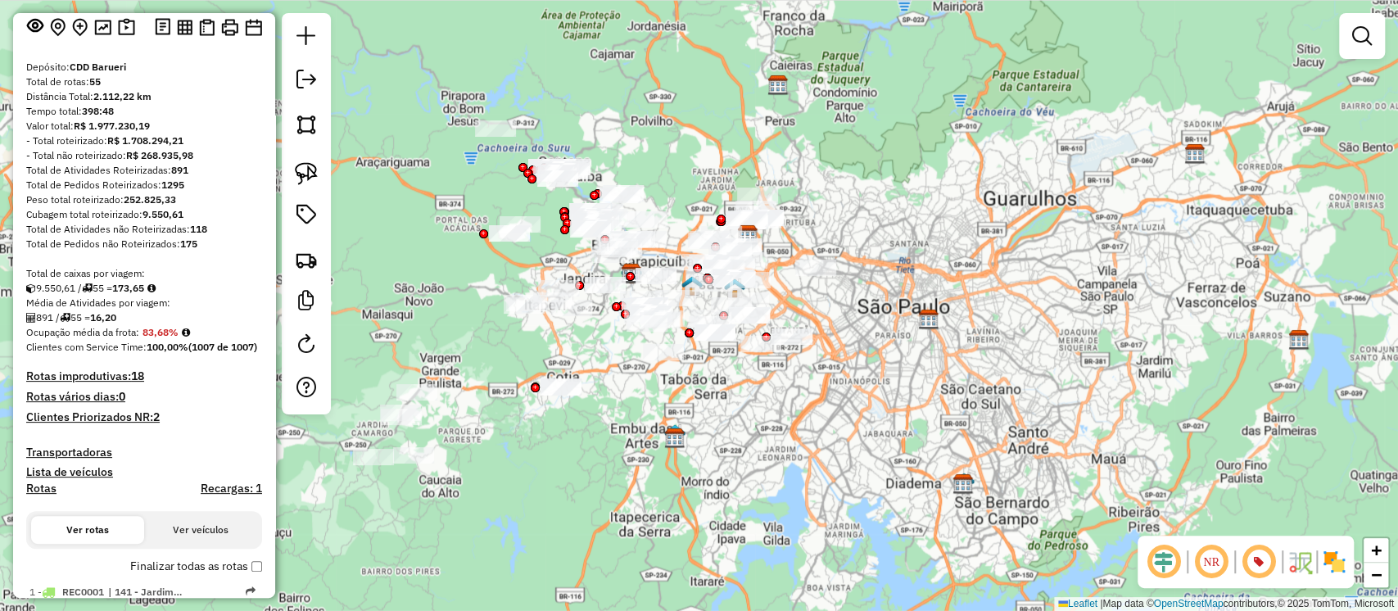
scroll to position [0, 0]
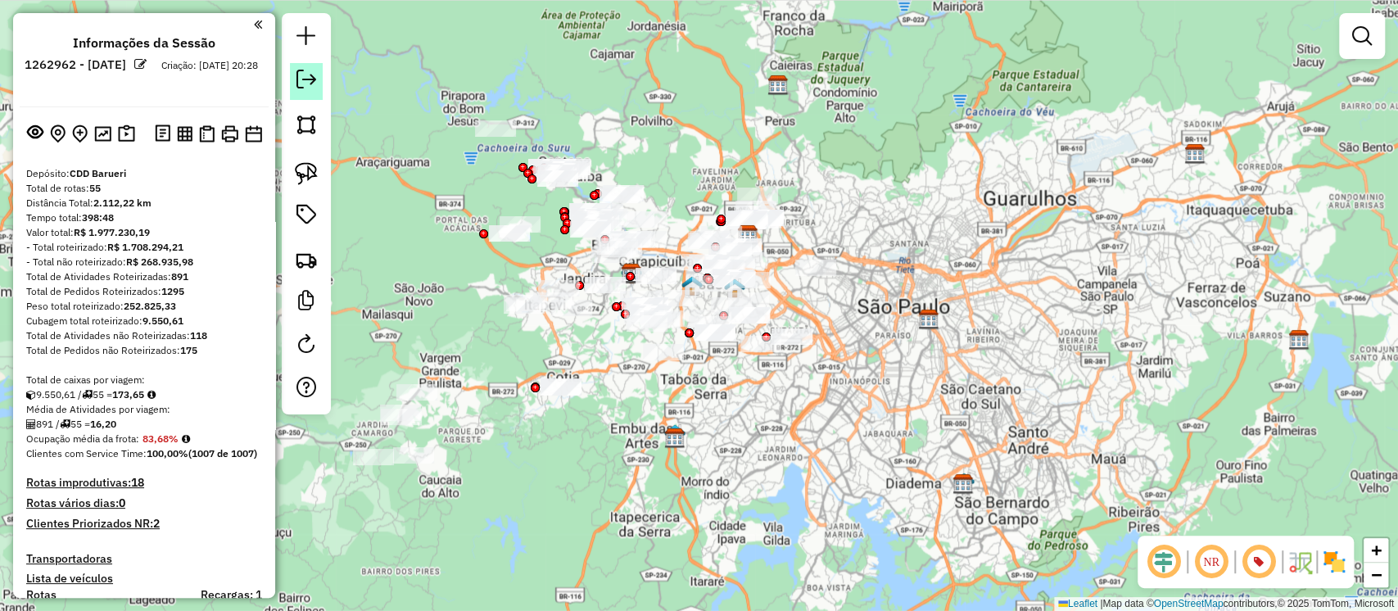
click at [308, 78] on em at bounding box center [307, 80] width 20 height 20
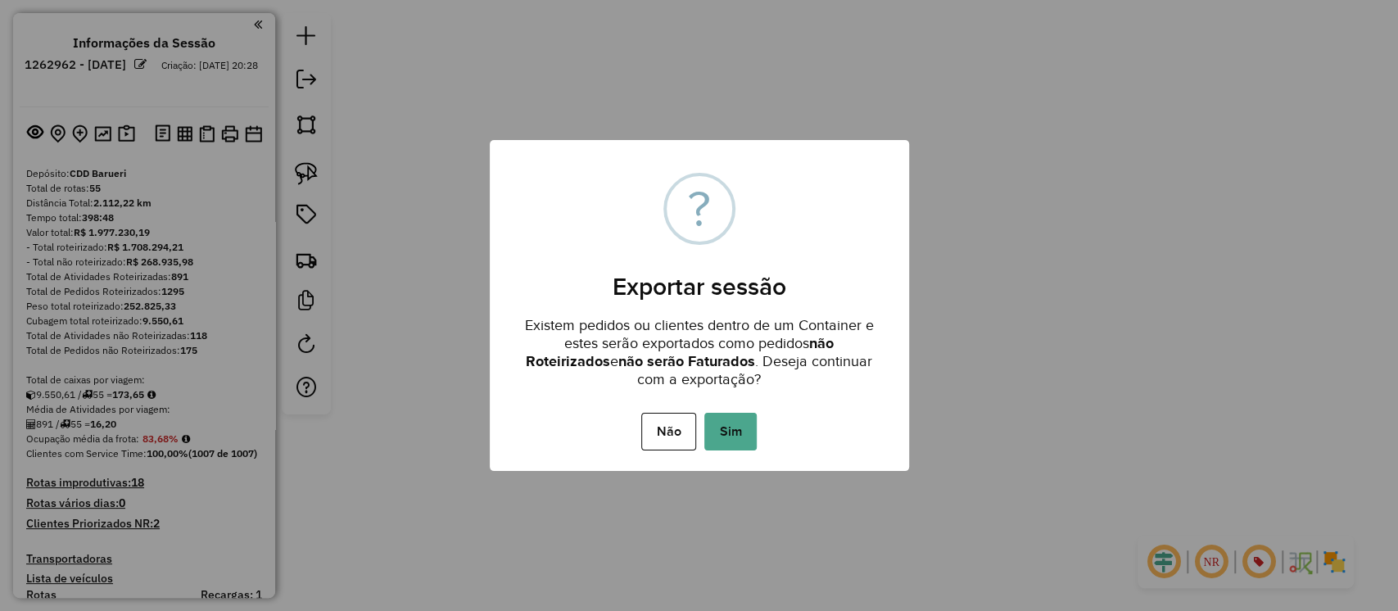
click at [726, 429] on button "Sim" at bounding box center [730, 432] width 52 height 38
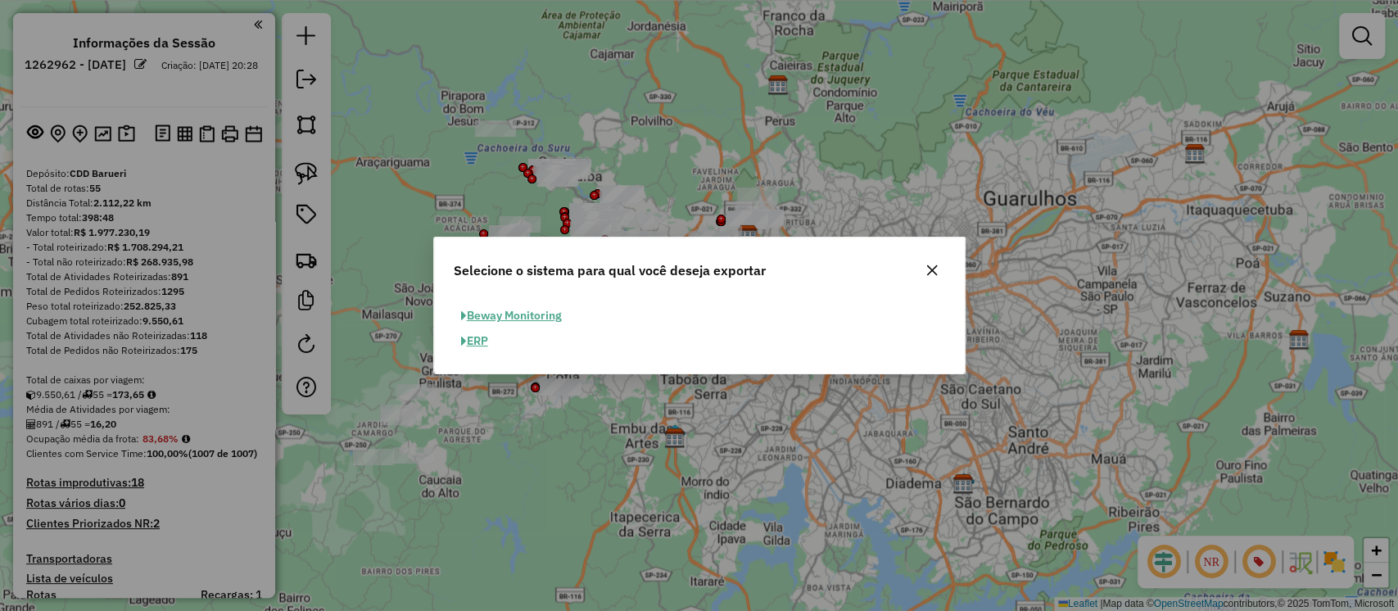
click at [477, 334] on button "ERP" at bounding box center [475, 340] width 42 height 25
select select "**"
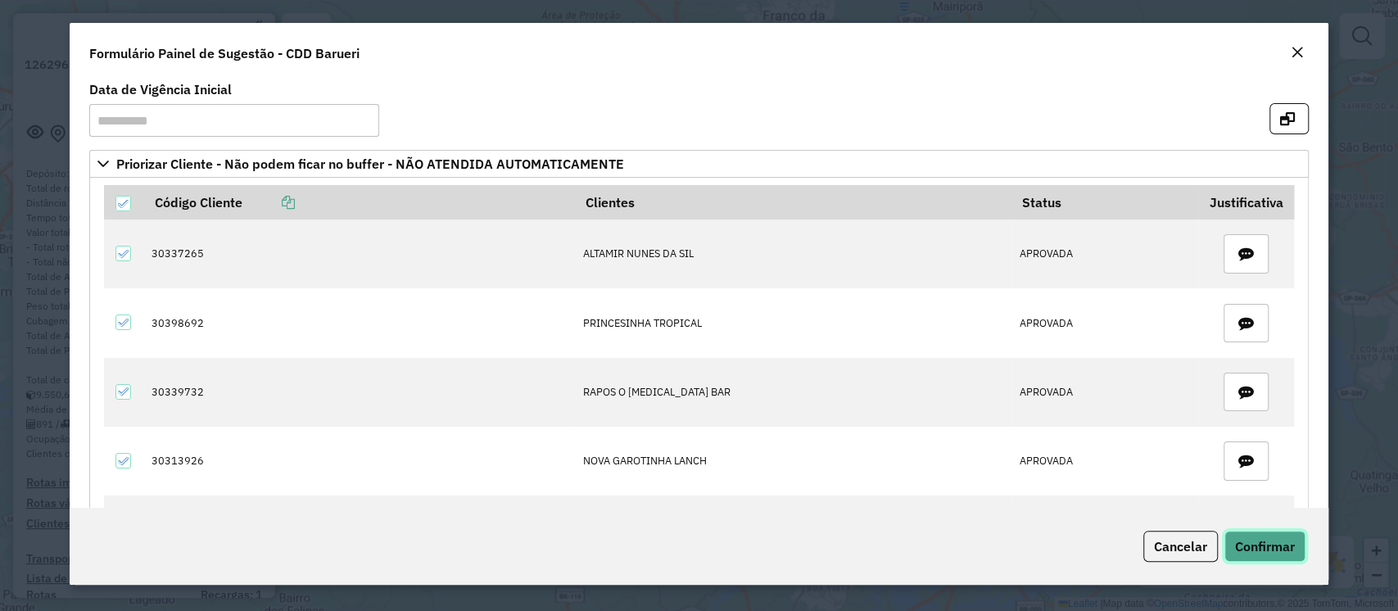
click at [1243, 540] on span "Confirmar" at bounding box center [1265, 546] width 60 height 16
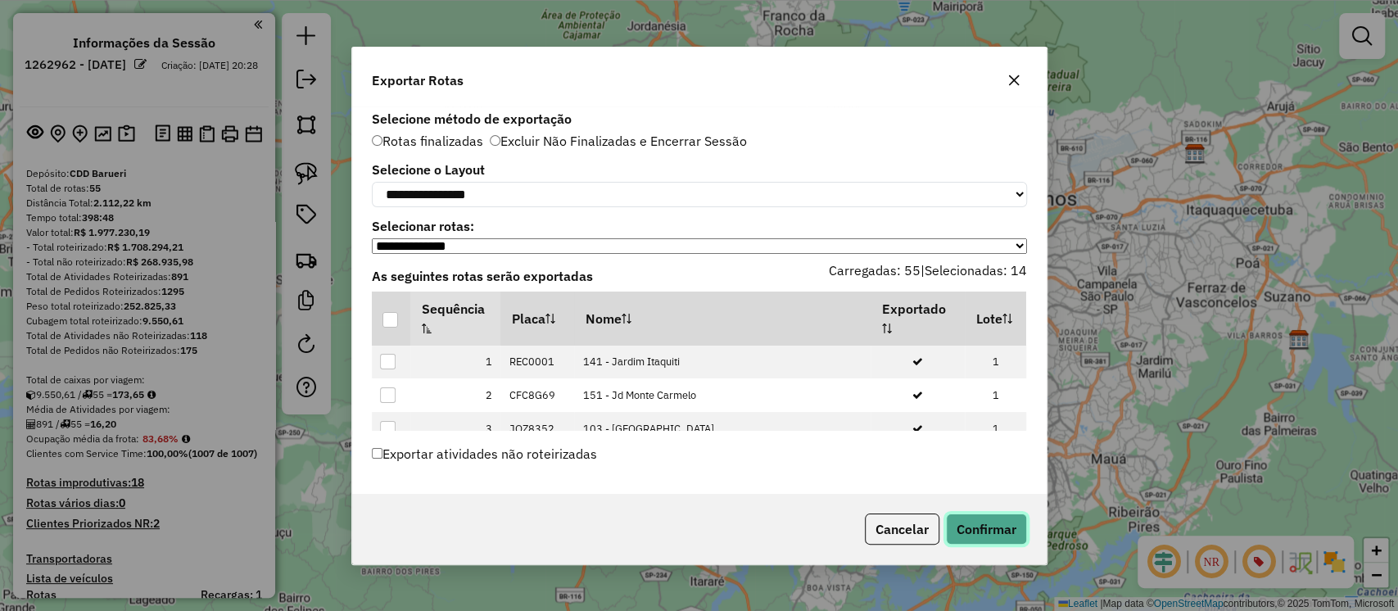
click at [1011, 540] on button "Confirmar" at bounding box center [986, 529] width 81 height 31
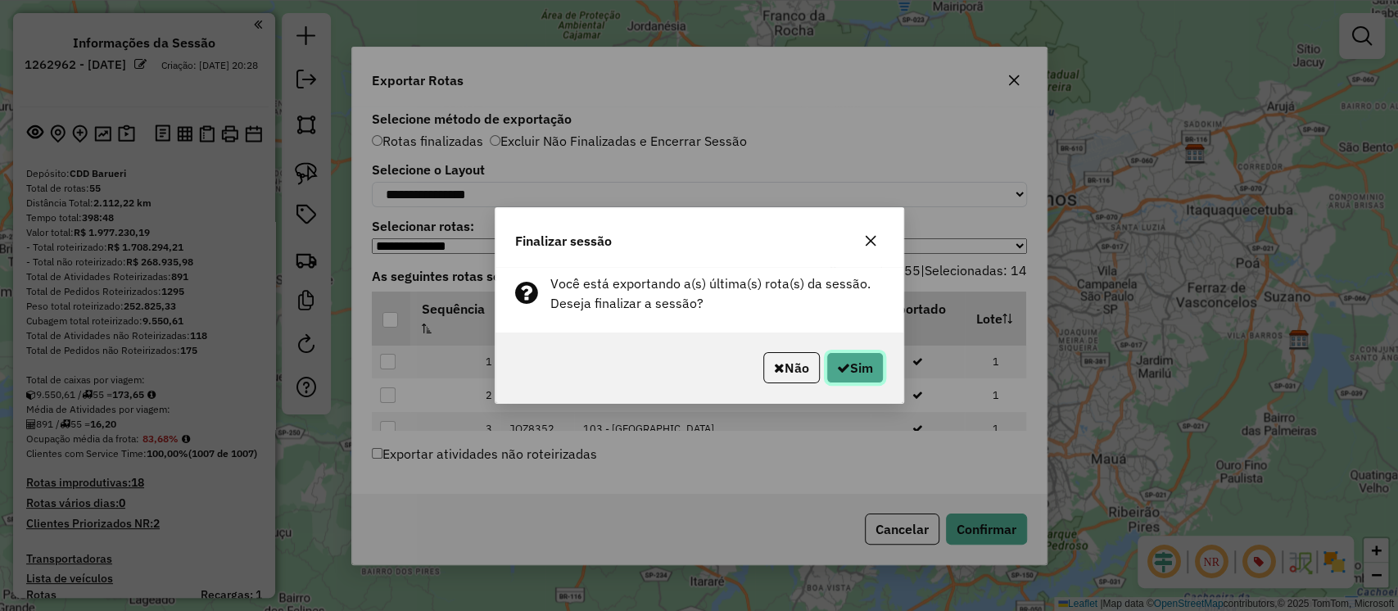
click at [848, 381] on button "Sim" at bounding box center [855, 367] width 57 height 31
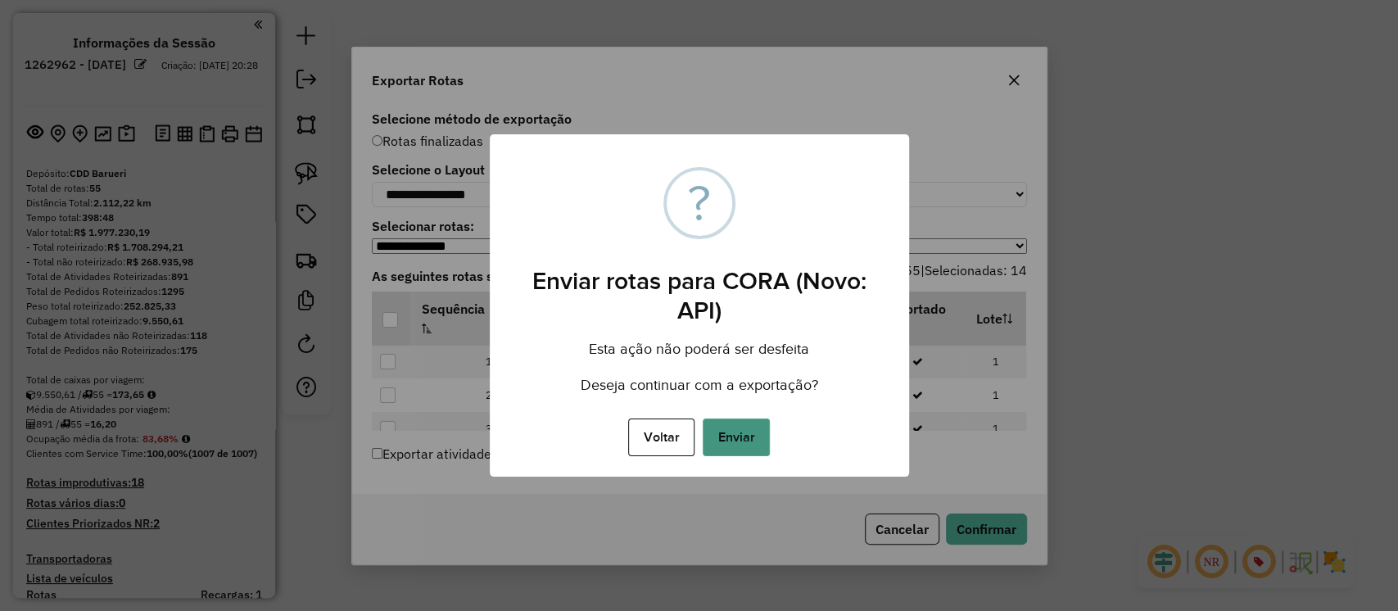
click at [735, 428] on button "Enviar" at bounding box center [736, 438] width 67 height 38
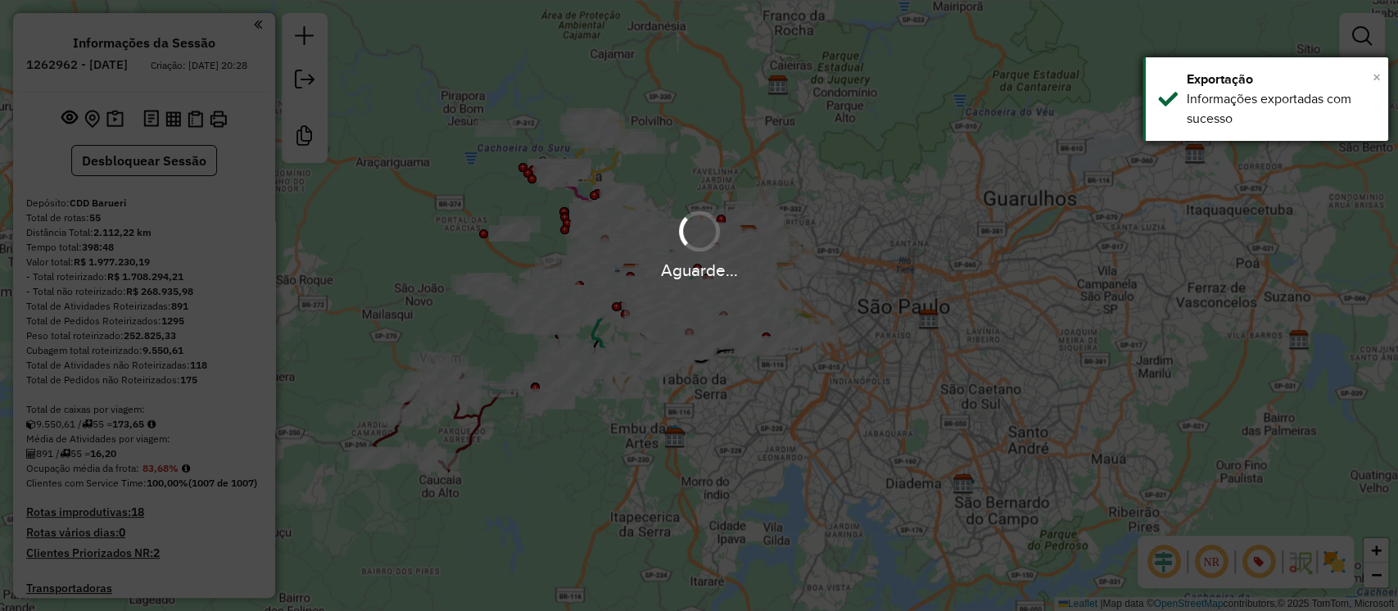
click at [1379, 77] on span "×" at bounding box center [1377, 77] width 8 height 18
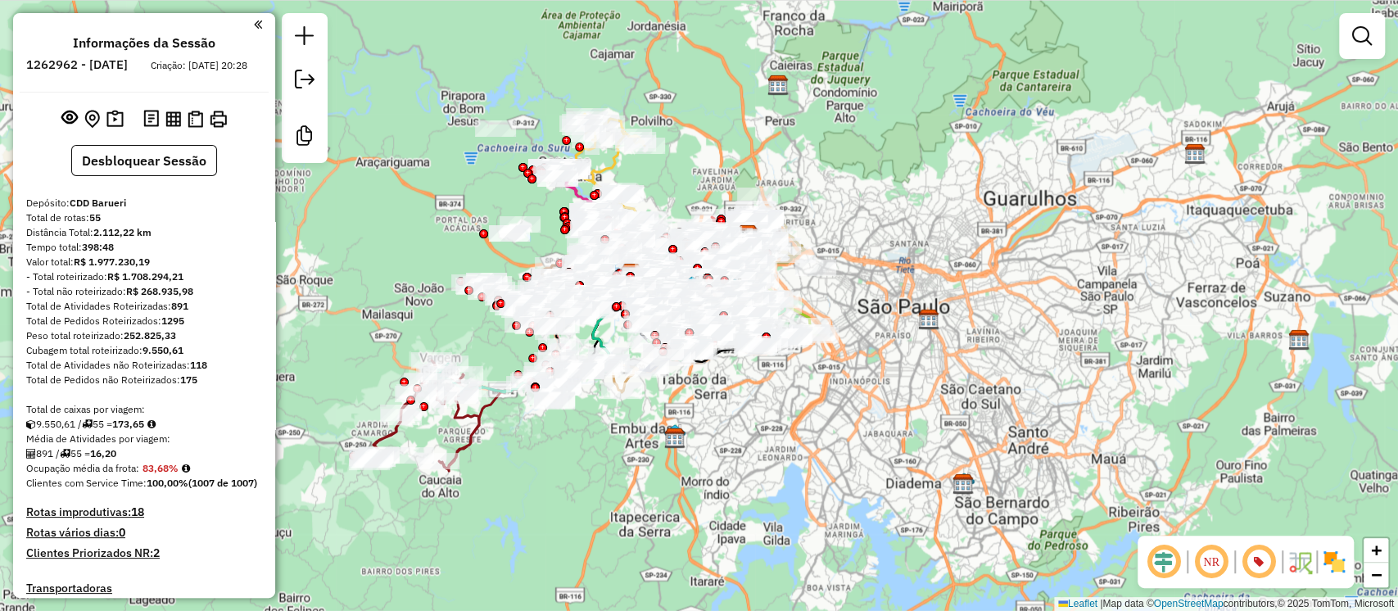
click at [965, 297] on div "Janela de atendimento Grade de atendimento Capacidade Transportadoras Veículos …" at bounding box center [699, 305] width 1398 height 611
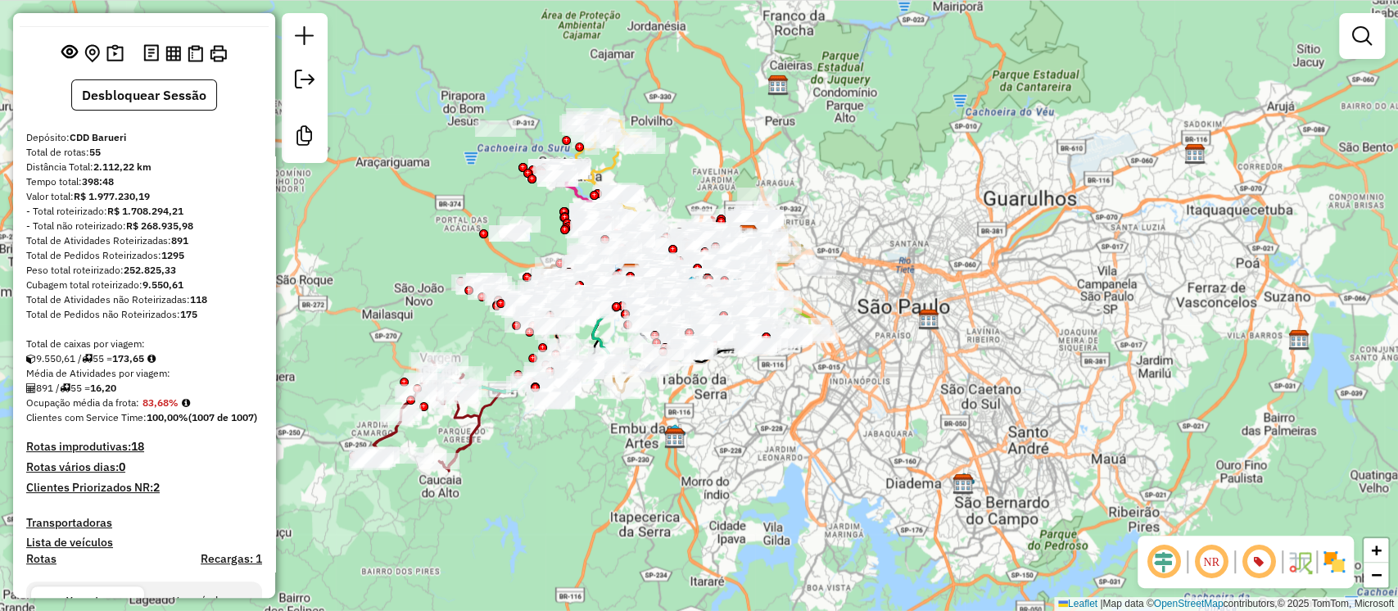
scroll to position [72, 0]
